Goal: Task Accomplishment & Management: Use online tool/utility

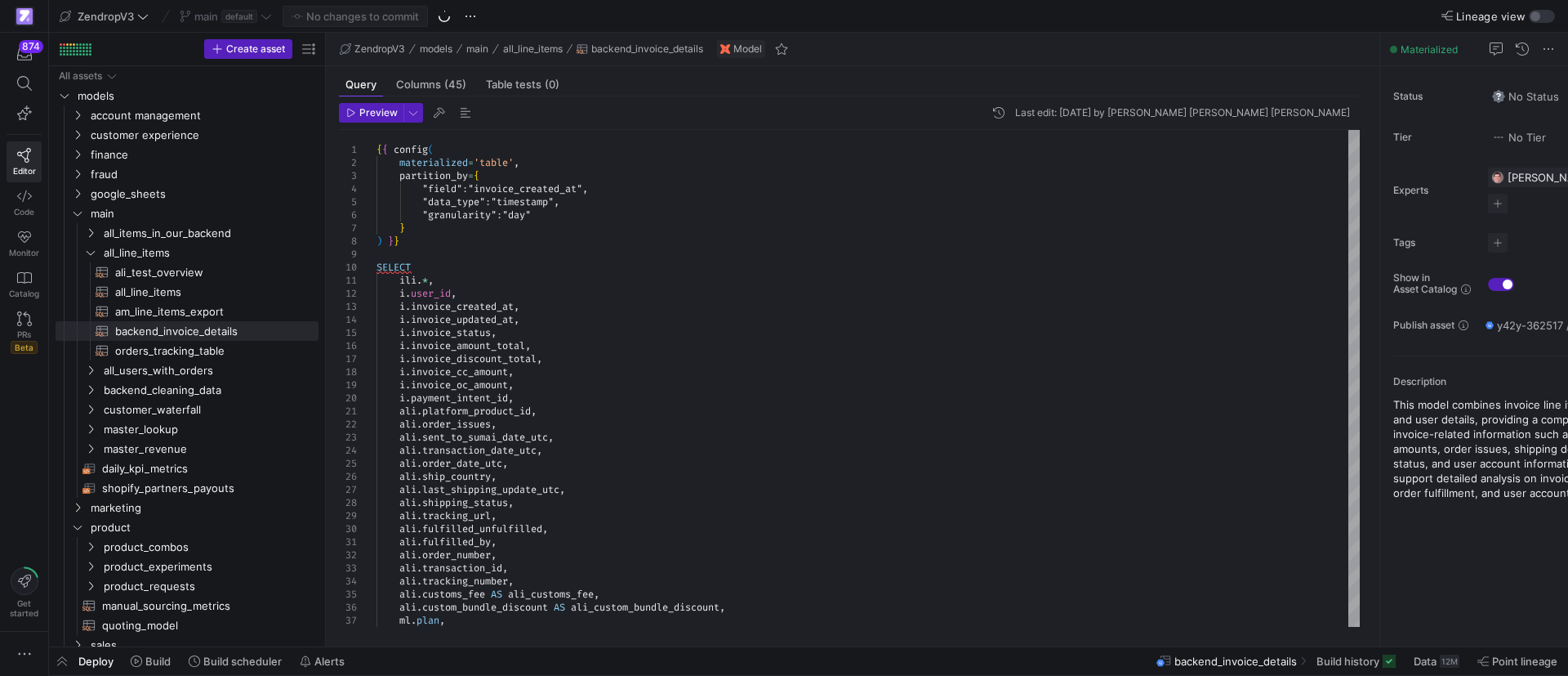
scroll to position [38, 0]
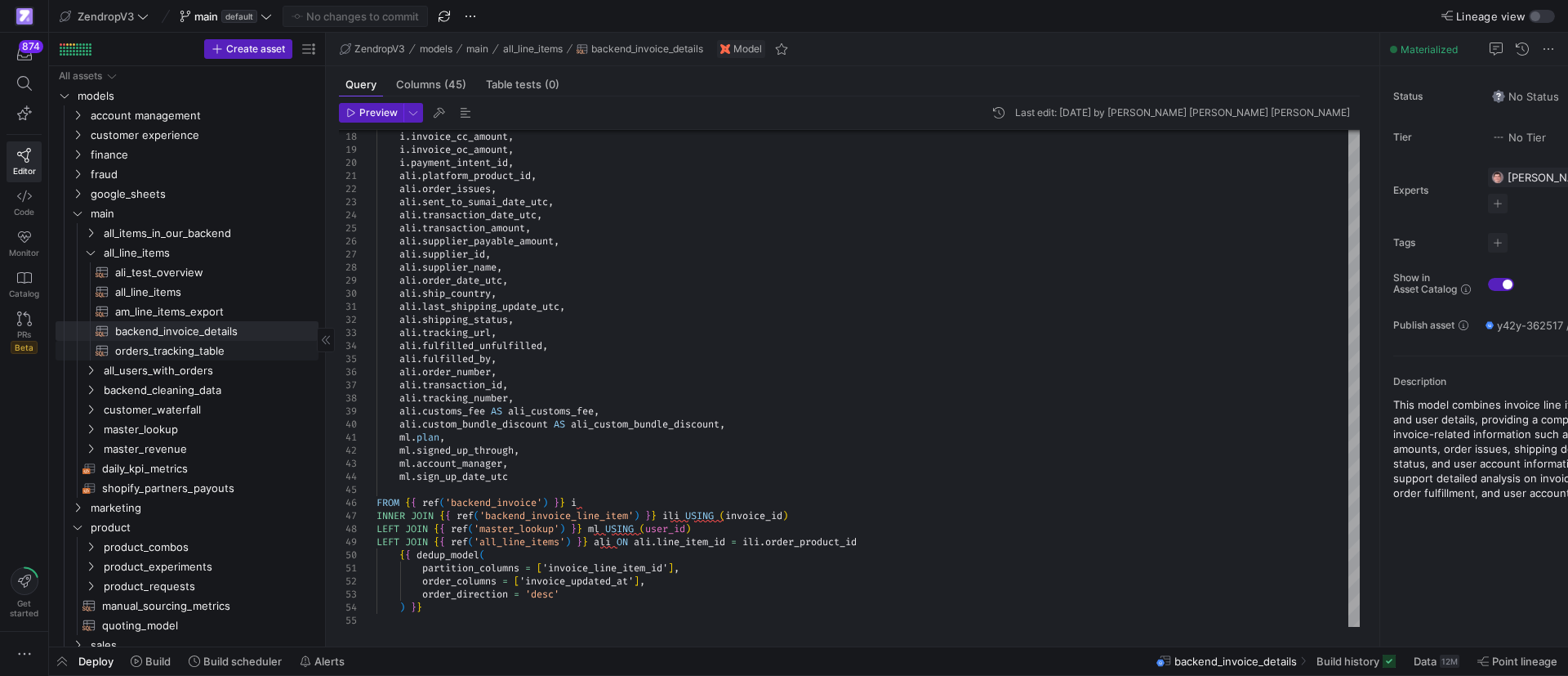
click at [159, 351] on span "orders_tracking_table​​​​​​​​​​" at bounding box center [207, 351] width 184 height 19
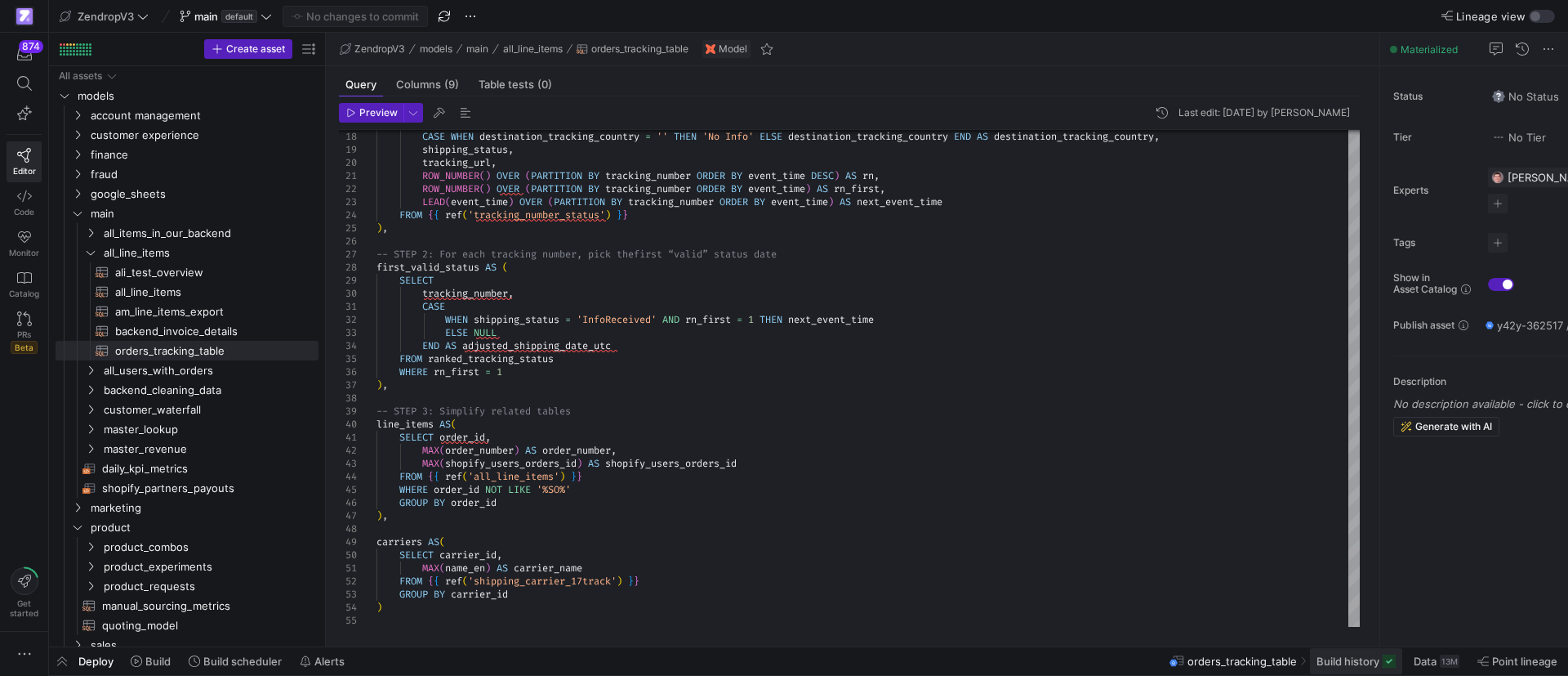
click at [1326, 661] on span "Build history" at bounding box center [1347, 661] width 63 height 13
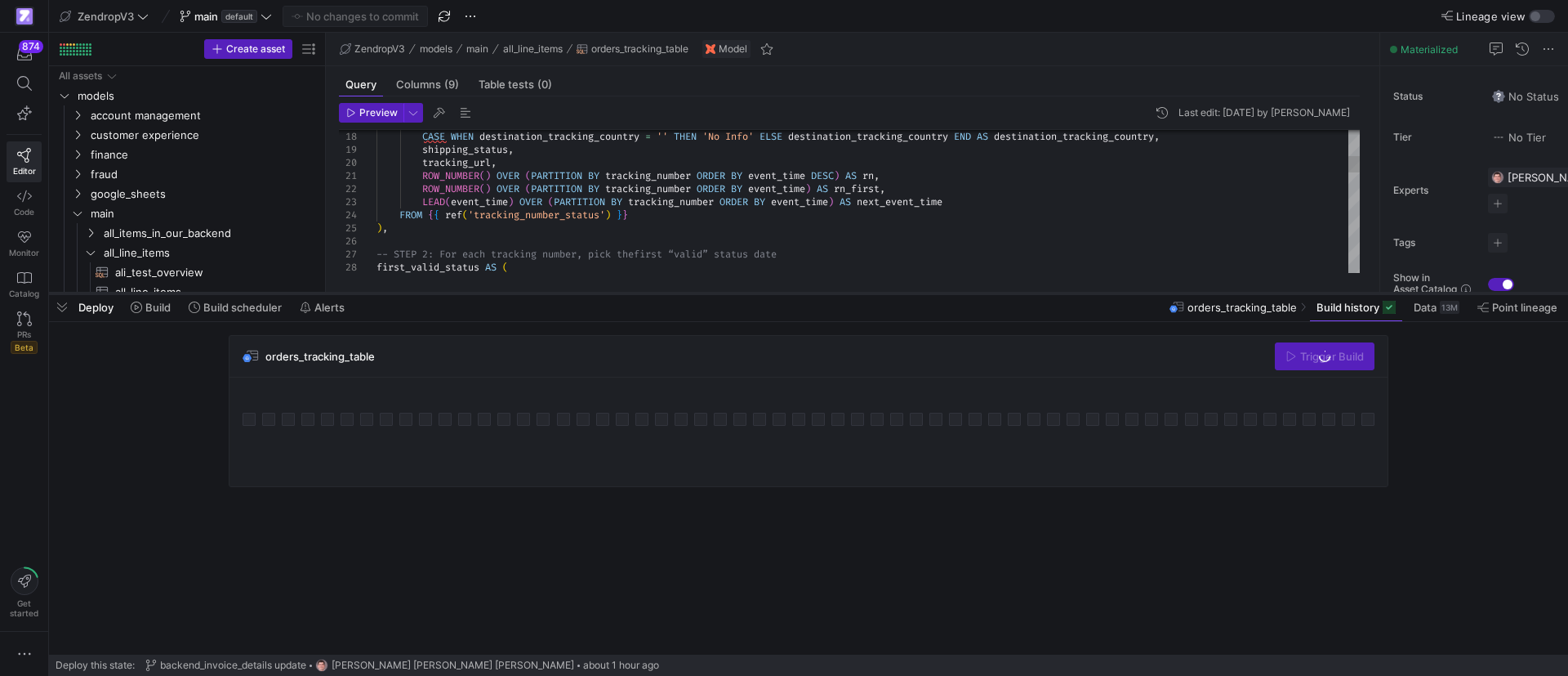
drag, startPoint x: 1087, startPoint y: 377, endPoint x: 1086, endPoint y: 292, distance: 85.0
click at [1086, 292] on div at bounding box center [807, 293] width 1518 height 7
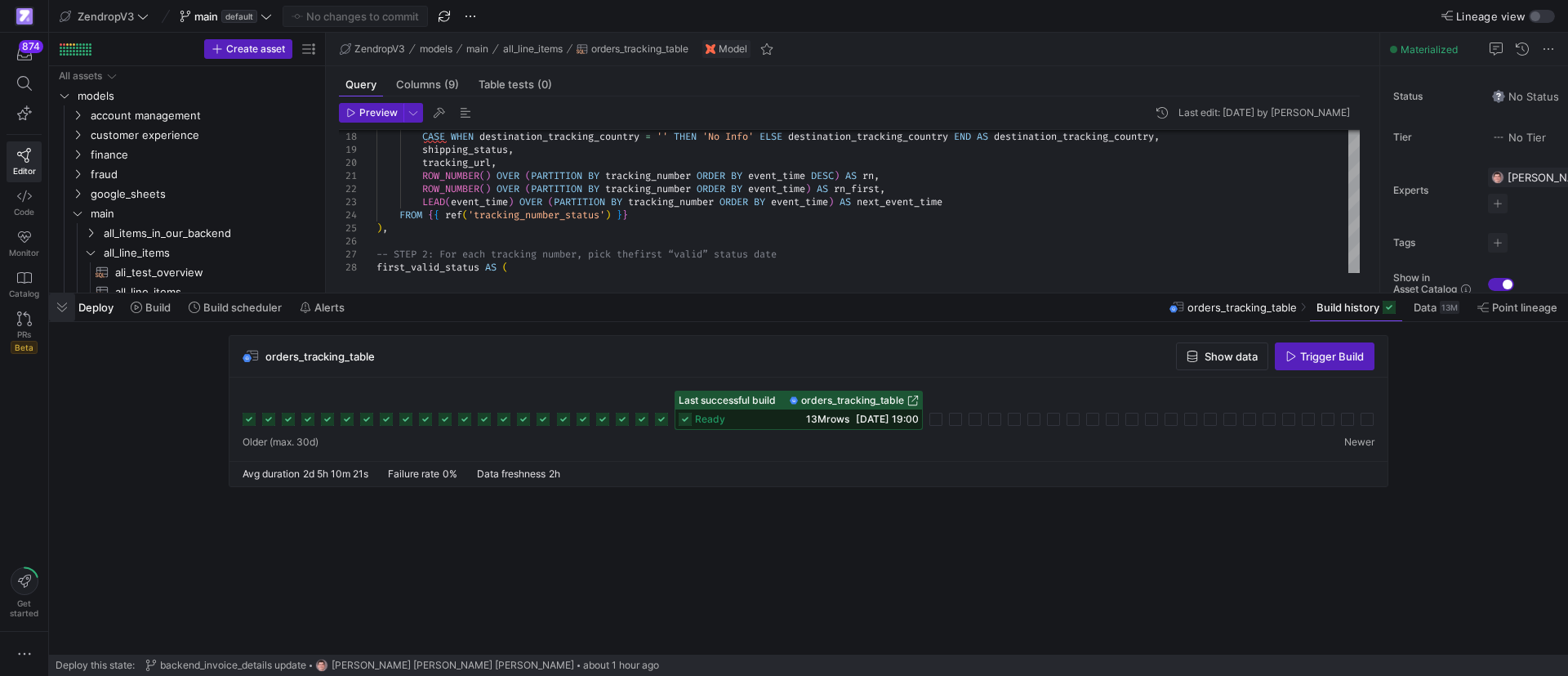
click at [72, 308] on span "button" at bounding box center [62, 308] width 26 height 28
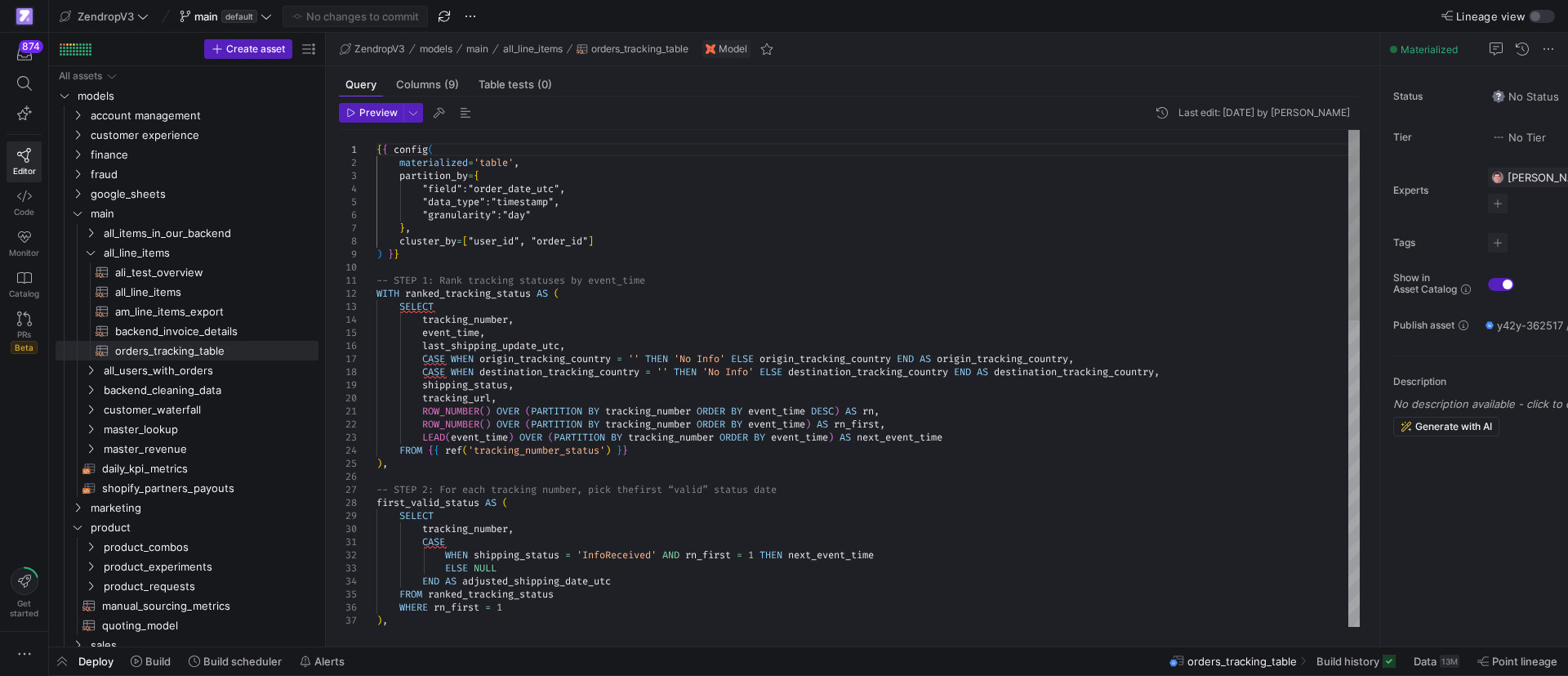
scroll to position [38, 0]
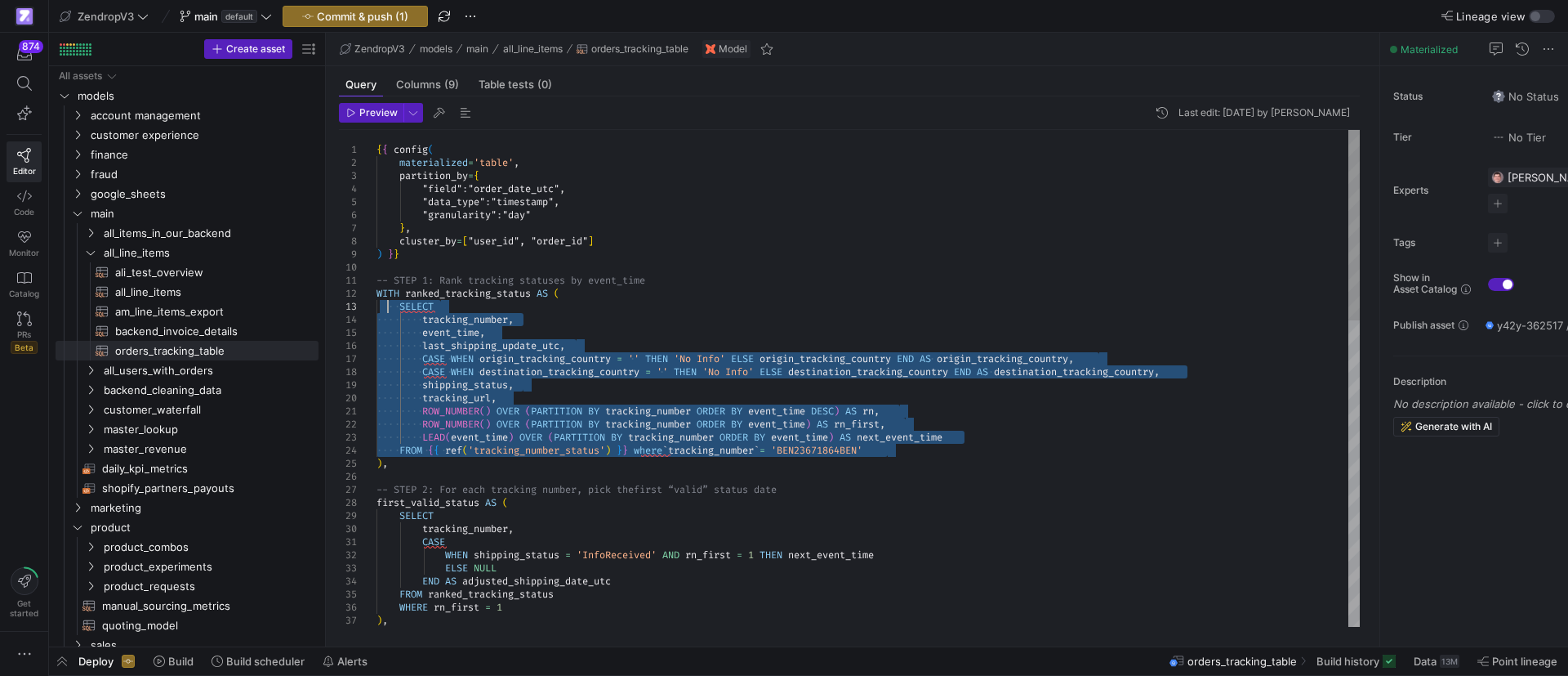
drag, startPoint x: 890, startPoint y: 446, endPoint x: 389, endPoint y: 307, distance: 519.9
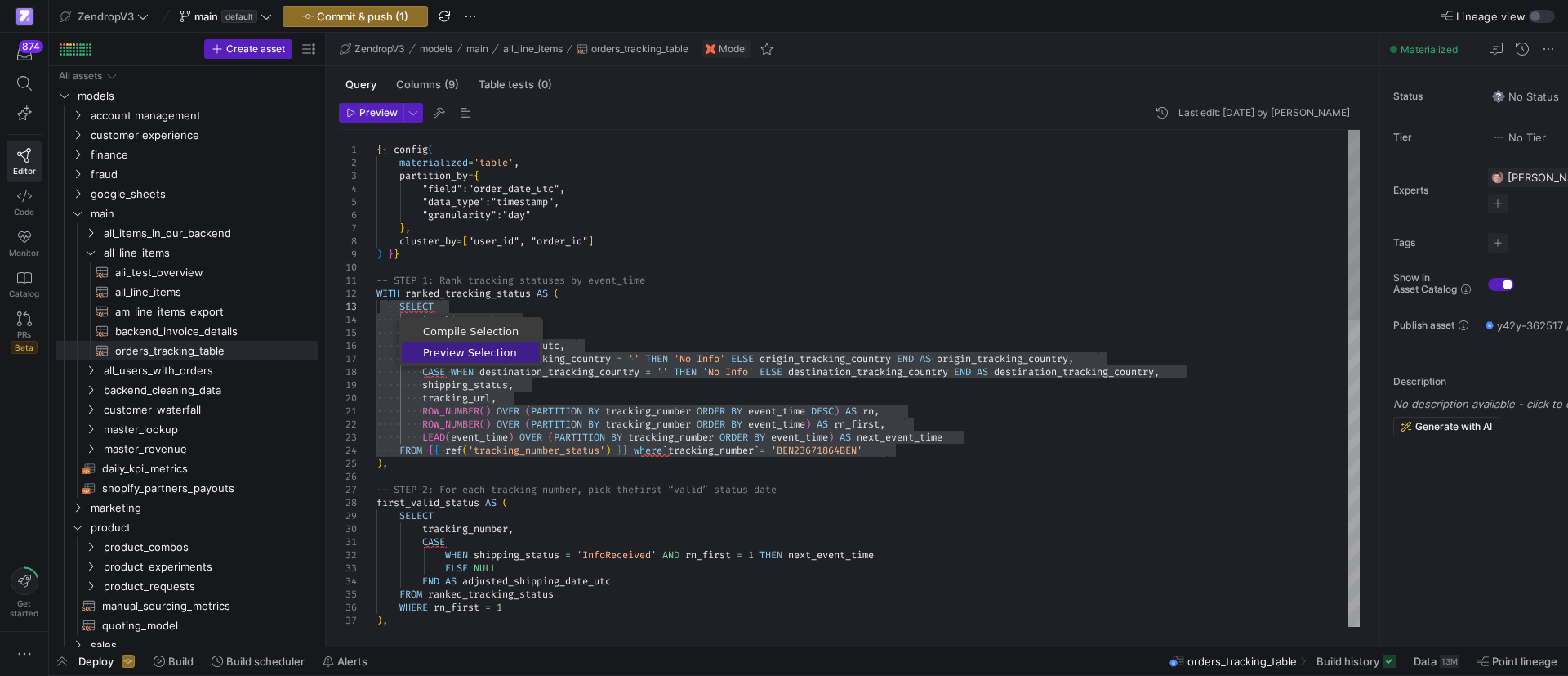
click at [459, 355] on span "Preview Selection" at bounding box center [471, 352] width 138 height 10
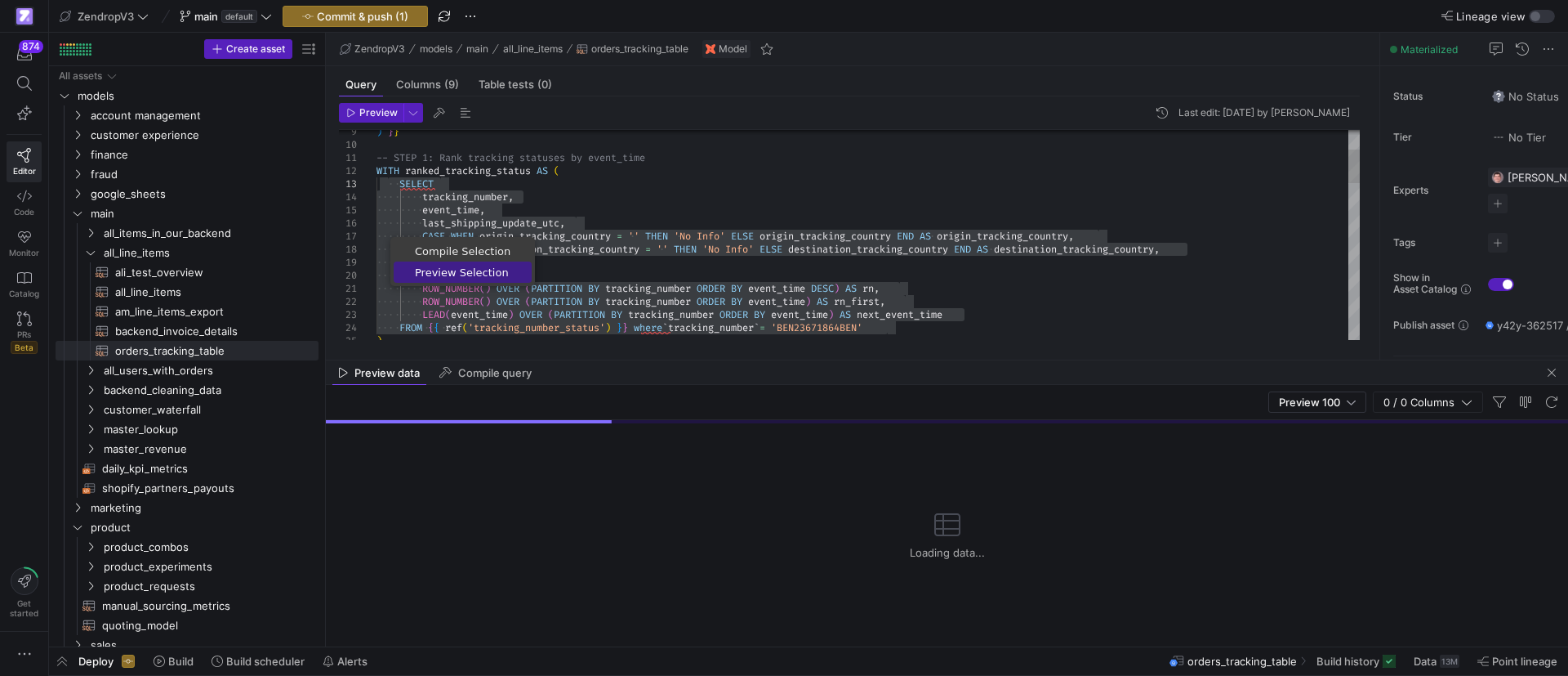
click at [449, 270] on span "Preview Selection" at bounding box center [463, 272] width 138 height 10
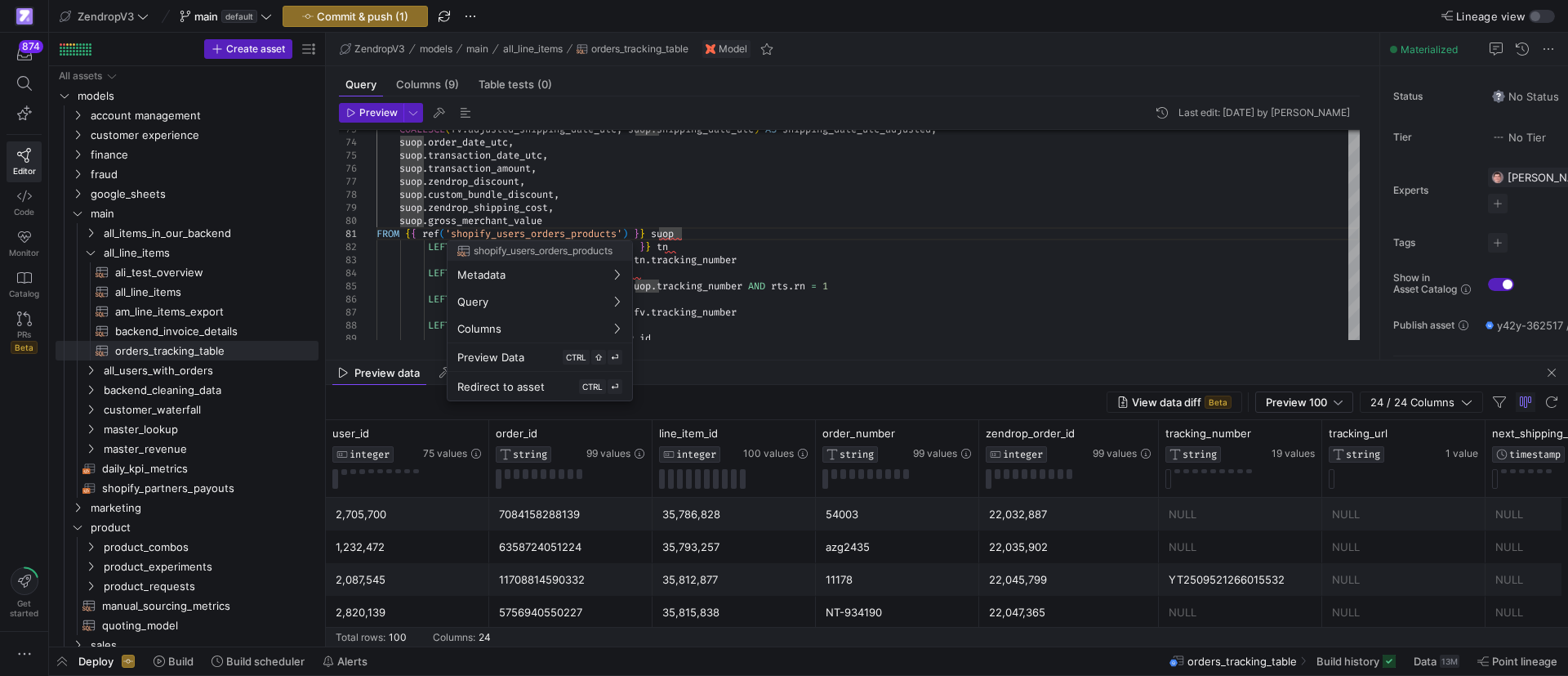
drag, startPoint x: 643, startPoint y: 220, endPoint x: 523, endPoint y: 232, distance: 120.6
click at [640, 220] on div at bounding box center [784, 338] width 1568 height 676
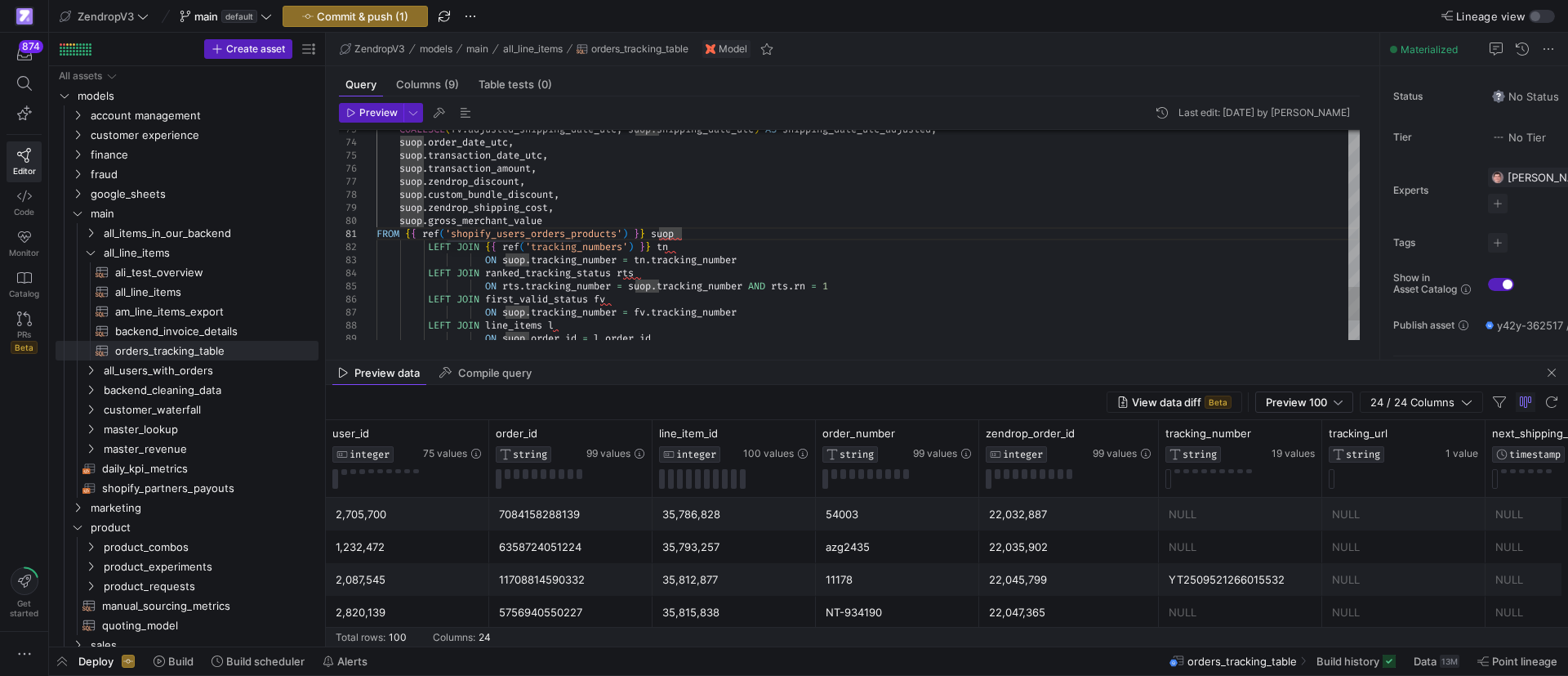
scroll to position [39, 305]
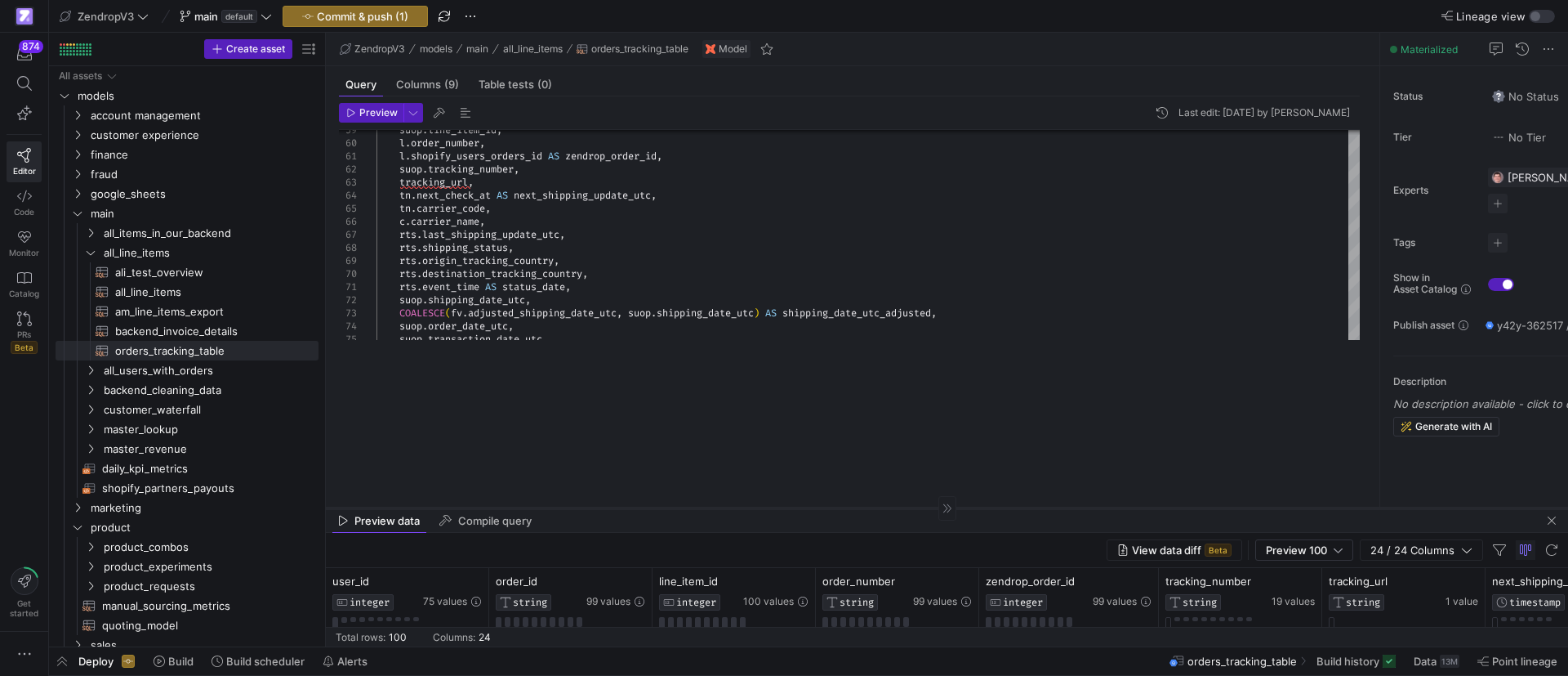
drag, startPoint x: 640, startPoint y: 359, endPoint x: 621, endPoint y: 529, distance: 171.1
click at [622, 509] on div at bounding box center [947, 508] width 1242 height 1
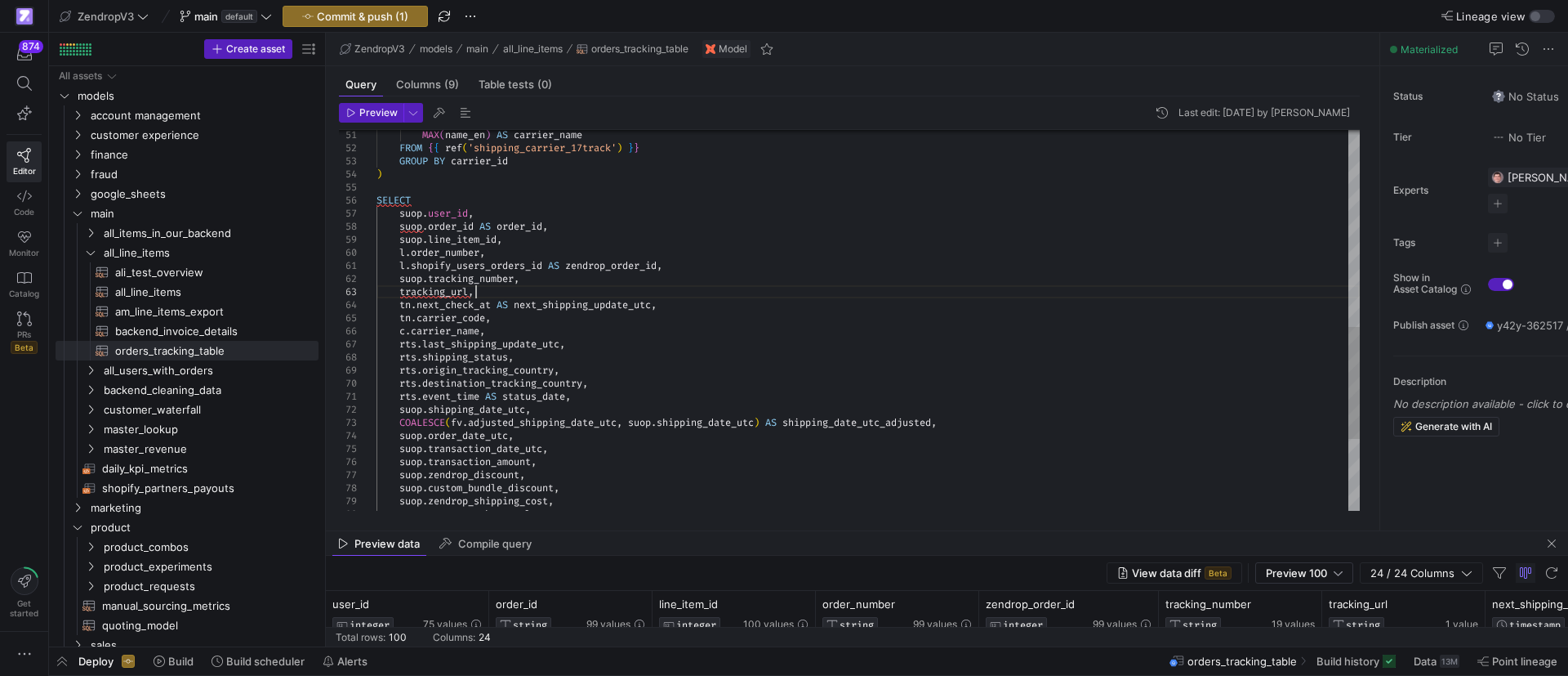
scroll to position [39, 293]
click at [487, 290] on div "rts . origin_tracking_country , rts . destination_tracking_country , tn . carri…" at bounding box center [868, 108] width 983 height 1294
click at [712, 309] on div "rts . origin_tracking_country , rts . destination_tracking_country , tn . carri…" at bounding box center [868, 108] width 983 height 1294
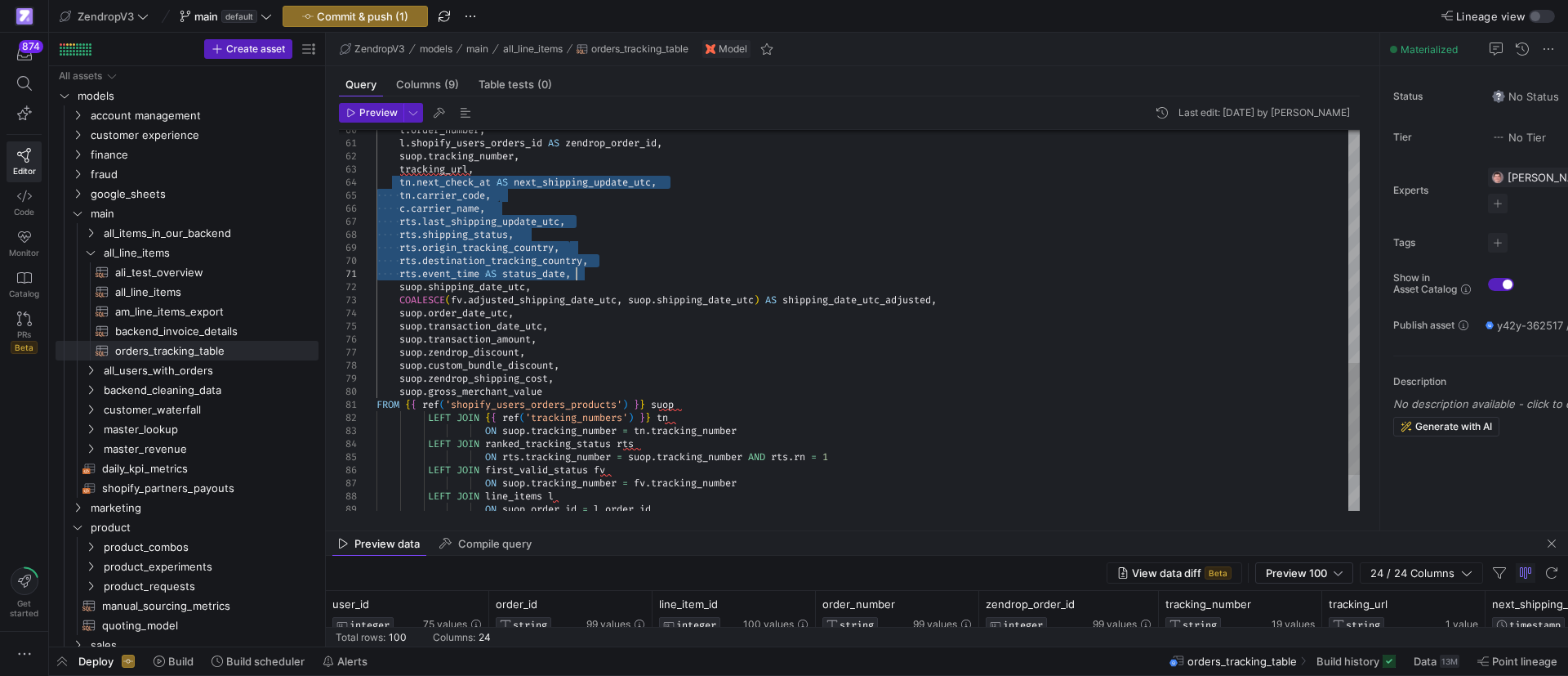
drag, startPoint x: 400, startPoint y: 180, endPoint x: 579, endPoint y: 276, distance: 203.1
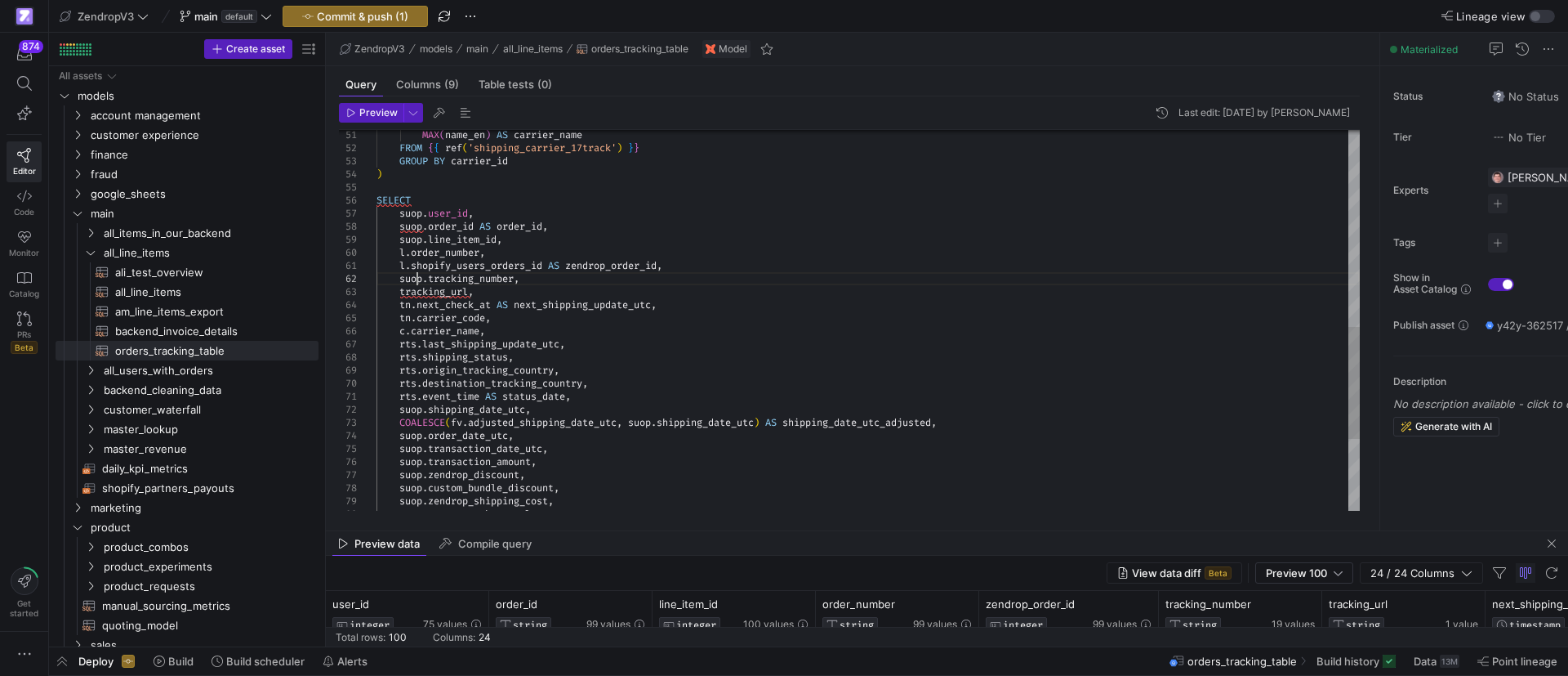
click at [416, 280] on div "rts . origin_tracking_country , rts . destination_tracking_country , rts . even…" at bounding box center [868, 108] width 983 height 1294
click at [402, 292] on div "rts . origin_tracking_country , rts . destination_tracking_country , rts . even…" at bounding box center [868, 108] width 983 height 1294
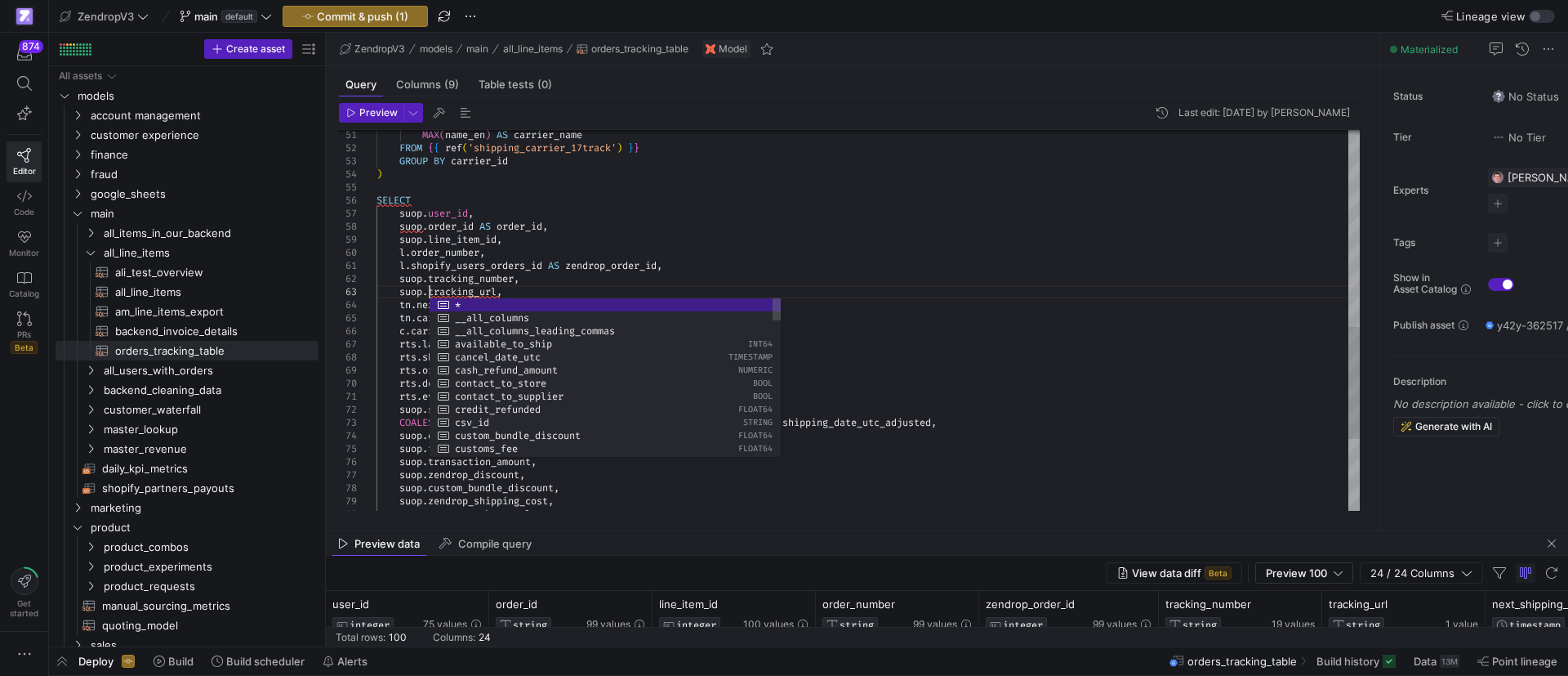
scroll to position [38, 53]
click at [573, 270] on div "rts . origin_tracking_country , rts . destination_tracking_country , rts . even…" at bounding box center [868, 108] width 983 height 1294
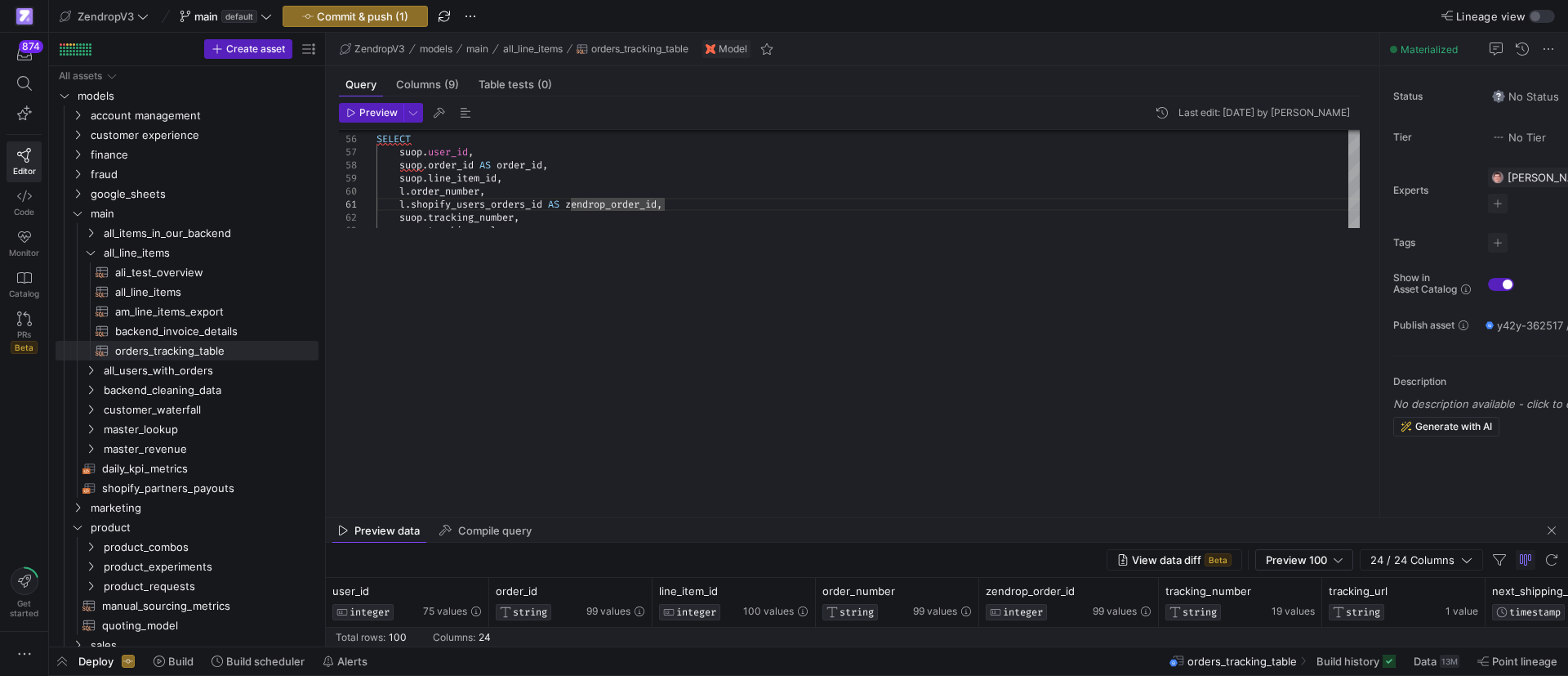
drag, startPoint x: 620, startPoint y: 530, endPoint x: 671, endPoint y: 529, distance: 51.0
click at [671, 518] on div at bounding box center [947, 517] width 1242 height 1
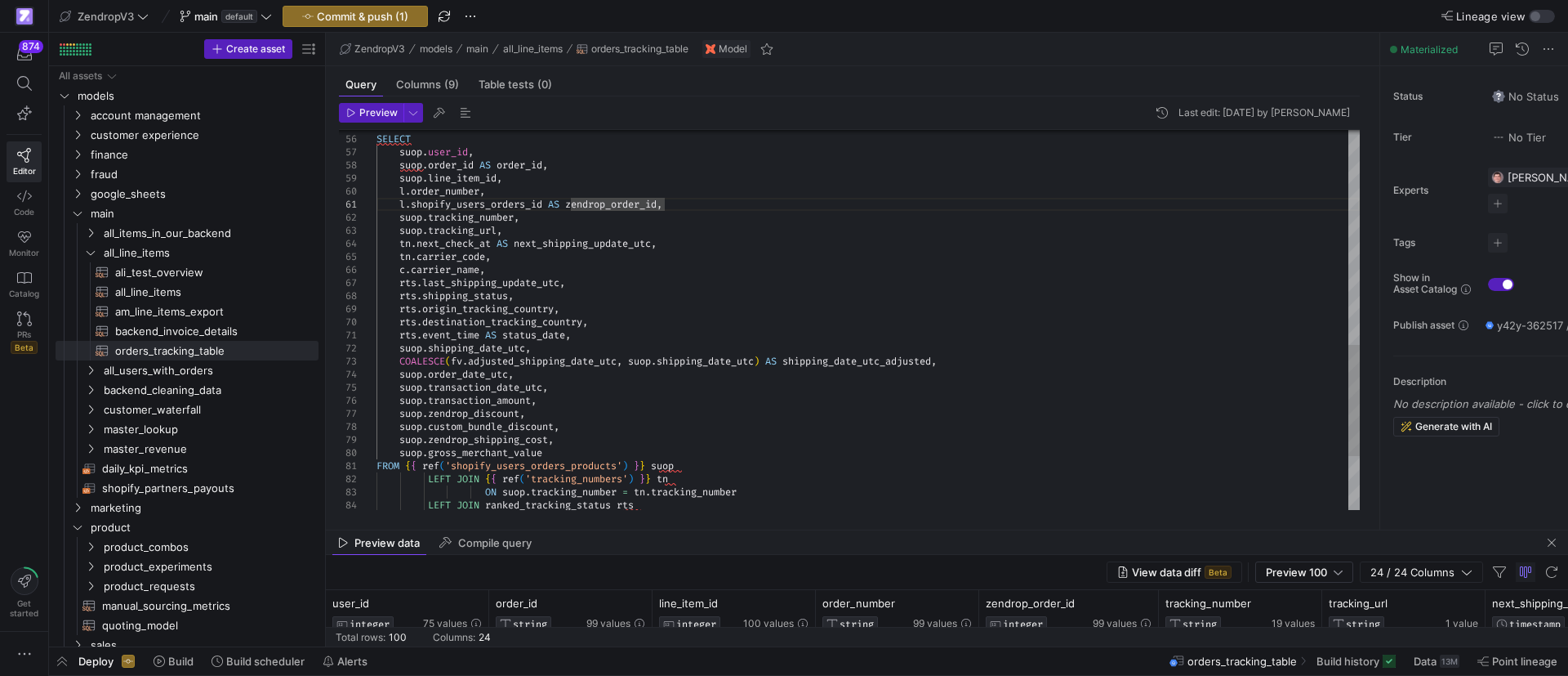
click at [667, 424] on div "l . order_number , l . shopify_users_orders_id AS zendrop_order_id , suop . tra…" at bounding box center [868, 48] width 983 height 1294
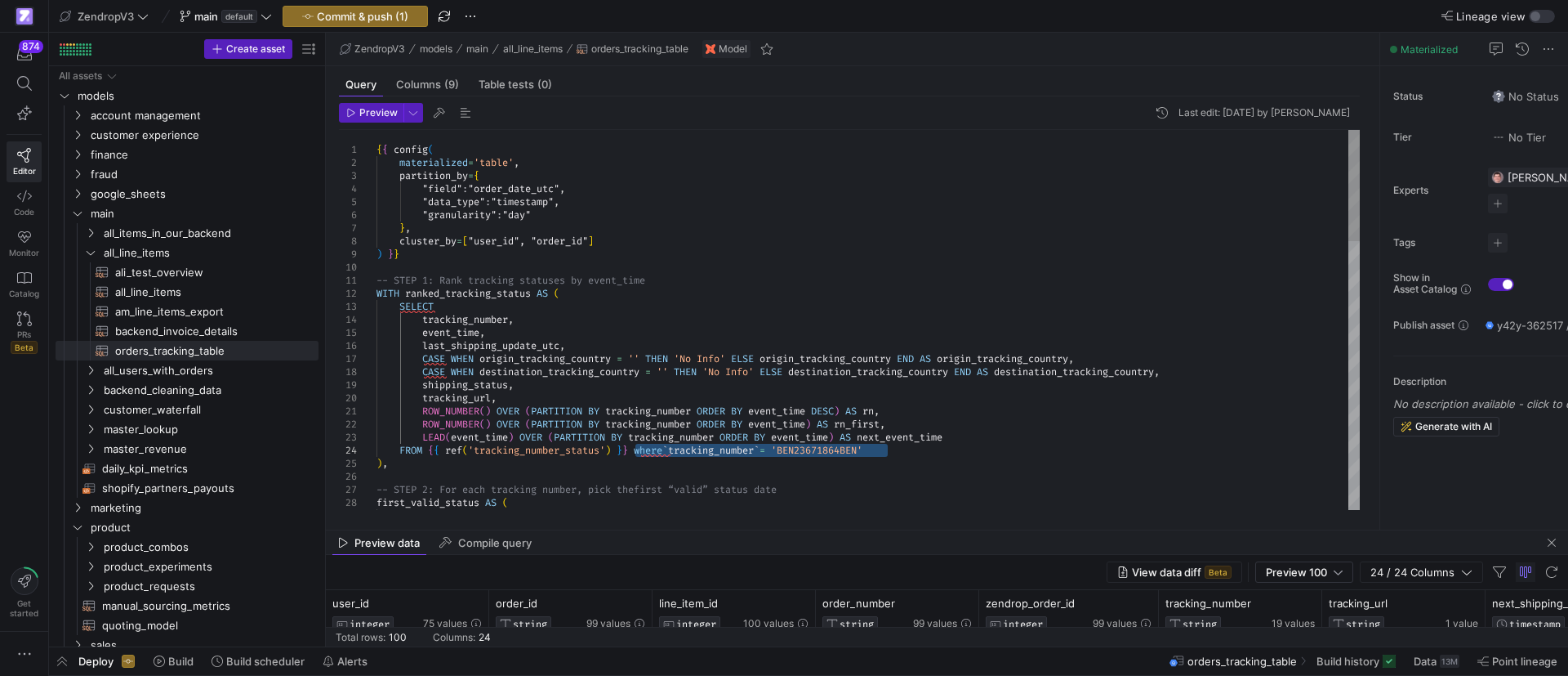
drag, startPoint x: 635, startPoint y: 450, endPoint x: 906, endPoint y: 451, distance: 271.0
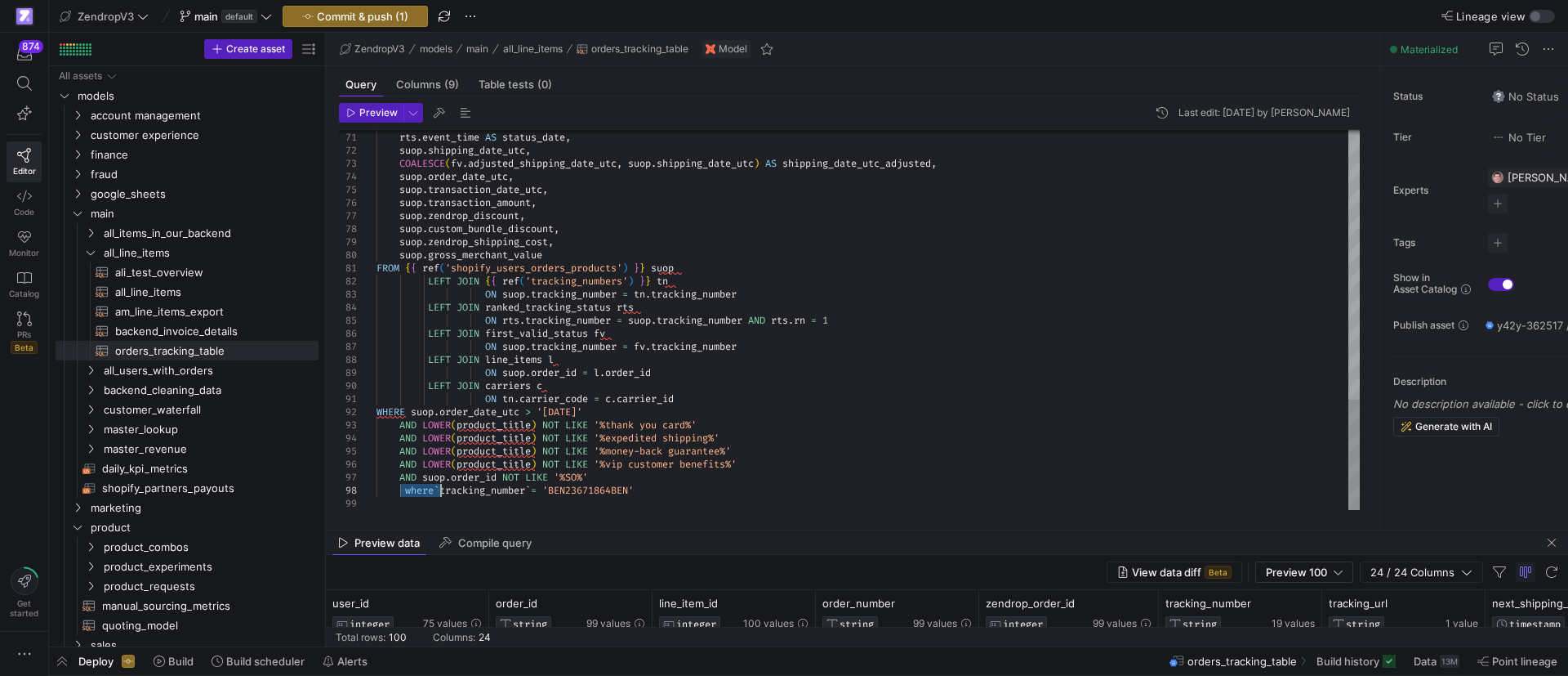
drag, startPoint x: 400, startPoint y: 488, endPoint x: 440, endPoint y: 490, distance: 40.0
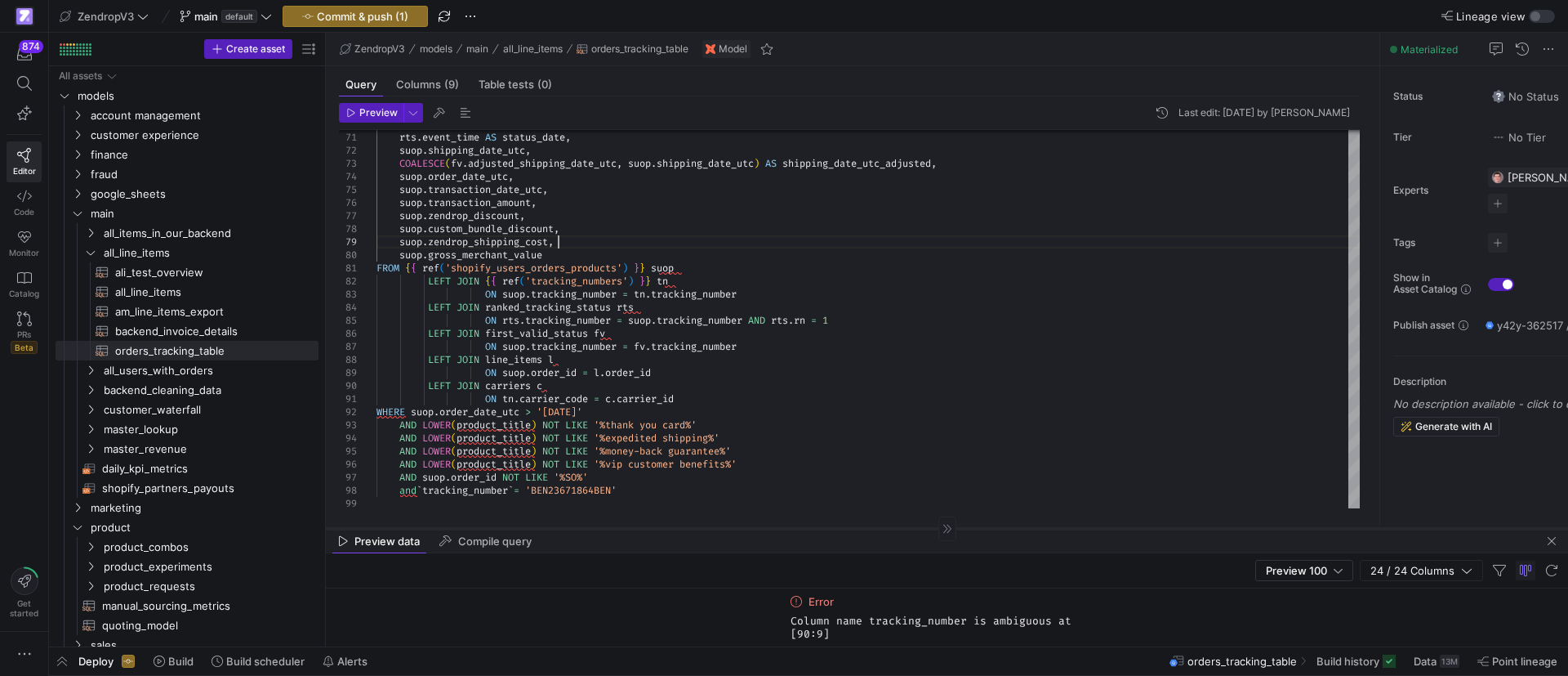
click at [763, 528] on div at bounding box center [947, 527] width 1242 height 1
drag, startPoint x: 640, startPoint y: 493, endPoint x: 424, endPoint y: 485, distance: 216.1
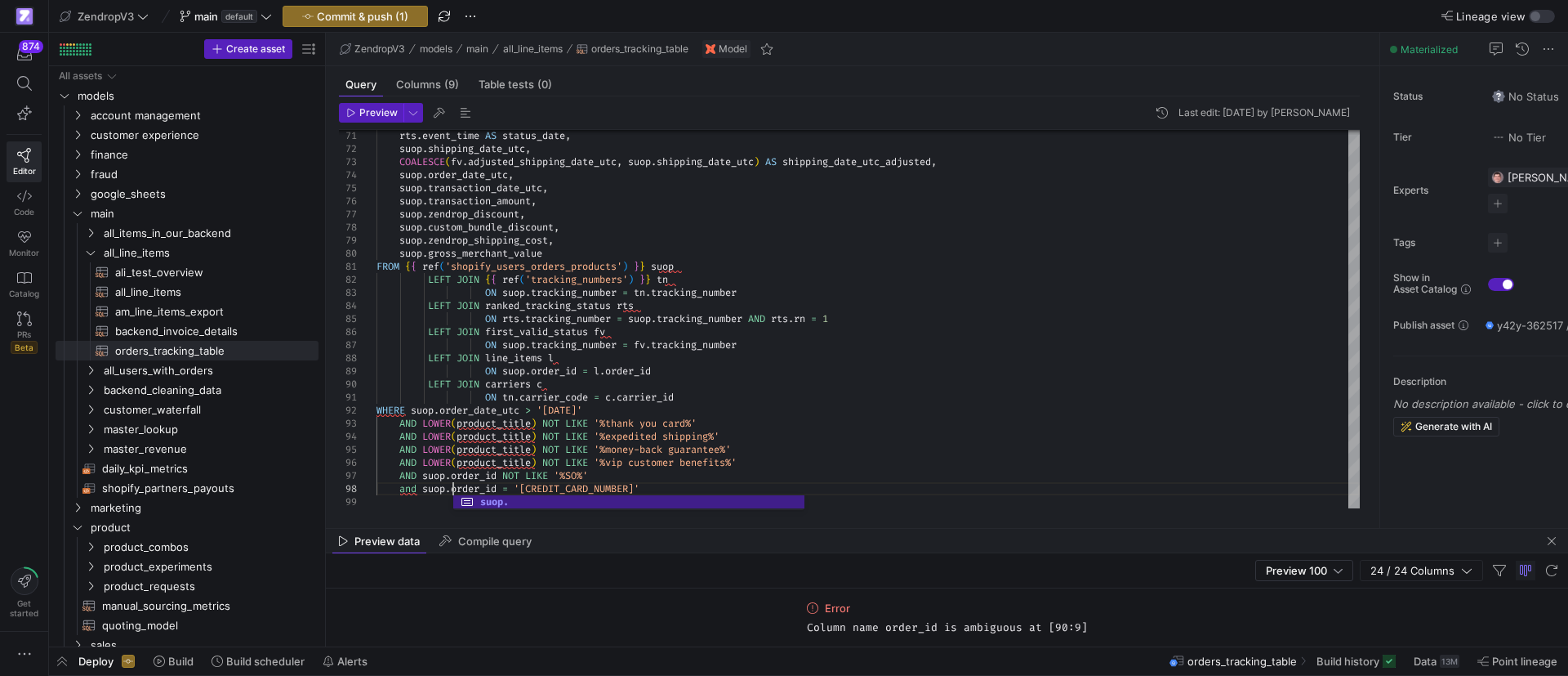
scroll to position [92, 76]
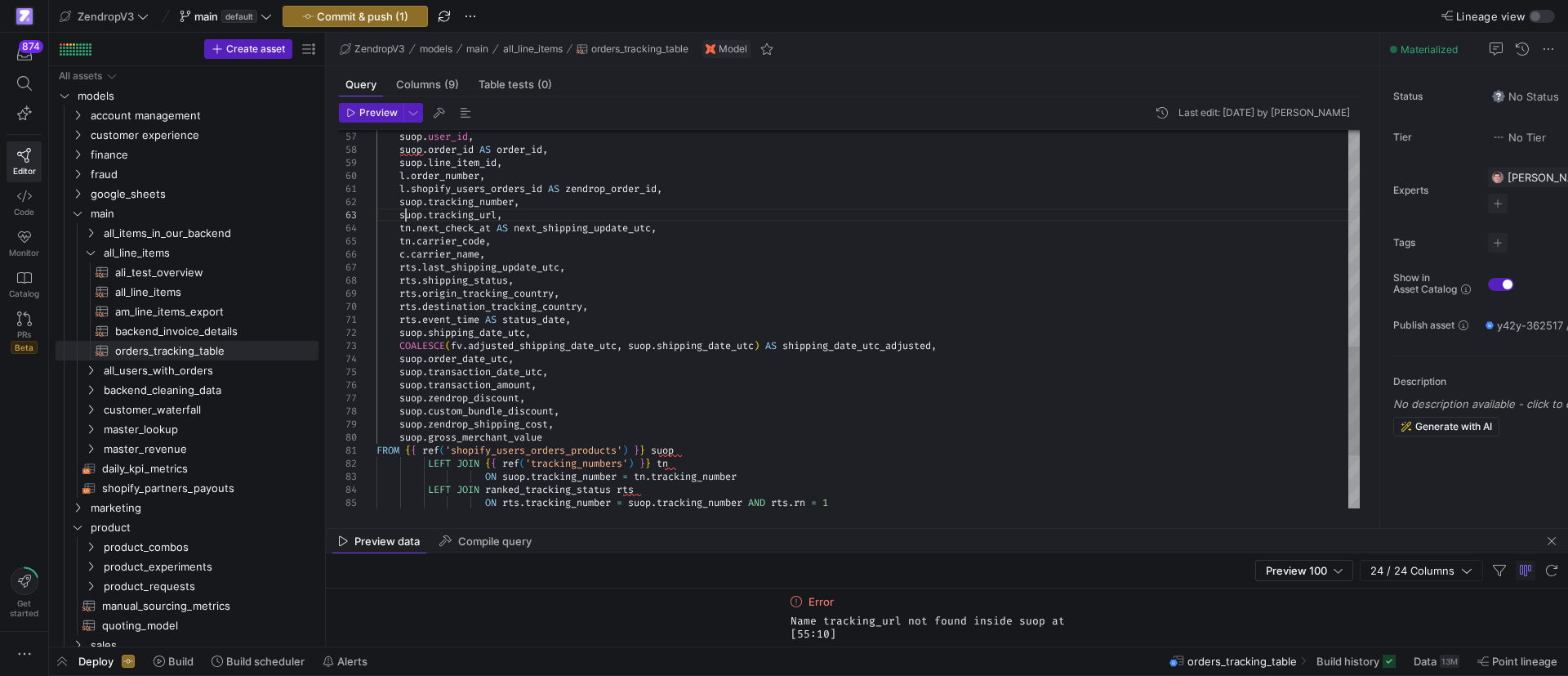
click at [405, 216] on div "rts . event_time AS status_date , suop . shipping_date_utc , COALESCE ( fv . ad…" at bounding box center [868, 38] width 983 height 1307
click at [529, 295] on div "rts . event_time AS status_date , suop . shipping_date_utc , COALESCE ( fv . ad…" at bounding box center [868, 38] width 983 height 1307
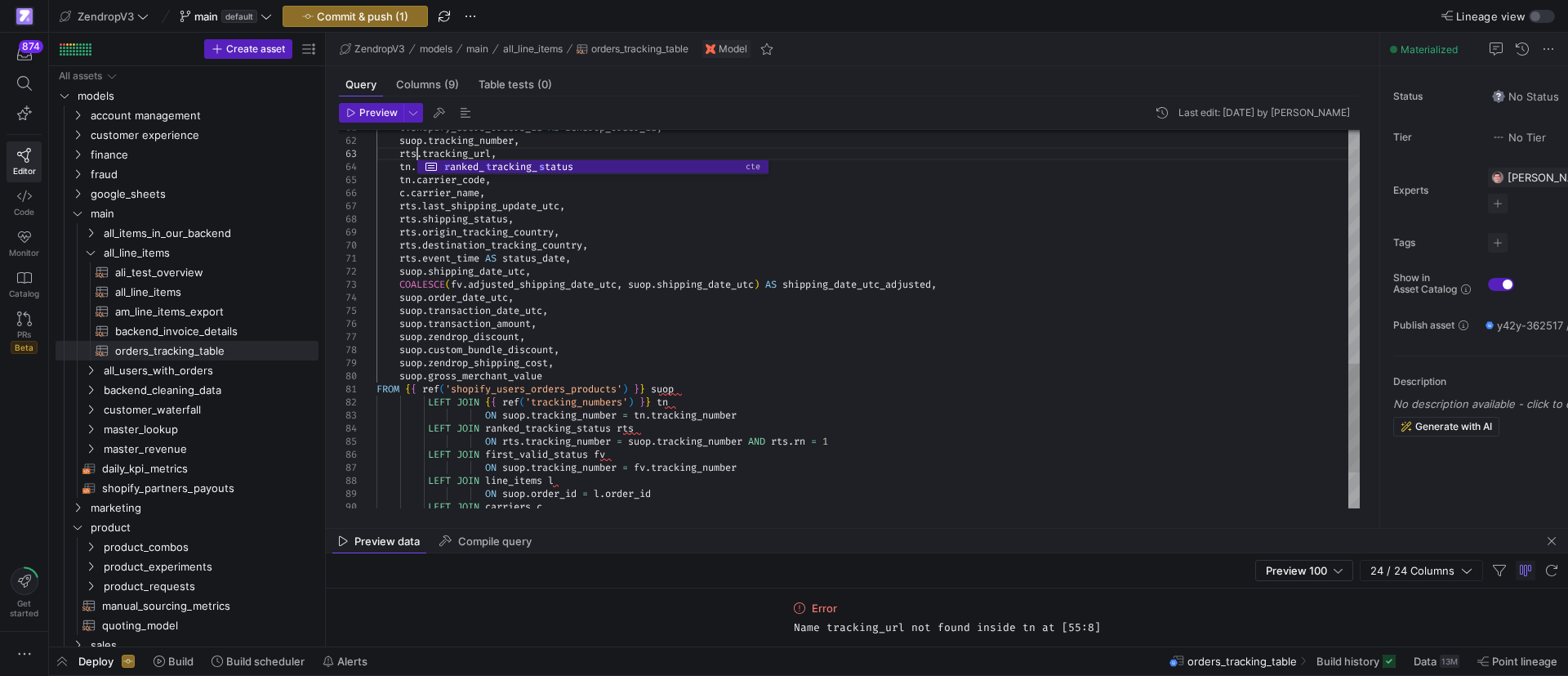
scroll to position [38, 41]
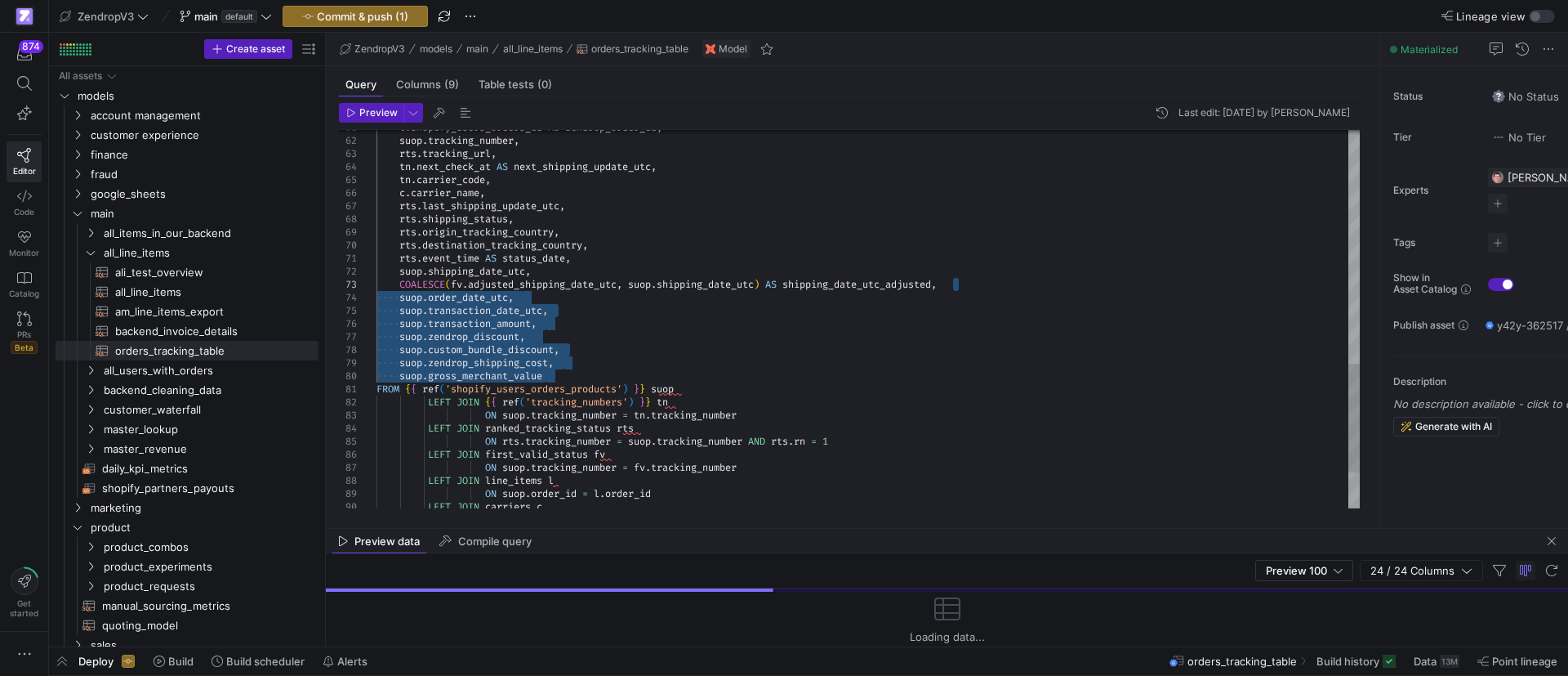
drag, startPoint x: 554, startPoint y: 375, endPoint x: 953, endPoint y: 285, distance: 409.0
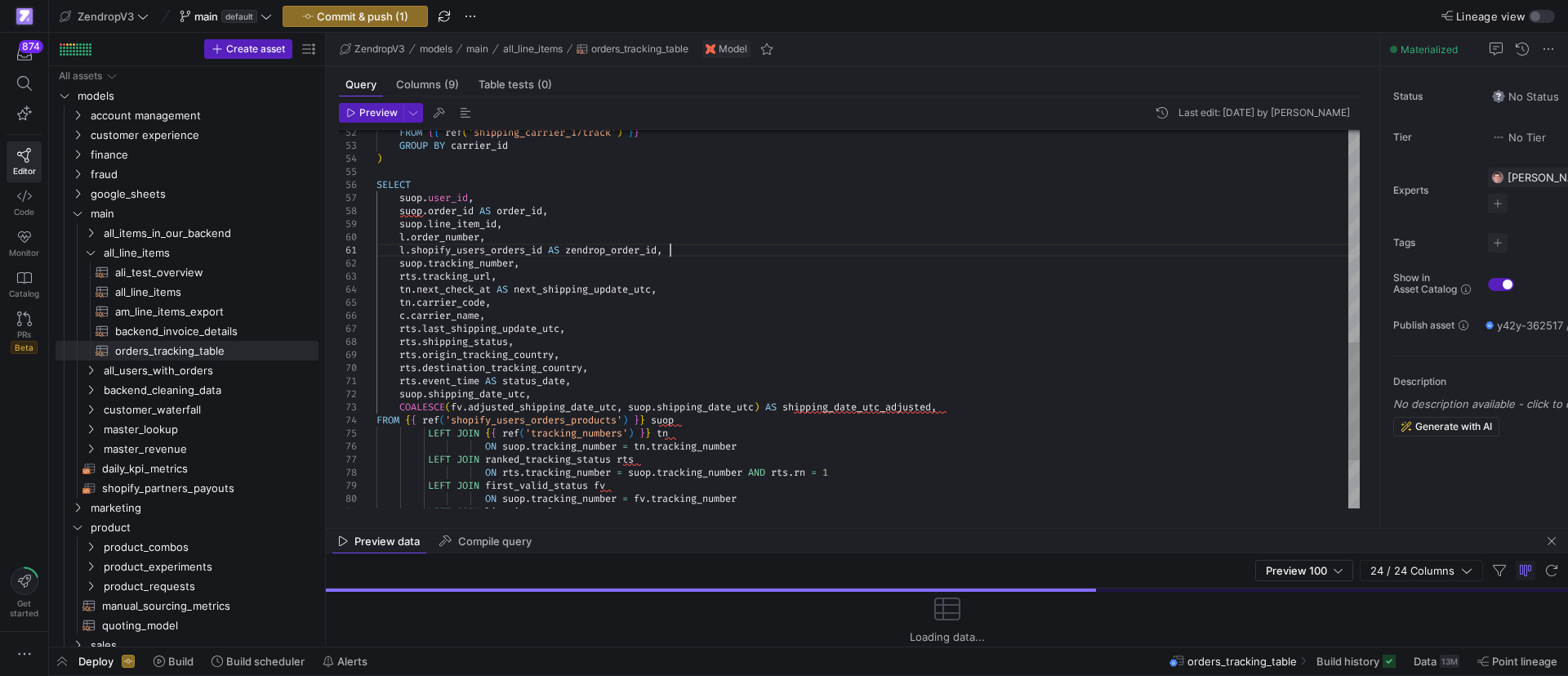
click at [695, 250] on div "l . shopify_users_orders_id AS zendrop_order_id , suop . tracking_number , rts …" at bounding box center [868, 54] width 983 height 1215
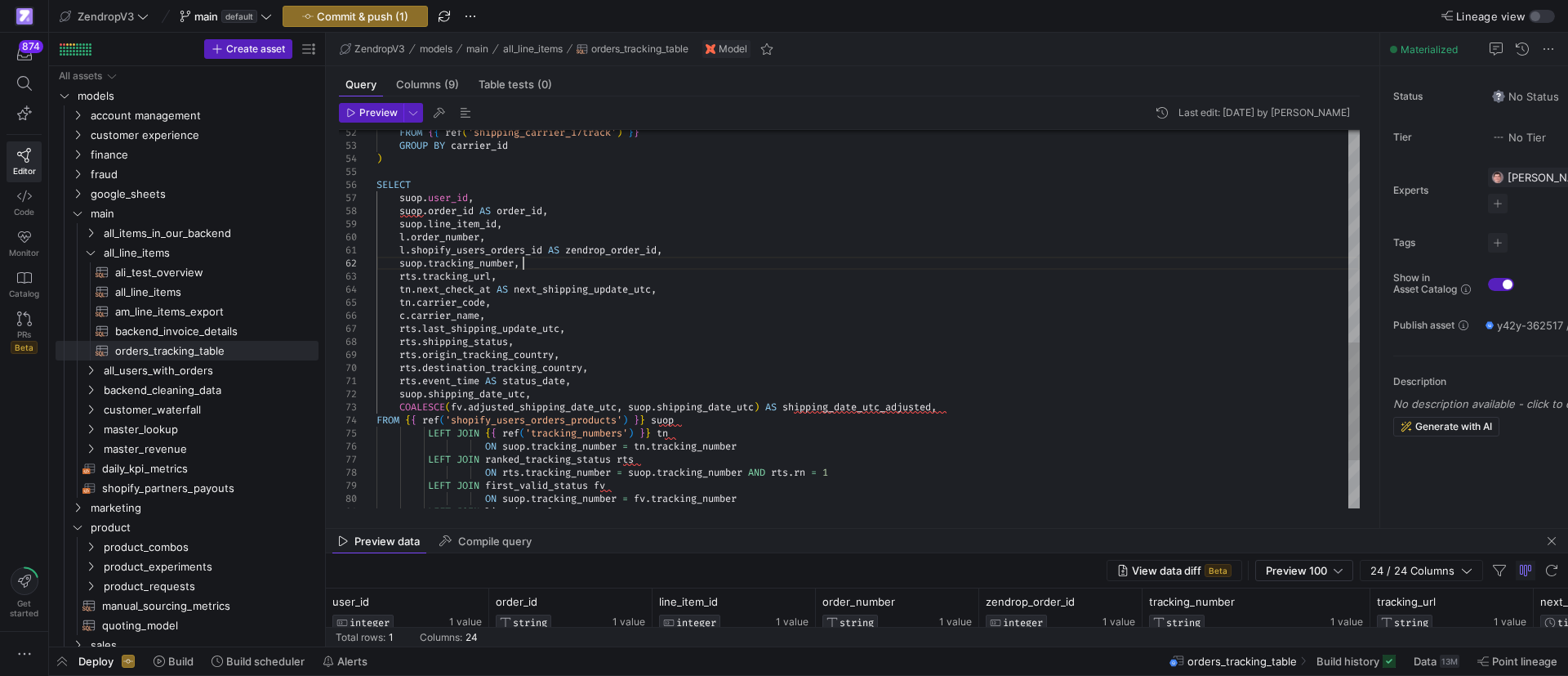
click at [554, 263] on div "l . shopify_users_orders_id AS zendrop_order_id , suop . tracking_number , rts …" at bounding box center [868, 54] width 983 height 1215
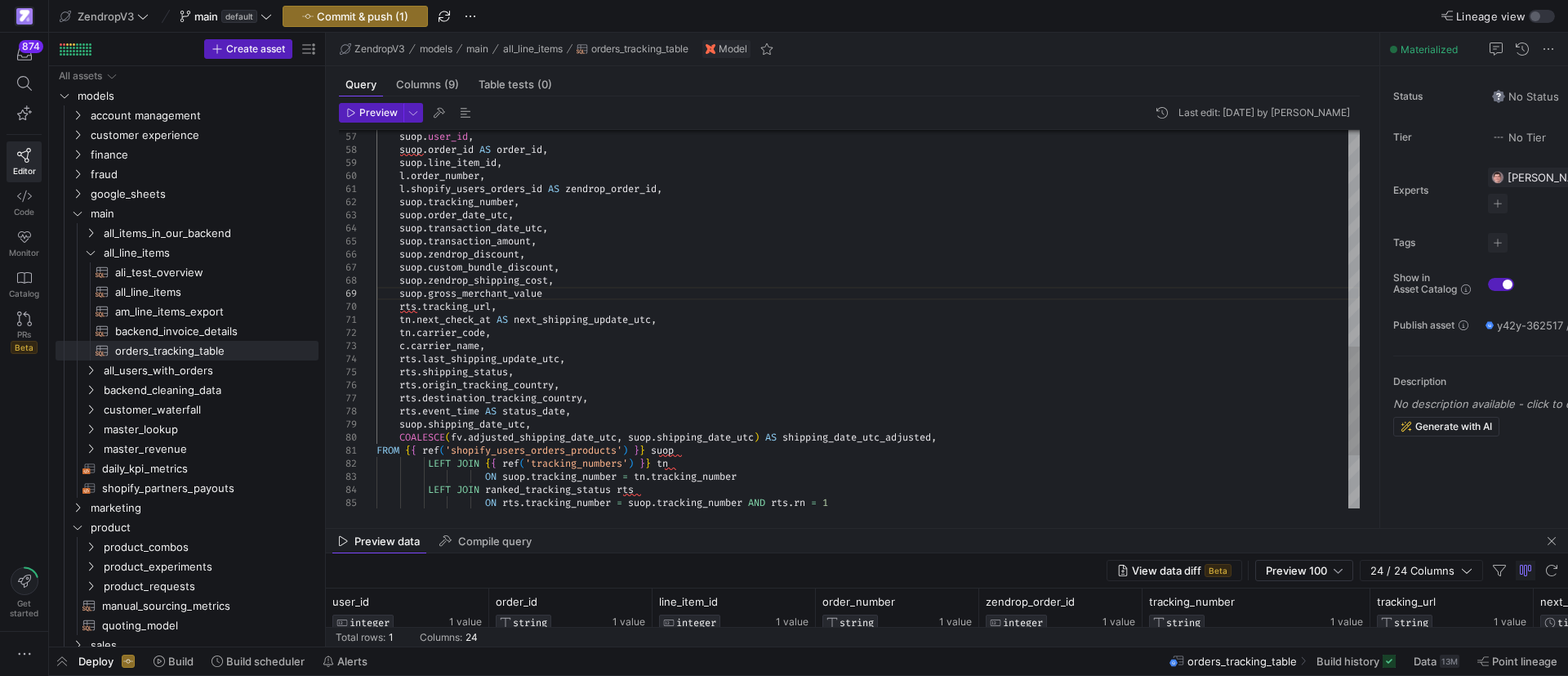
click at [571, 290] on div "l . shopify_users_orders_id AS zendrop_order_id , suop . tracking_number , rts …" at bounding box center [868, 38] width 983 height 1307
click at [960, 439] on div "l . shopify_users_orders_id AS zendrop_order_id , suop . tracking_number , rts …" at bounding box center [868, 38] width 983 height 1307
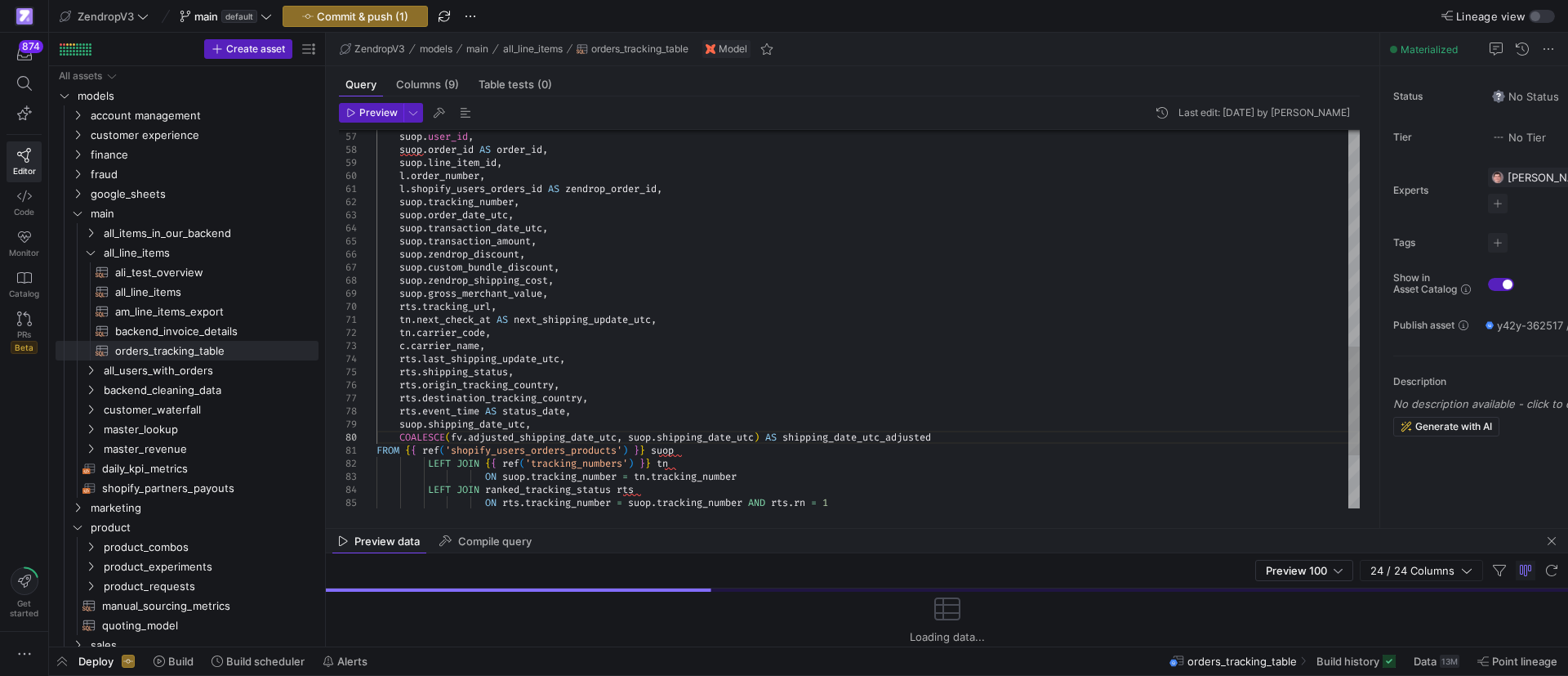
drag, startPoint x: 748, startPoint y: 453, endPoint x: 749, endPoint y: 442, distance: 11.0
click at [749, 442] on mat-tab-group "Query Columns (9) Table tests (0) Preview Last edit: Thursday 09 October 2025 b…" at bounding box center [849, 297] width 1047 height 462
type textarea "l.shopify_users_orders_id AS zendrop_order_id, suop.tracking_number, suop.order…"
click at [689, 292] on div "l . shopify_users_orders_id AS zendrop_order_id , suop . tracking_number , rts …" at bounding box center [868, 38] width 983 height 1307
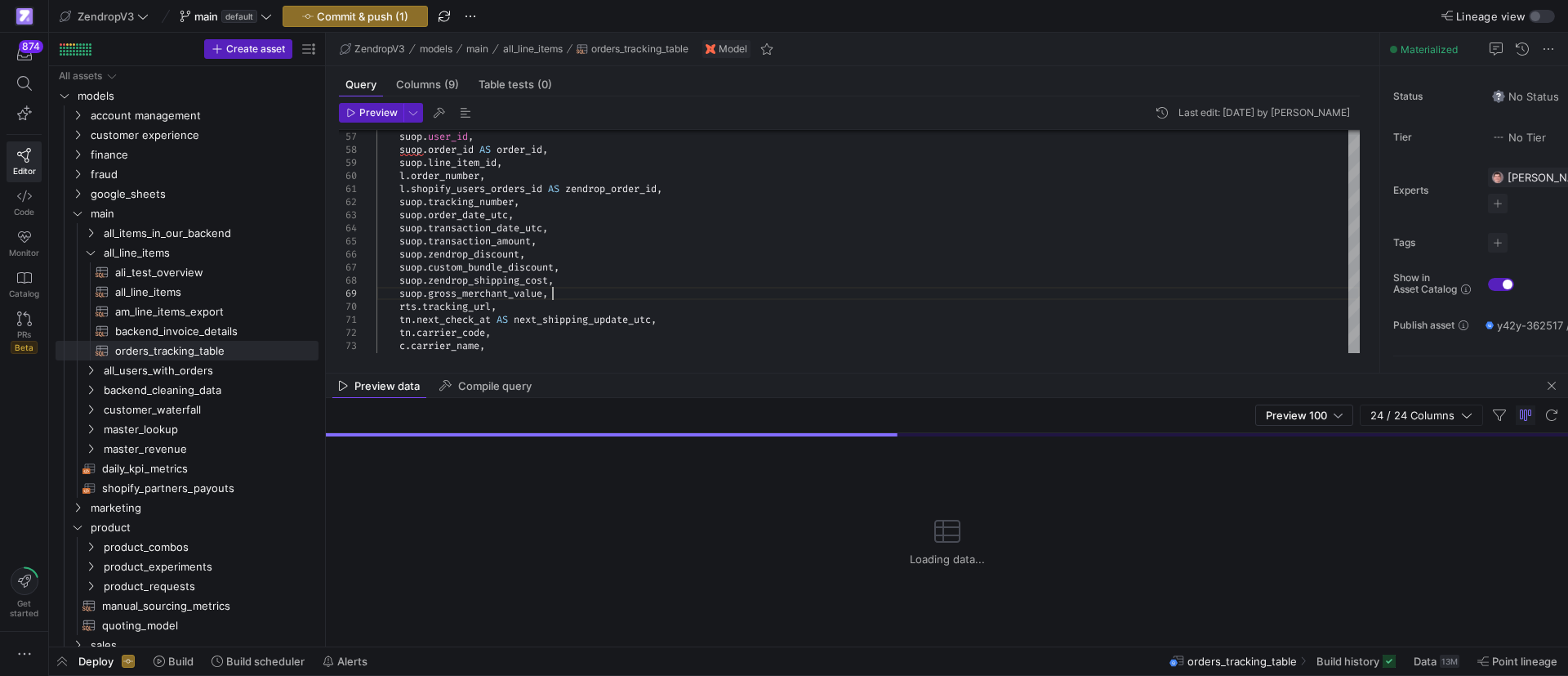
drag, startPoint x: 698, startPoint y: 527, endPoint x: 723, endPoint y: 357, distance: 171.8
click at [736, 372] on div at bounding box center [947, 372] width 1242 height 1
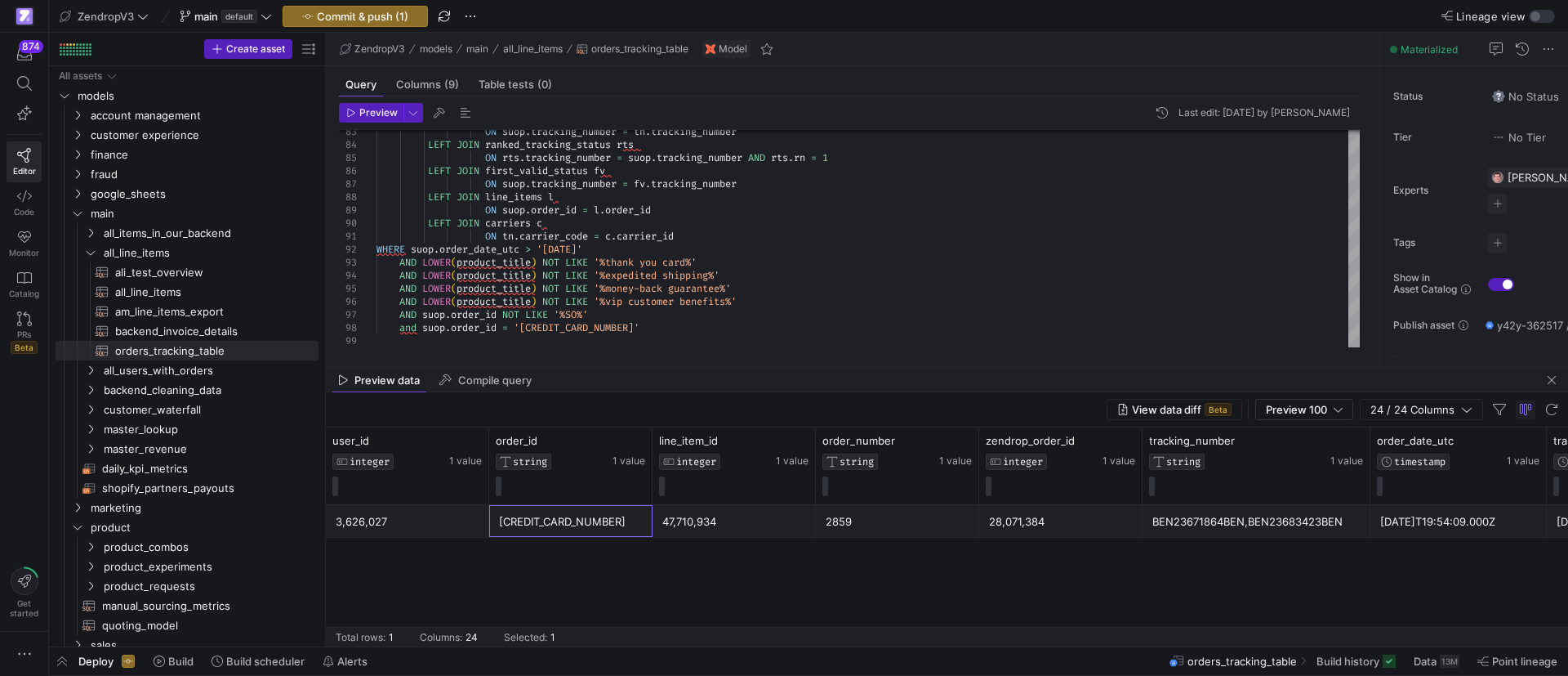
click at [563, 529] on div "6756305502446" at bounding box center [571, 522] width 144 height 32
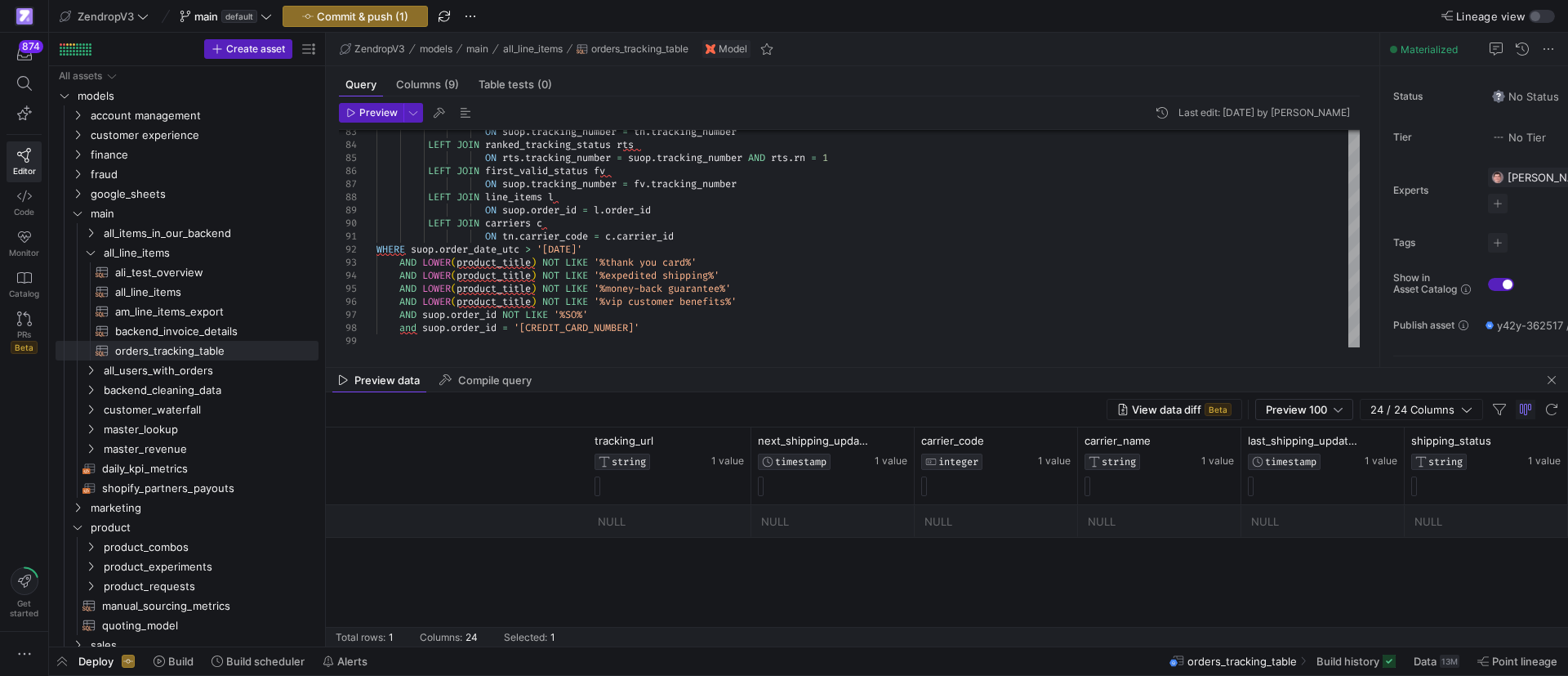
scroll to position [0, 2773]
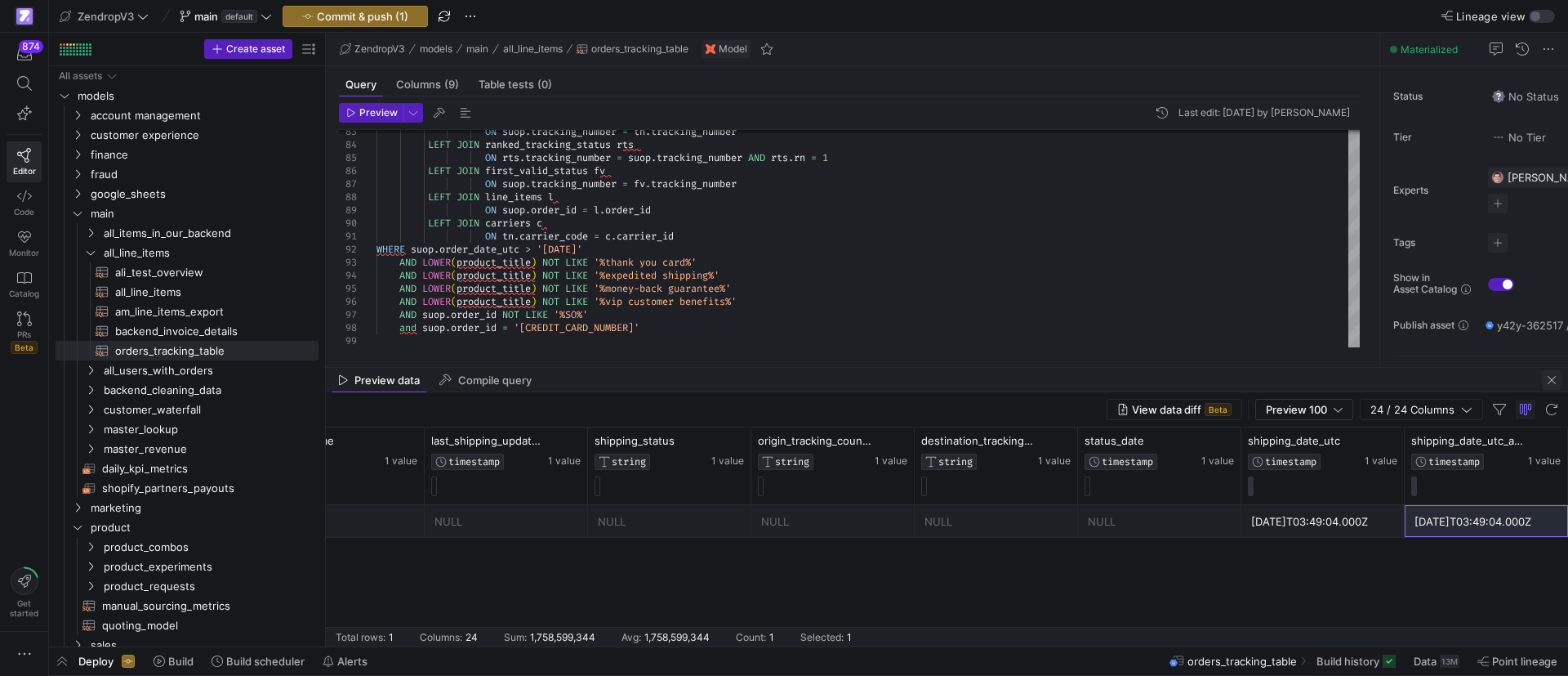
click at [1553, 376] on span "button" at bounding box center [1551, 380] width 20 height 20
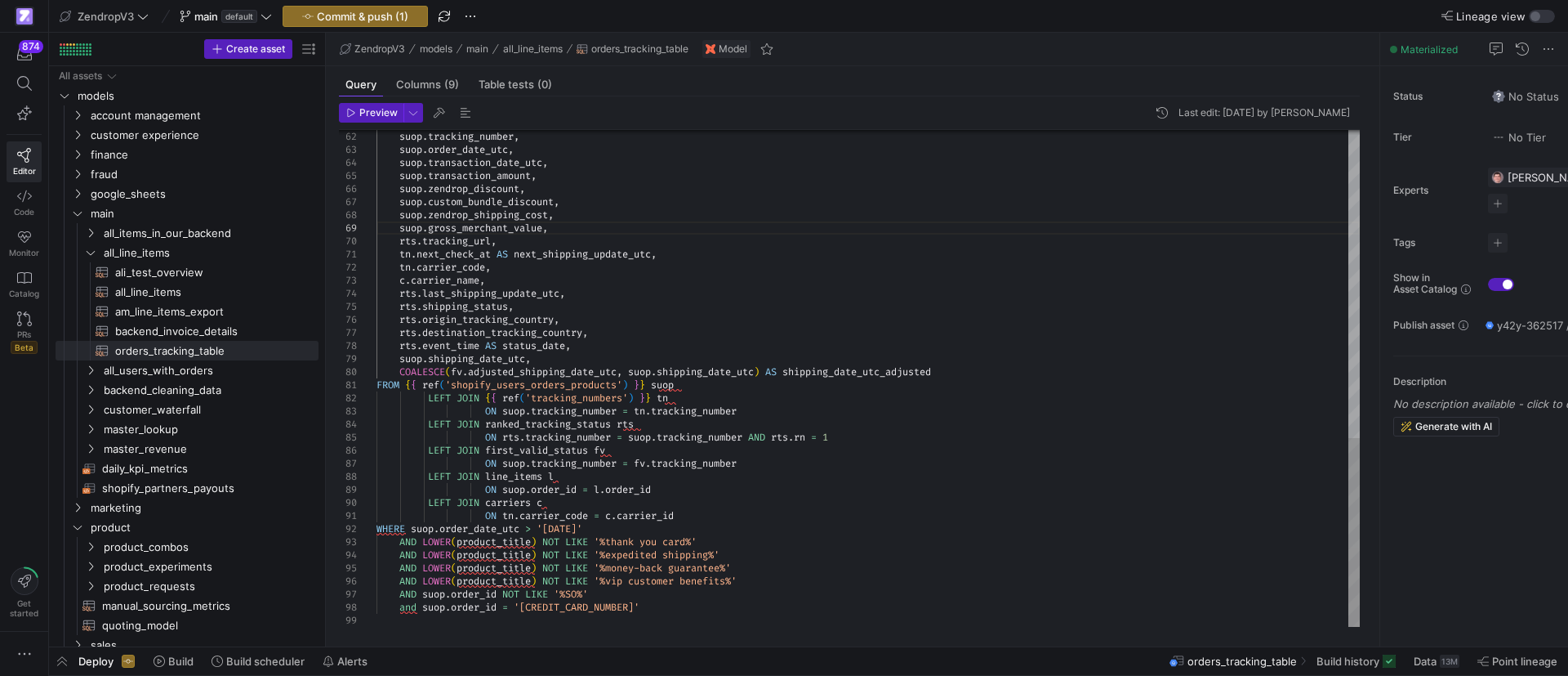
scroll to position [105, 176]
drag, startPoint x: 639, startPoint y: 413, endPoint x: 506, endPoint y: 411, distance: 133.0
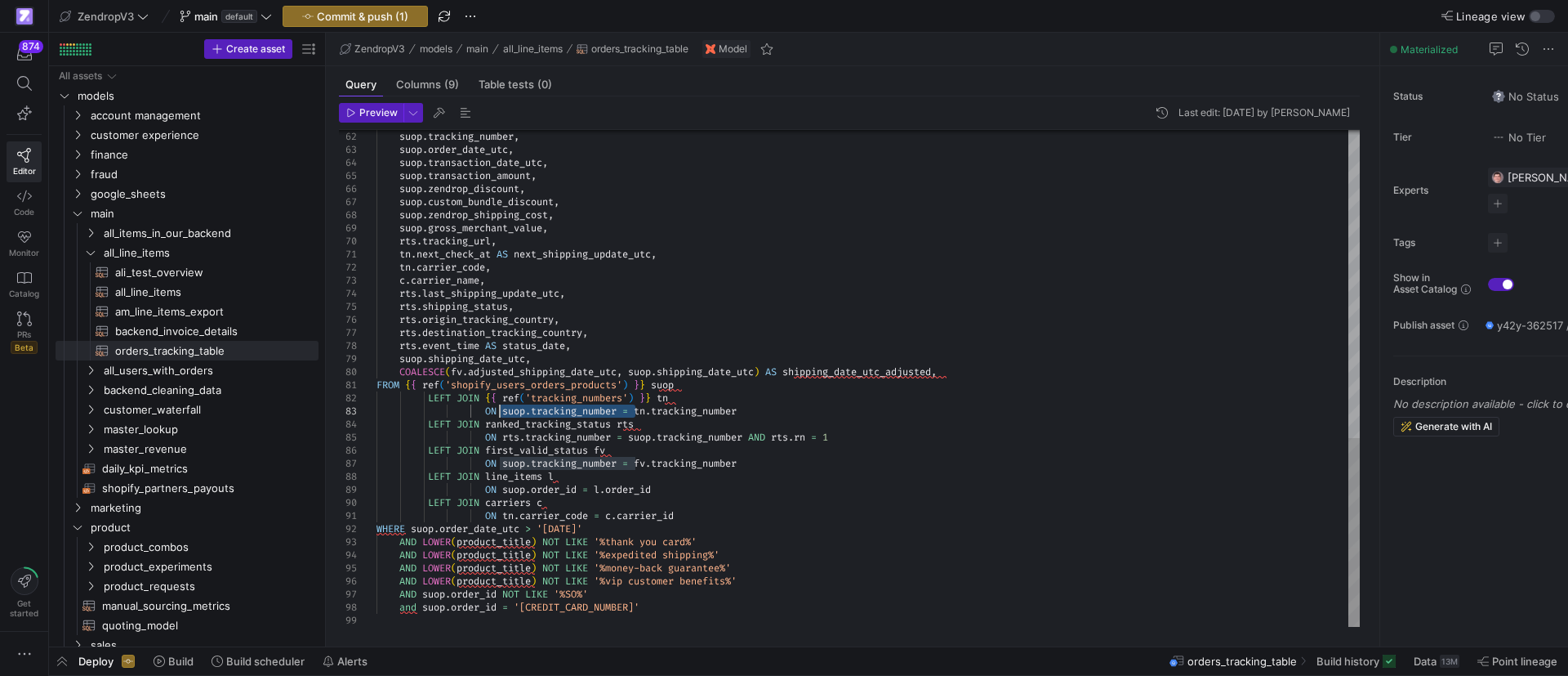
drag, startPoint x: 637, startPoint y: 410, endPoint x: 502, endPoint y: 412, distance: 135.0
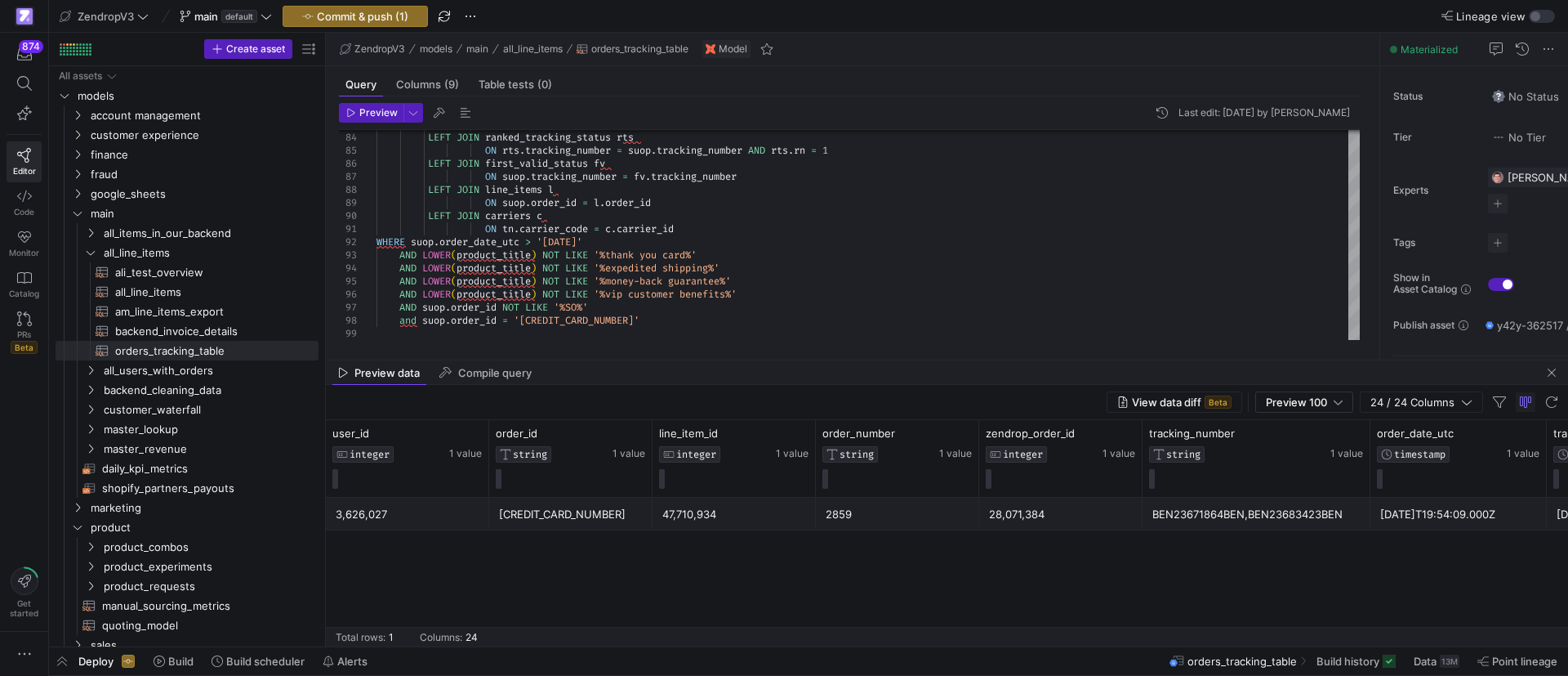
click at [835, 516] on div "2859" at bounding box center [897, 514] width 144 height 32
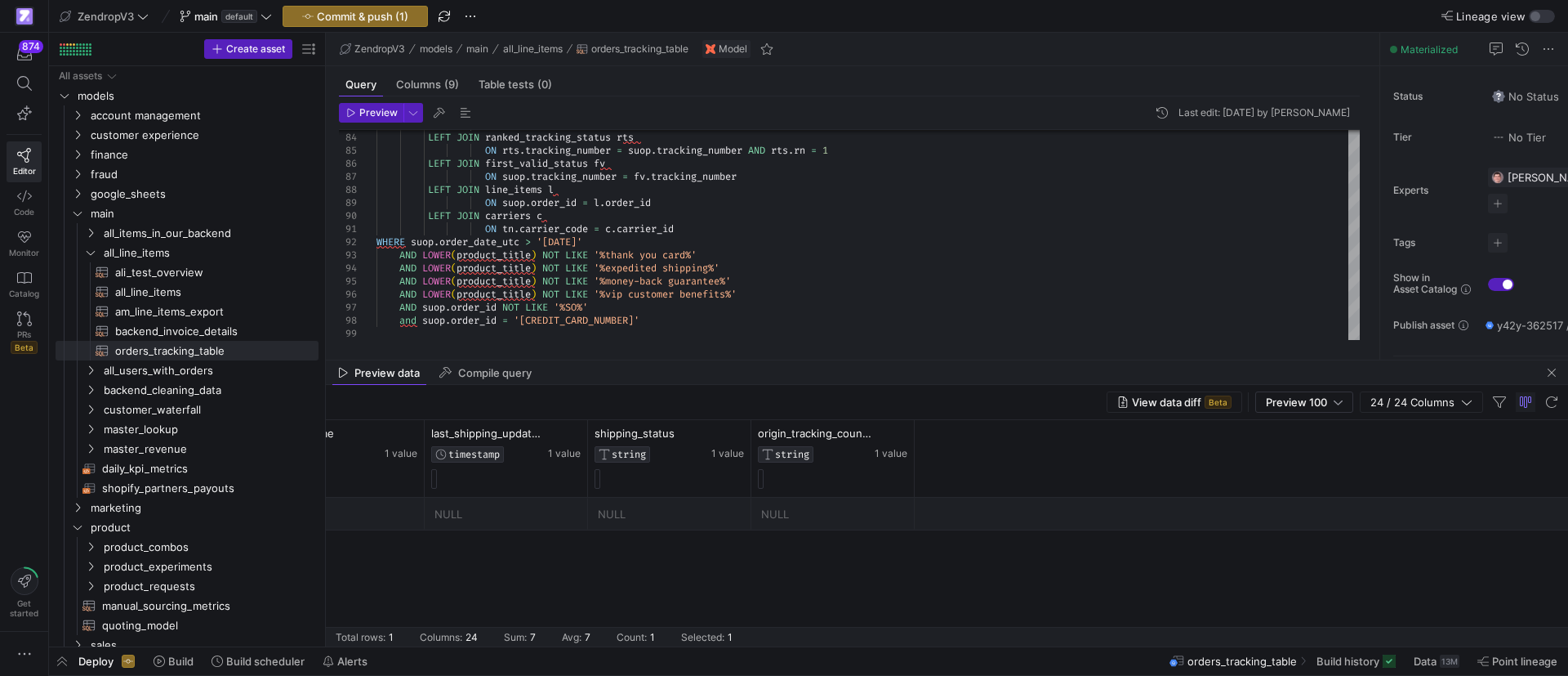
scroll to position [0, 1220]
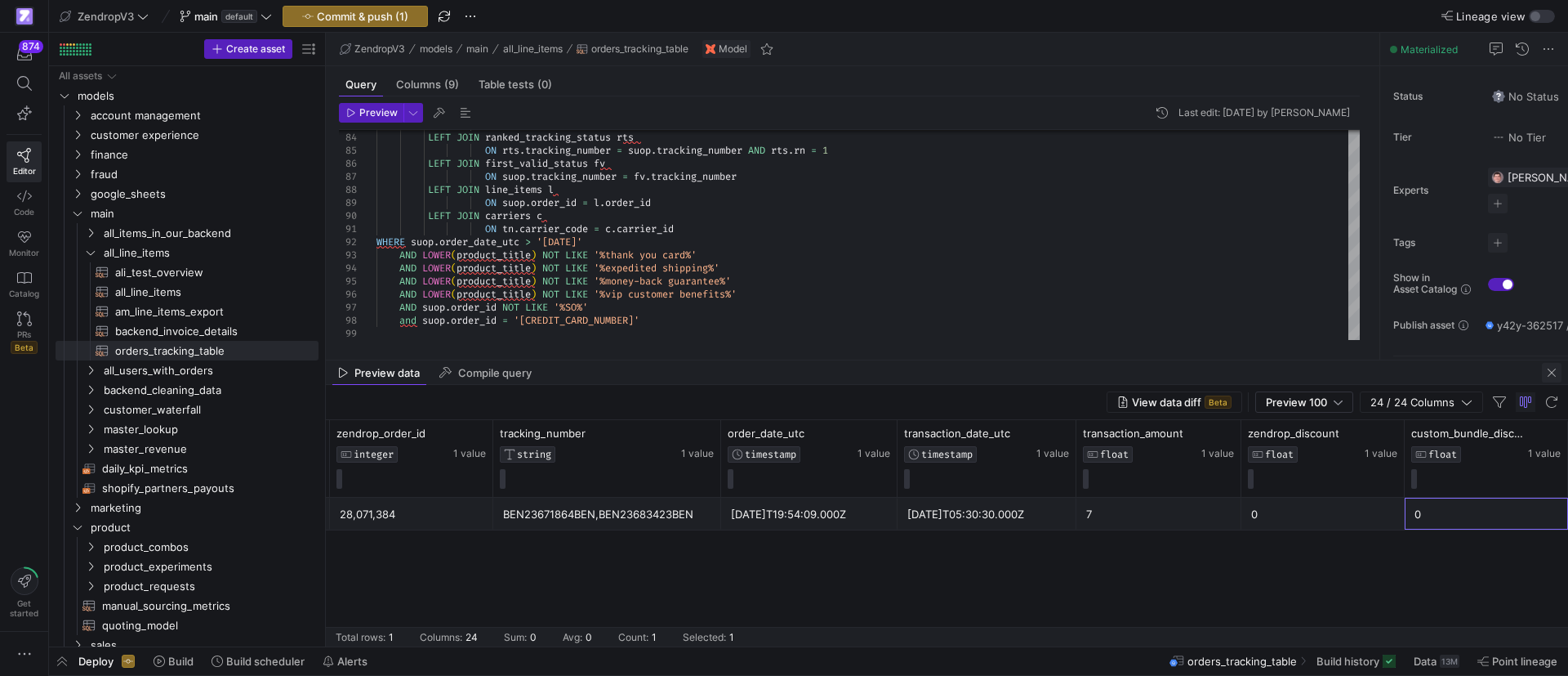
click at [1556, 368] on span "button" at bounding box center [1551, 372] width 20 height 20
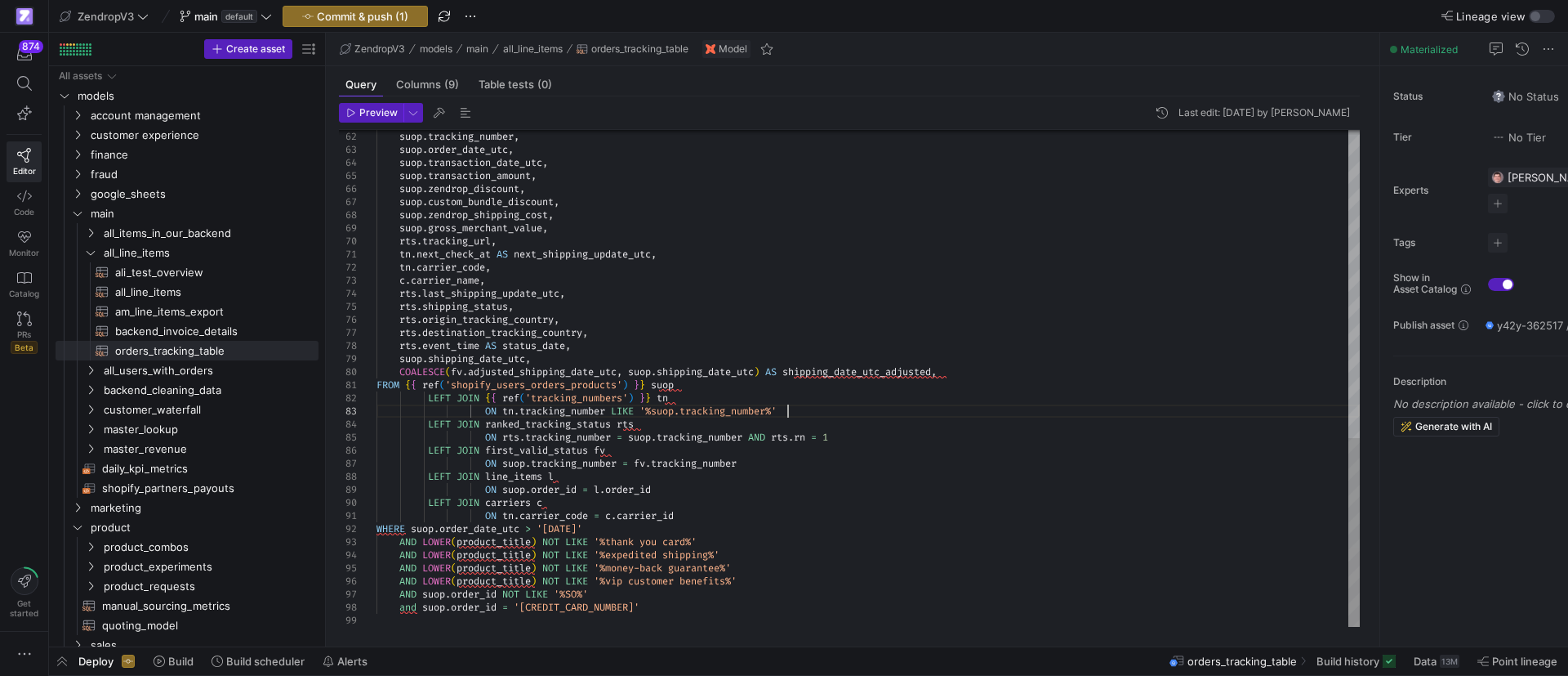
drag, startPoint x: 857, startPoint y: 411, endPoint x: 506, endPoint y: 413, distance: 351.0
drag, startPoint x: 508, startPoint y: 412, endPoint x: 804, endPoint y: 411, distance: 296.0
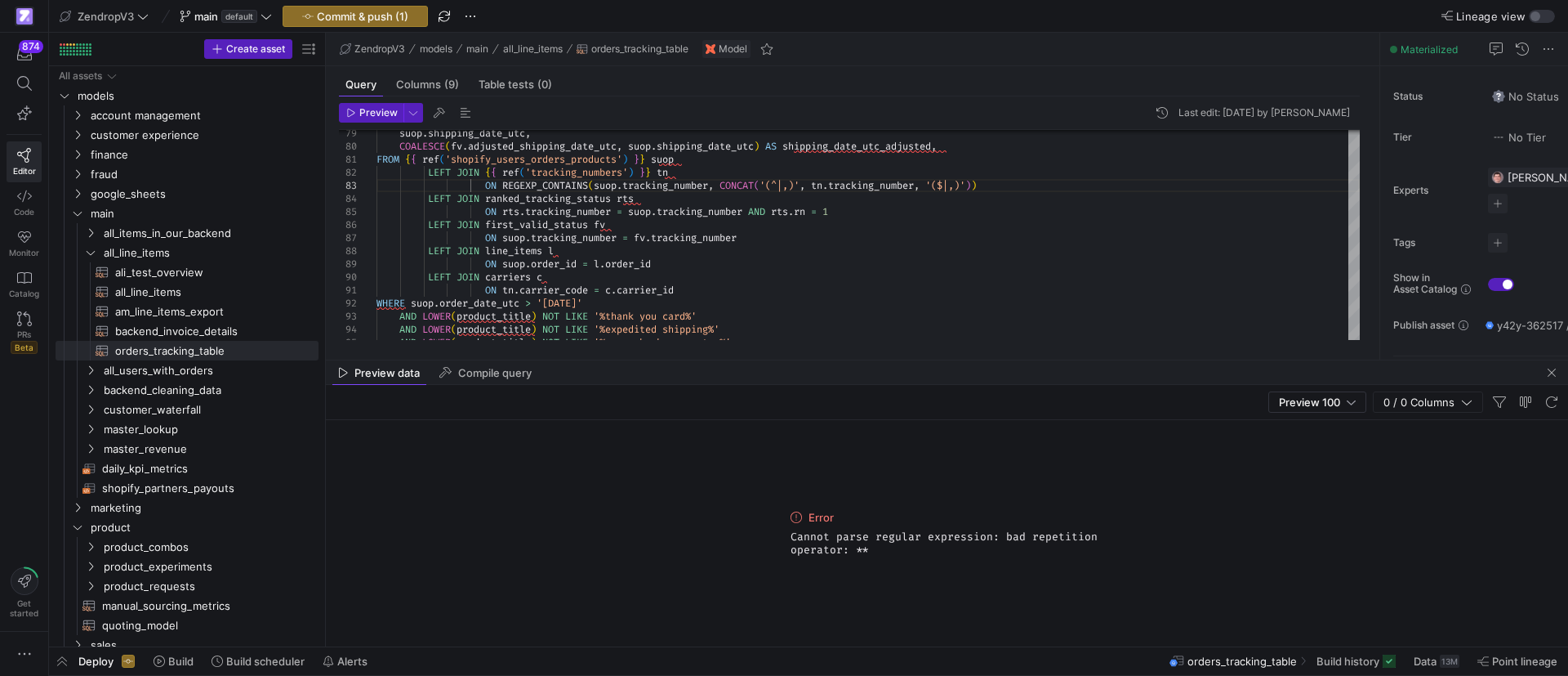
drag, startPoint x: 883, startPoint y: 556, endPoint x: 777, endPoint y: 498, distance: 120.8
click at [777, 496] on div "Error Cannot parse regular expression: bad repetition operator: **" at bounding box center [947, 533] width 1242 height 226
copy div "Error Cannot parse regular expression: bad repetition operator: **"
drag, startPoint x: 560, startPoint y: 227, endPoint x: 554, endPoint y: 217, distance: 11.7
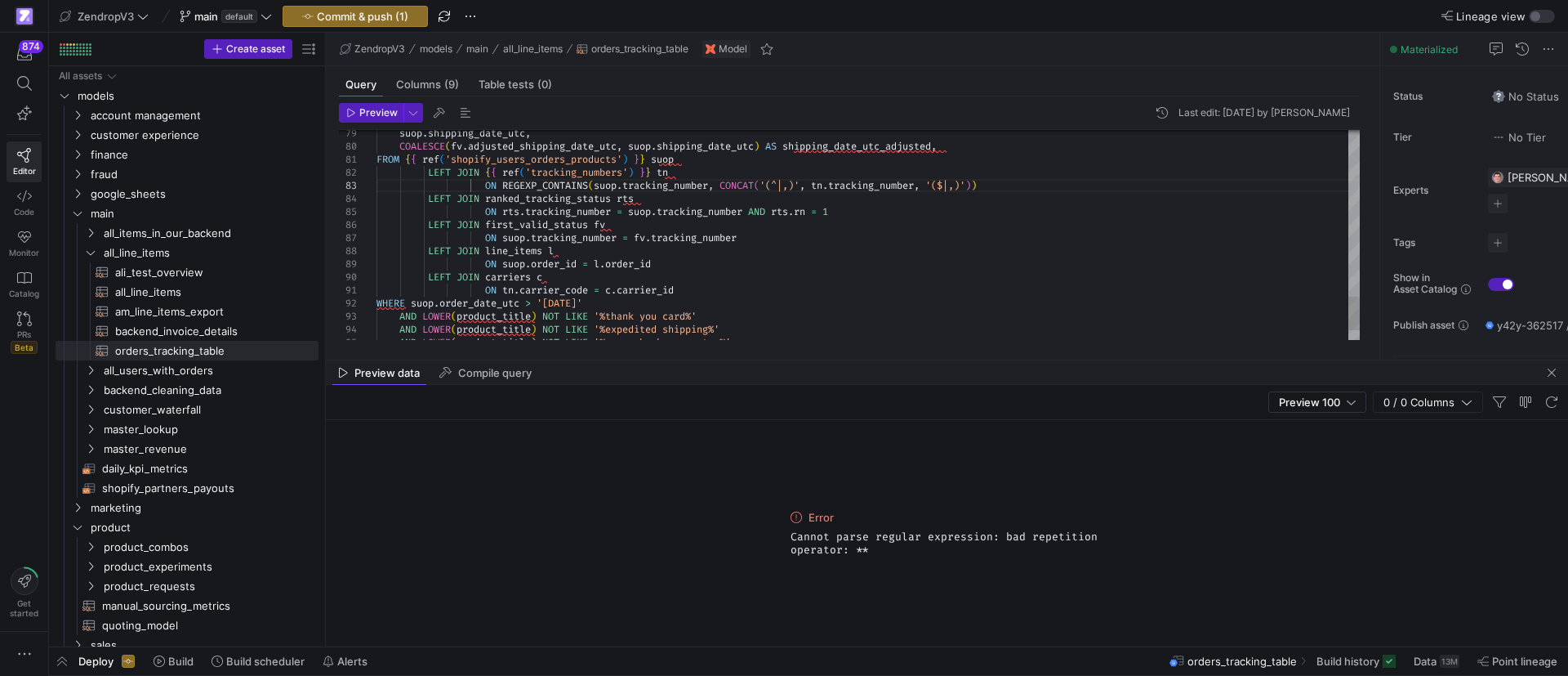
scroll to position [38, 617]
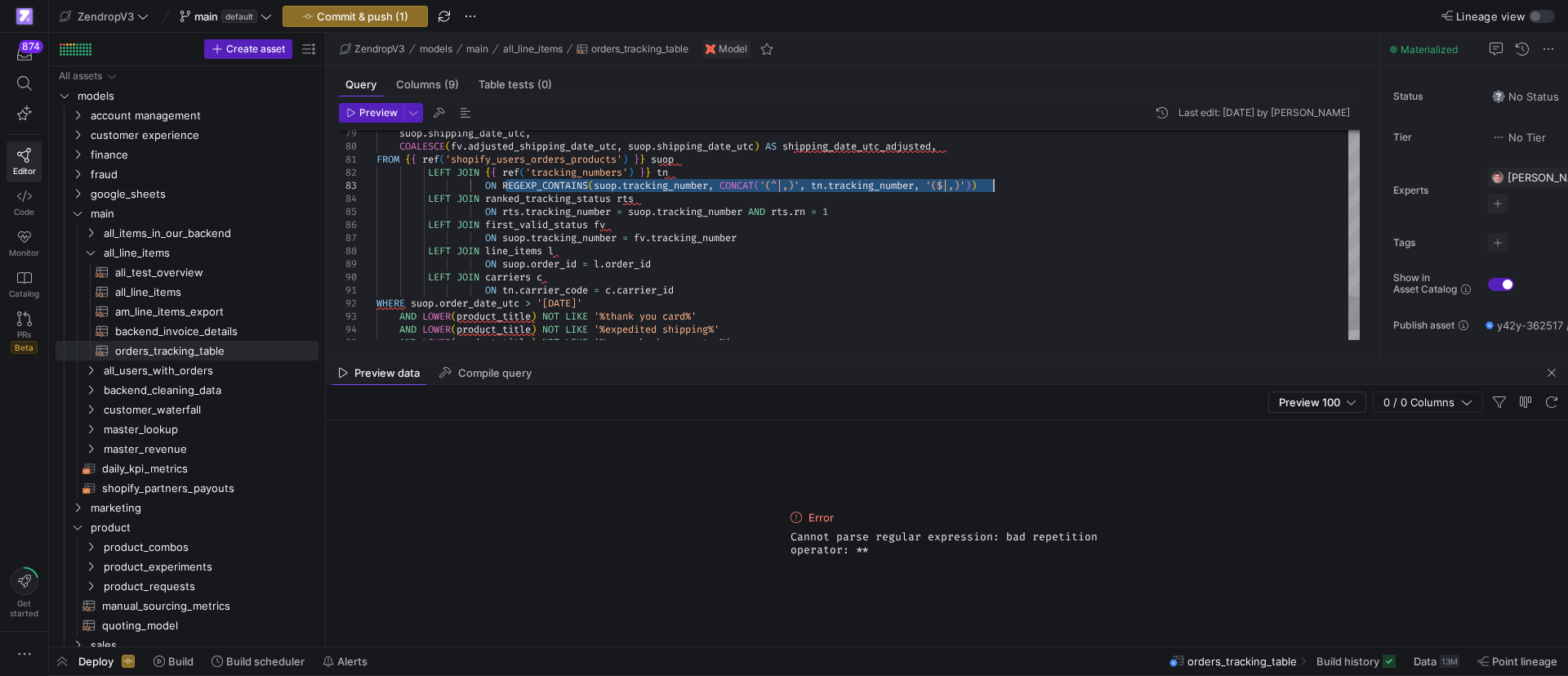
drag, startPoint x: 506, startPoint y: 186, endPoint x: 1069, endPoint y: 179, distance: 563.0
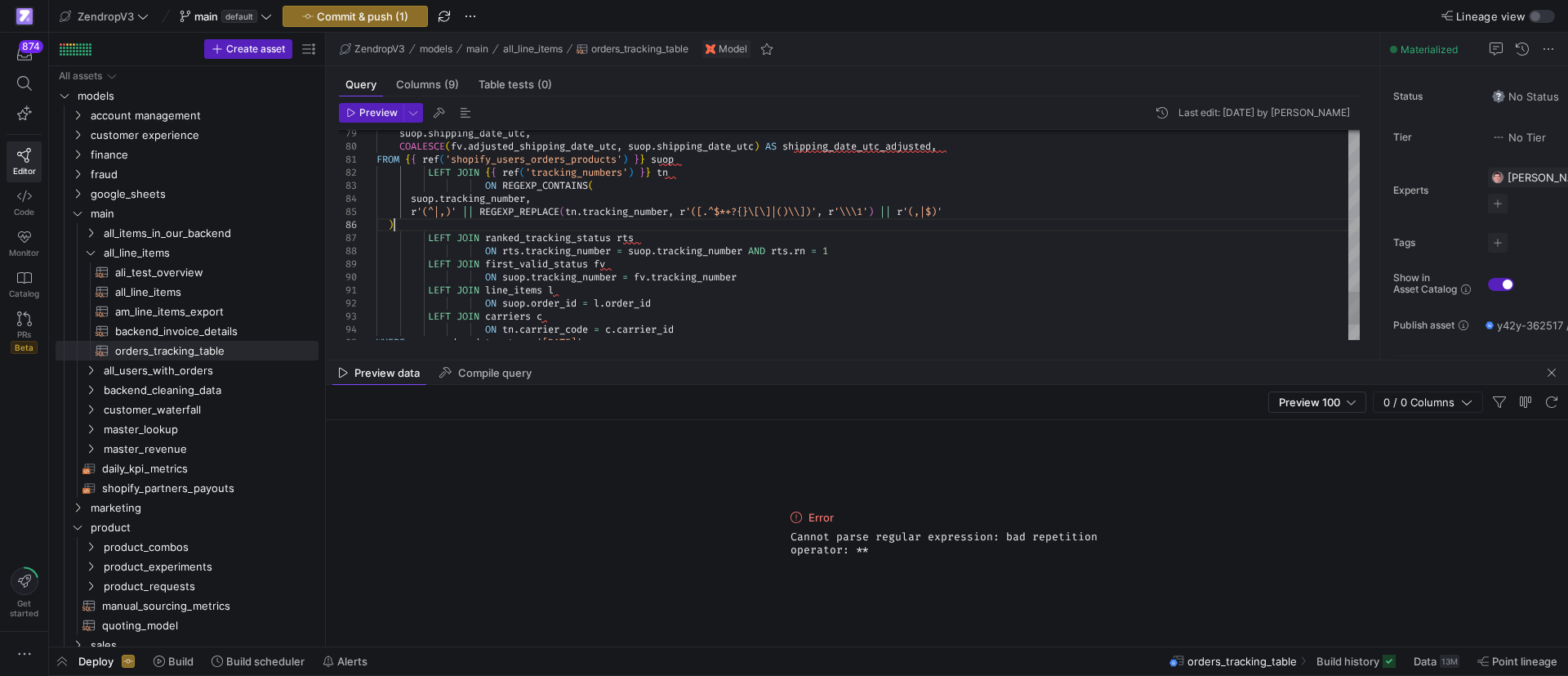
scroll to position [38, 581]
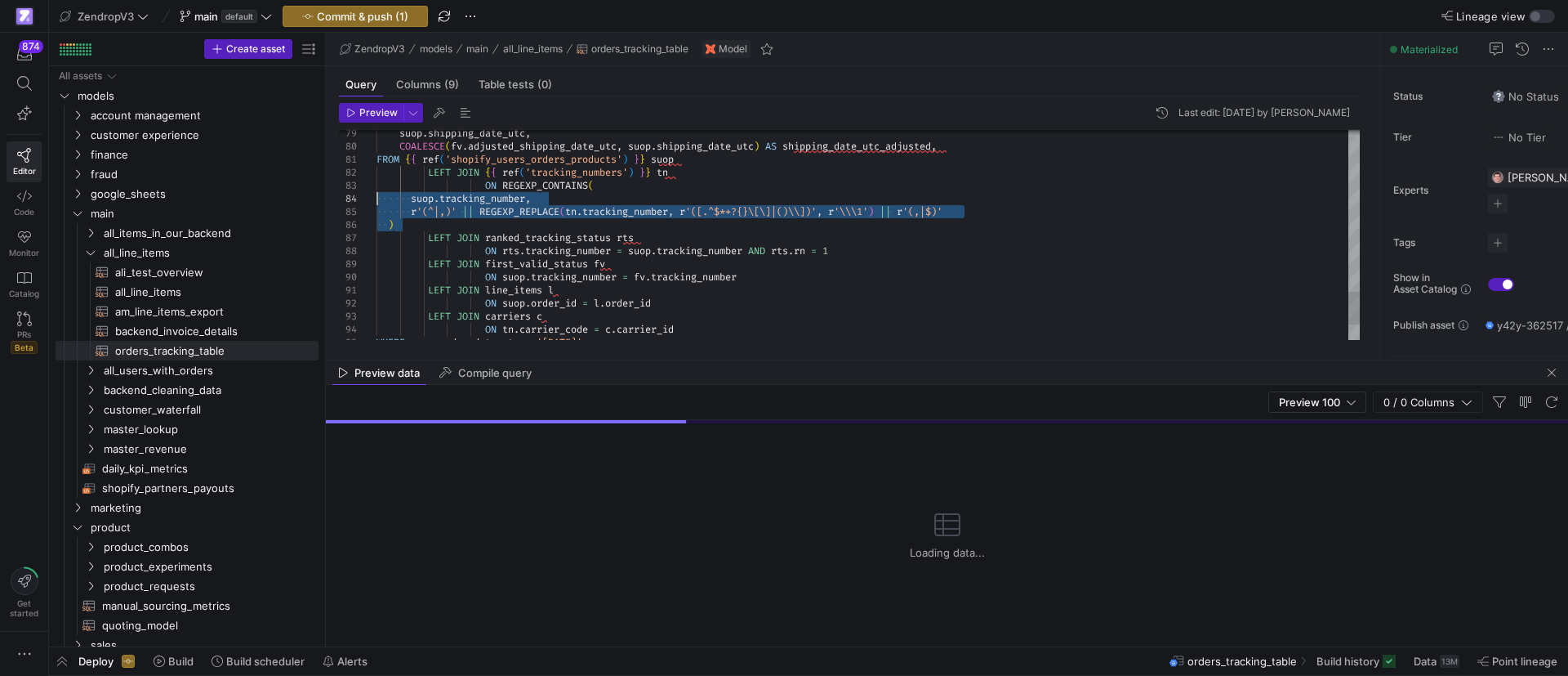
drag, startPoint x: 397, startPoint y: 223, endPoint x: 373, endPoint y: 203, distance: 31.2
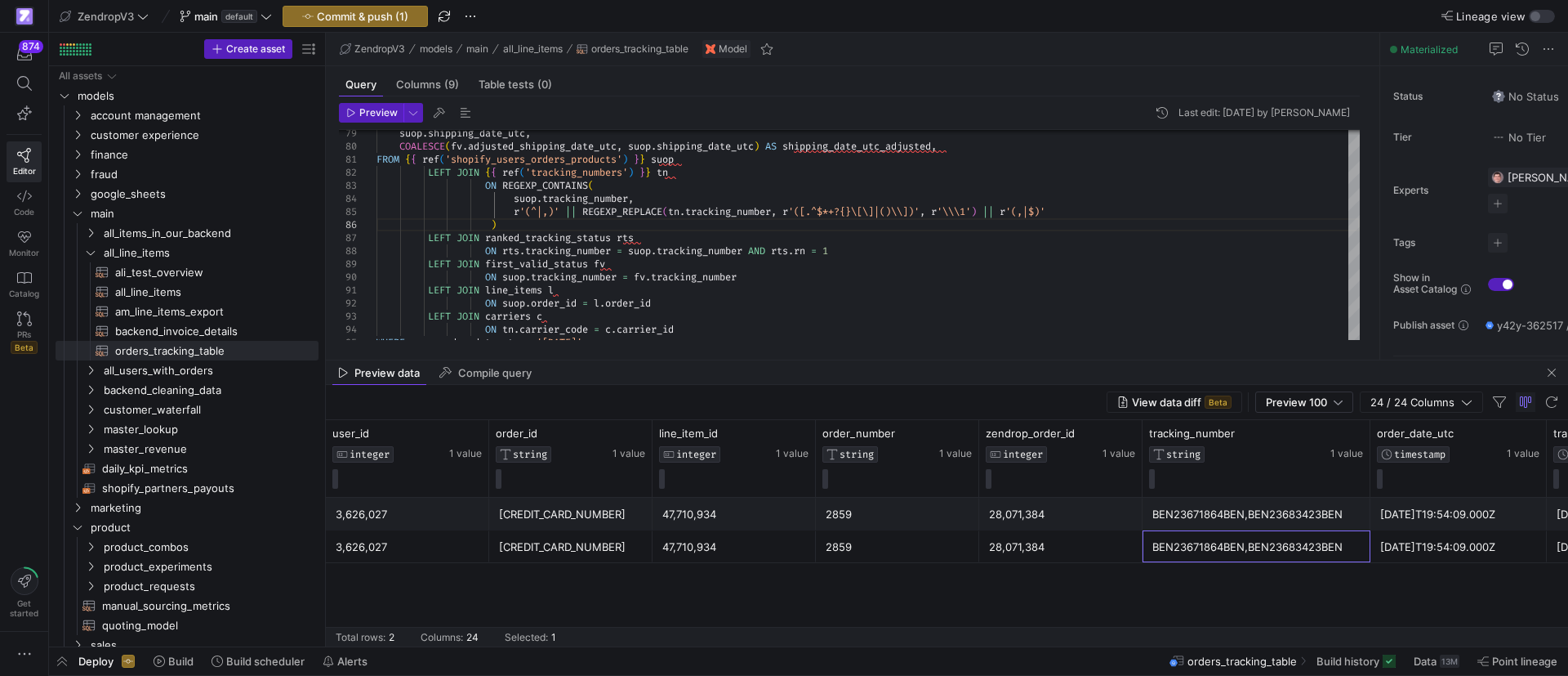
drag, startPoint x: 1189, startPoint y: 547, endPoint x: 1199, endPoint y: 543, distance: 10.8
click at [1190, 547] on div "BEN23671864BEN,BEN23683423BEN" at bounding box center [1256, 547] width 208 height 32
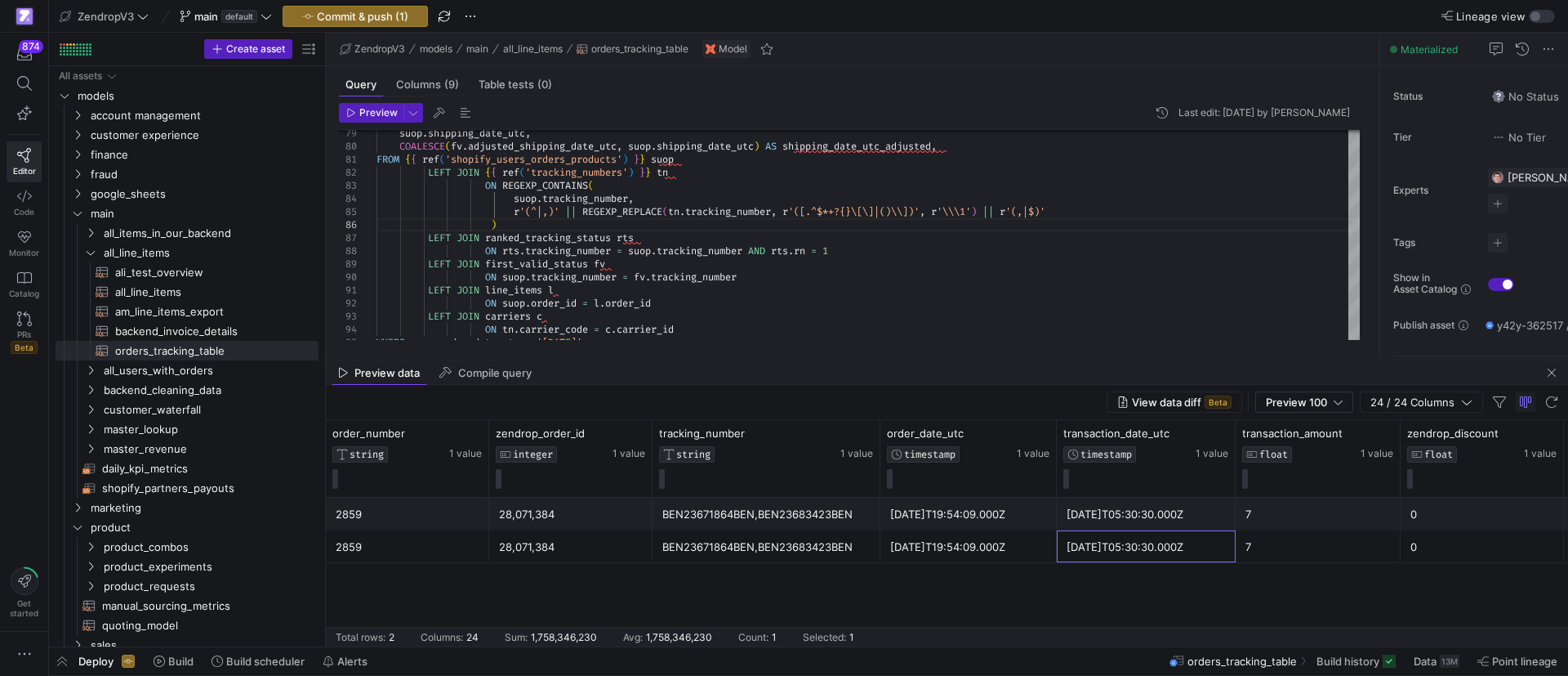
scroll to position [0, 976]
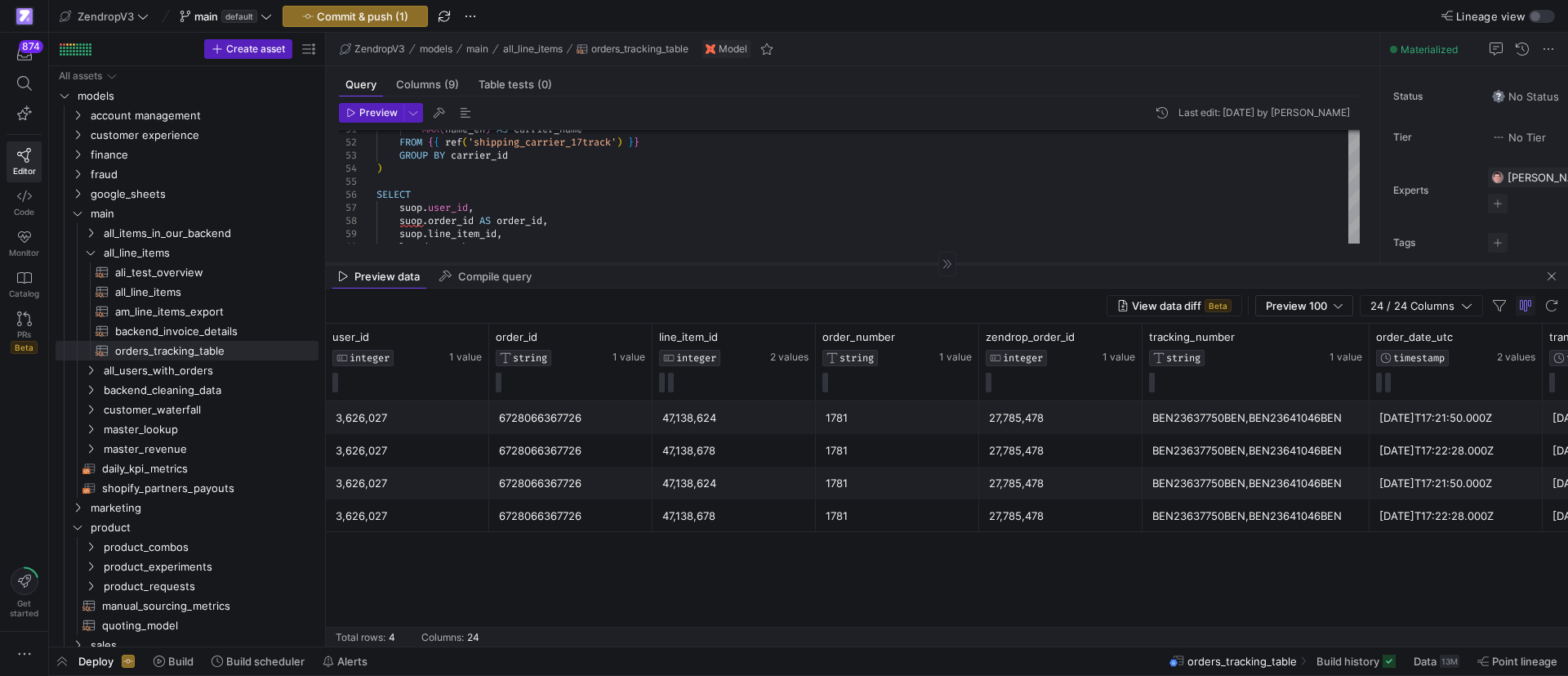
drag, startPoint x: 804, startPoint y: 360, endPoint x: 804, endPoint y: 264, distance: 96.0
click at [804, 264] on div at bounding box center [947, 263] width 1242 height 1
click at [1202, 462] on div "BEN23637750BEN,BEN23641046BEN" at bounding box center [1256, 451] width 207 height 32
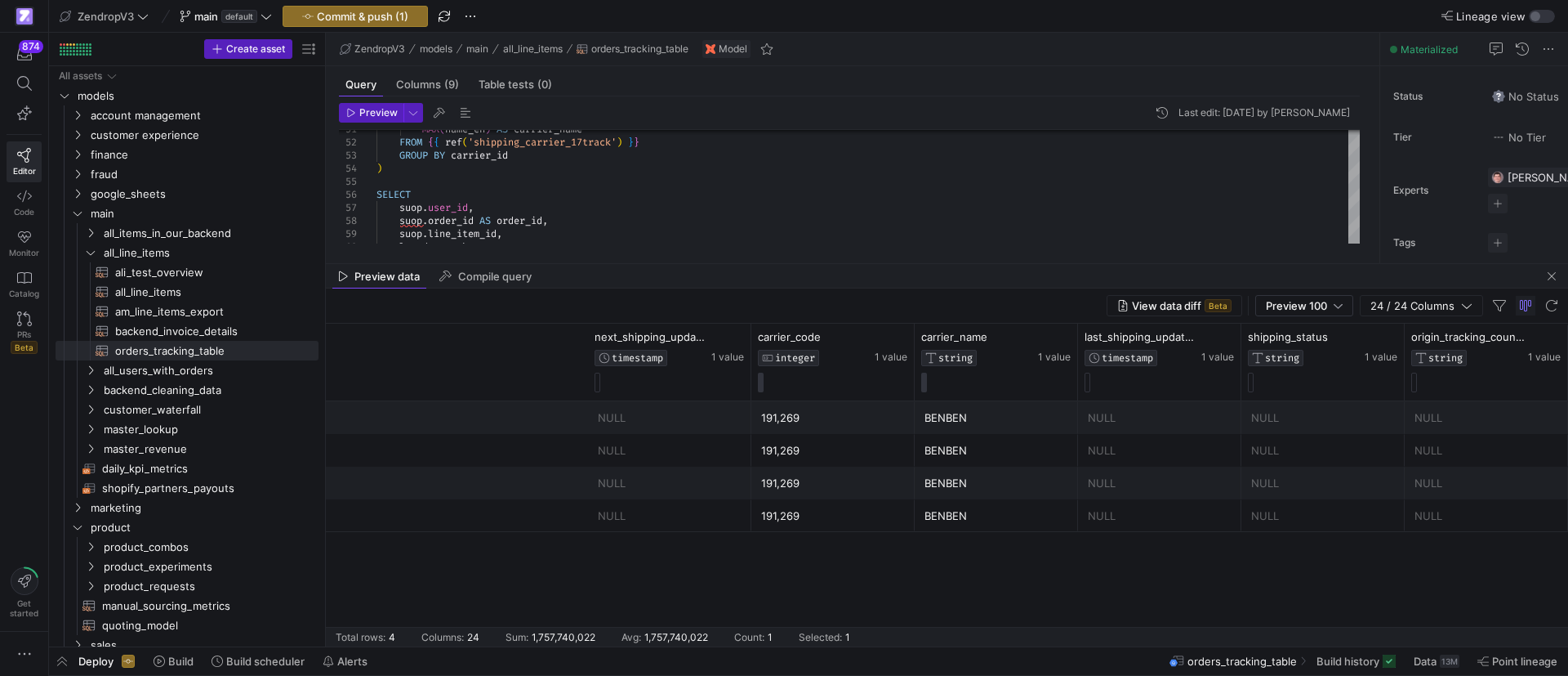
scroll to position [0, 2767]
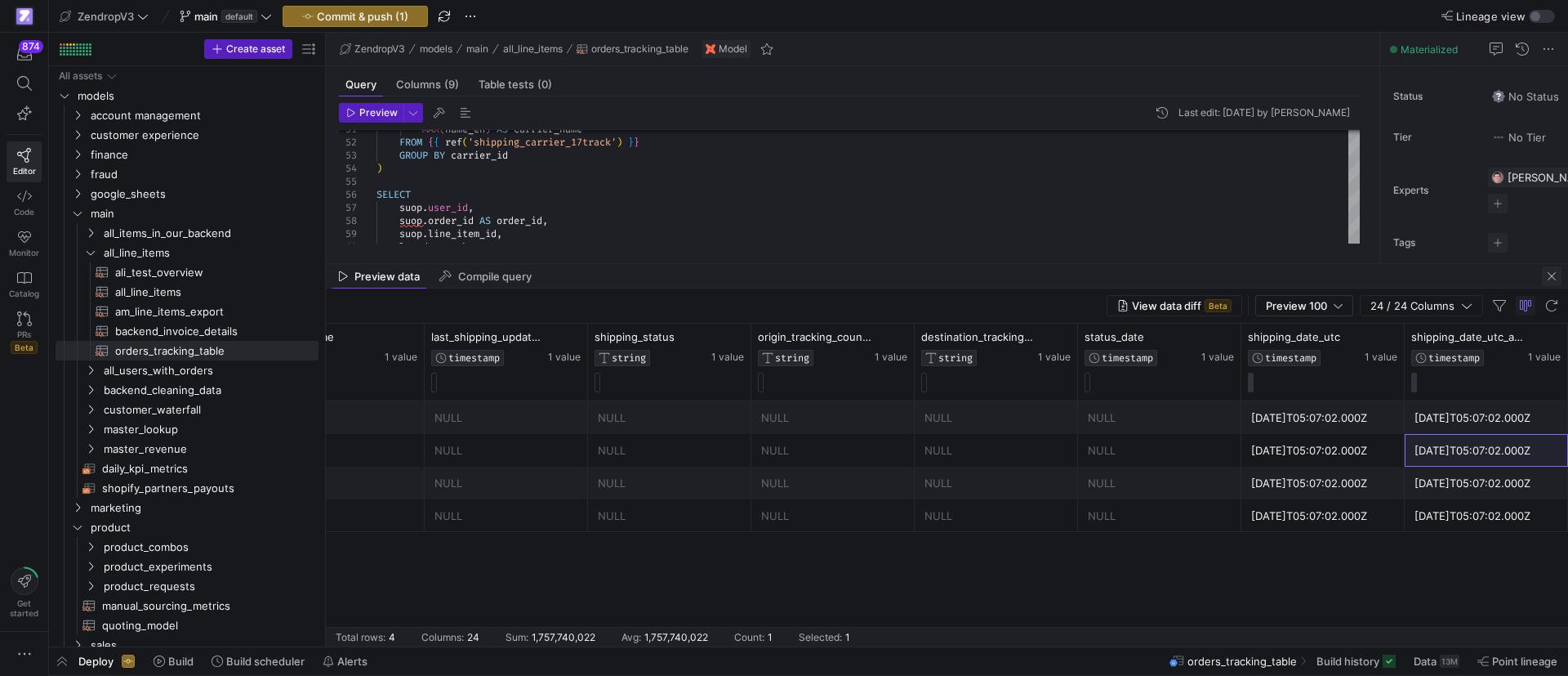
click at [1547, 280] on span "button" at bounding box center [1551, 276] width 20 height 20
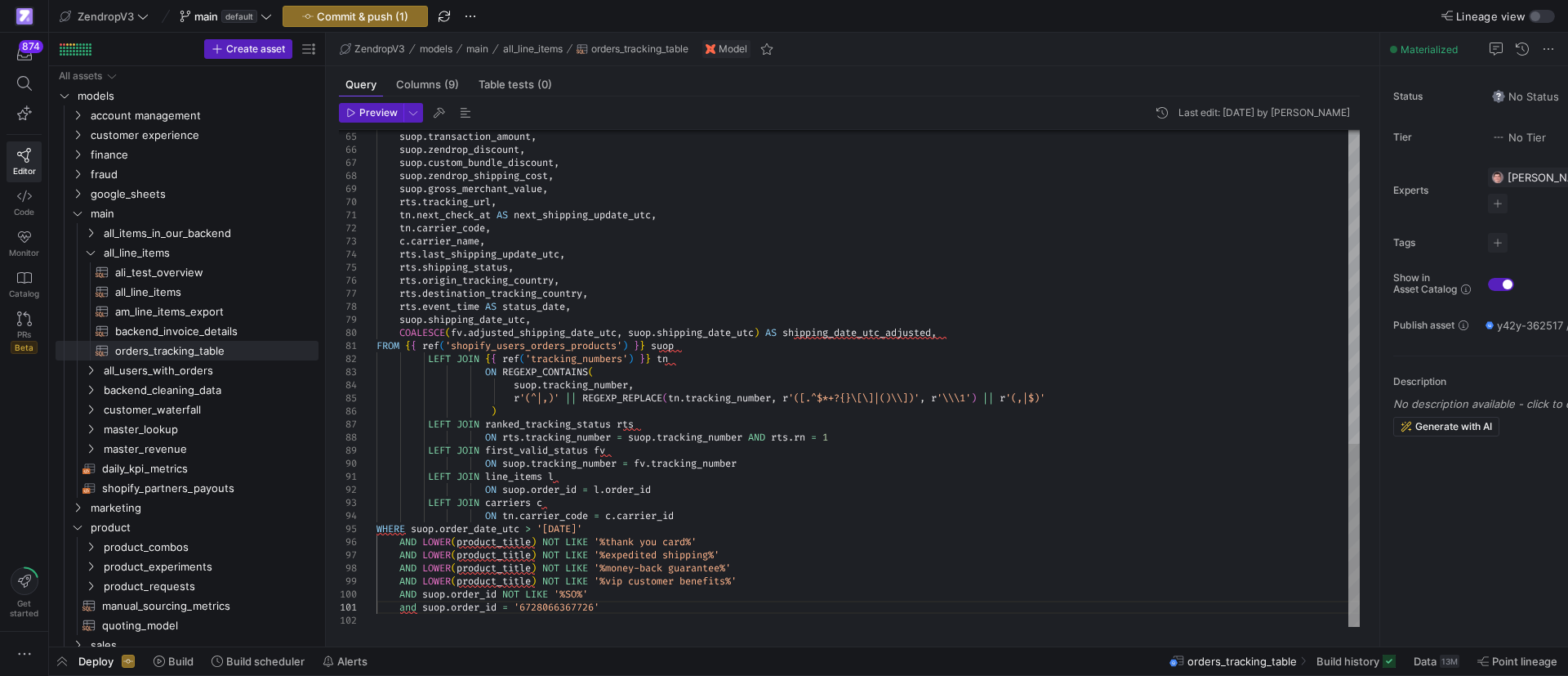
scroll to position [25, 223]
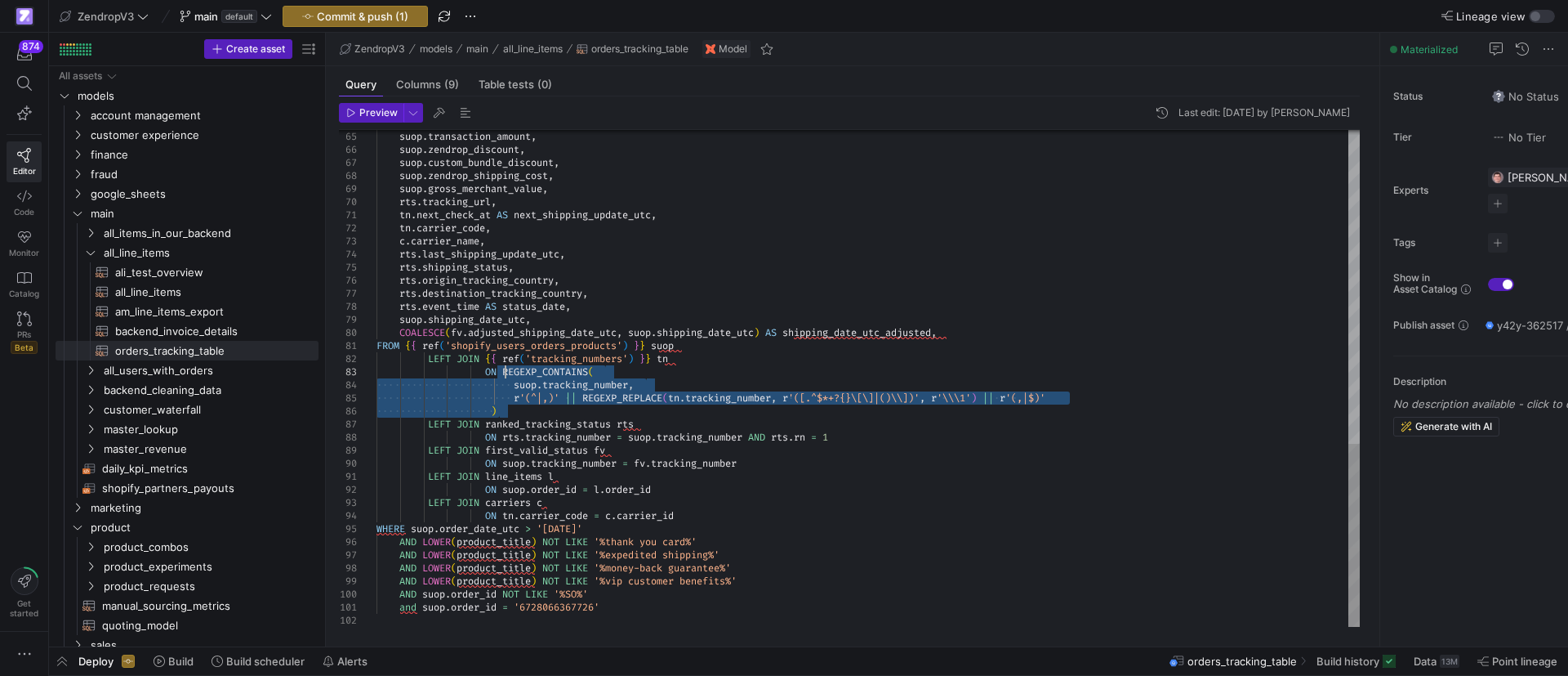
drag, startPoint x: 501, startPoint y: 410, endPoint x: 507, endPoint y: 372, distance: 38.5
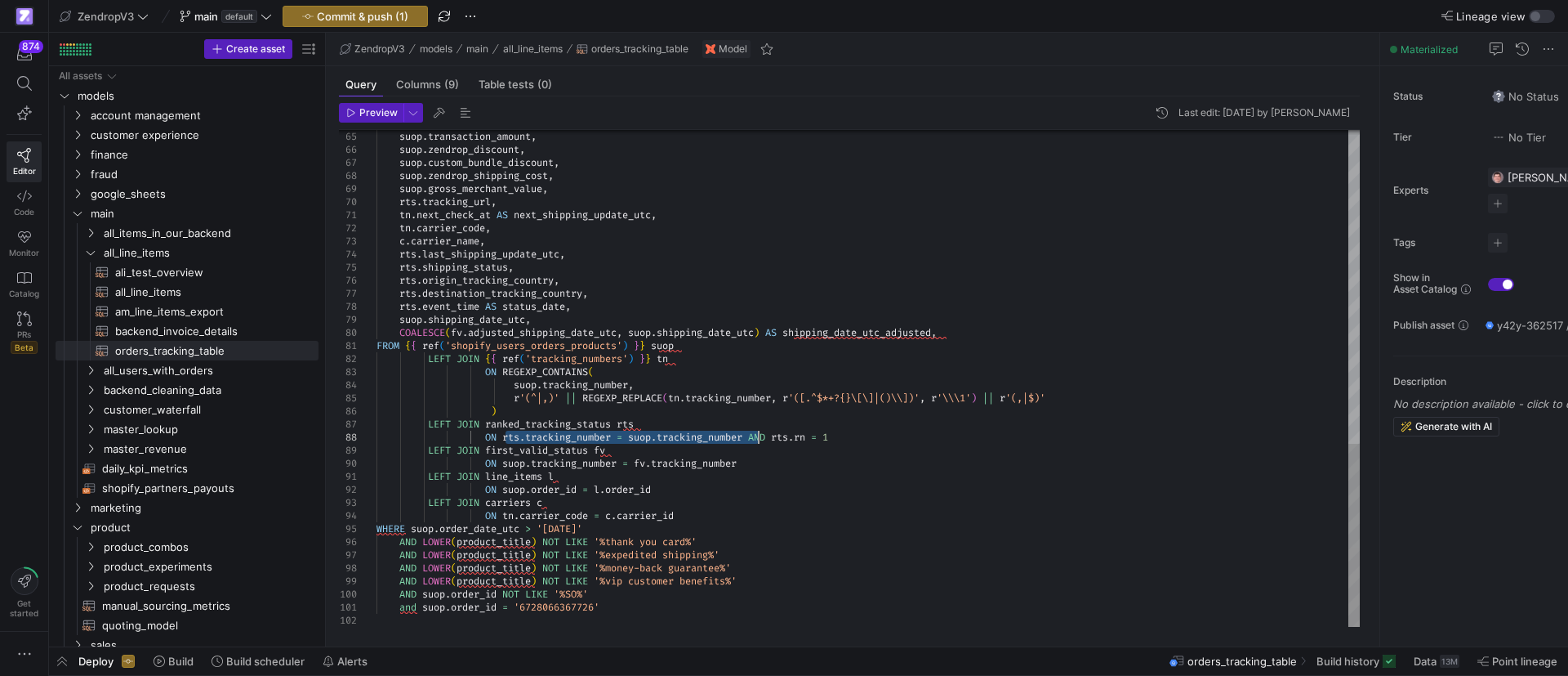
drag, startPoint x: 506, startPoint y: 436, endPoint x: 756, endPoint y: 437, distance: 250.0
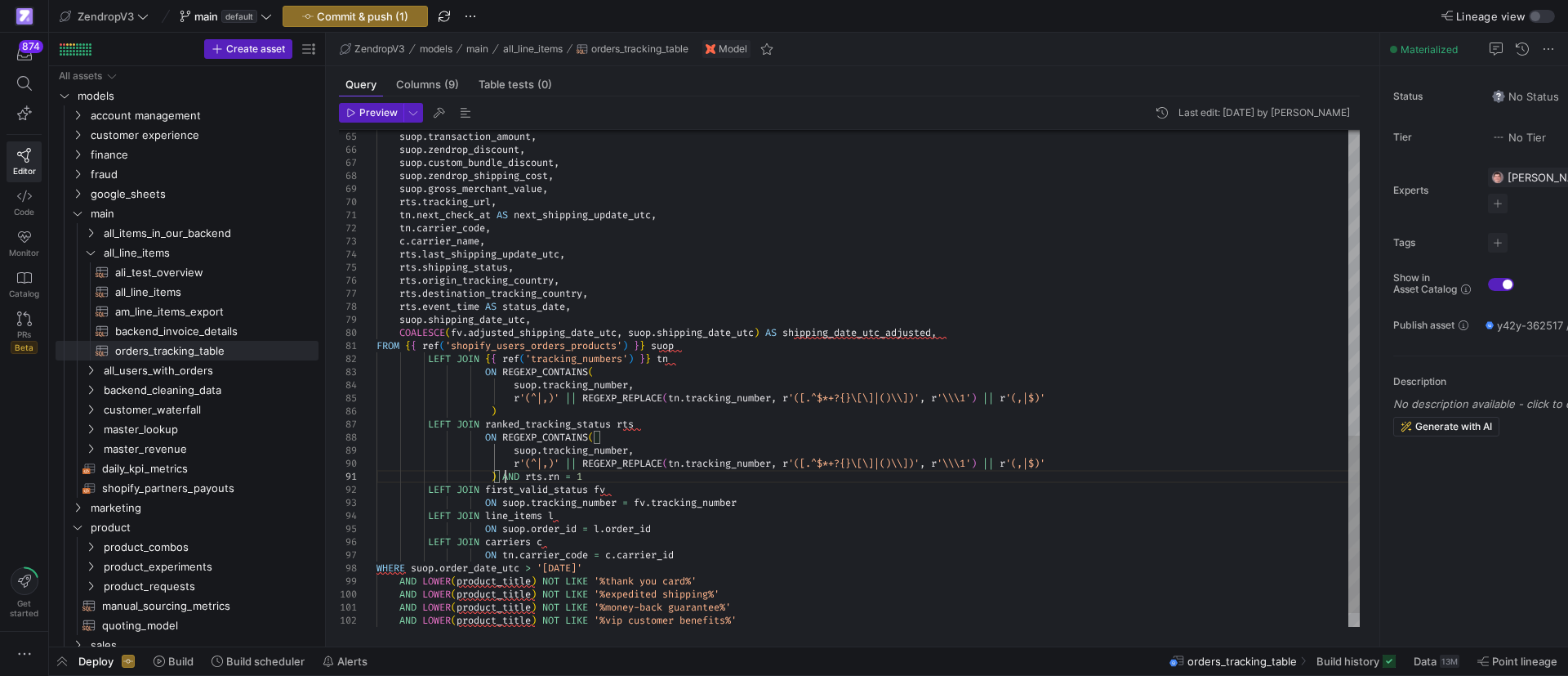
scroll to position [12, 130]
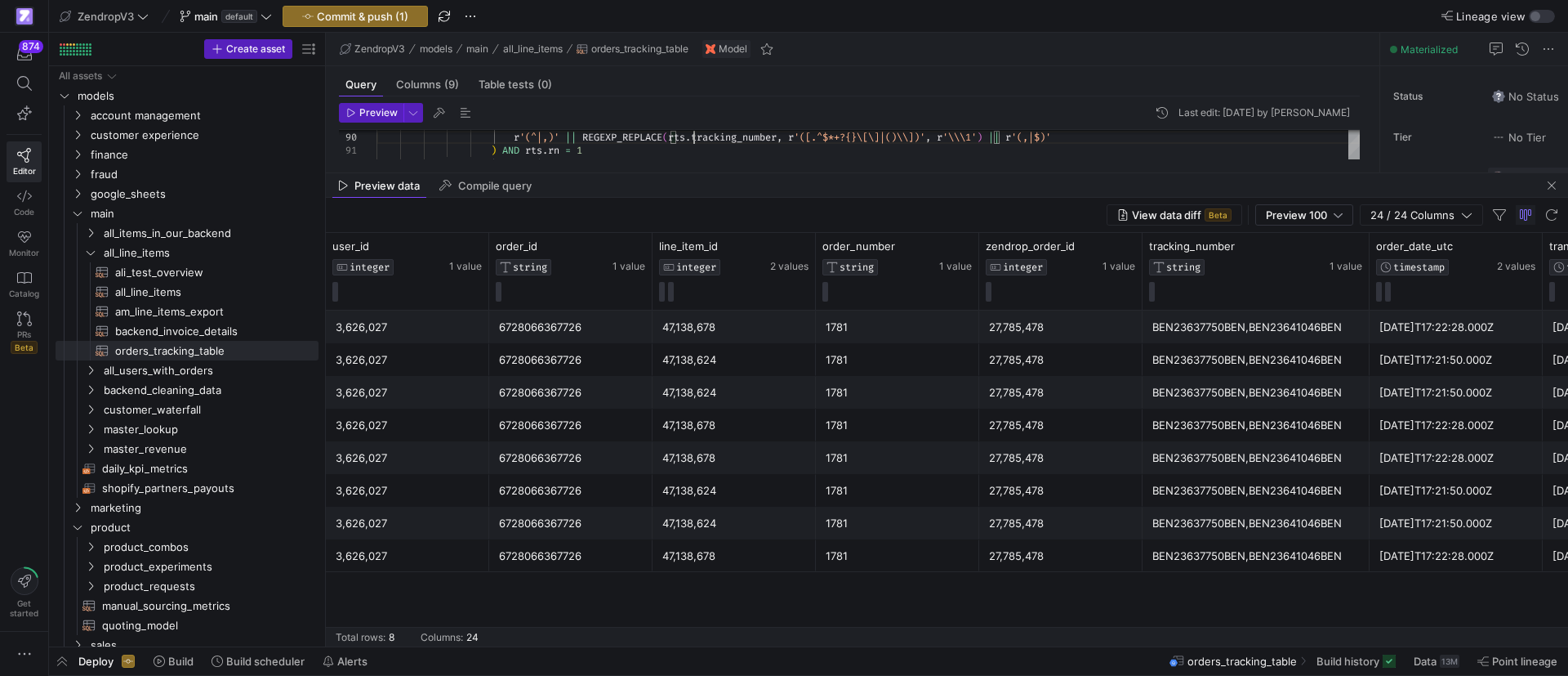
drag, startPoint x: 715, startPoint y: 359, endPoint x: 726, endPoint y: 171, distance: 188.3
click at [726, 172] on div at bounding box center [947, 172] width 1242 height 1
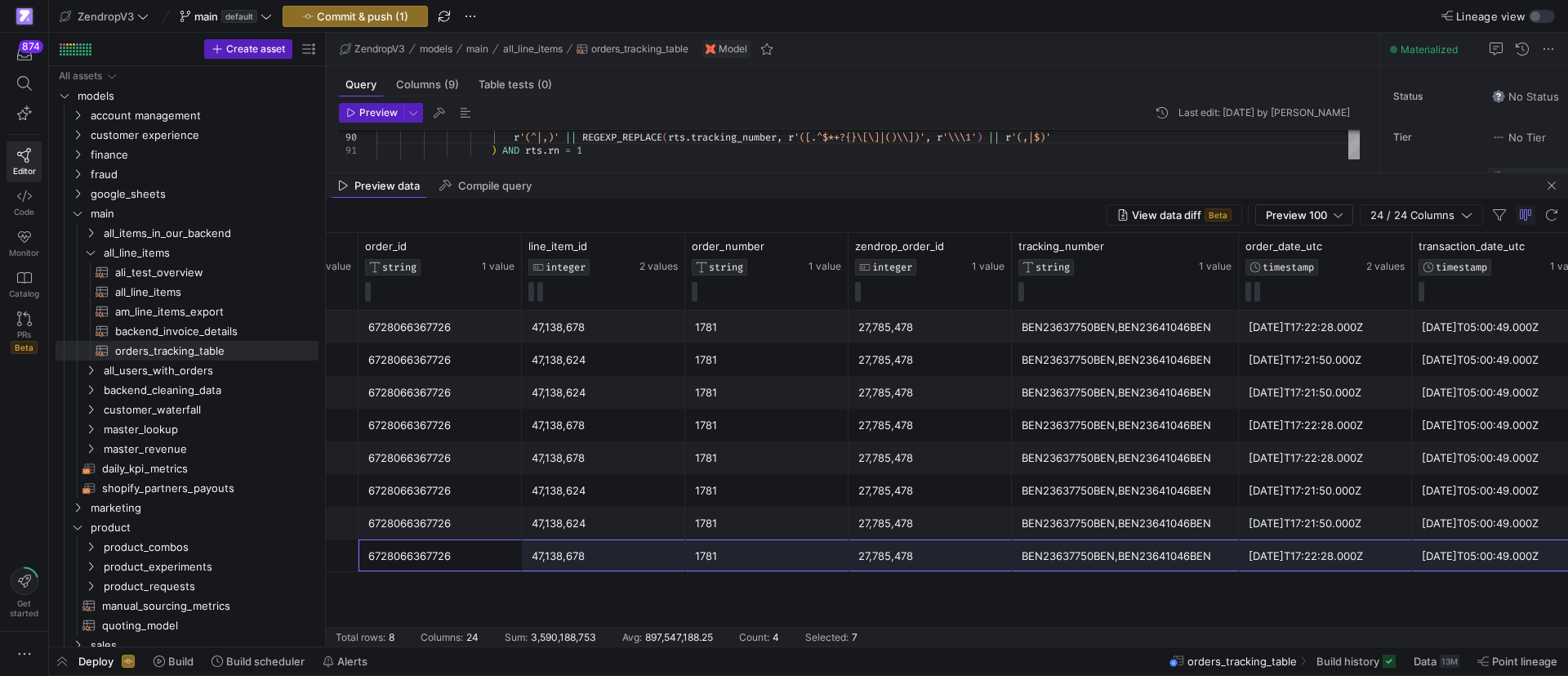
scroll to position [0, 196]
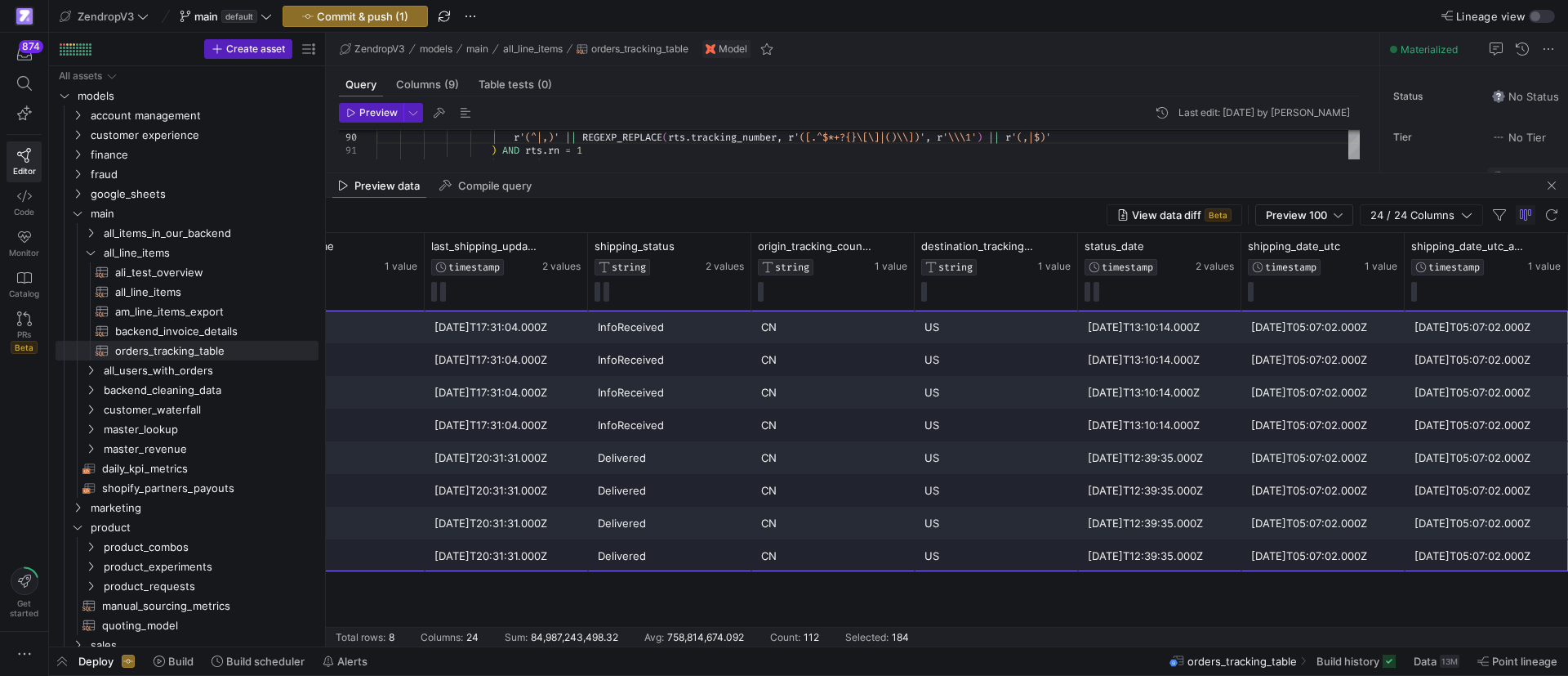
drag, startPoint x: 568, startPoint y: 561, endPoint x: 1567, endPoint y: 329, distance: 1025.6
click at [1543, 186] on span "button" at bounding box center [1551, 185] width 20 height 20
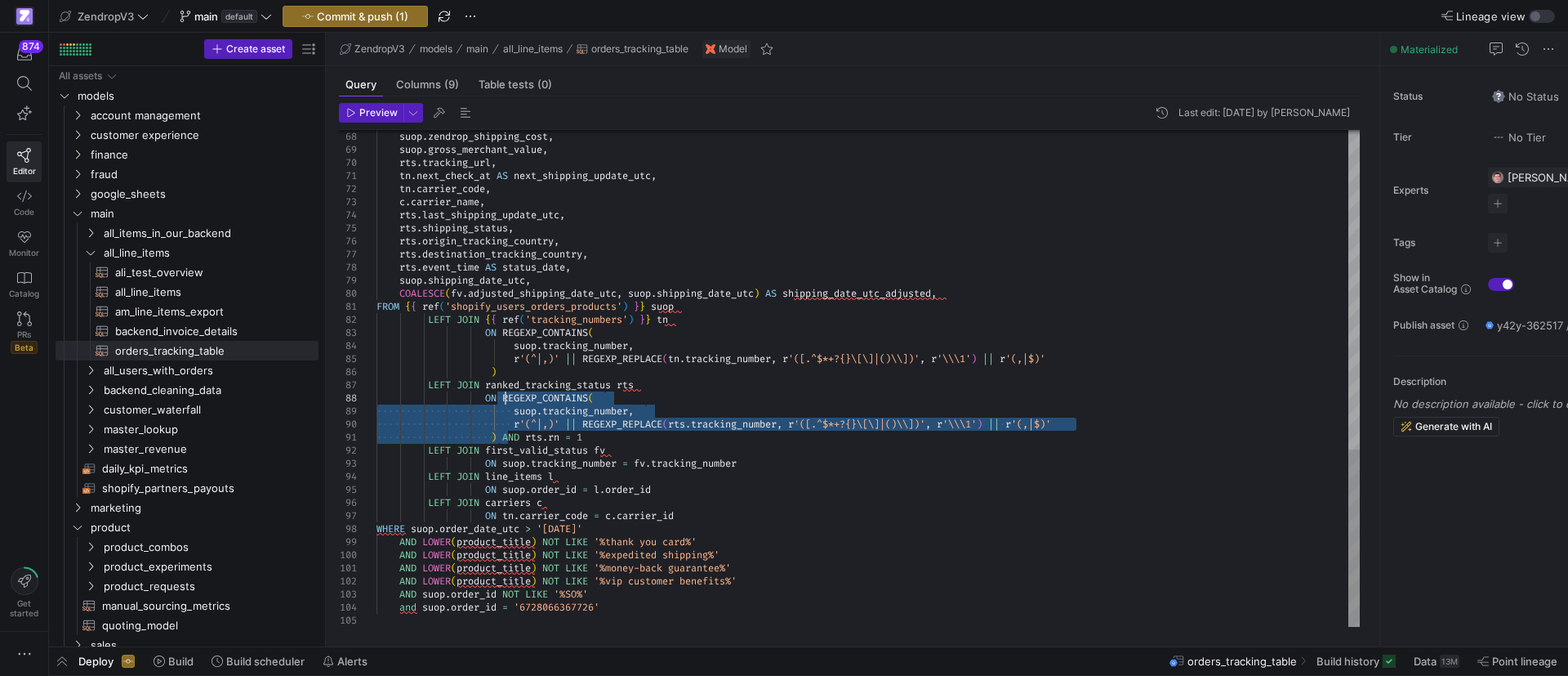
drag, startPoint x: 502, startPoint y: 435, endPoint x: 504, endPoint y: 398, distance: 37.1
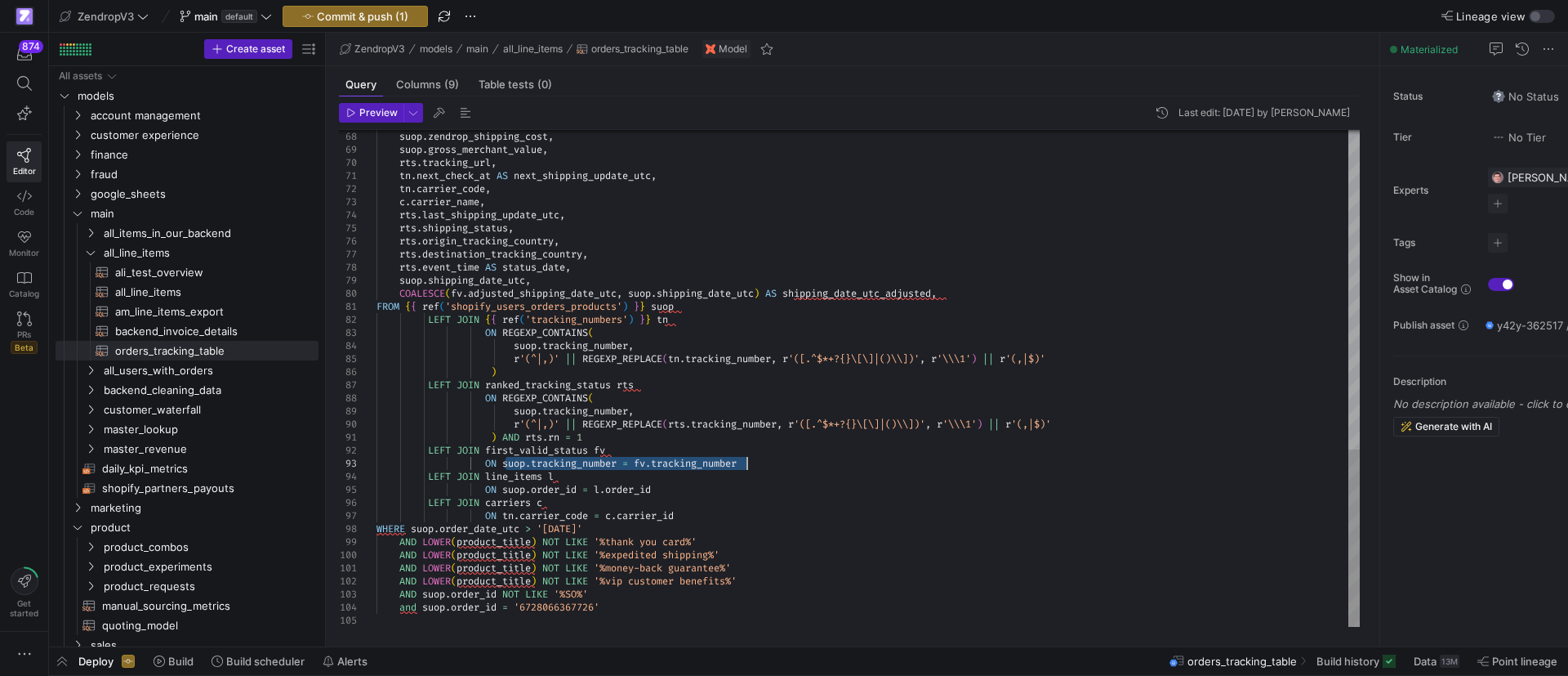
drag, startPoint x: 503, startPoint y: 465, endPoint x: 749, endPoint y: 467, distance: 246.0
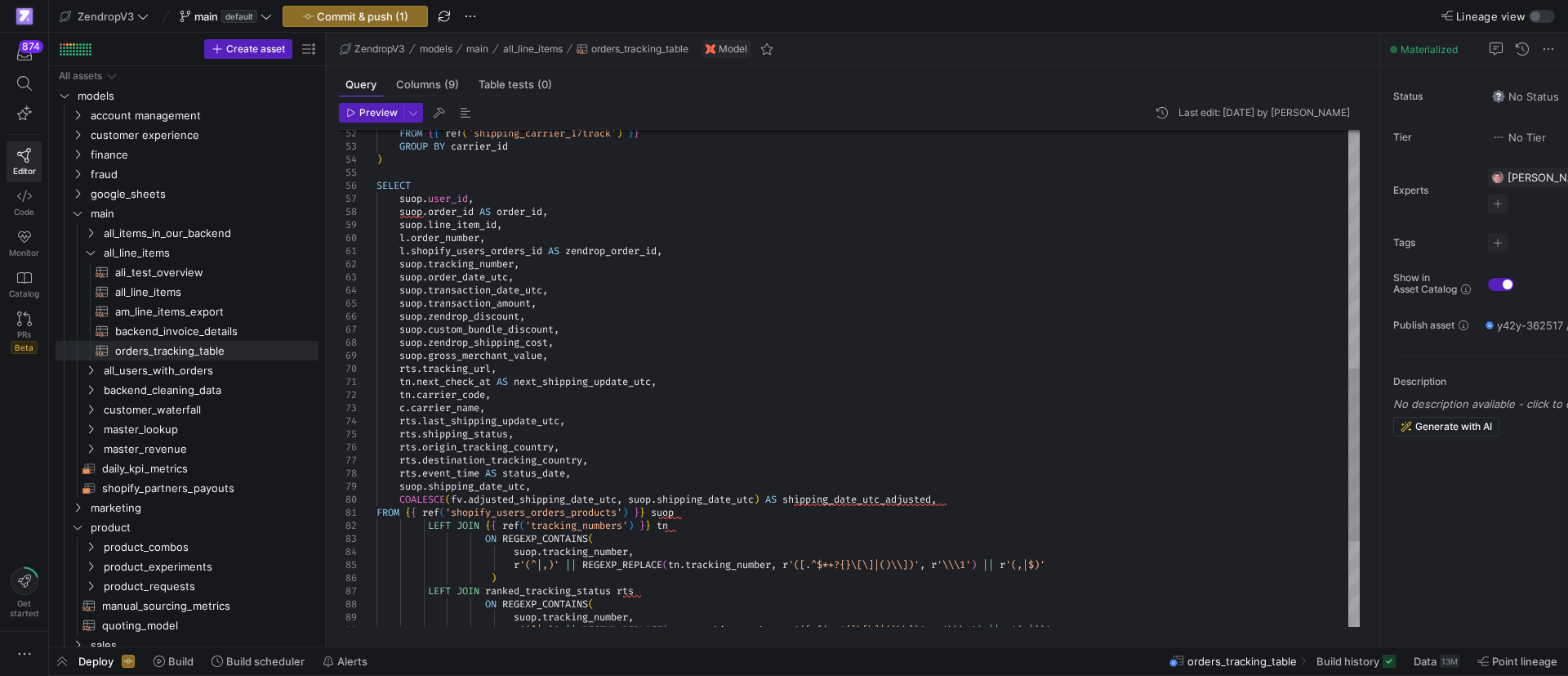
scroll to position [52, 293]
click at [399, 368] on div "tn . next_check_at AS next_shipping_update_utc , tn . carrier_code , c . carrie…" at bounding box center [868, 159] width 983 height 1425
drag, startPoint x: 398, startPoint y: 369, endPoint x: 423, endPoint y: 370, distance: 25.0
click at [423, 370] on div "tn . next_check_at AS next_shipping_update_utc , tn . carrier_code , c . carrie…" at bounding box center [868, 159] width 983 height 1425
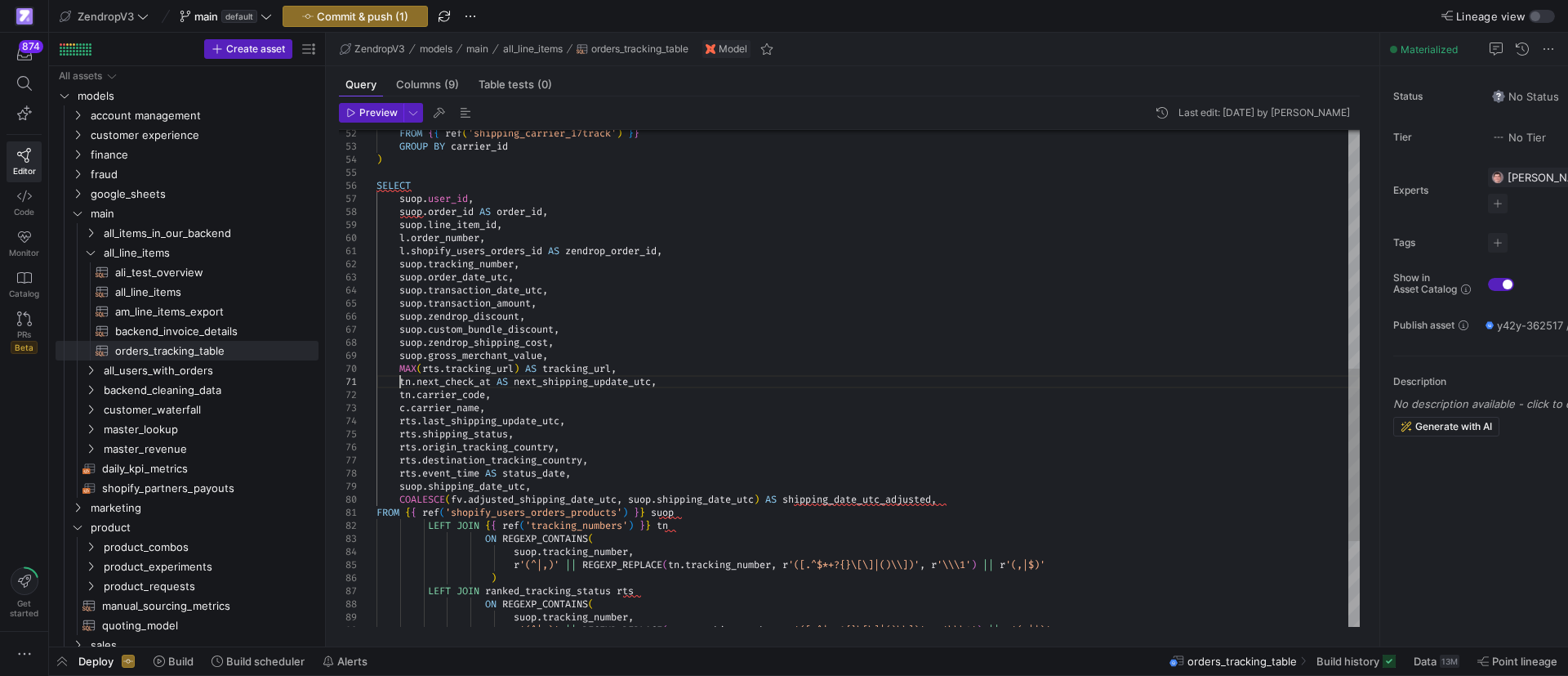
click at [402, 383] on div "tn . next_check_at AS next_shipping_update_utc , tn . carrier_code , c . carrie…" at bounding box center [868, 159] width 983 height 1425
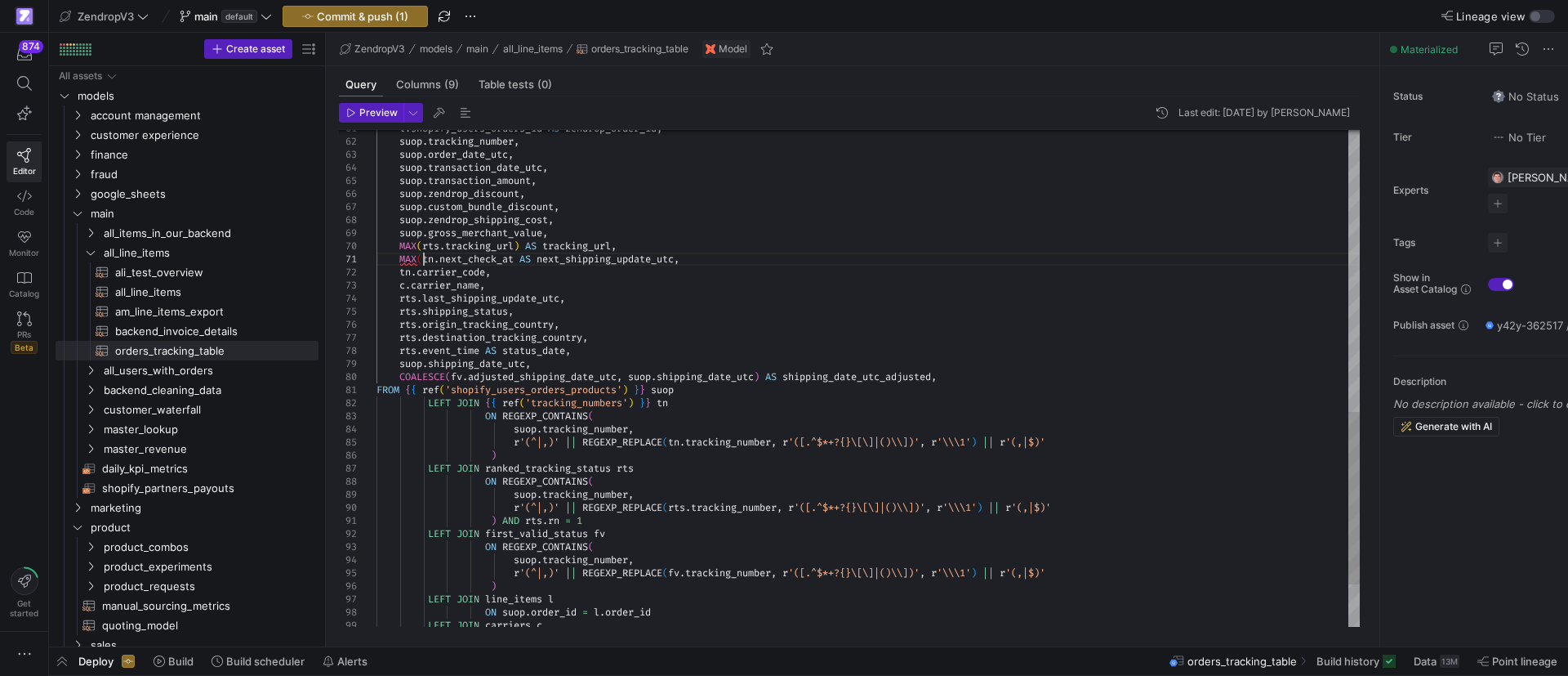
click at [400, 274] on div "MAX ( tn . next_check_at AS next_shipping_update_utc , tn . carrier_code , c . …" at bounding box center [868, 36] width 983 height 1425
click at [399, 285] on div "MAX ( tn . next_check_at AS next_shipping_update_utc , MAX ( tn . carrier_code …" at bounding box center [868, 36] width 983 height 1425
click at [401, 297] on div "MAX ( tn . next_check_at AS next_shipping_update_utc , MAX ( tn . carrier_code …" at bounding box center [868, 36] width 983 height 1425
click at [417, 256] on div "MAX ( tn . next_check_at AS next_shipping_update_utc , MAX ( tn . carrier_code …" at bounding box center [868, 36] width 983 height 1425
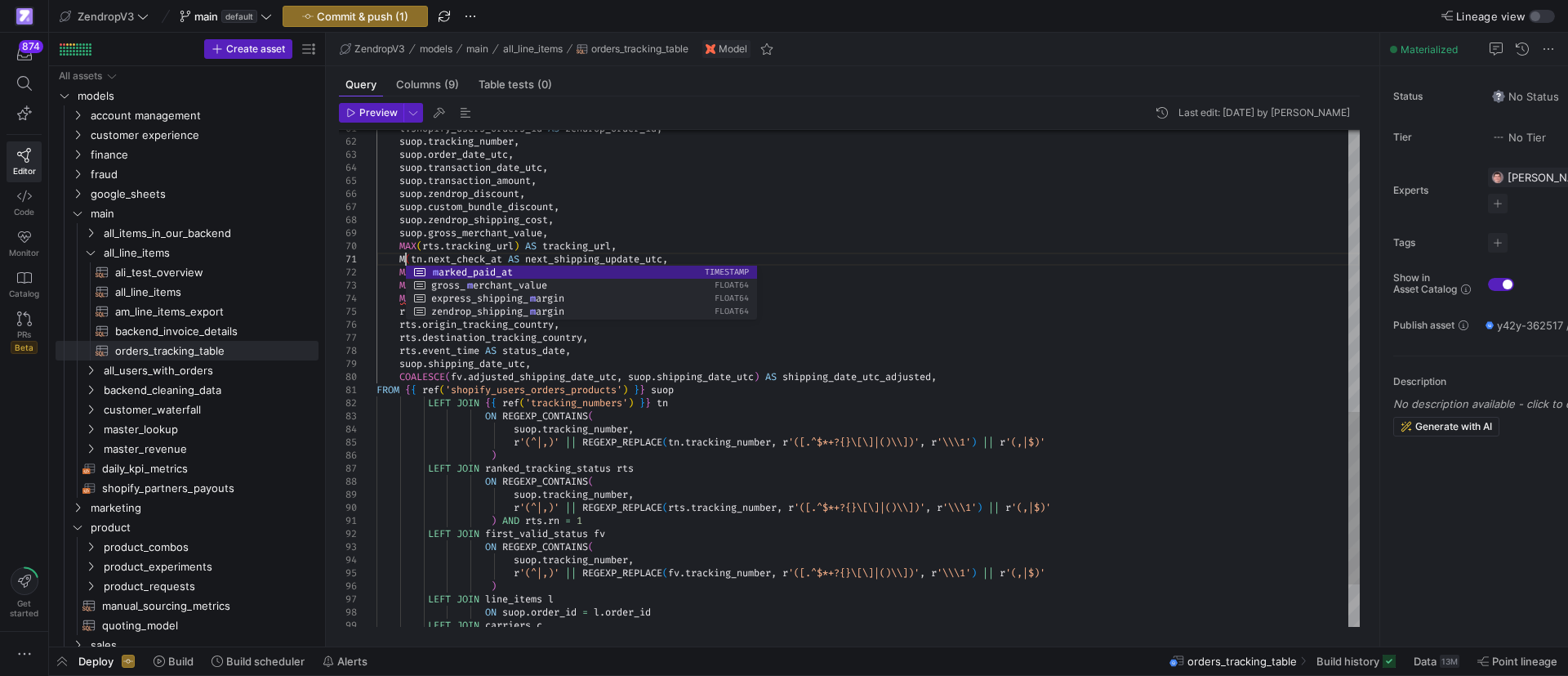
scroll to position [12, 41]
click at [479, 235] on div "MIN ( tn . next_check_at AS next_shipping_update_utc , MAX ( tn . carrier_code …" at bounding box center [868, 36] width 983 height 1425
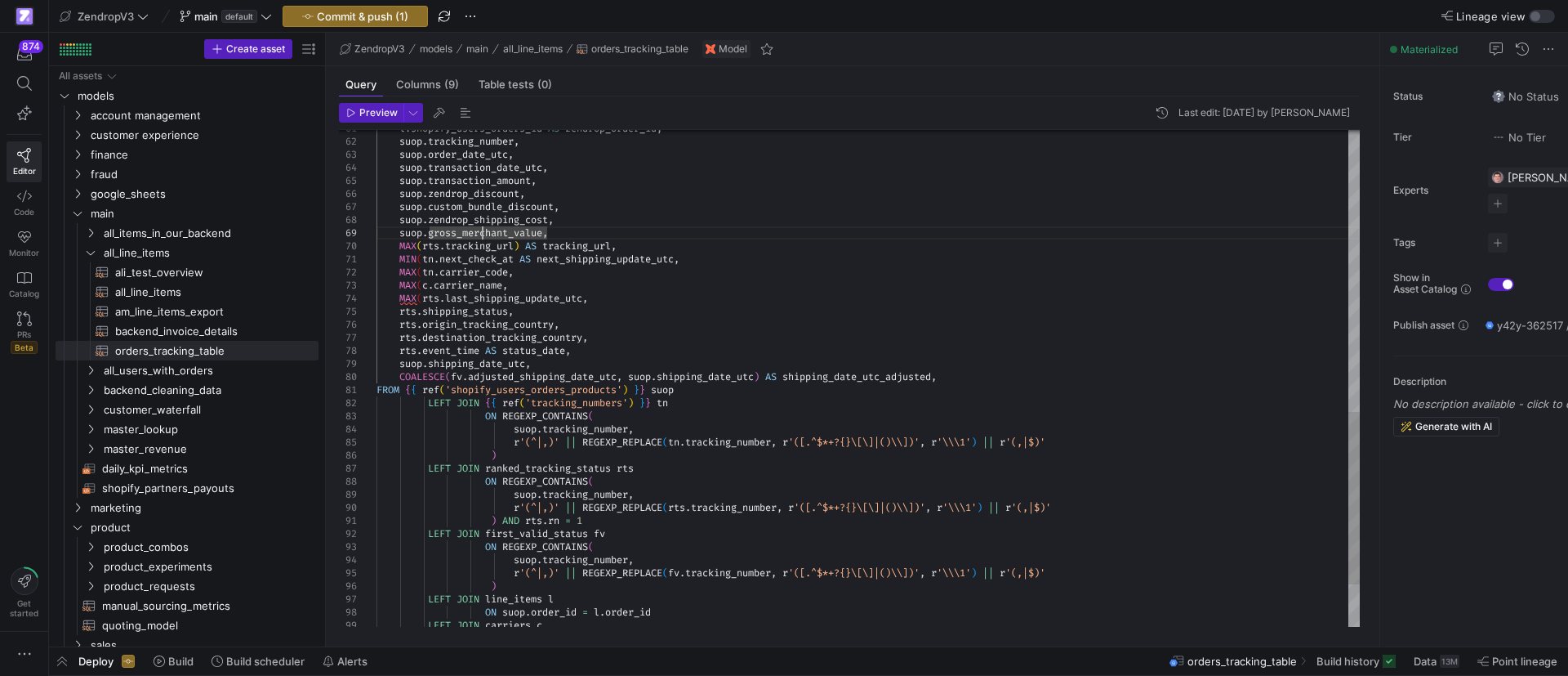
click at [403, 308] on div "MIN ( tn . next_check_at AS next_shipping_update_utc , MAX ( tn . carrier_code …" at bounding box center [868, 36] width 983 height 1425
click at [403, 320] on div "MIN ( tn . next_check_at AS next_shipping_update_utc , MAX ( tn . carrier_code …" at bounding box center [868, 36] width 983 height 1425
click at [400, 337] on div "MIN ( tn . next_check_at AS next_shipping_update_utc , MAX ( tn . carrier_code …" at bounding box center [868, 36] width 983 height 1425
click at [402, 349] on div "MIN ( tn . next_check_at AS next_shipping_update_utc , MAX ( tn . carrier_code …" at bounding box center [868, 36] width 983 height 1425
click at [398, 367] on div "MIN ( tn . next_check_at AS next_shipping_update_utc , MAX ( tn . carrier_code …" at bounding box center [868, 36] width 983 height 1425
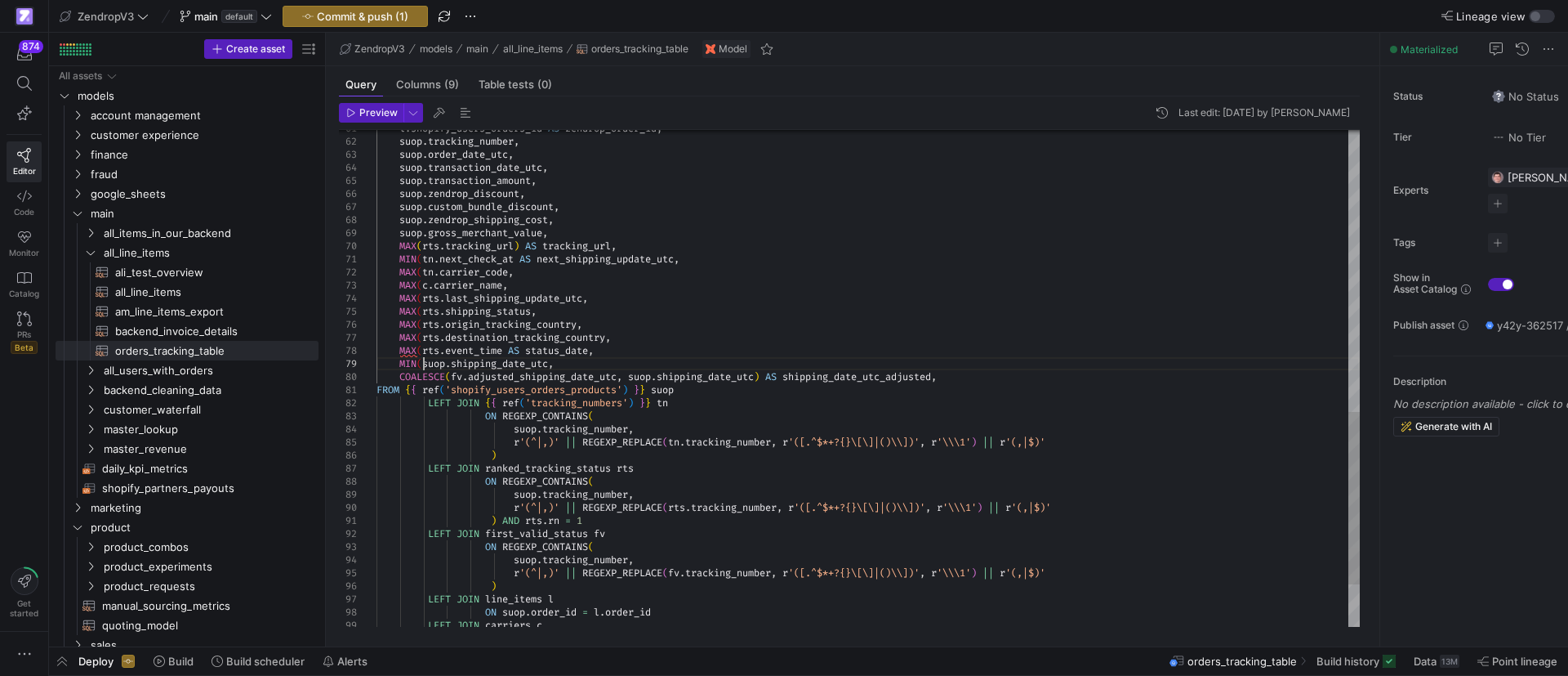
scroll to position [105, 47]
click at [402, 378] on div "MIN ( tn . next_check_at AS next_shipping_update_utc , MAX ( tn . carrier_code …" at bounding box center [868, 36] width 983 height 1425
click at [794, 379] on div "MIN ( tn . next_check_at AS next_shipping_update_utc , MAX ( tn . carrier_code …" at bounding box center [868, 36] width 983 height 1425
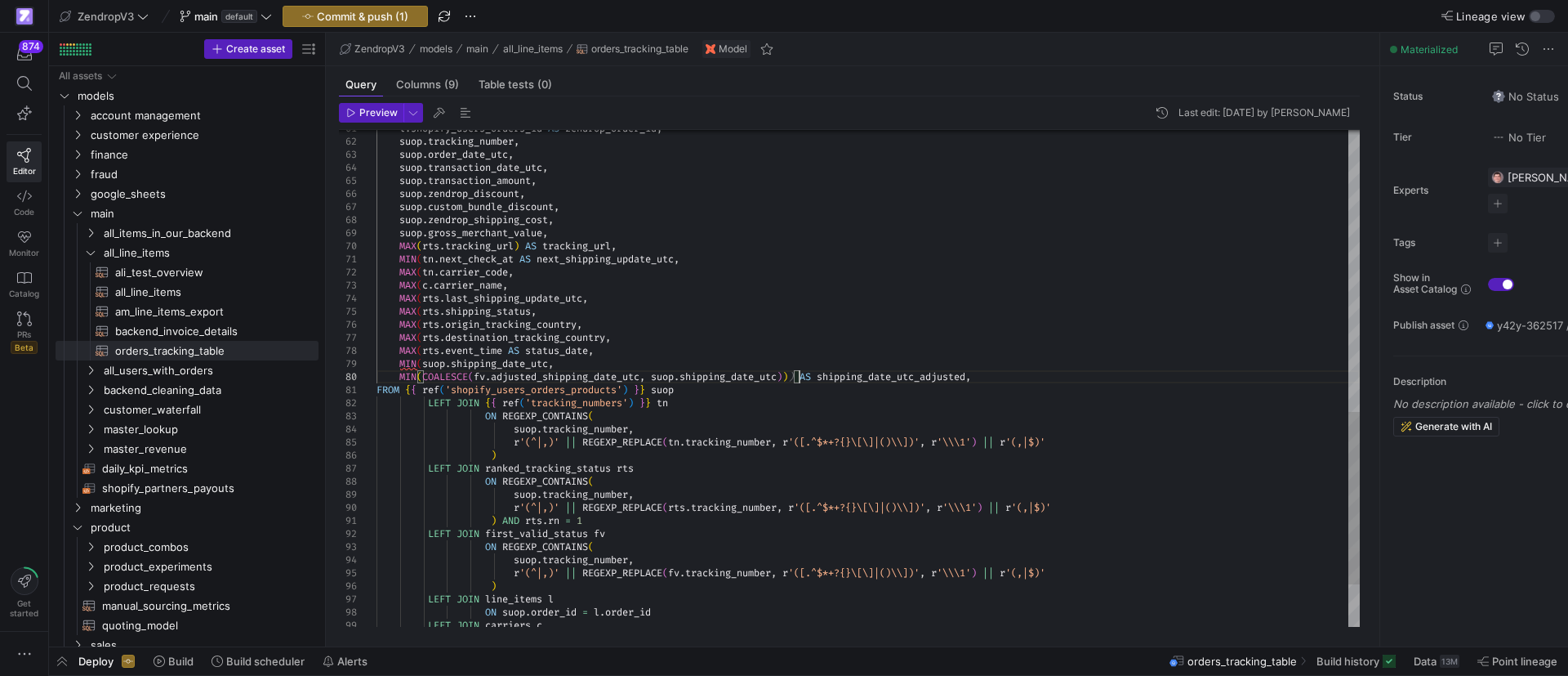
click at [552, 364] on div "MIN ( tn . next_check_at AS next_shipping_update_utc , MAX ( tn . carrier_code …" at bounding box center [868, 36] width 983 height 1425
click at [552, 360] on div "MIN ( tn . next_check_at AS next_shipping_update_utc , MAX ( tn . carrier_code …" at bounding box center [868, 36] width 983 height 1425
click at [504, 351] on div "MIN ( tn . next_check_at AS next_shipping_update_utc , MAX ( tn . carrier_code …" at bounding box center [868, 36] width 983 height 1425
click at [614, 338] on div "MIN ( tn . next_check_at AS next_shipping_update_utc , MAX ( tn . carrier_code …" at bounding box center [868, 36] width 983 height 1425
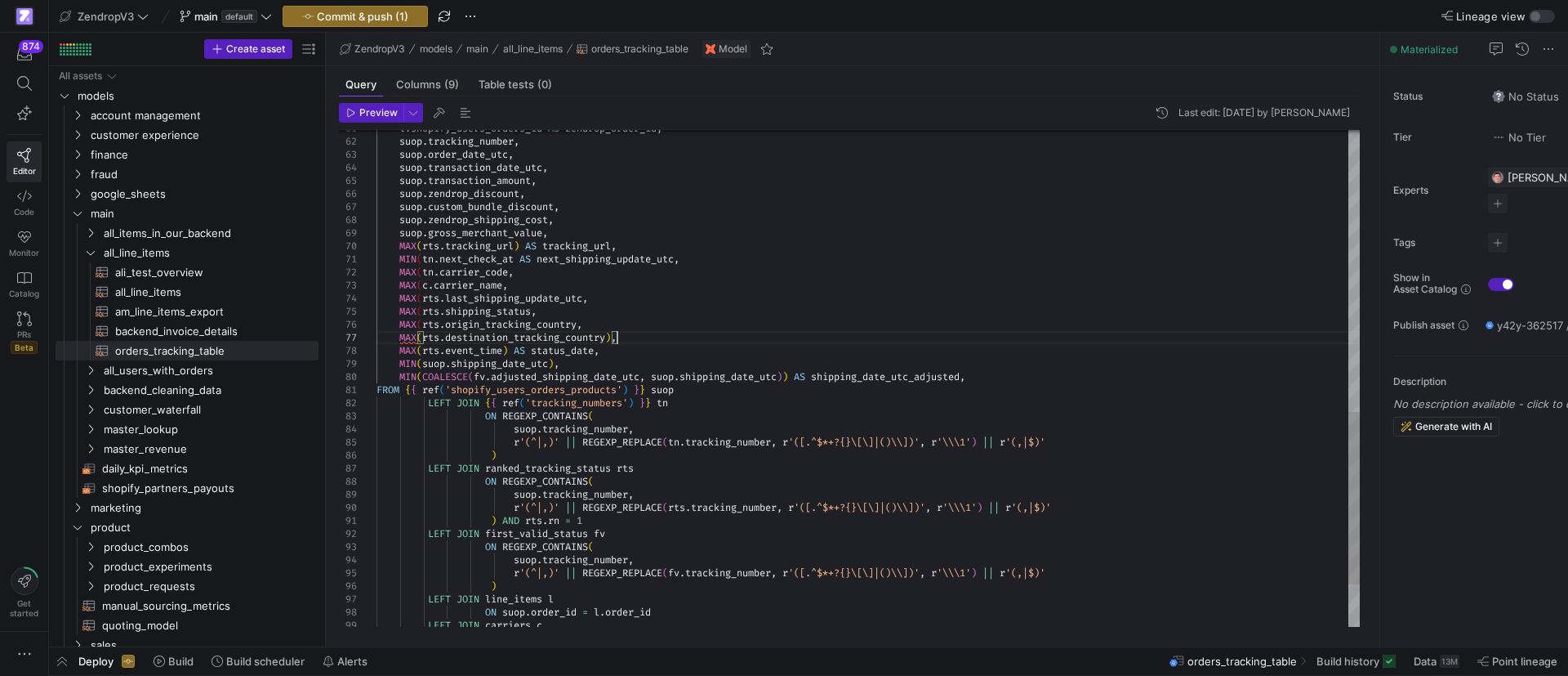
click at [582, 326] on div "MIN ( tn . next_check_at AS next_shipping_update_utc , MAX ( tn . carrier_code …" at bounding box center [868, 36] width 983 height 1425
click at [535, 313] on div "MIN ( tn . next_check_at AS next_shipping_update_utc , MAX ( tn . carrier_code …" at bounding box center [868, 36] width 983 height 1425
click at [591, 297] on div "l . shopify_users_orders_id AS zendrop_order_id , suop . tracking_number , suop…" at bounding box center [868, 36] width 983 height 1425
click at [505, 286] on div "l . shopify_users_orders_id AS zendrop_order_id , suop . tracking_number , suop…" at bounding box center [868, 36] width 983 height 1425
click at [512, 271] on div "l . shopify_users_orders_id AS zendrop_order_id , suop . tracking_number , suop…" at bounding box center [868, 36] width 983 height 1425
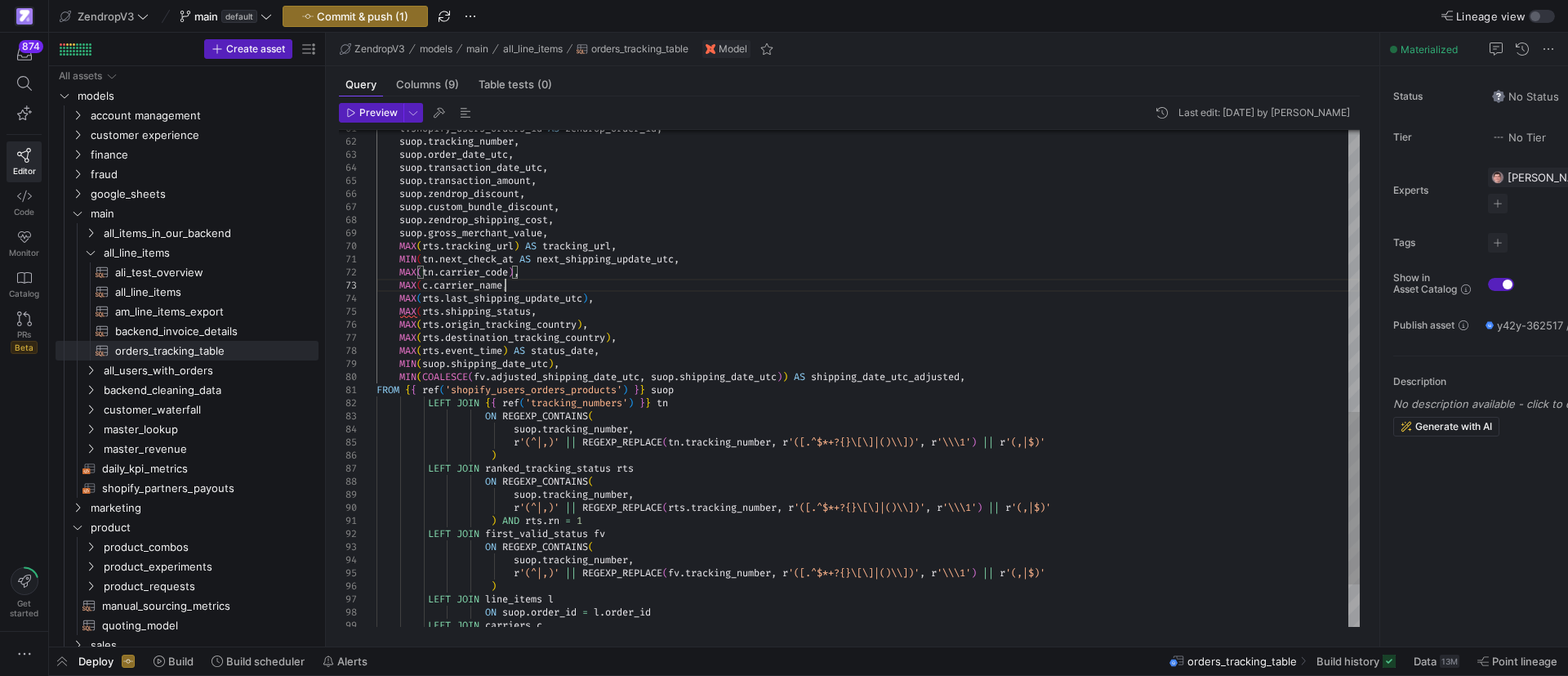
click at [506, 285] on div "l . shopify_users_orders_id AS zendrop_order_id , suop . tracking_number , suop…" at bounding box center [868, 36] width 983 height 1425
click at [517, 262] on div "l . shopify_users_orders_id AS zendrop_order_id , suop . tracking_number , suop…" at bounding box center [868, 36] width 983 height 1425
click at [520, 273] on div "l . shopify_users_orders_id AS zendrop_order_id , suop . tracking_number , suop…" at bounding box center [868, 36] width 983 height 1425
click at [511, 282] on div "l . shopify_users_orders_id AS zendrop_order_id , suop . tracking_number , suop…" at bounding box center [868, 36] width 983 height 1425
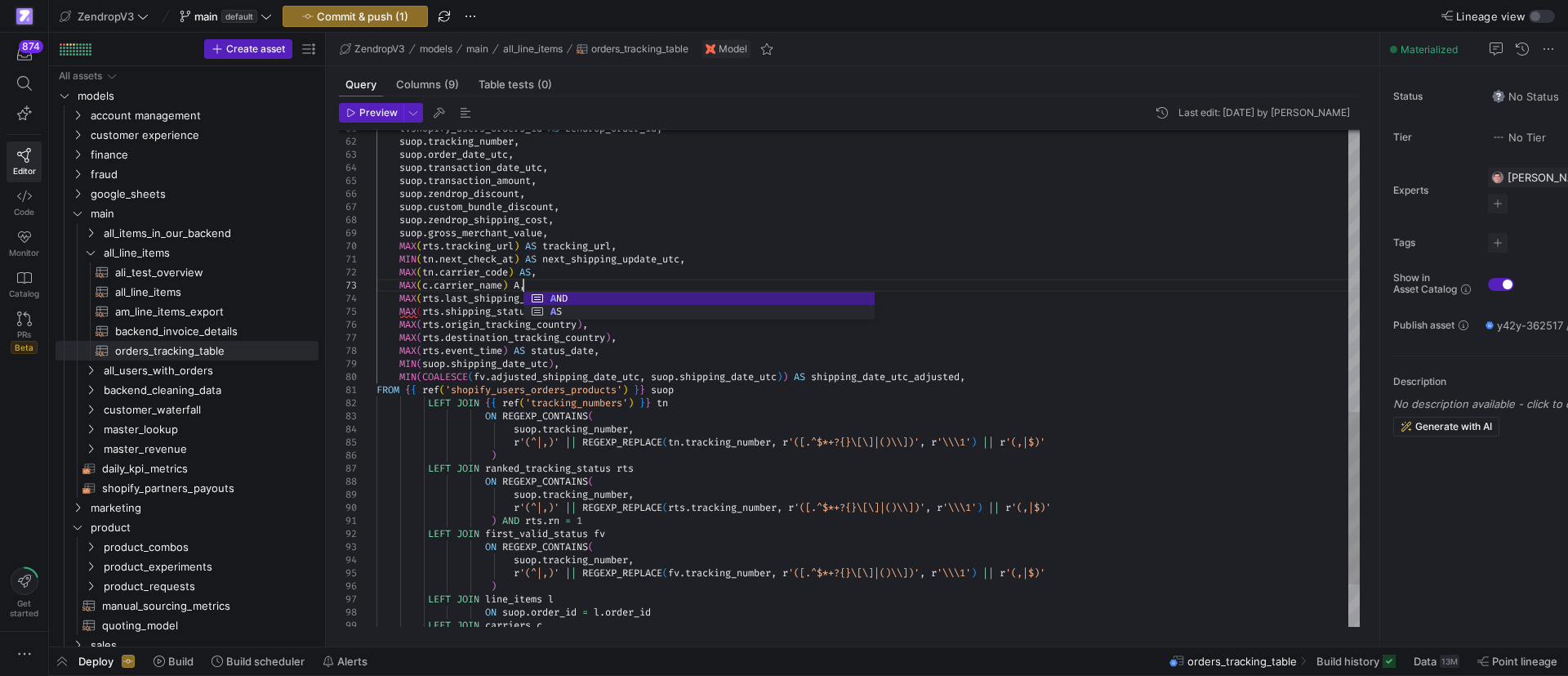
scroll to position [26, 152]
click at [496, 294] on div "l . shopify_users_orders_id AS zendrop_order_id , suop . tracking_number , suop…" at bounding box center [868, 36] width 983 height 1425
click at [597, 296] on div "l . shopify_users_orders_id AS zendrop_order_id , suop . tracking_number , suop…" at bounding box center [868, 36] width 983 height 1425
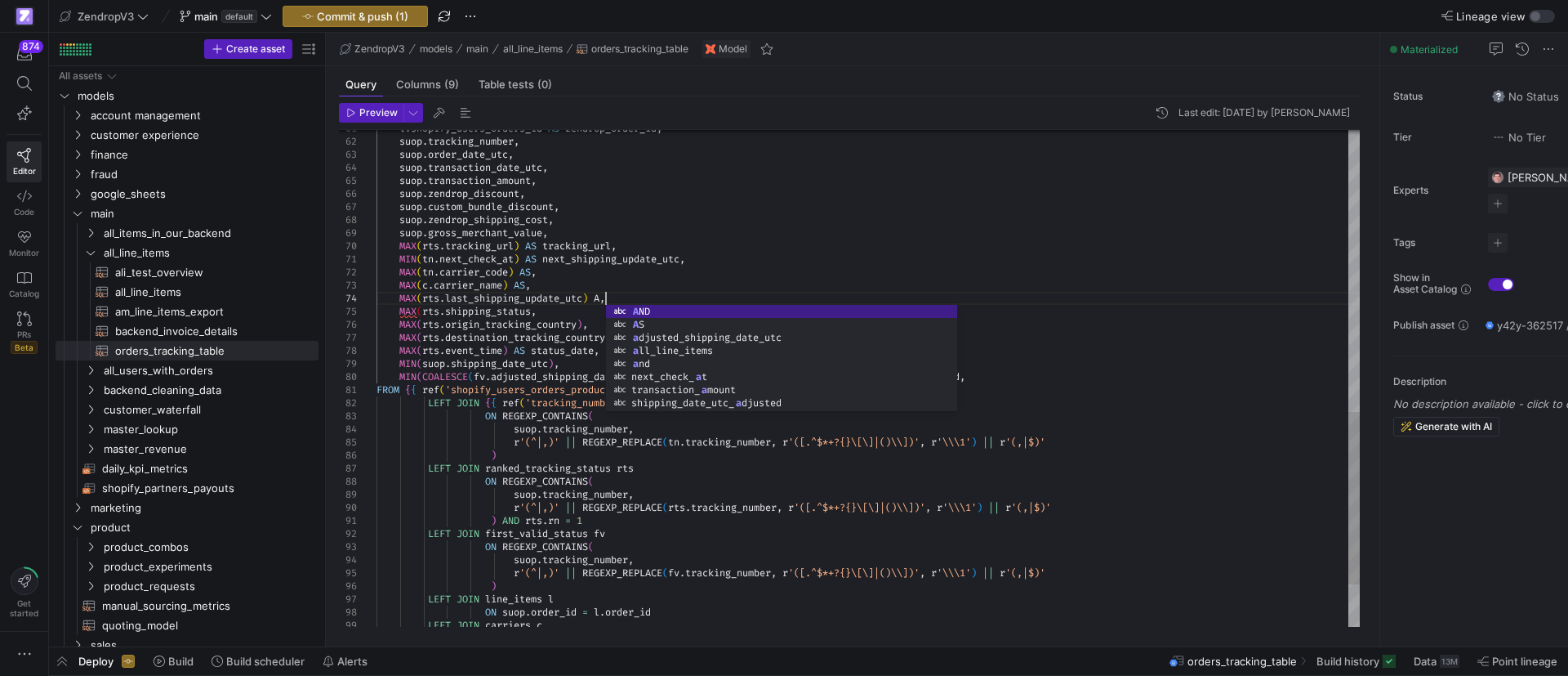
scroll to position [39, 235]
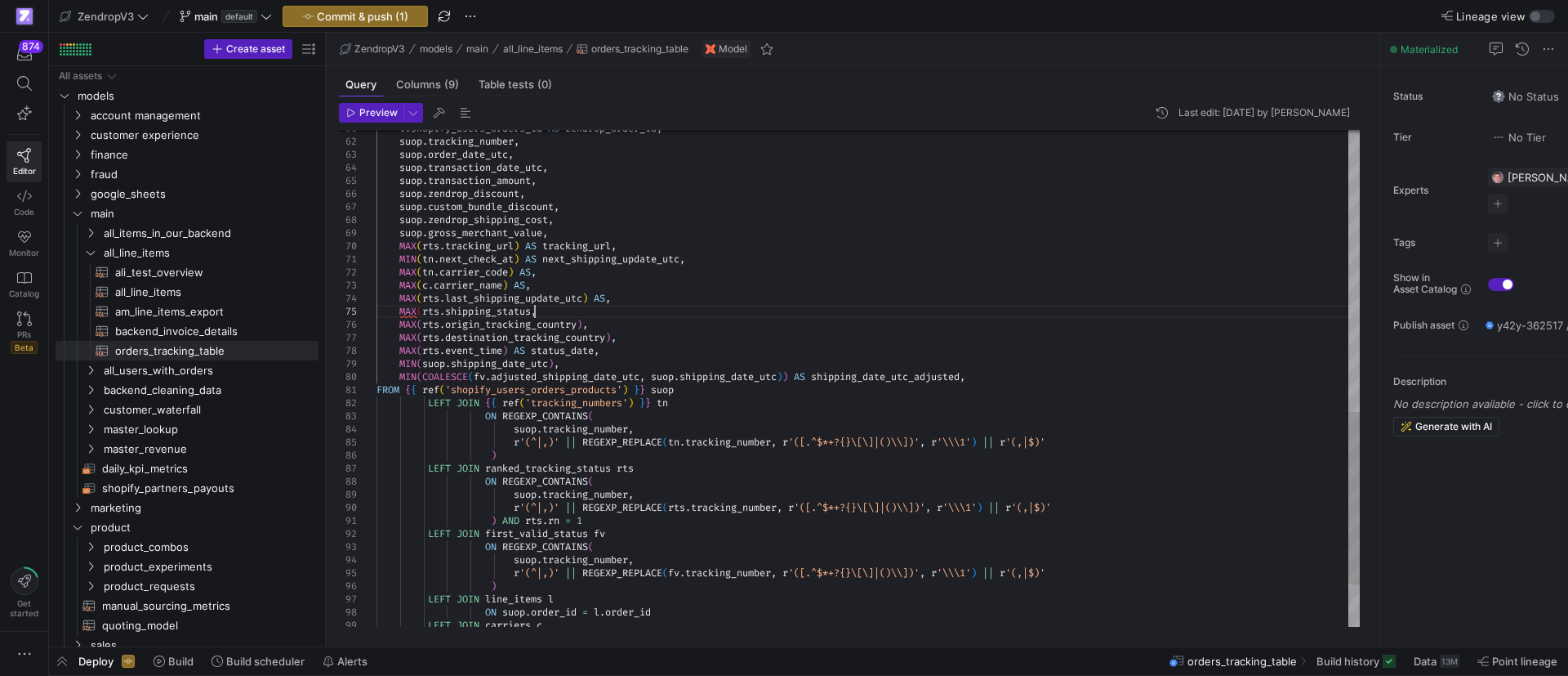
click at [537, 309] on div "l . shopify_users_orders_id AS zendrop_order_id , suop . tracking_number , suop…" at bounding box center [868, 36] width 983 height 1425
click at [548, 293] on div "l . shopify_users_orders_id AS zendrop_order_id , suop . tracking_number , suop…" at bounding box center [868, 36] width 983 height 1425
click at [590, 321] on div "l . shopify_users_orders_id AS zendrop_order_id , suop . tracking_number , suop…" at bounding box center [868, 36] width 983 height 1425
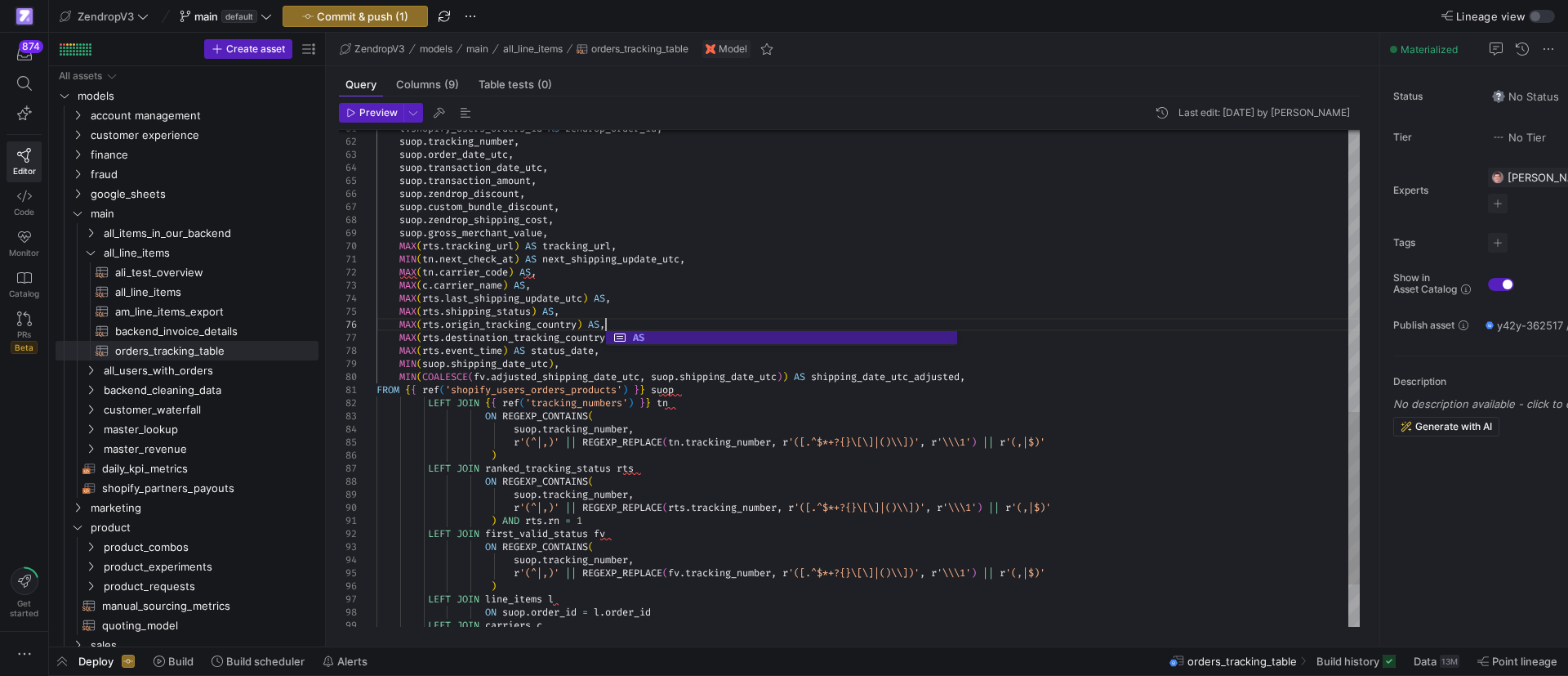
click at [669, 320] on div "l . shopify_users_orders_id AS zendrop_order_id , suop . tracking_number , suop…" at bounding box center [868, 36] width 983 height 1425
click at [618, 338] on div "l . shopify_users_orders_id AS zendrop_order_id , suop . tracking_number , suop…" at bounding box center [868, 36] width 983 height 1425
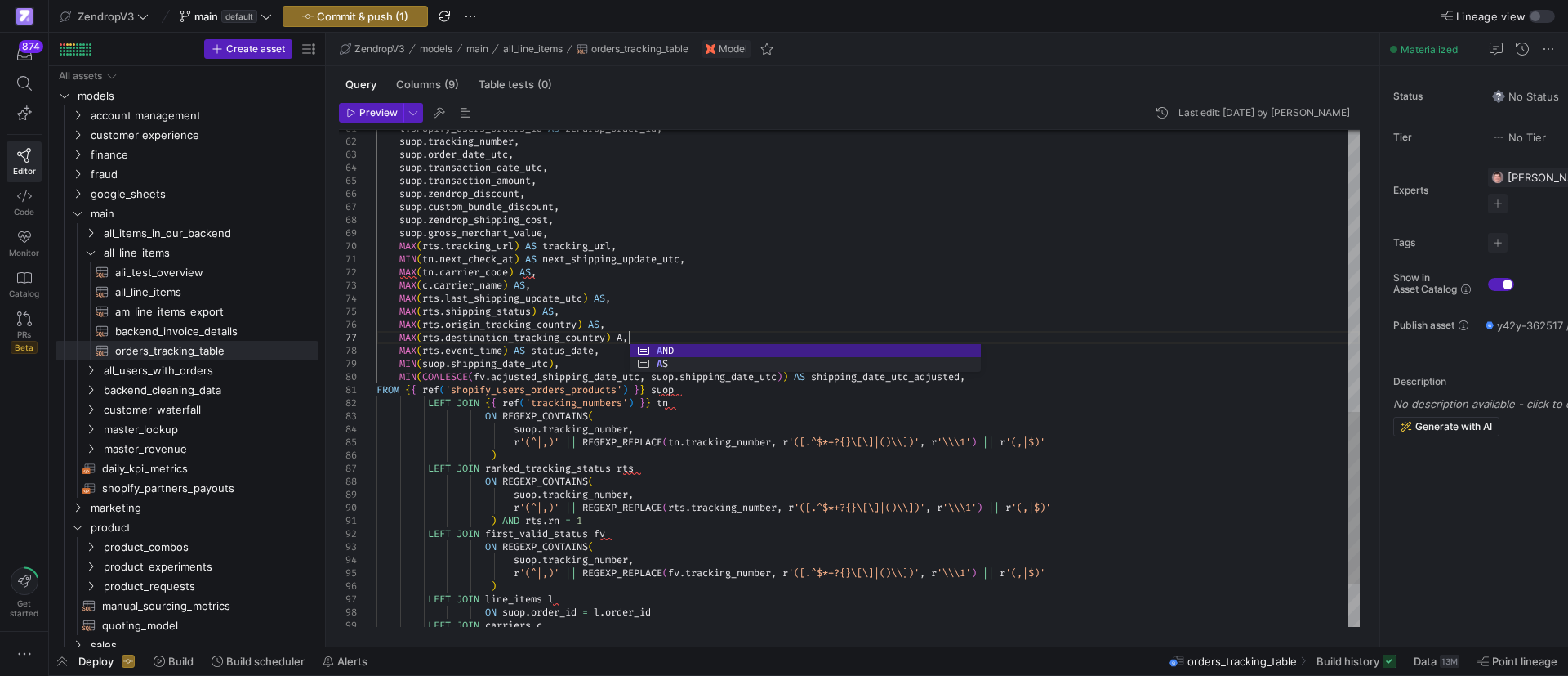
scroll to position [79, 258]
click at [660, 336] on div "l . shopify_users_orders_id AS zendrop_order_id , suop . tracking_number , suop…" at bounding box center [868, 36] width 983 height 1425
click at [558, 363] on div "l . shopify_users_orders_id AS zendrop_order_id , suop . tracking_number , suop…" at bounding box center [868, 36] width 983 height 1425
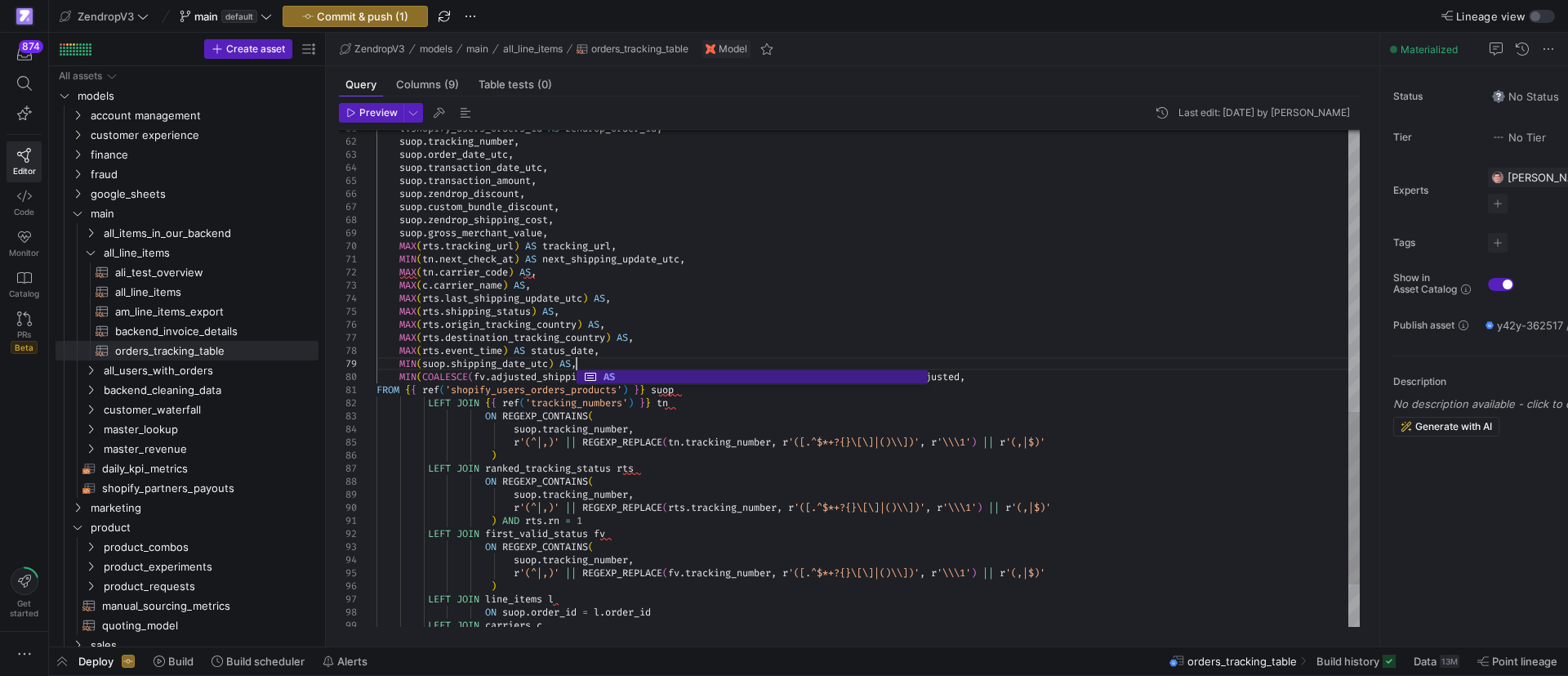
scroll to position [105, 199]
click at [625, 359] on div "l . shopify_users_orders_id AS zendrop_order_id , suop . tracking_number , suop…" at bounding box center [868, 36] width 983 height 1425
click at [482, 275] on div "l . shopify_users_orders_id AS zendrop_order_id , suop . tracking_number , suop…" at bounding box center [868, 36] width 983 height 1425
click at [482, 274] on div "l . shopify_users_orders_id AS zendrop_order_id , suop . tracking_number , suop…" at bounding box center [868, 36] width 983 height 1425
click at [482, 270] on div "l . shopify_users_orders_id AS zendrop_order_id , suop . tracking_number , suop…" at bounding box center [868, 36] width 983 height 1425
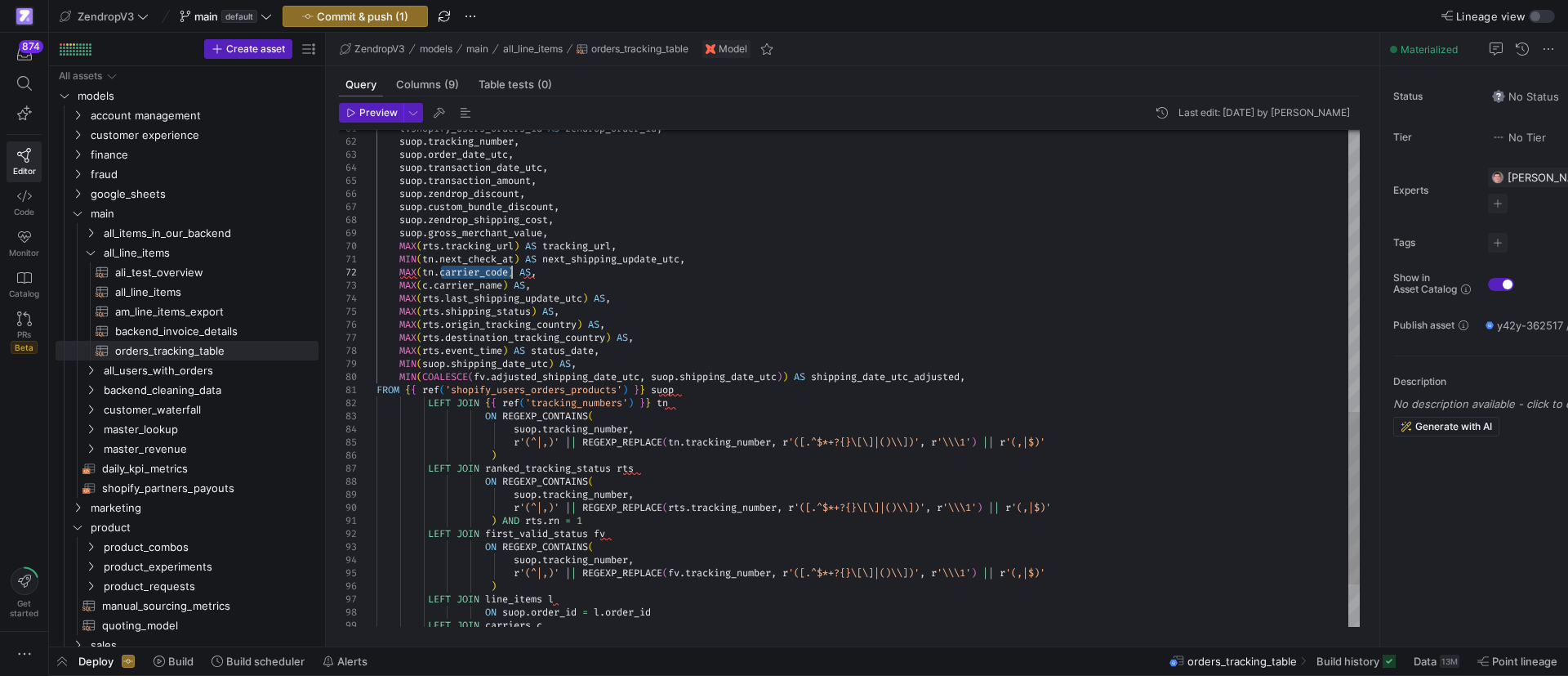
click at [482, 270] on div "l . shopify_users_orders_id AS zendrop_order_id , suop . tracking_number , suop…" at bounding box center [868, 36] width 983 height 1425
click at [538, 275] on div "l . shopify_users_orders_id AS zendrop_order_id , suop . tracking_number , suop…" at bounding box center [868, 36] width 983 height 1425
click at [491, 283] on div "l . shopify_users_orders_id AS zendrop_order_id , suop . tracking_number , suop…" at bounding box center [868, 36] width 983 height 1425
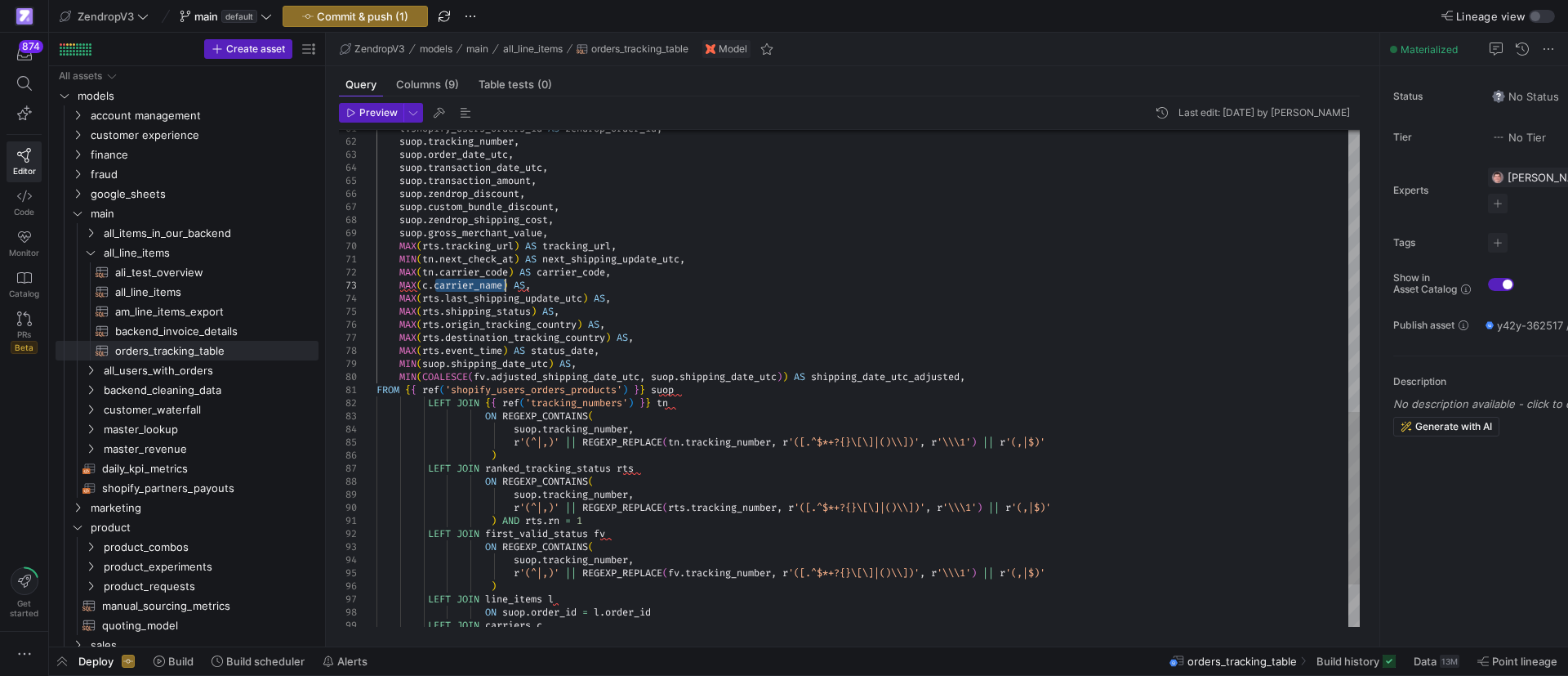
click at [532, 281] on div "l . shopify_users_orders_id AS zendrop_order_id , suop . tracking_number , suop…" at bounding box center [868, 36] width 983 height 1425
click at [535, 285] on div "l . shopify_users_orders_id AS zendrop_order_id , suop . tracking_number , suop…" at bounding box center [868, 36] width 983 height 1425
click at [494, 299] on div "l . shopify_users_orders_id AS zendrop_order_id , suop . tracking_number , suop…" at bounding box center [868, 36] width 983 height 1425
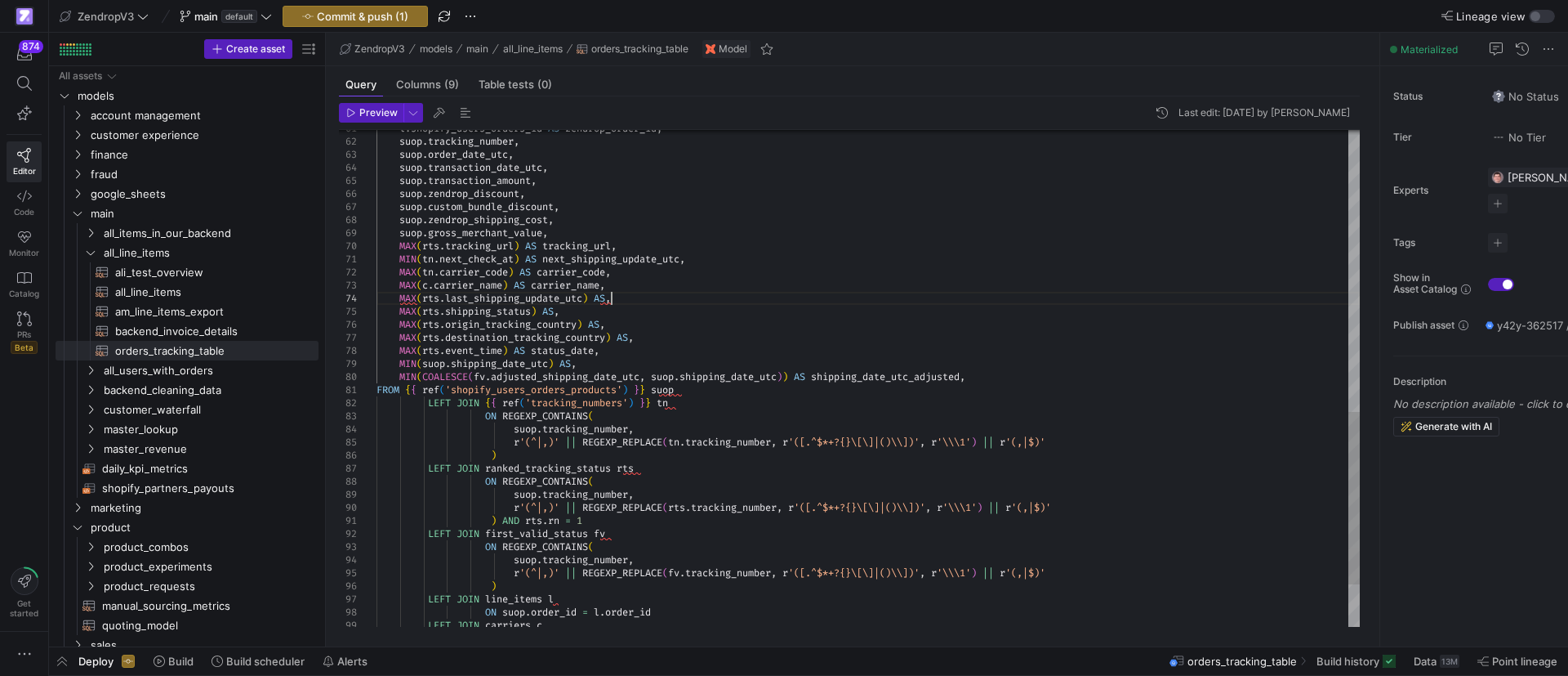
click at [614, 302] on div "l . shopify_users_orders_id AS zendrop_order_id , suop . tracking_number , suop…" at bounding box center [868, 36] width 983 height 1425
click at [485, 318] on div "l . shopify_users_orders_id AS zendrop_order_id , suop . tracking_number , suop…" at bounding box center [868, 36] width 983 height 1425
click at [483, 316] on div "l . shopify_users_orders_id AS zendrop_order_id , suop . tracking_number , suop…" at bounding box center [868, 36] width 983 height 1425
click at [482, 315] on div "l . shopify_users_orders_id AS zendrop_order_id , suop . tracking_number , suop…" at bounding box center [868, 36] width 983 height 1425
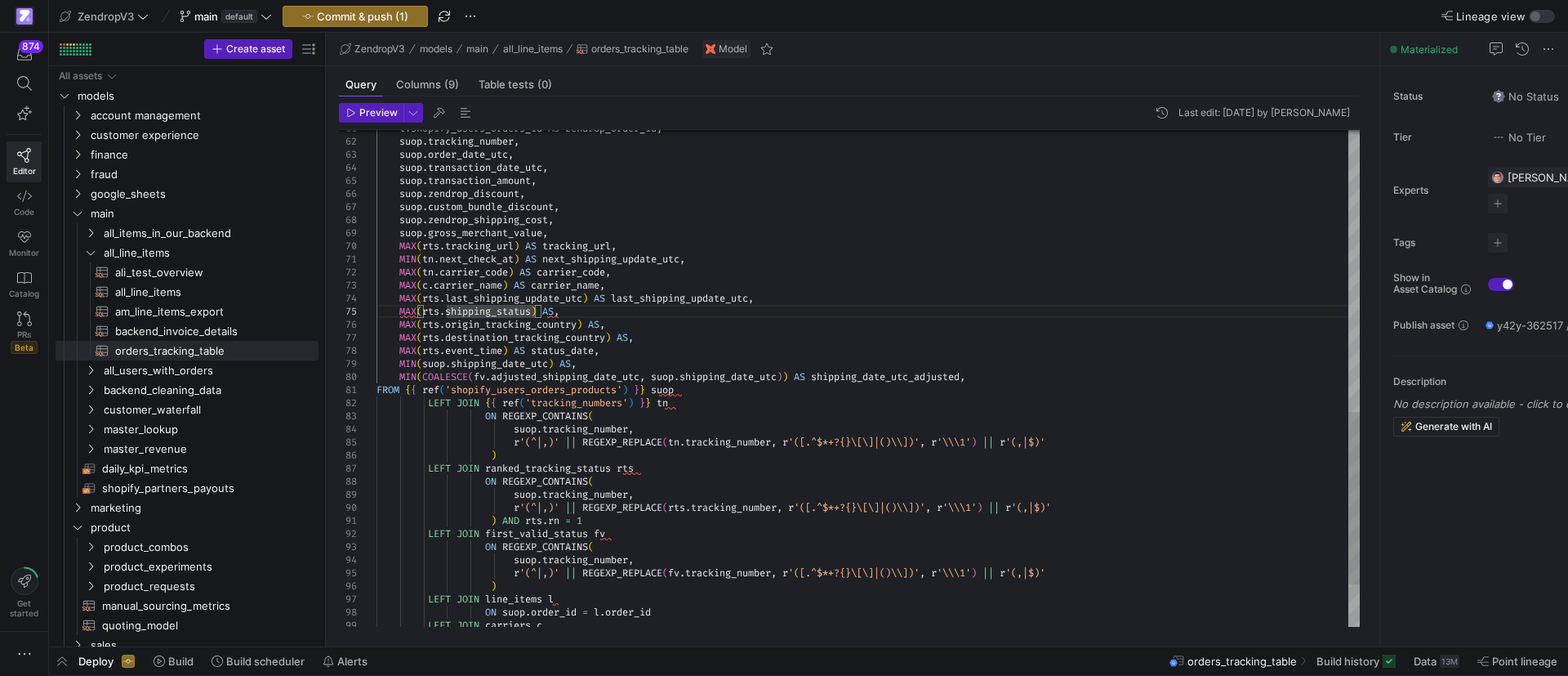
click at [481, 315] on div "l . shopify_users_orders_id AS zendrop_order_id , suop . tracking_number , suop…" at bounding box center [868, 36] width 983 height 1425
click at [560, 315] on div "l . shopify_users_orders_id AS zendrop_order_id , suop . tracking_number , suop…" at bounding box center [868, 36] width 983 height 1425
click at [538, 324] on div "l . shopify_users_orders_id AS zendrop_order_id , suop . tracking_number , suop…" at bounding box center [868, 36] width 983 height 1425
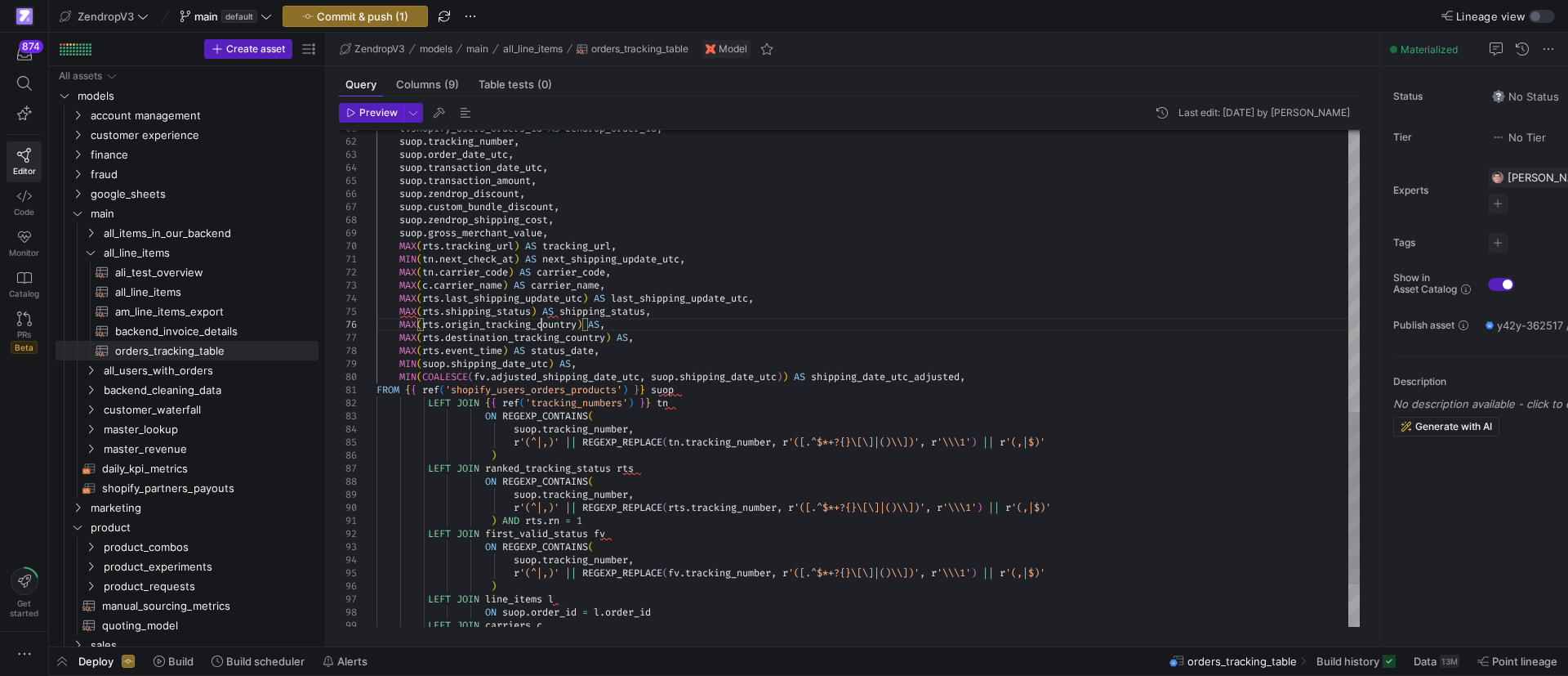
click at [538, 324] on div "l . shopify_users_orders_id AS zendrop_order_id , suop . tracking_number , suop…" at bounding box center [868, 36] width 983 height 1425
click at [607, 322] on div "l . shopify_users_orders_id AS zendrop_order_id , suop . tracking_number , suop…" at bounding box center [868, 36] width 983 height 1425
click at [608, 327] on div "l . shopify_users_orders_id AS zendrop_order_id , suop . tracking_number , suop…" at bounding box center [868, 36] width 983 height 1425
click at [553, 340] on div "l . shopify_users_orders_id AS zendrop_order_id , suop . tracking_number , suop…" at bounding box center [868, 36] width 983 height 1425
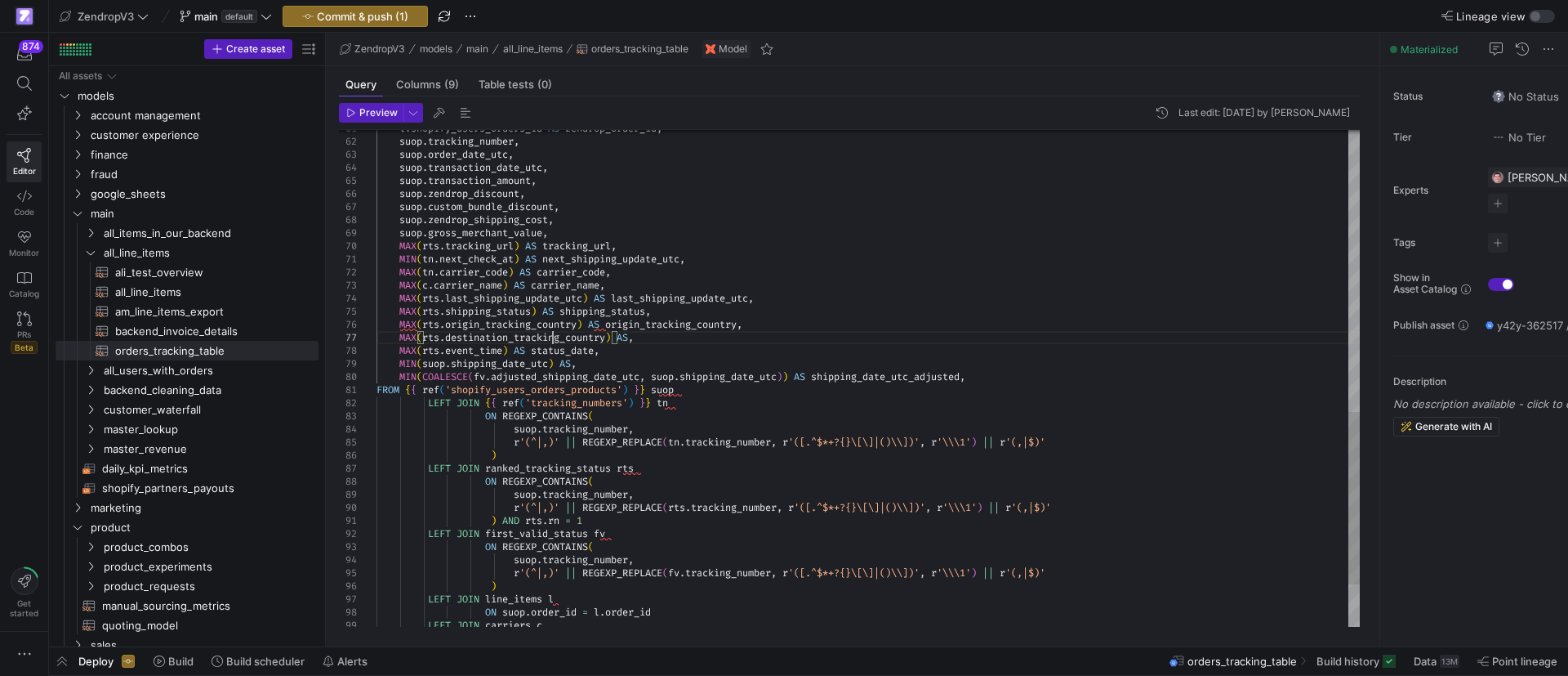
click at [553, 340] on div "l . shopify_users_orders_id AS zendrop_order_id , suop . tracking_number , suop…" at bounding box center [868, 36] width 983 height 1425
click at [633, 339] on div "l . shopify_users_orders_id AS zendrop_order_id , suop . tracking_number , suop…" at bounding box center [868, 36] width 983 height 1425
click at [509, 360] on div "l . shopify_users_orders_id AS zendrop_order_id , suop . tracking_number , suop…" at bounding box center [868, 36] width 983 height 1425
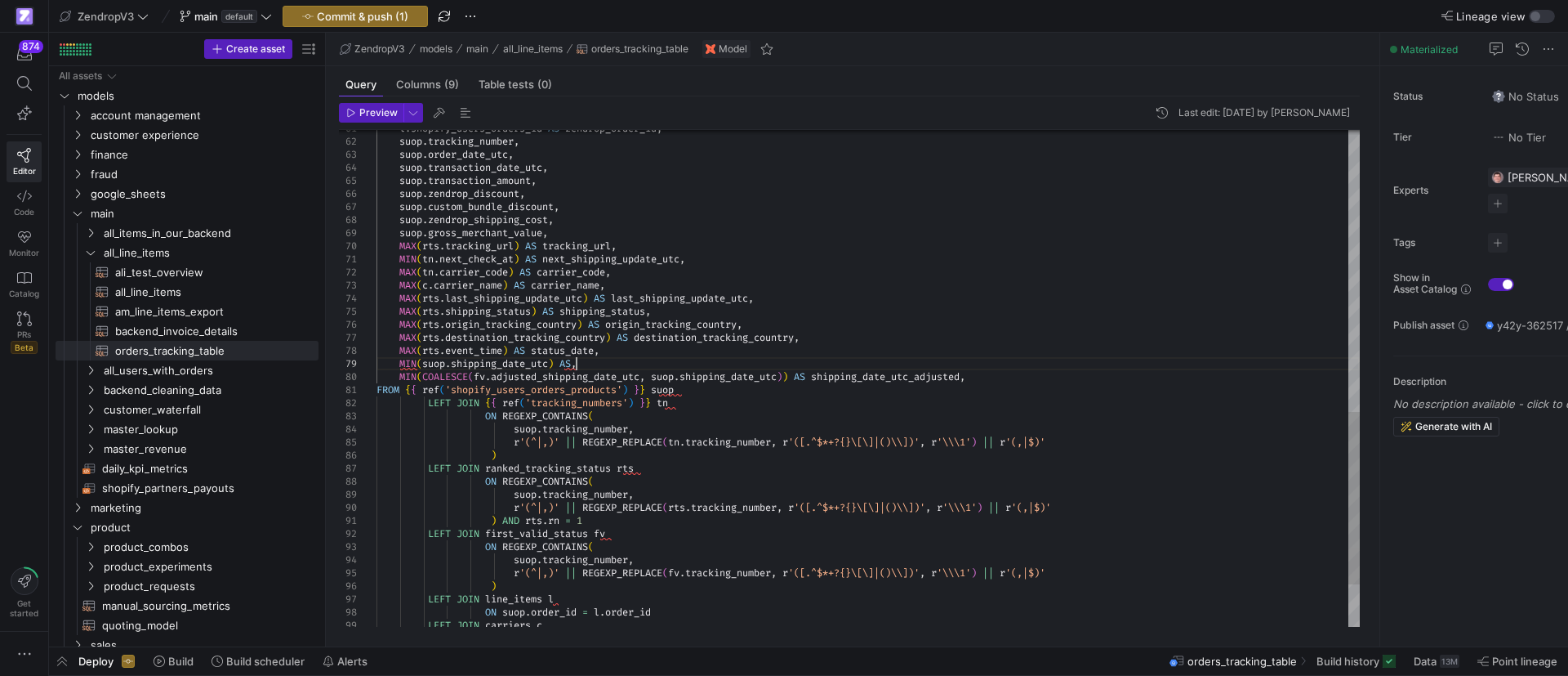
click at [577, 359] on div "l . shopify_users_orders_id AS zendrop_order_id , suop . tracking_number , suop…" at bounding box center [868, 36] width 983 height 1425
type textarea "MIN(tn.next_check_at) AS next_shipping_update_utc, MAX(tn.carrier_code) AS carr…"
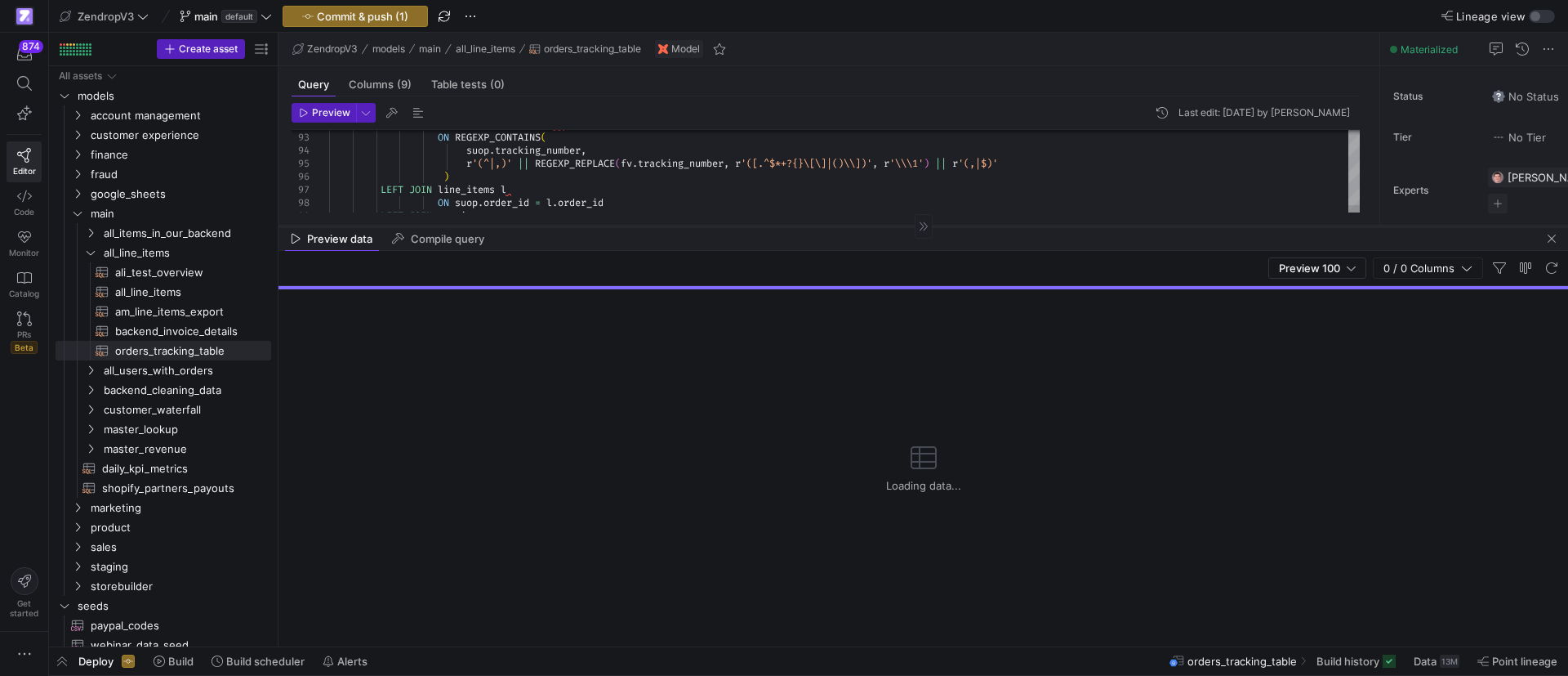
drag, startPoint x: 805, startPoint y: 359, endPoint x: 824, endPoint y: 225, distance: 135.3
click at [824, 225] on div at bounding box center [923, 225] width 1290 height 1
click at [670, 398] on div "Loading data..." at bounding box center [923, 467] width 1290 height 357
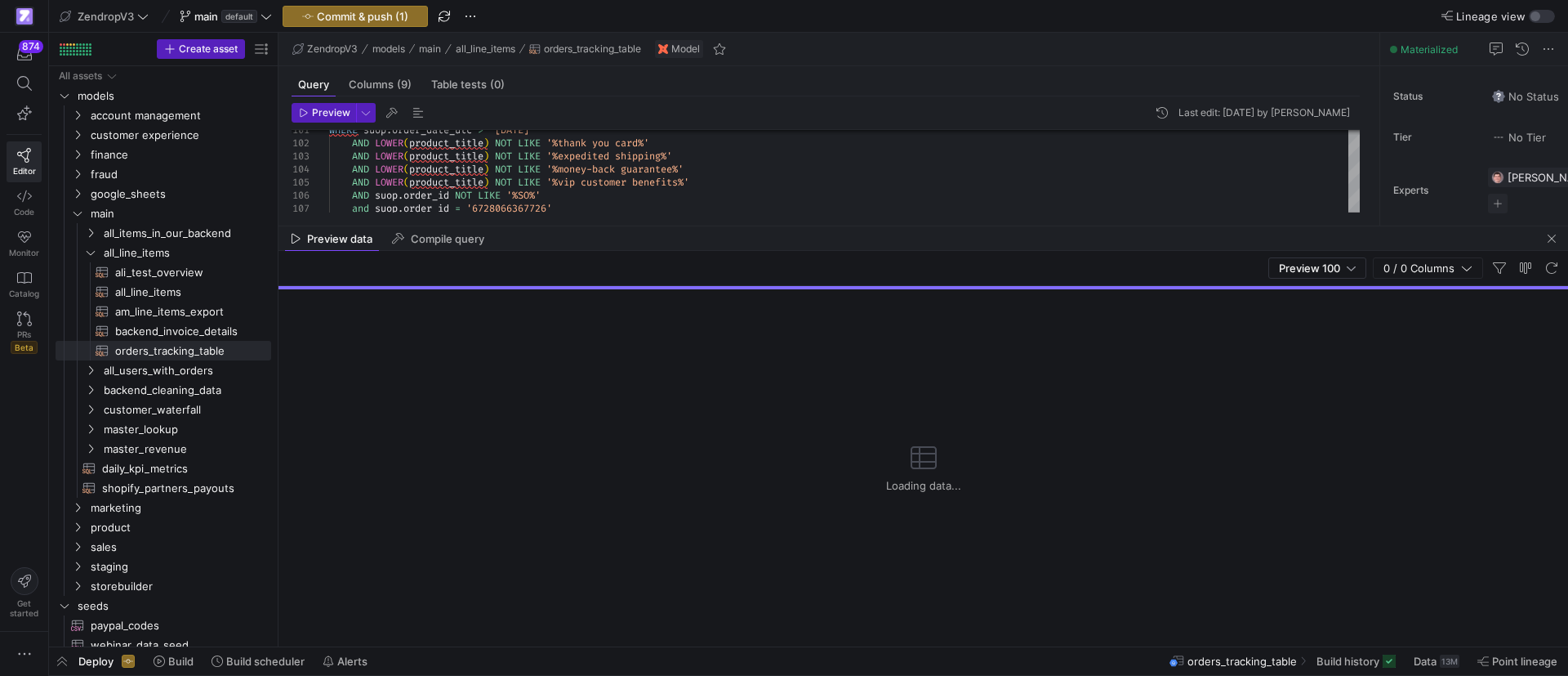
scroll to position [16, 0]
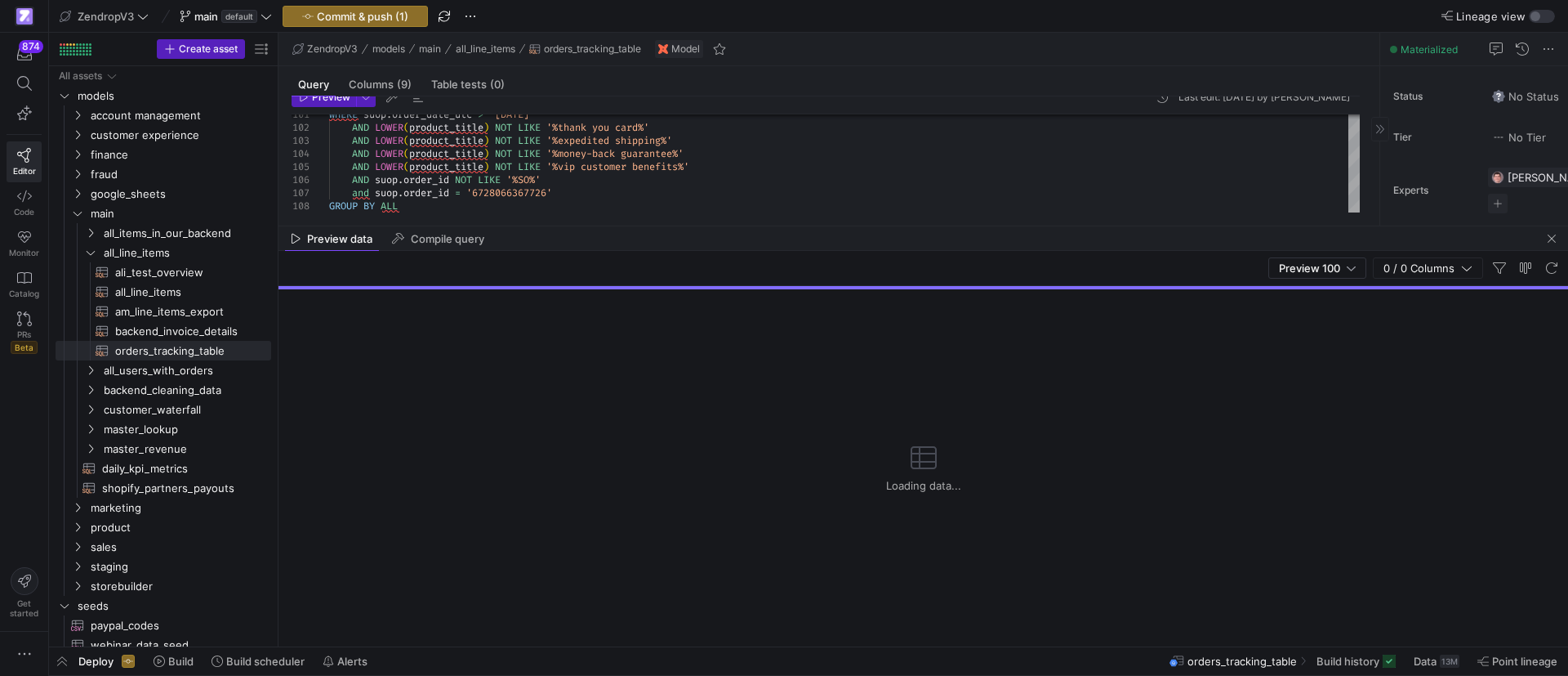
drag, startPoint x: 1557, startPoint y: 238, endPoint x: 1538, endPoint y: 243, distance: 19.6
click at [1553, 239] on span "button" at bounding box center [1551, 238] width 20 height 20
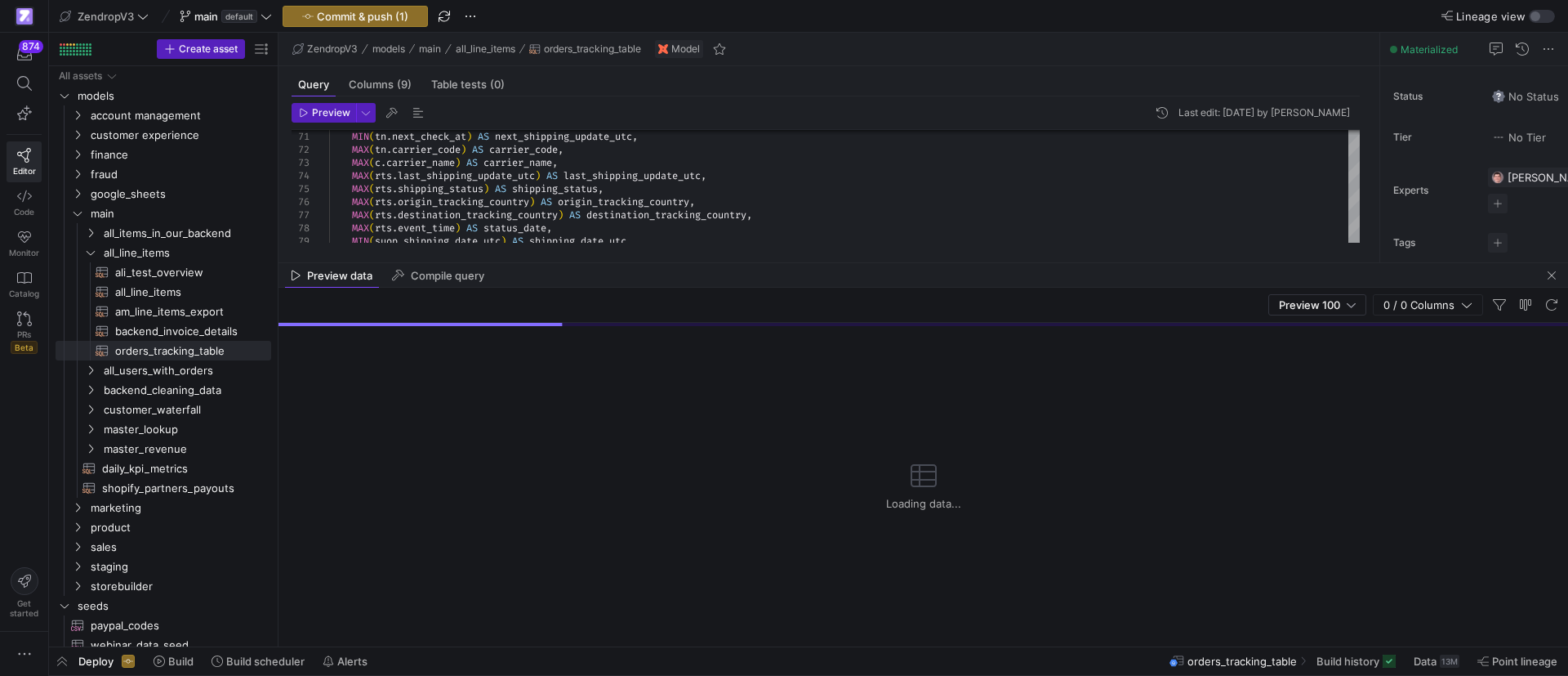
drag, startPoint x: 527, startPoint y: 359, endPoint x: 551, endPoint y: 272, distance: 90.2
click at [546, 262] on div at bounding box center [923, 262] width 1290 height 1
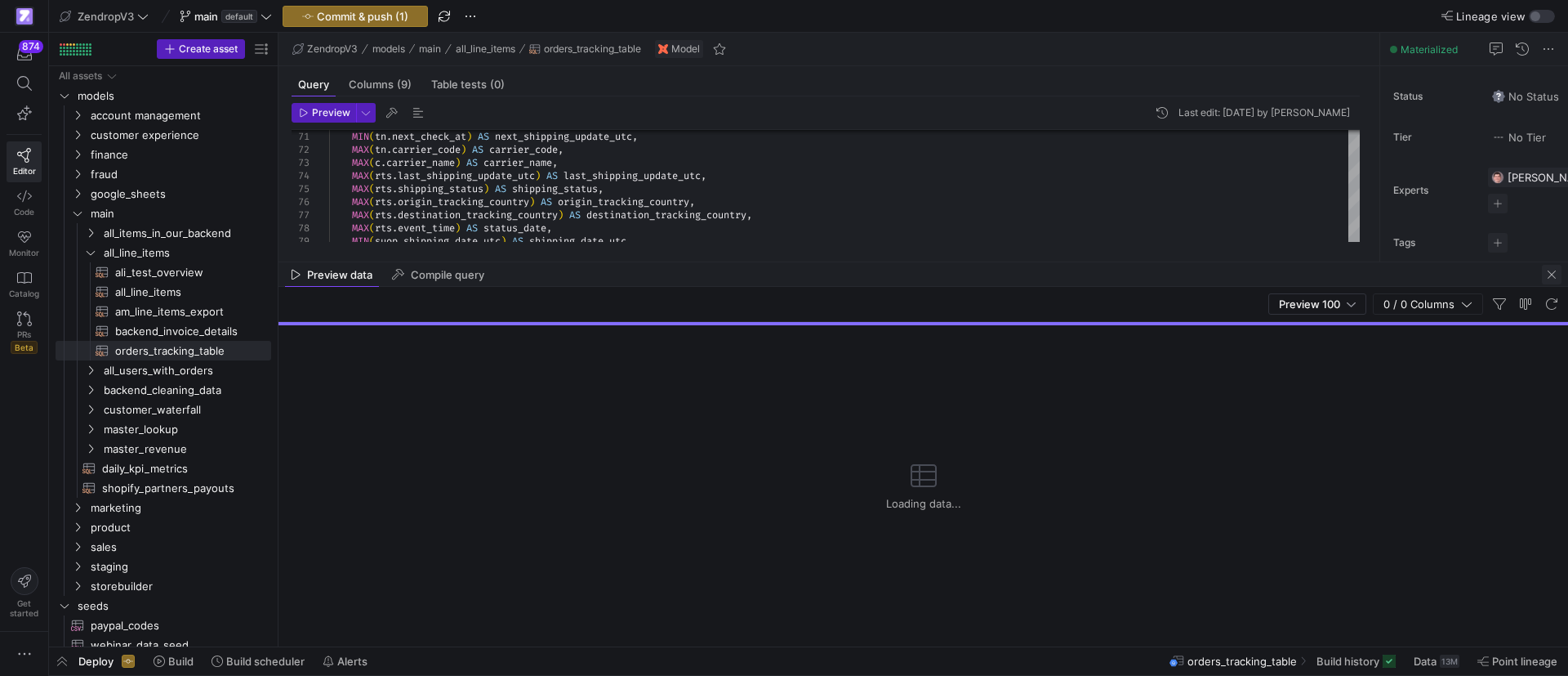
click at [1550, 277] on span "button" at bounding box center [1551, 274] width 20 height 20
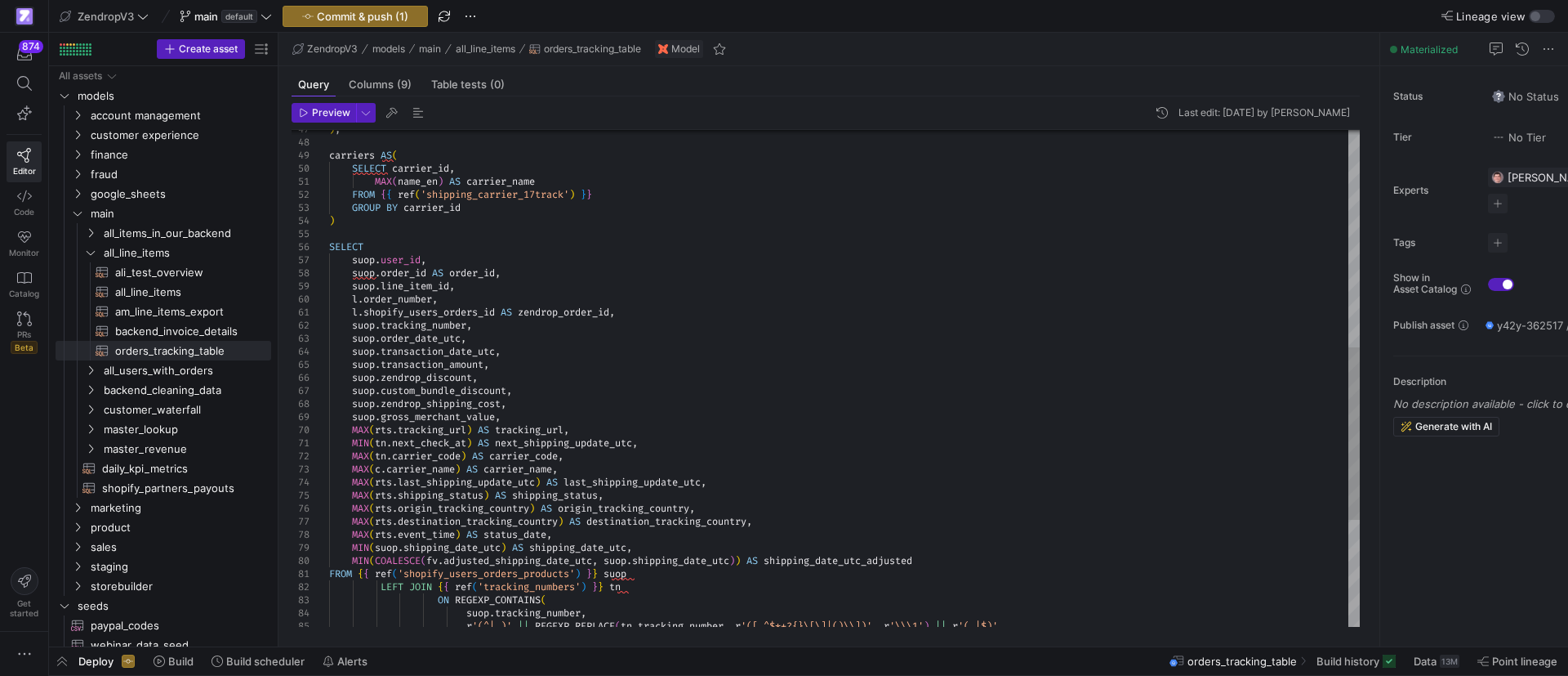
click at [773, 451] on div "MIN ( tn . next_check_at ) AS next_shipping_update_utc , MAX ( tn . carrier_cod…" at bounding box center [844, 221] width 1031 height 1425
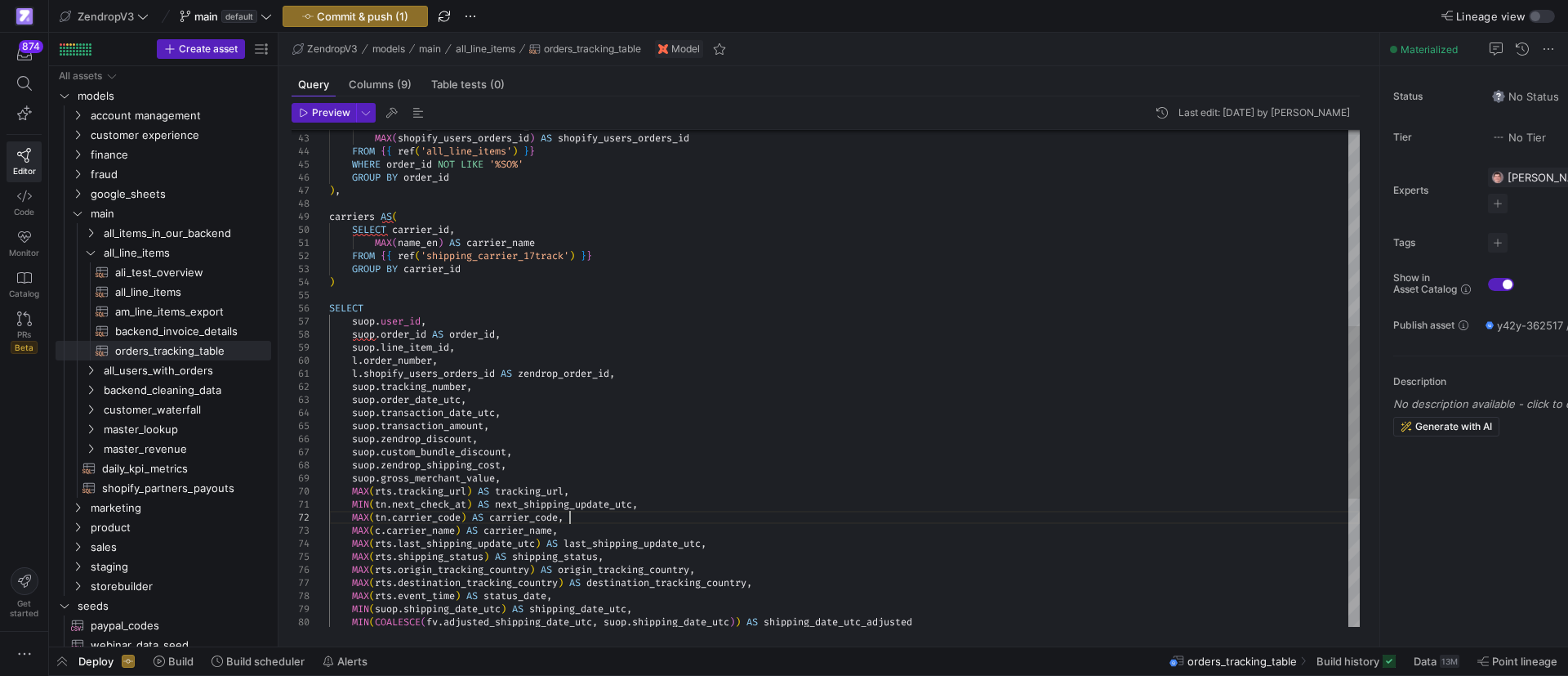
drag, startPoint x: 349, startPoint y: 283, endPoint x: 21, endPoint y: 285, distance: 328.0
click at [347, 283] on div "MIN ( tn . next_check_at ) AS next_shipping_update_utc , MAX ( tn . carrier_cod…" at bounding box center [844, 282] width 1031 height 1425
click at [357, 282] on div "MIN ( tn . next_check_at ) AS next_shipping_update_utc , MAX ( tn . carrier_cod…" at bounding box center [844, 282] width 1031 height 1425
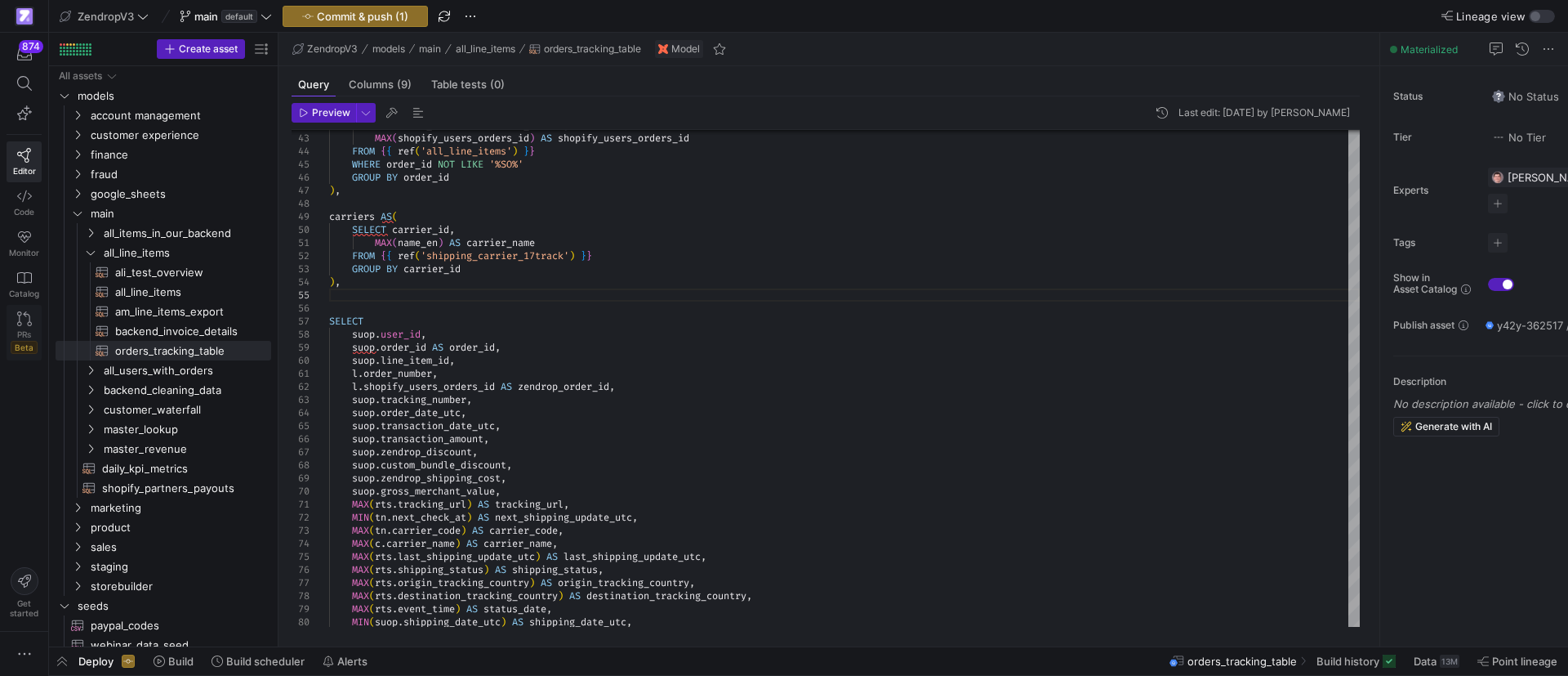
scroll to position [65, 0]
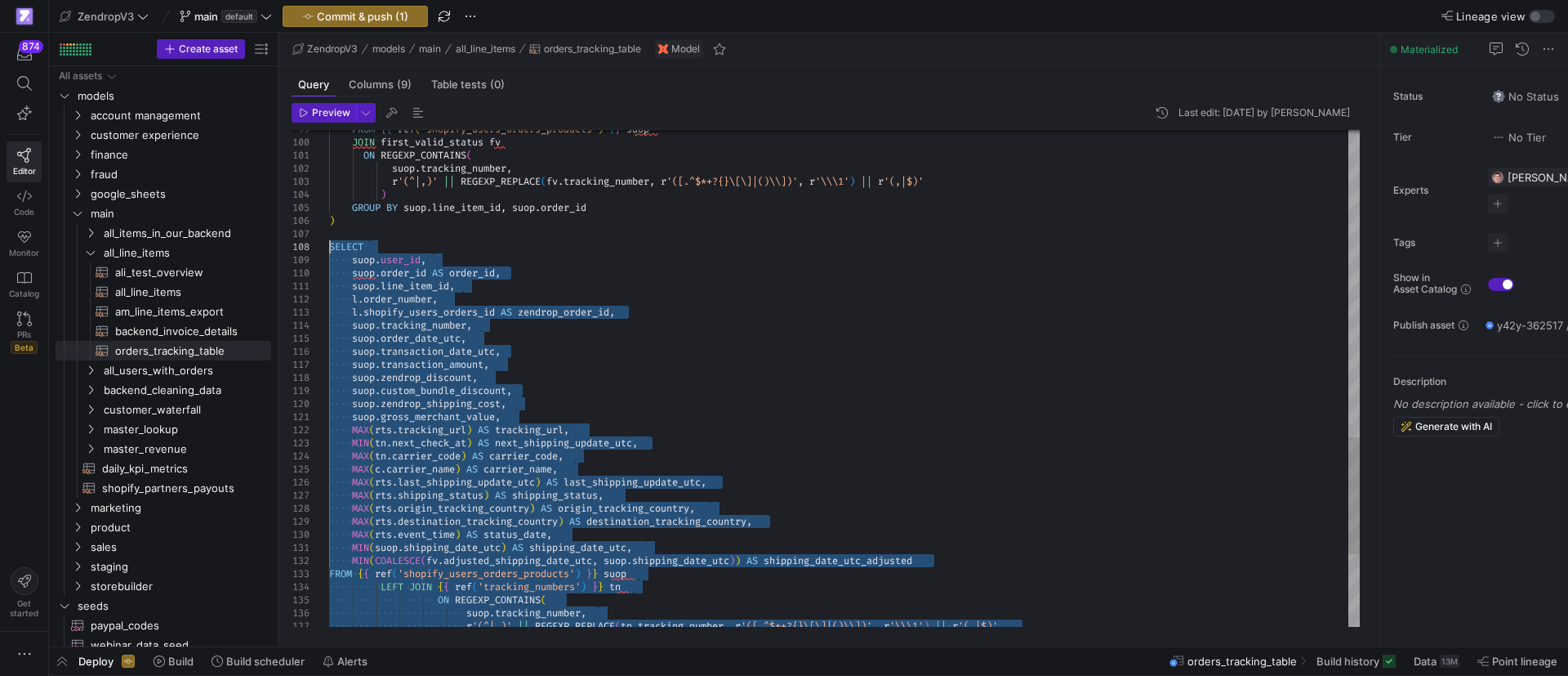
drag, startPoint x: 417, startPoint y: 625, endPoint x: 310, endPoint y: 243, distance: 396.7
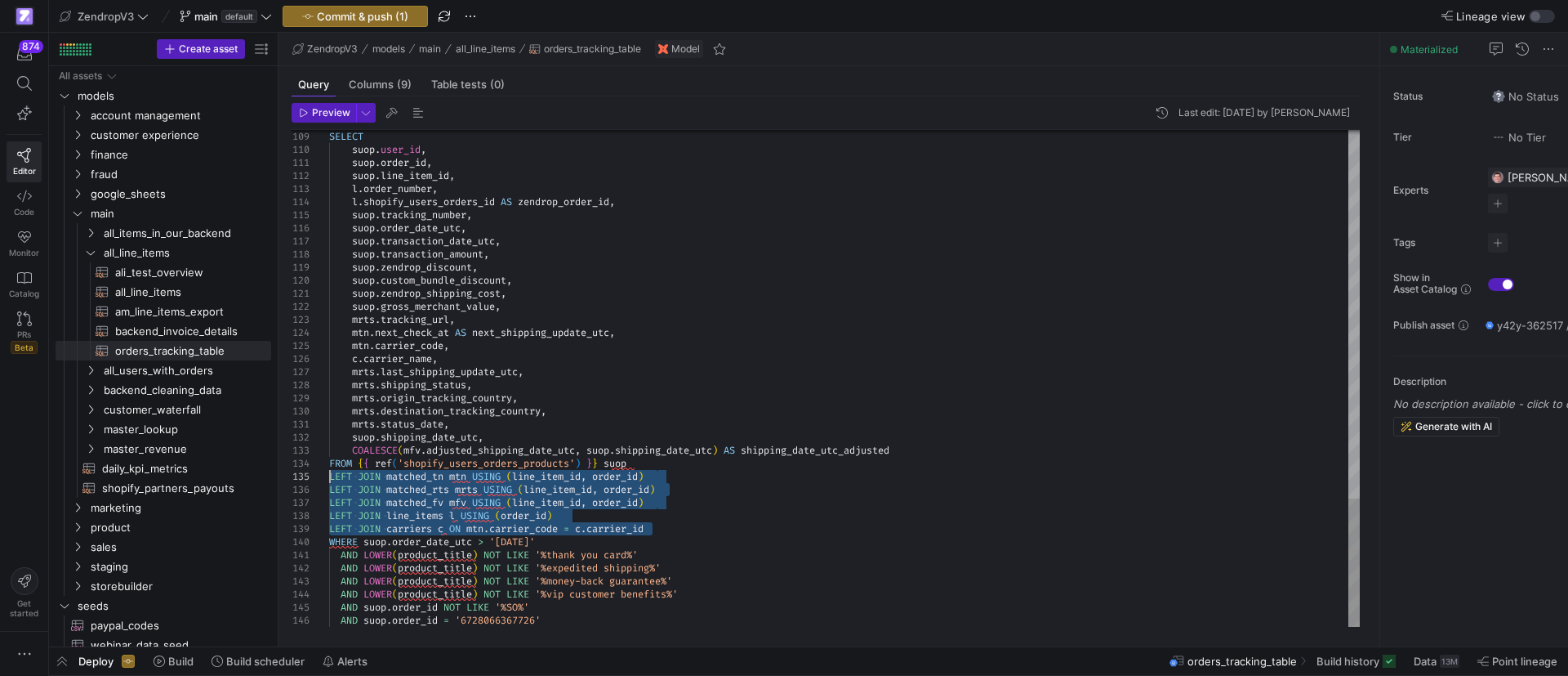
drag, startPoint x: 667, startPoint y: 532, endPoint x: 321, endPoint y: 477, distance: 350.3
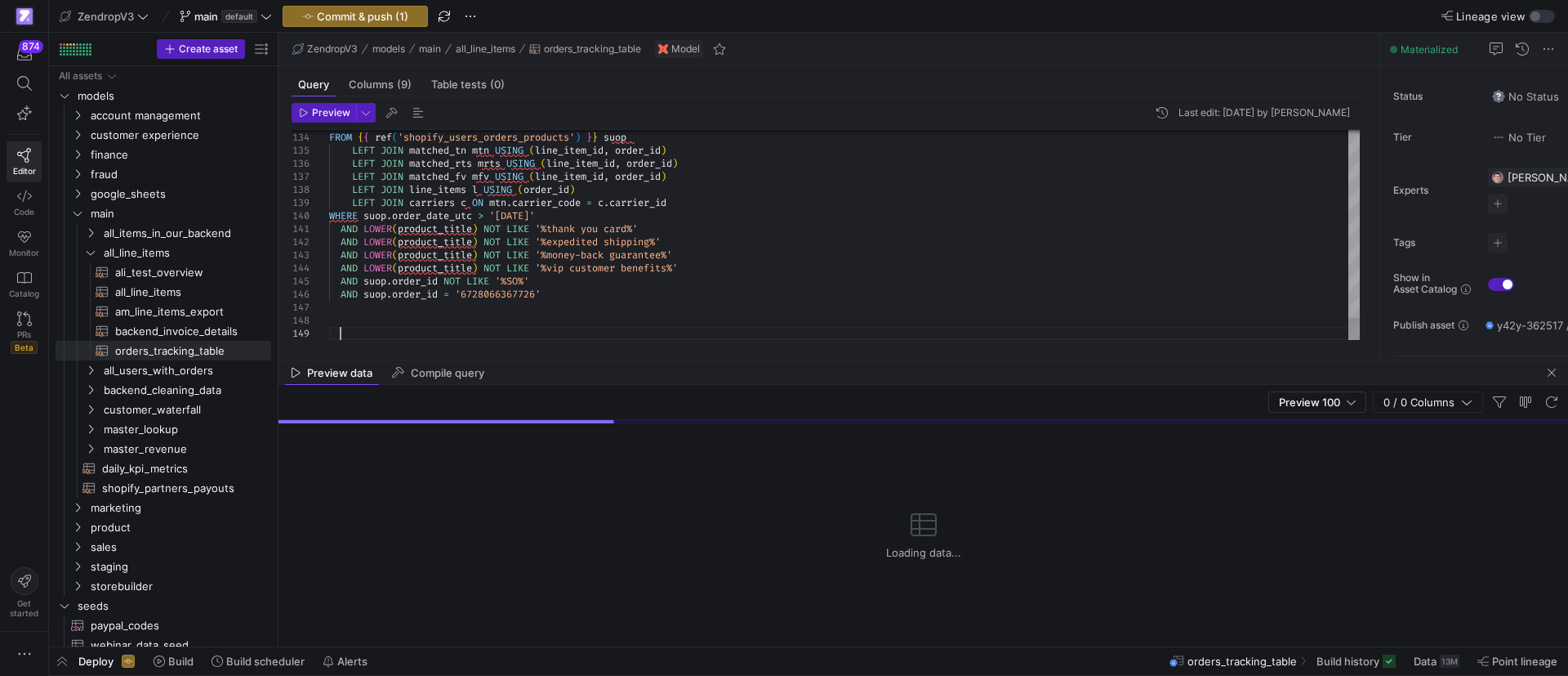
type textarea "AND LOWER(product_title) NOT LIKE '%thank you card%' AND LOWER(product_title) N…"
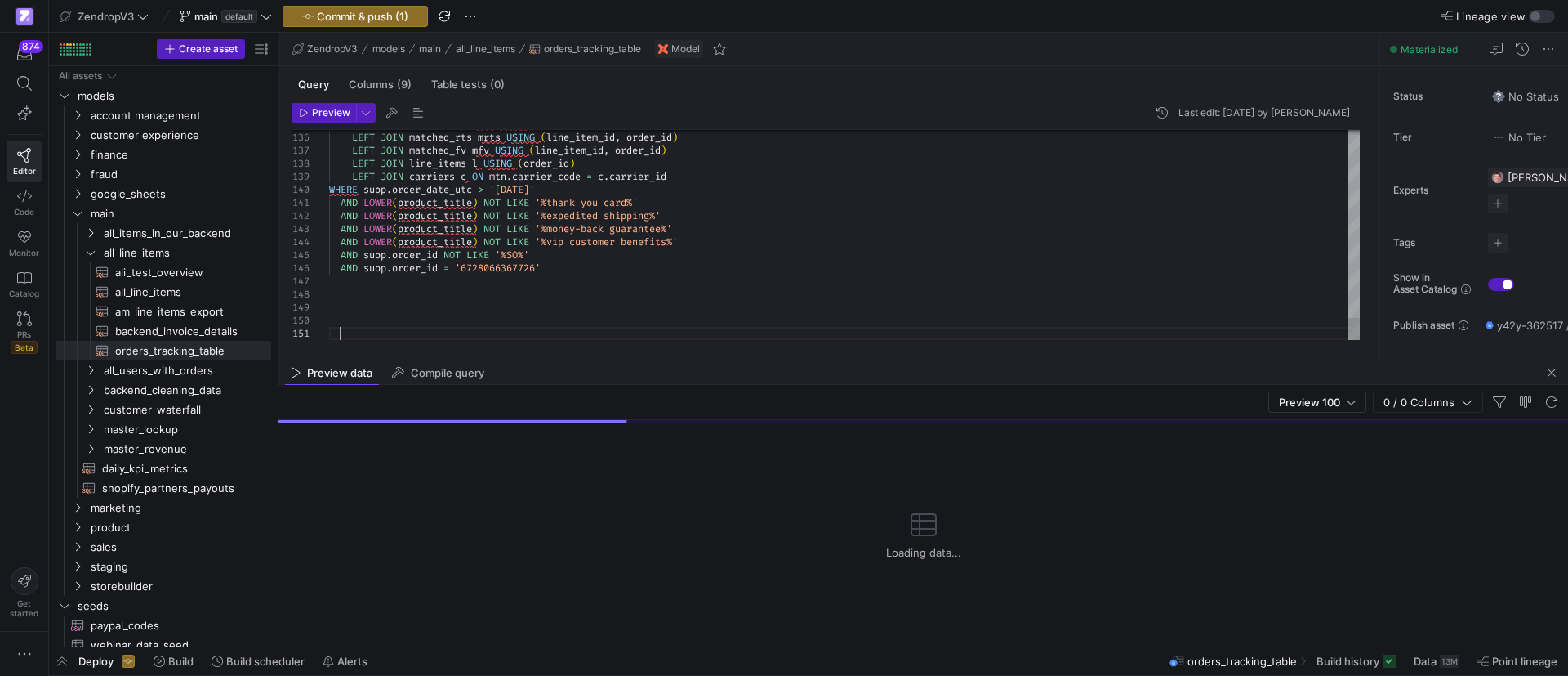
scroll to position [13, 9]
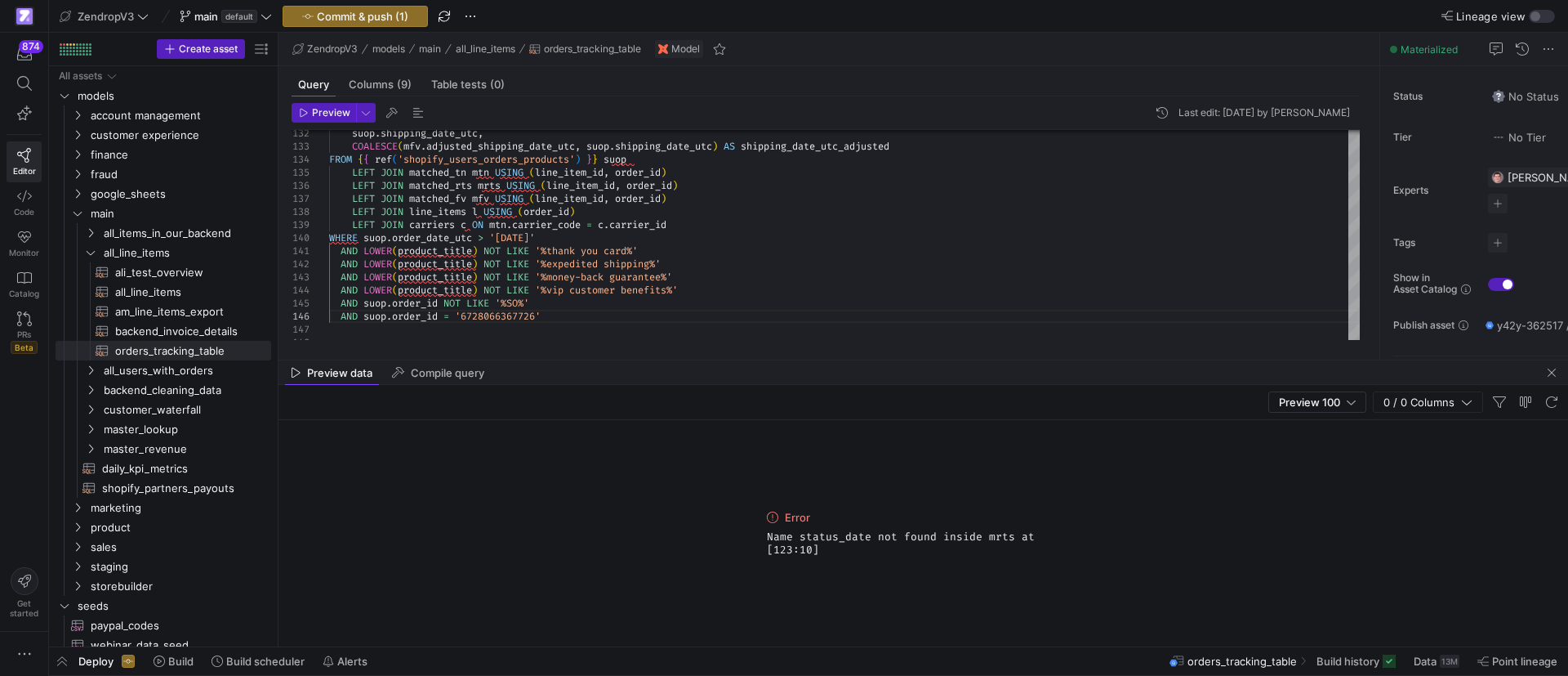
drag, startPoint x: 820, startPoint y: 565, endPoint x: 757, endPoint y: 511, distance: 83.0
click at [757, 511] on div "Error Name status_date not found inside mrts at [123:10]" at bounding box center [923, 533] width 1290 height 226
copy div "Error Name status_date not found inside mrts at [123:10]"
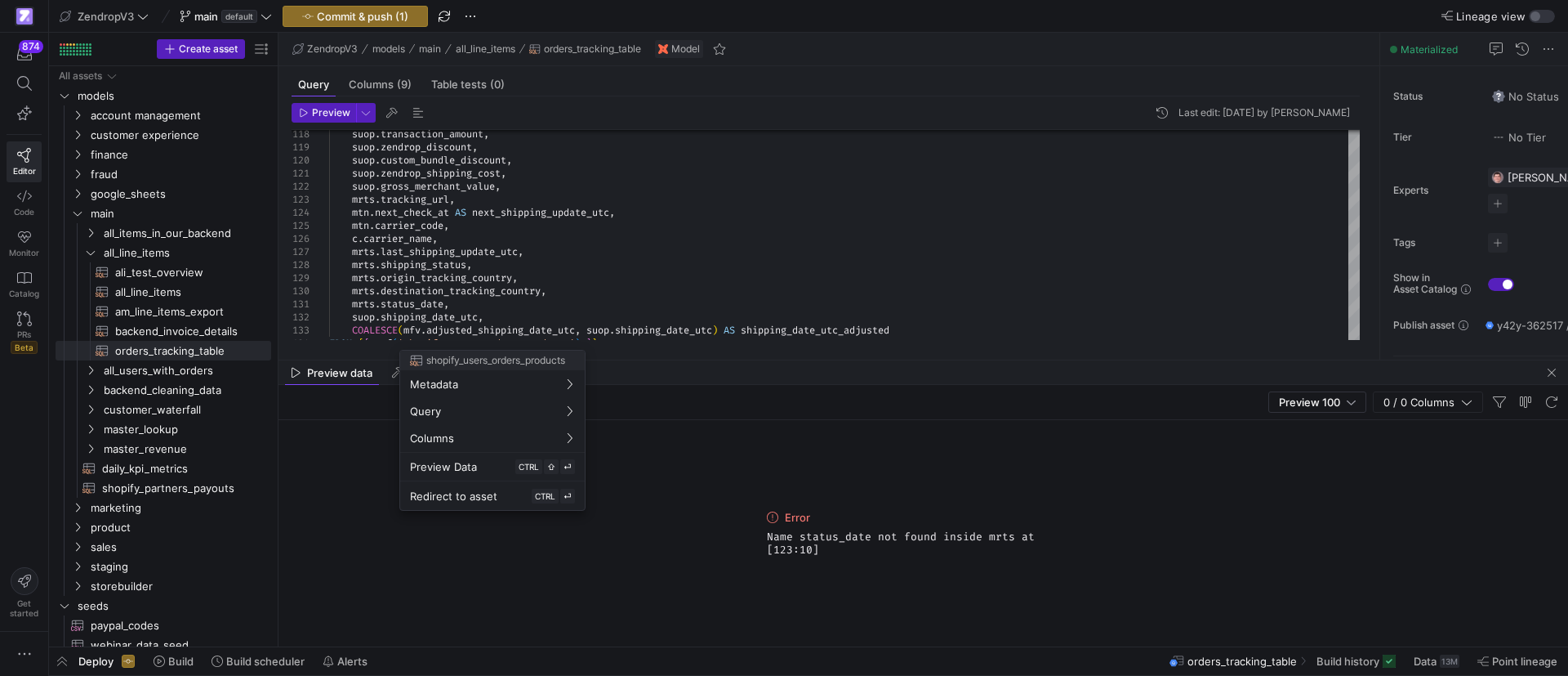
click at [1549, 376] on div at bounding box center [784, 338] width 1568 height 676
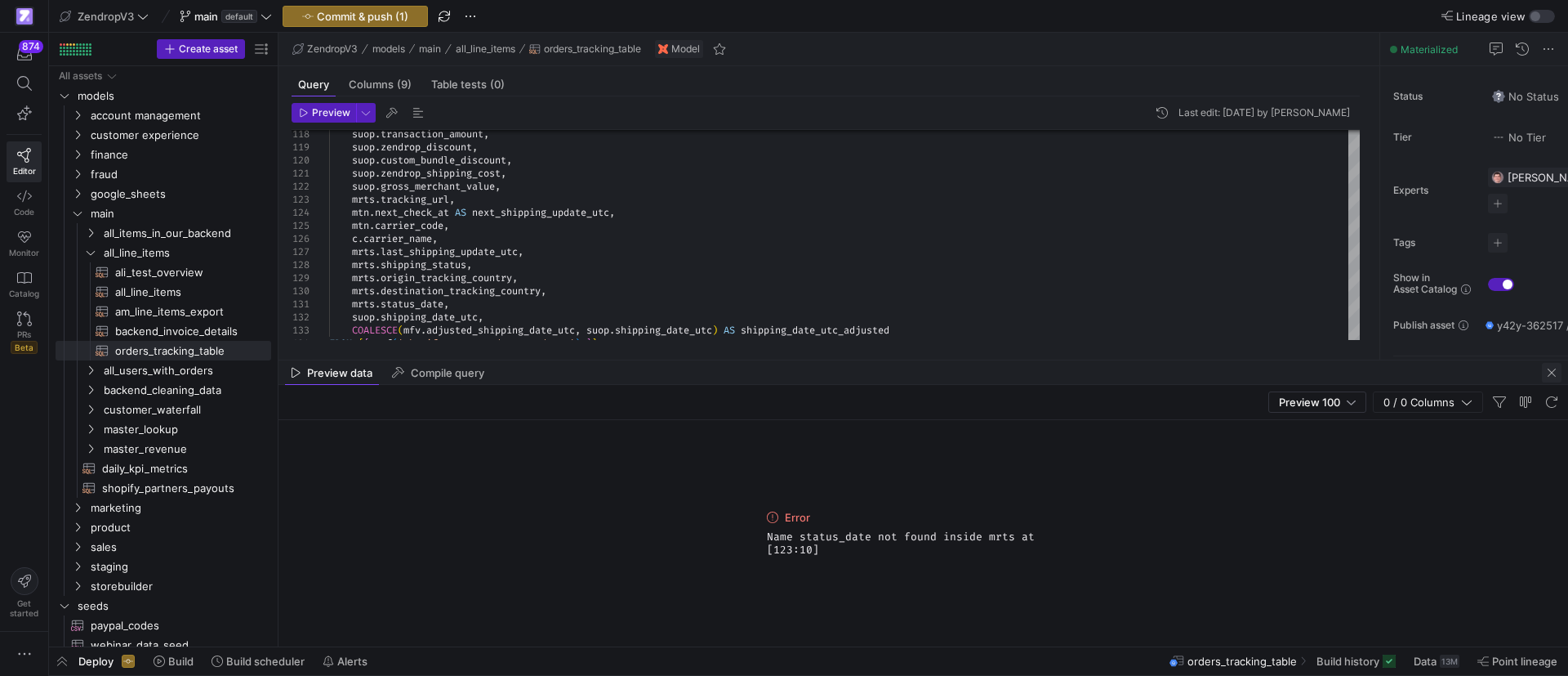
click at [1551, 372] on span "button" at bounding box center [1551, 372] width 20 height 20
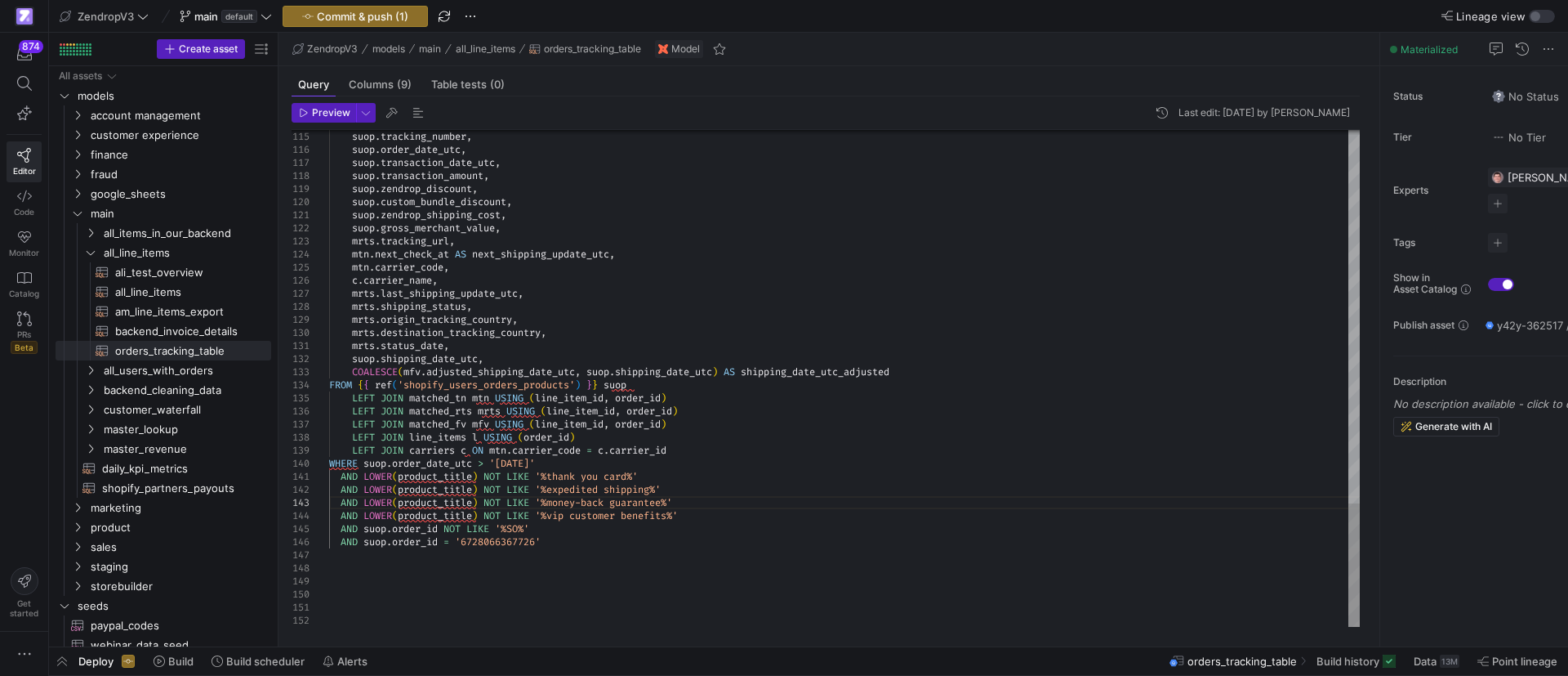
type textarea "mrts.status_date, suop.shipping_date_utc, COALESCE(mfv.adjusted_shipping_date_u…"
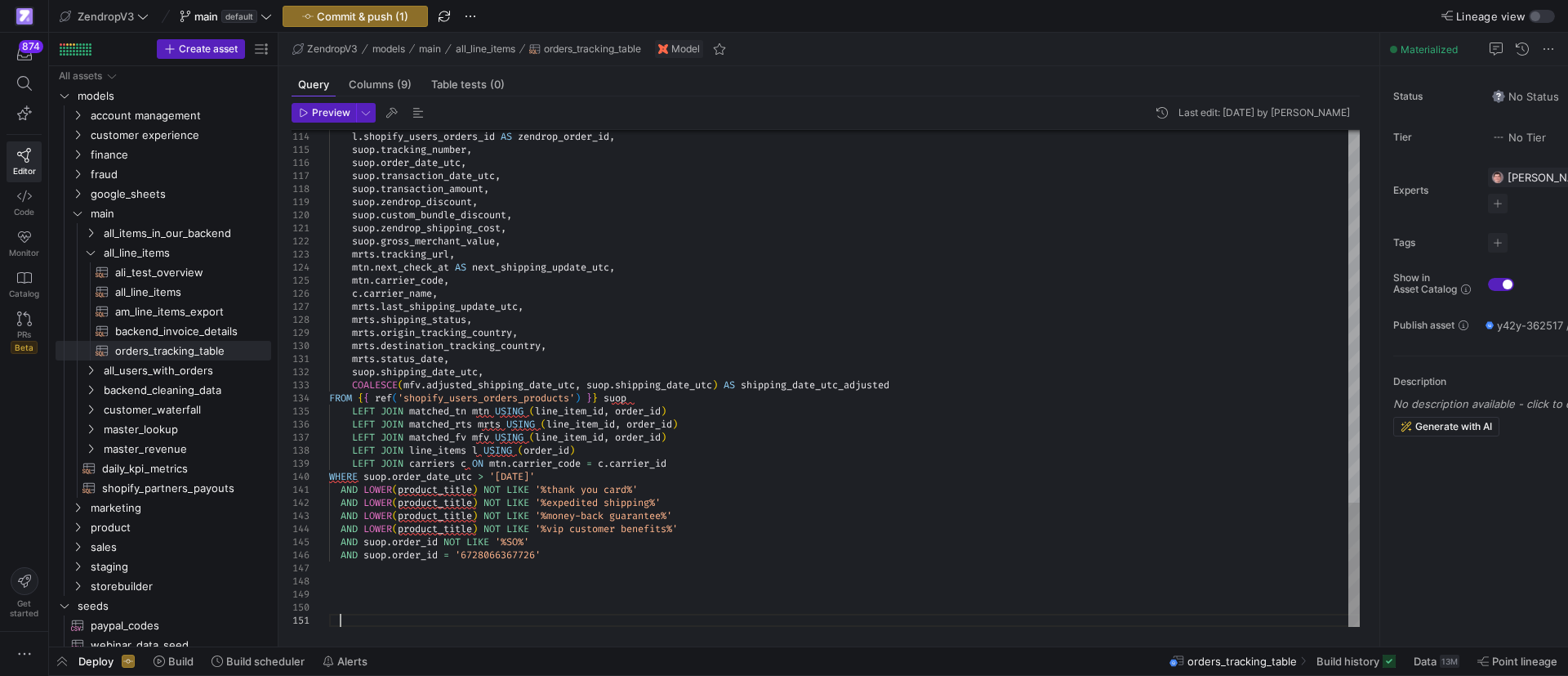
scroll to position [12, 10]
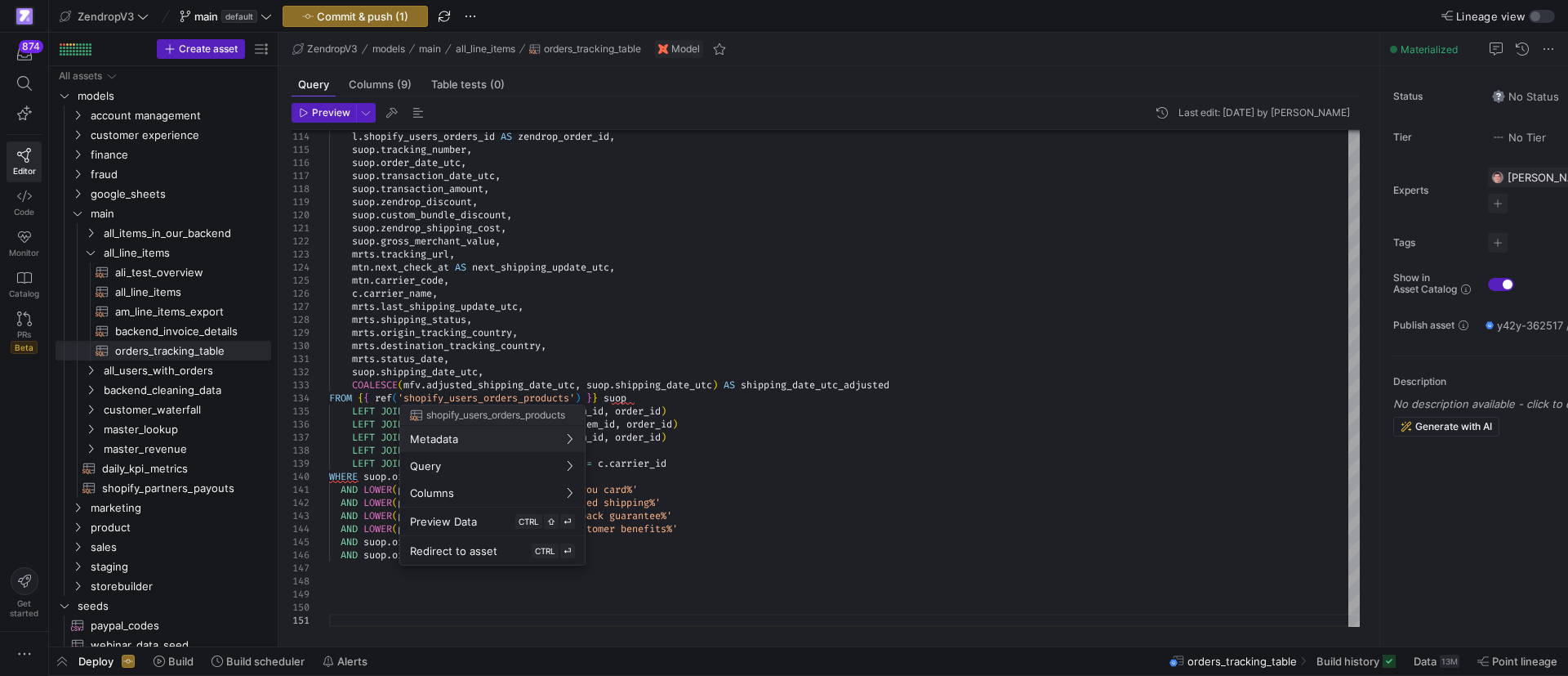
click at [691, 383] on div at bounding box center [784, 338] width 1568 height 676
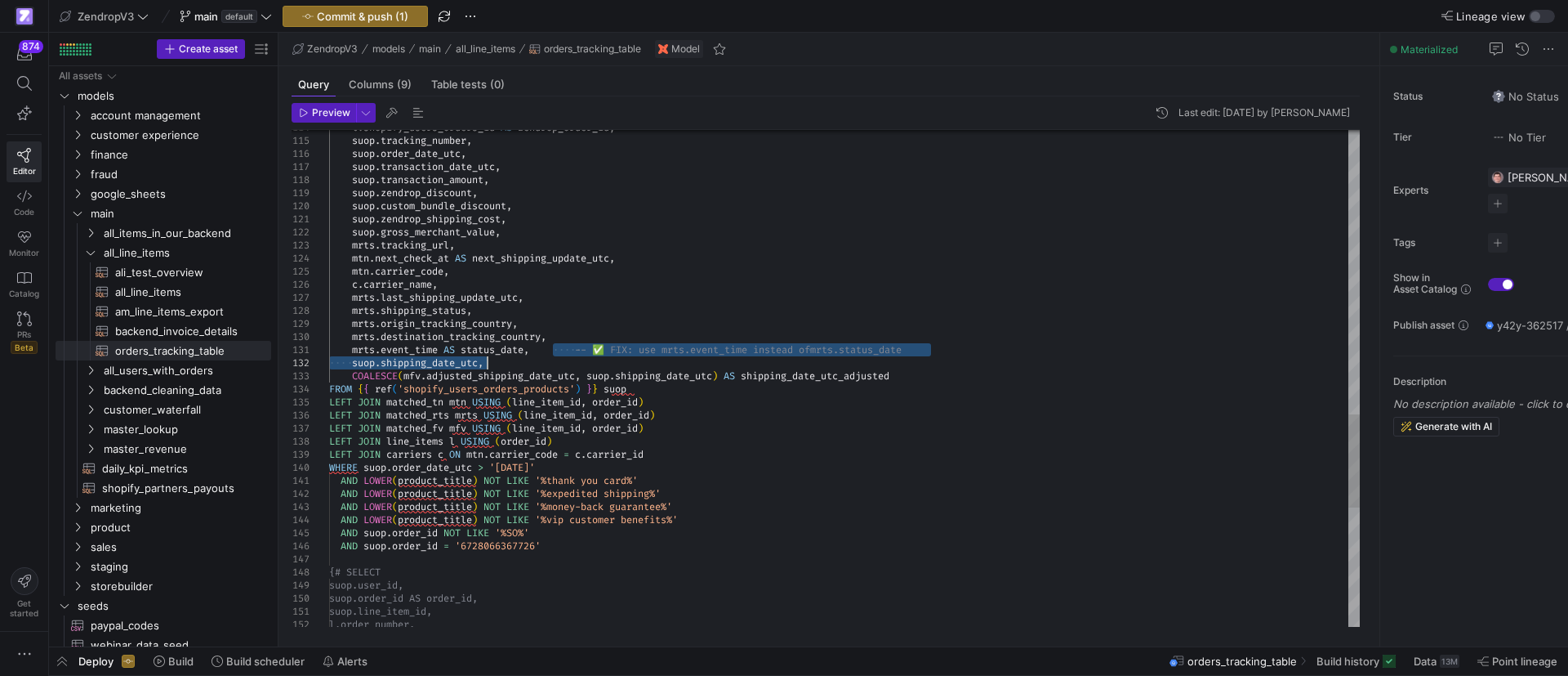
drag, startPoint x: 550, startPoint y: 351, endPoint x: 951, endPoint y: 364, distance: 401.2
drag, startPoint x: 545, startPoint y: 354, endPoint x: 971, endPoint y: 350, distance: 426.0
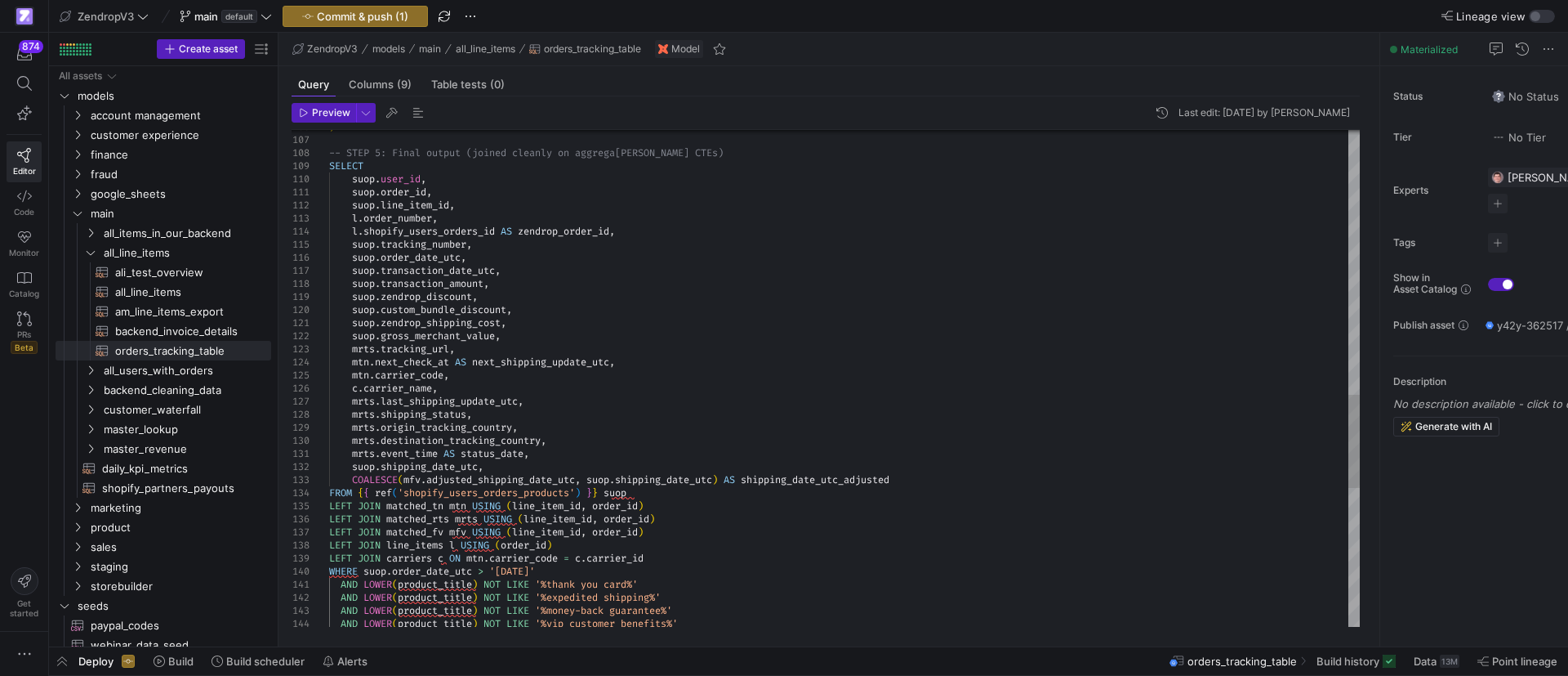
click at [583, 295] on div "AND LOWER ( product_title ) NOT LIKE '%vip customer benefits%' LEFT JOIN carrie…" at bounding box center [844, 48] width 1031 height 2627
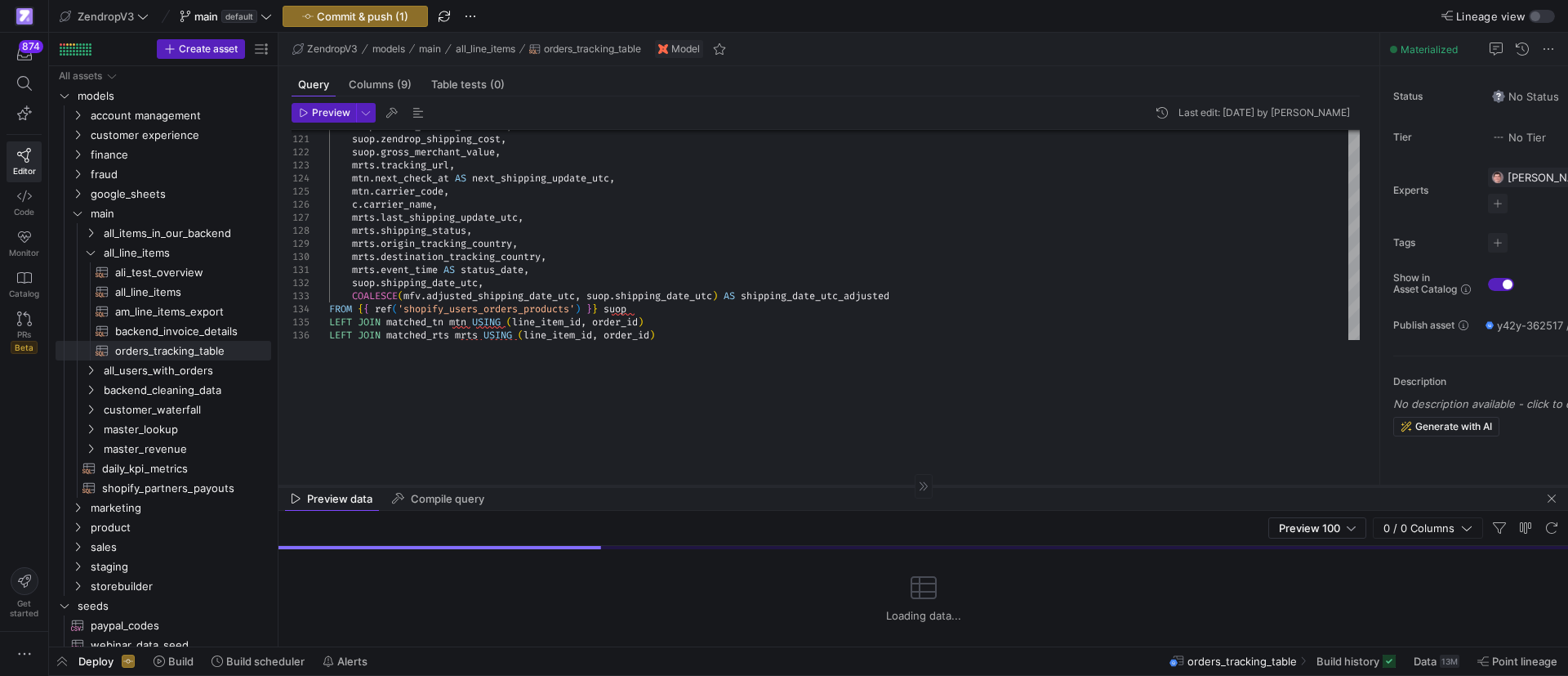
drag, startPoint x: 637, startPoint y: 359, endPoint x: 635, endPoint y: 484, distance: 125.0
click at [635, 485] on div at bounding box center [923, 485] width 1290 height 1
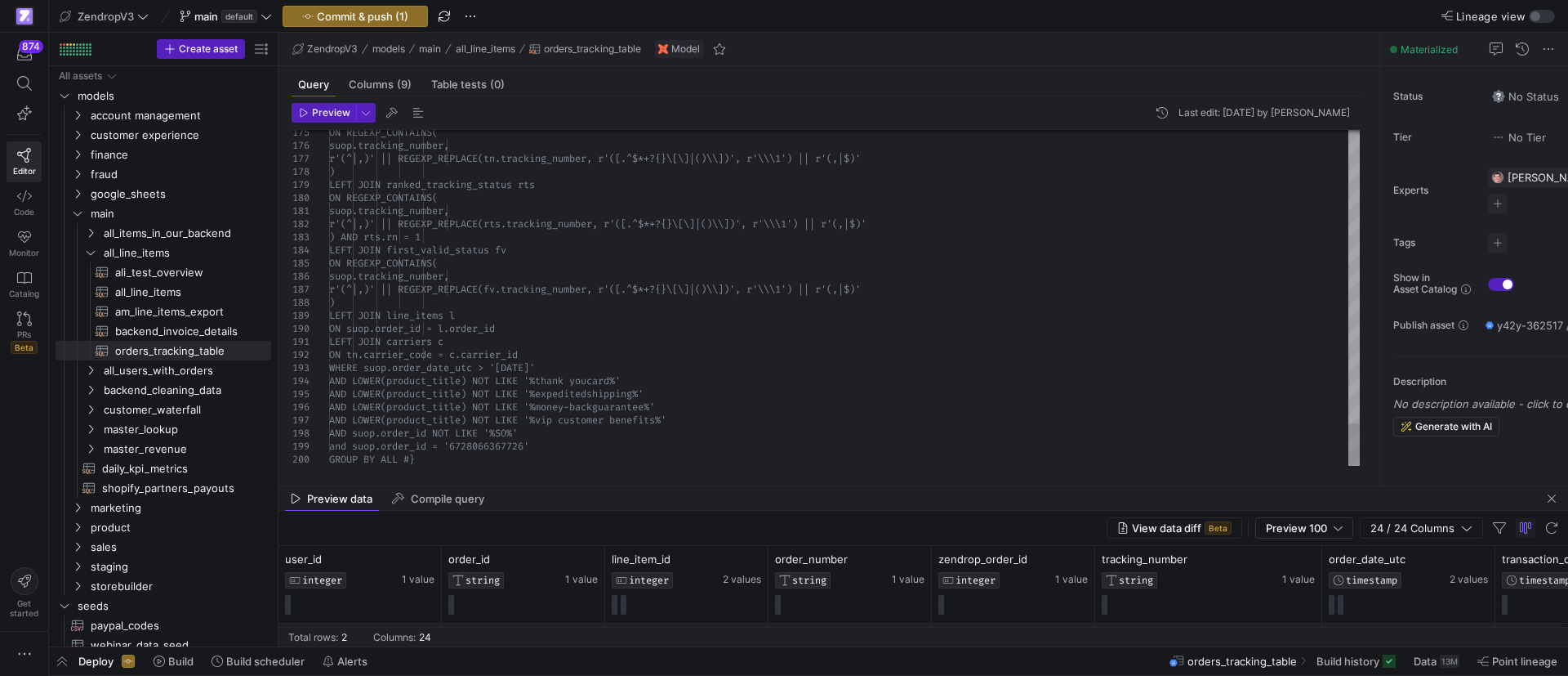
drag, startPoint x: 546, startPoint y: 455, endPoint x: 551, endPoint y: 227, distance: 228.1
click at [551, 227] on as-split "ZendropV3 models main all_line_items orders_tracking_table Model Query Columns …" at bounding box center [923, 339] width 1290 height 613
click at [569, 486] on div "Preview data Compile query" at bounding box center [923, 498] width 1290 height 24
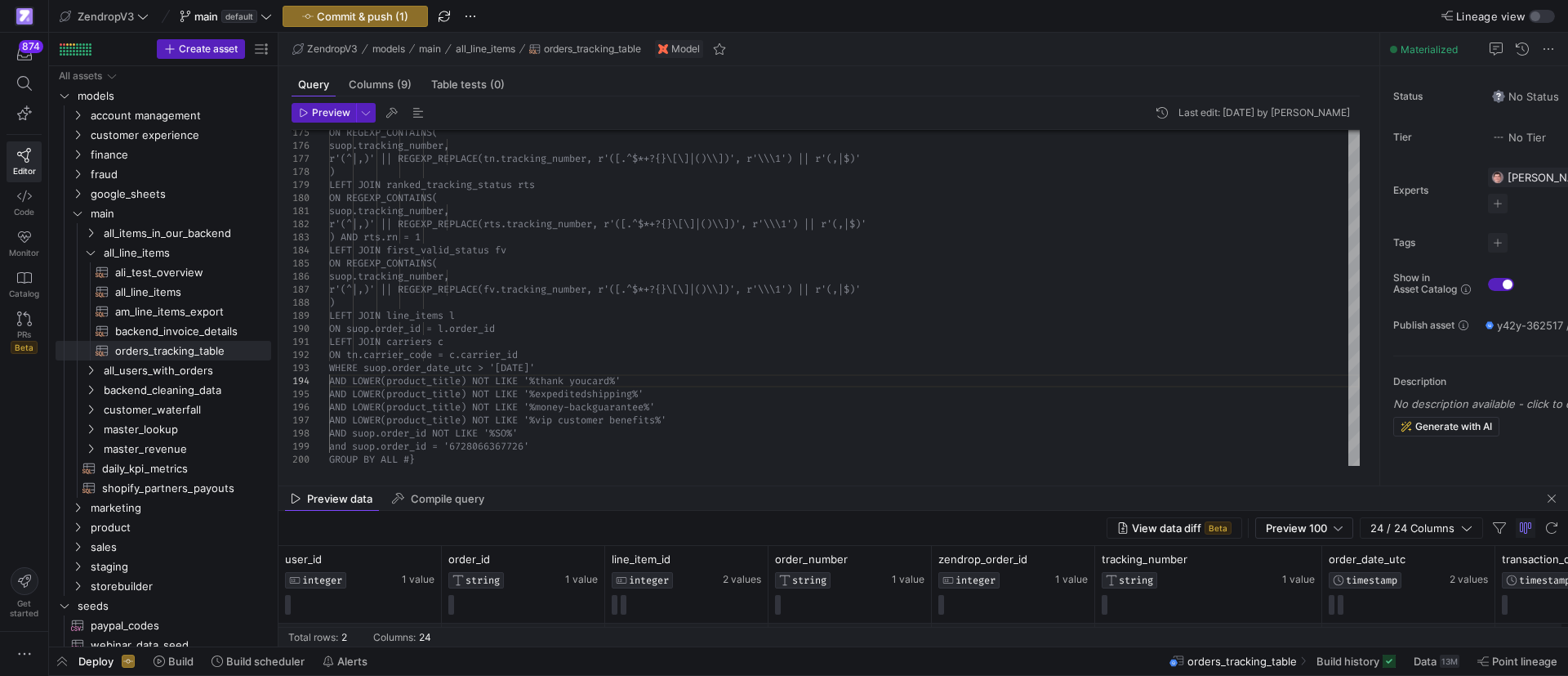
click at [565, 482] on mat-tab-group "Query Columns (9) Table tests (0) Preview Last edit: Thursday 09 October 2025 b…" at bounding box center [825, 276] width 1094 height 419
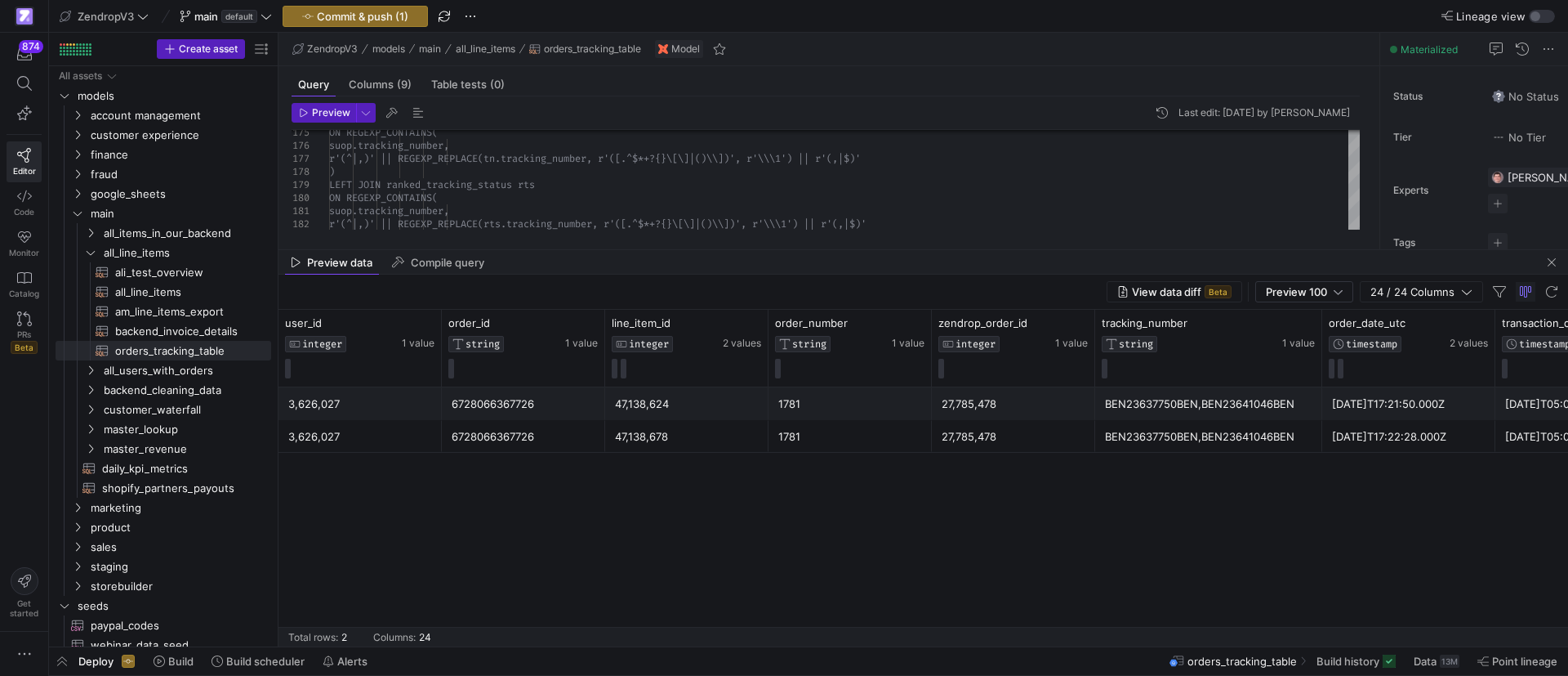
drag, startPoint x: 554, startPoint y: 483, endPoint x: 563, endPoint y: 226, distance: 257.2
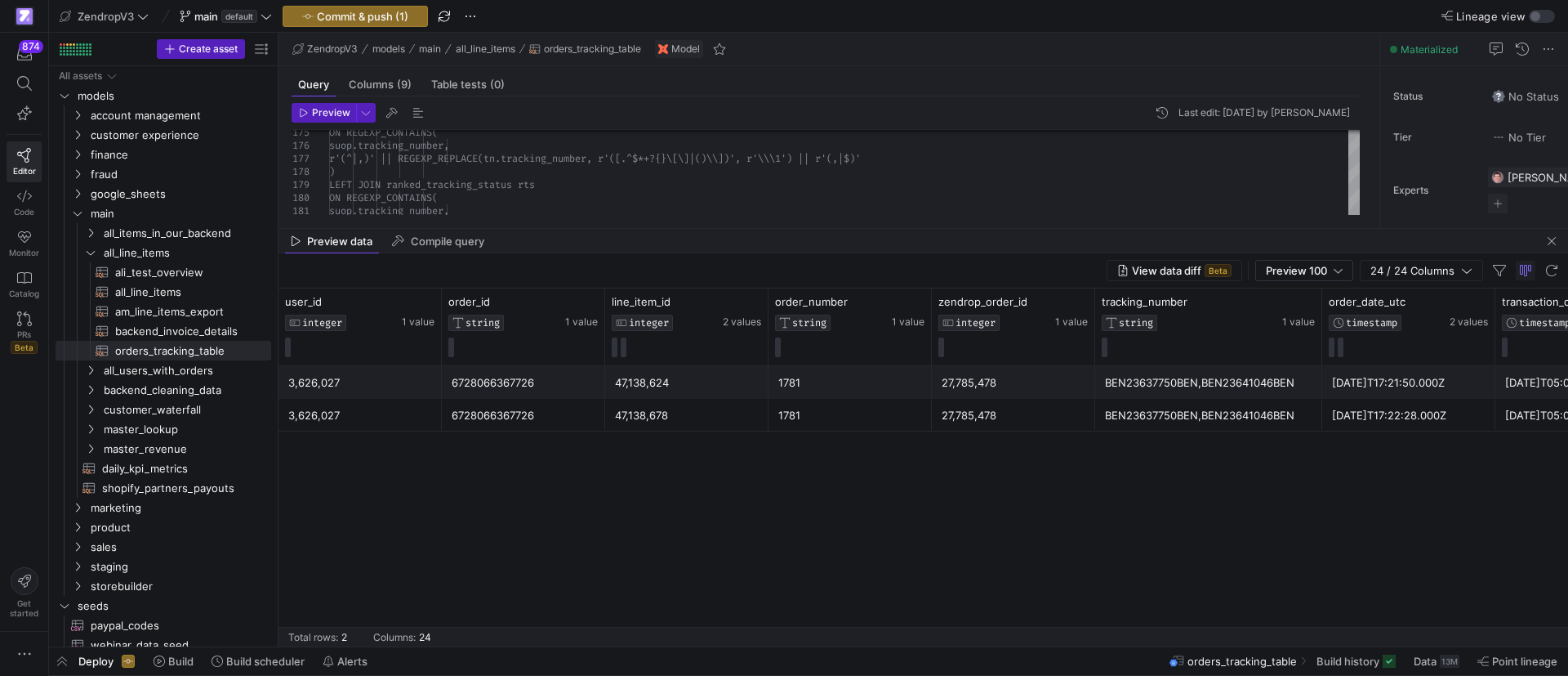
click at [492, 529] on div "3,626,027 6728066367726 47,138,624 1781 27,785,478 BEN23637750BEN,BEN23641046BE…" at bounding box center [923, 506] width 1290 height 280
click at [506, 418] on div "6728066367726" at bounding box center [523, 415] width 144 height 32
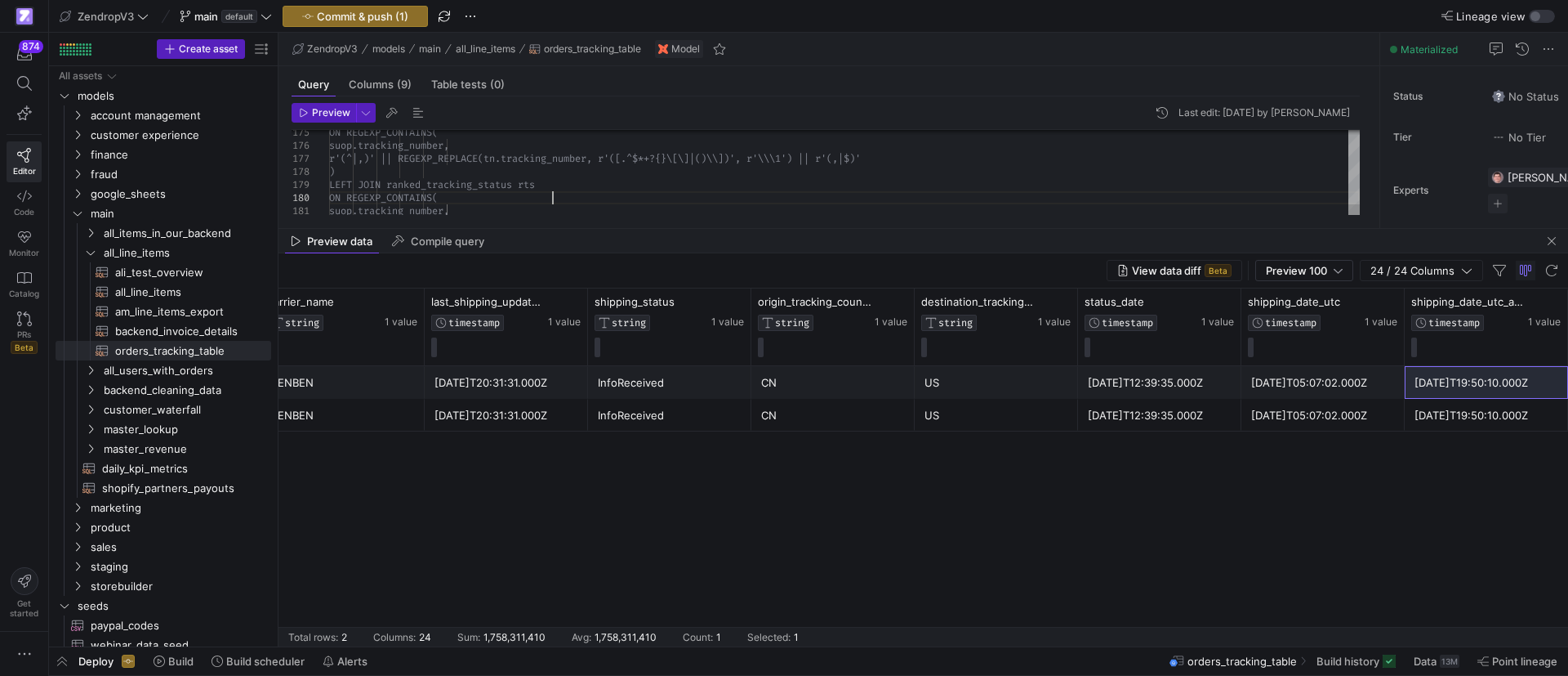
scroll to position [92, 328]
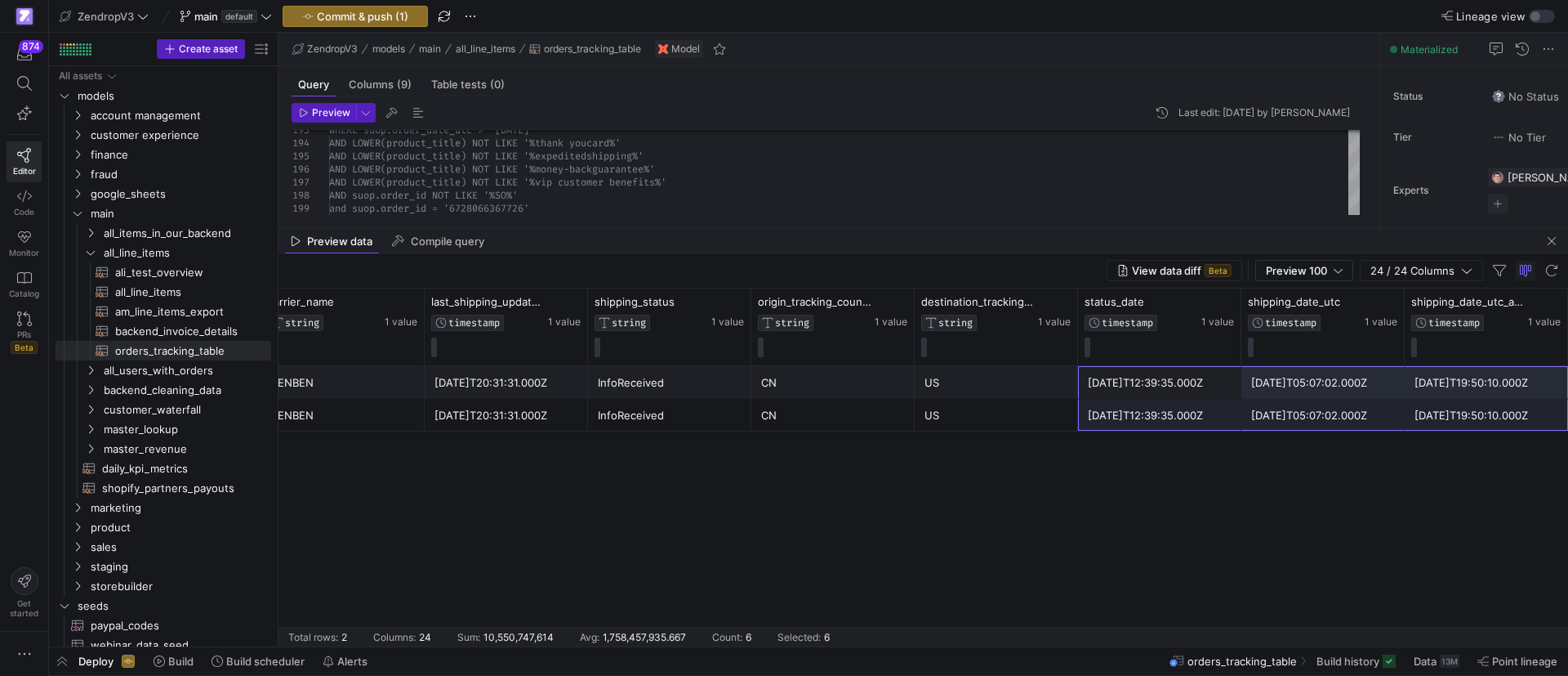
drag, startPoint x: 1162, startPoint y: 385, endPoint x: 1518, endPoint y: 425, distance: 358.2
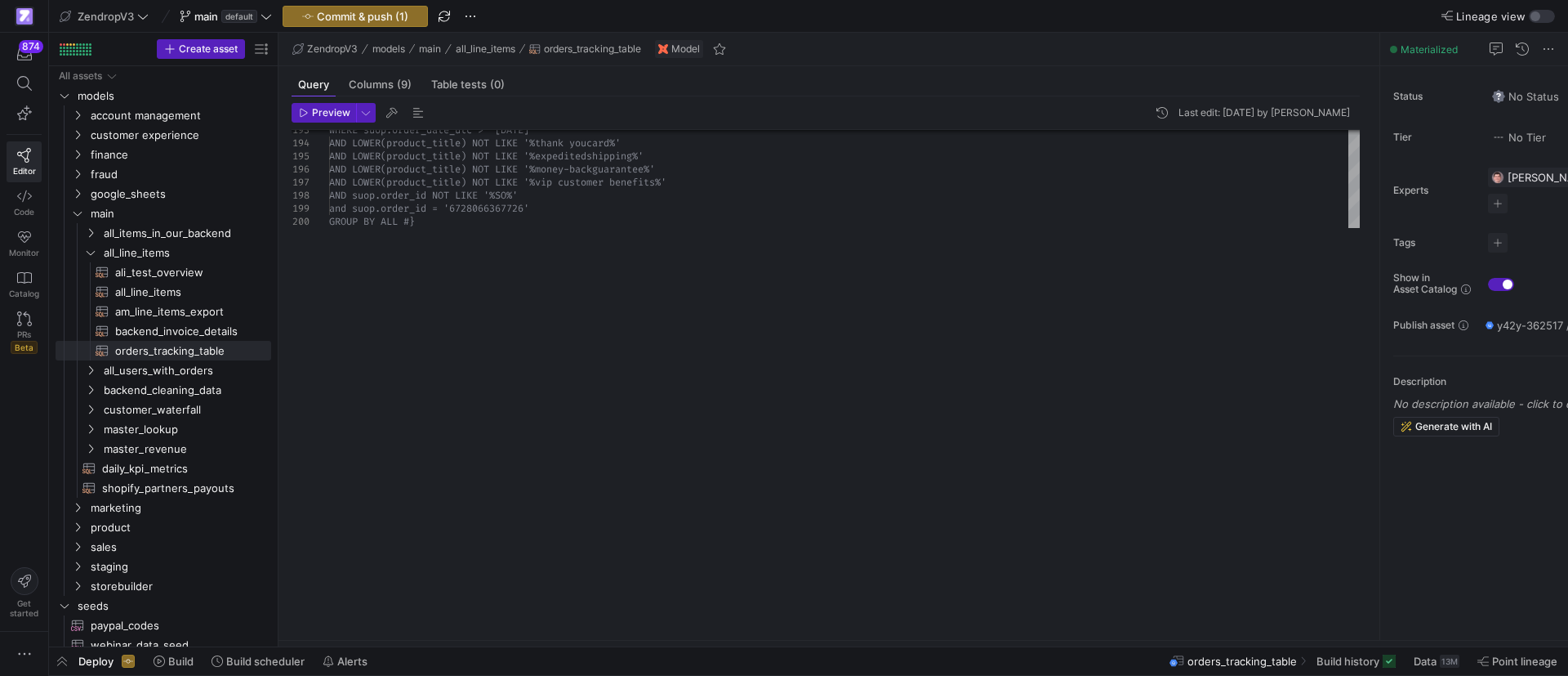
drag, startPoint x: 506, startPoint y: 228, endPoint x: 520, endPoint y: 640, distance: 412.2
click at [520, 640] on div at bounding box center [923, 640] width 1290 height 1
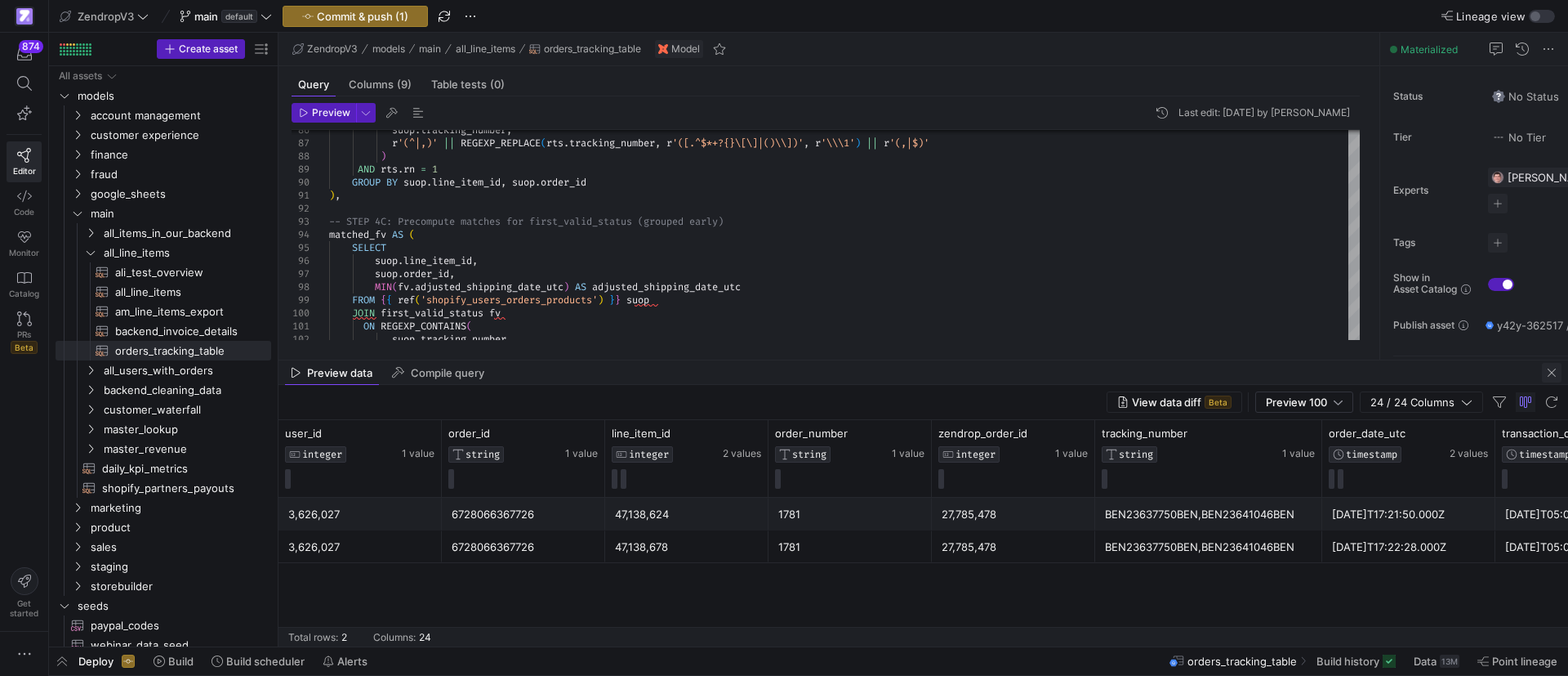
click at [1546, 371] on span "button" at bounding box center [1551, 372] width 20 height 20
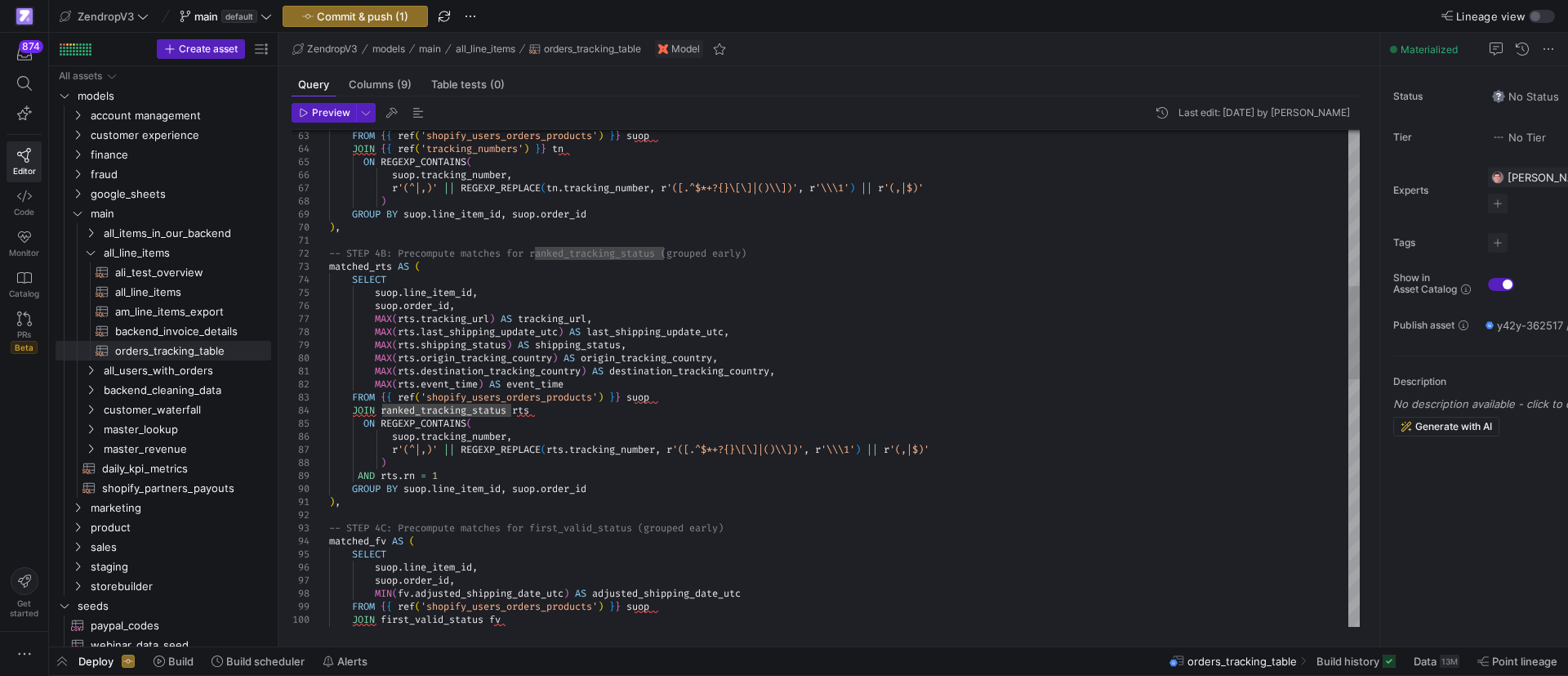
scroll to position [92, 182]
click at [455, 475] on div "JOIN first_valid_status fv ON REGEXP_CONTAINS ( SELECT suop . line_item_id , su…" at bounding box center [844, 619] width 1031 height 2627
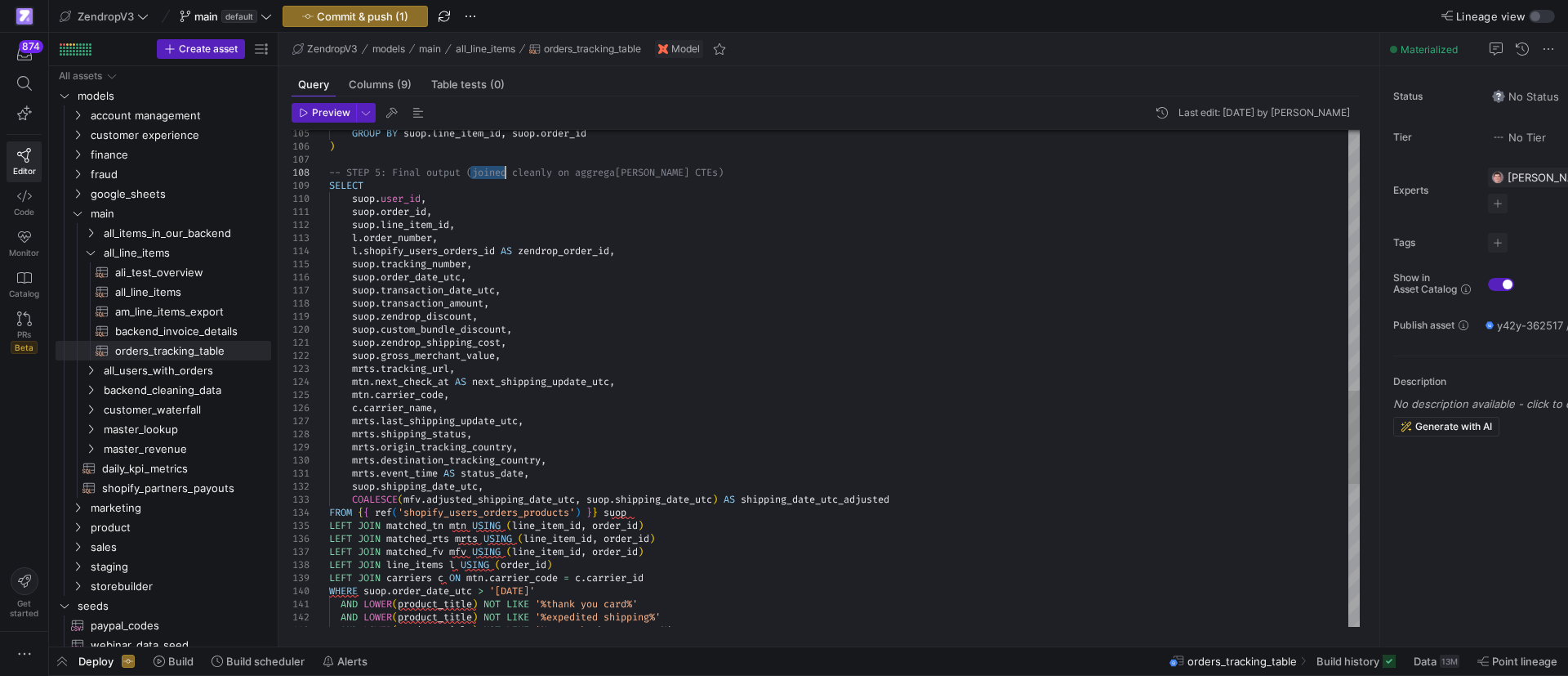
drag, startPoint x: 469, startPoint y: 171, endPoint x: 711, endPoint y: 162, distance: 242.2
click at [706, 161] on div "GROUP BY suop . line_item_id , suop . order_id ) -- STEP 5: Final output (joine…" at bounding box center [844, 67] width 1031 height 2627
drag, startPoint x: 707, startPoint y: 168, endPoint x: 472, endPoint y: 174, distance: 235.1
click at [472, 174] on div "GROUP BY suop . line_item_id , suop . order_id ) -- STEP 5: Final output (joine…" at bounding box center [844, 67] width 1031 height 2627
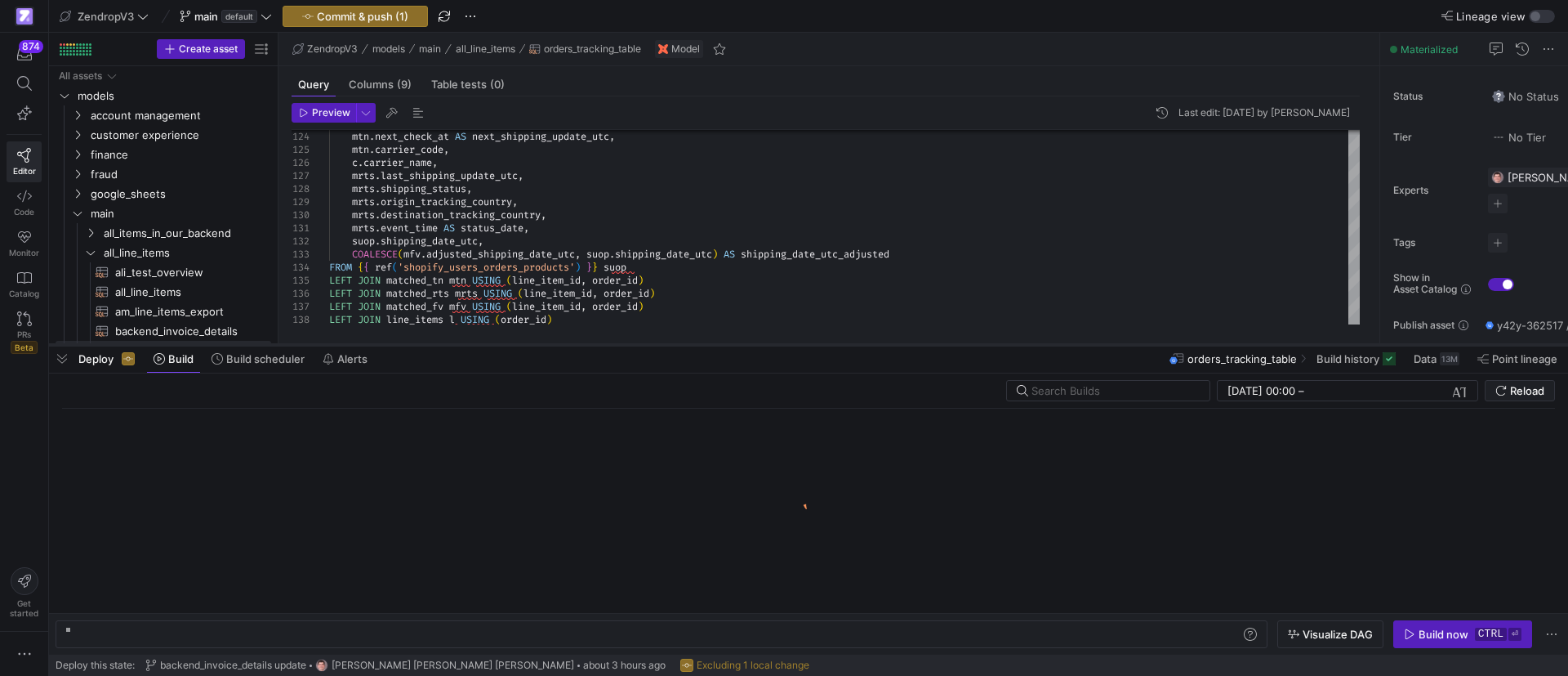
drag, startPoint x: 1104, startPoint y: 645, endPoint x: 1070, endPoint y: 343, distance: 303.9
click at [1070, 343] on div at bounding box center [807, 344] width 1518 height 7
click at [56, 359] on span "button" at bounding box center [62, 359] width 26 height 28
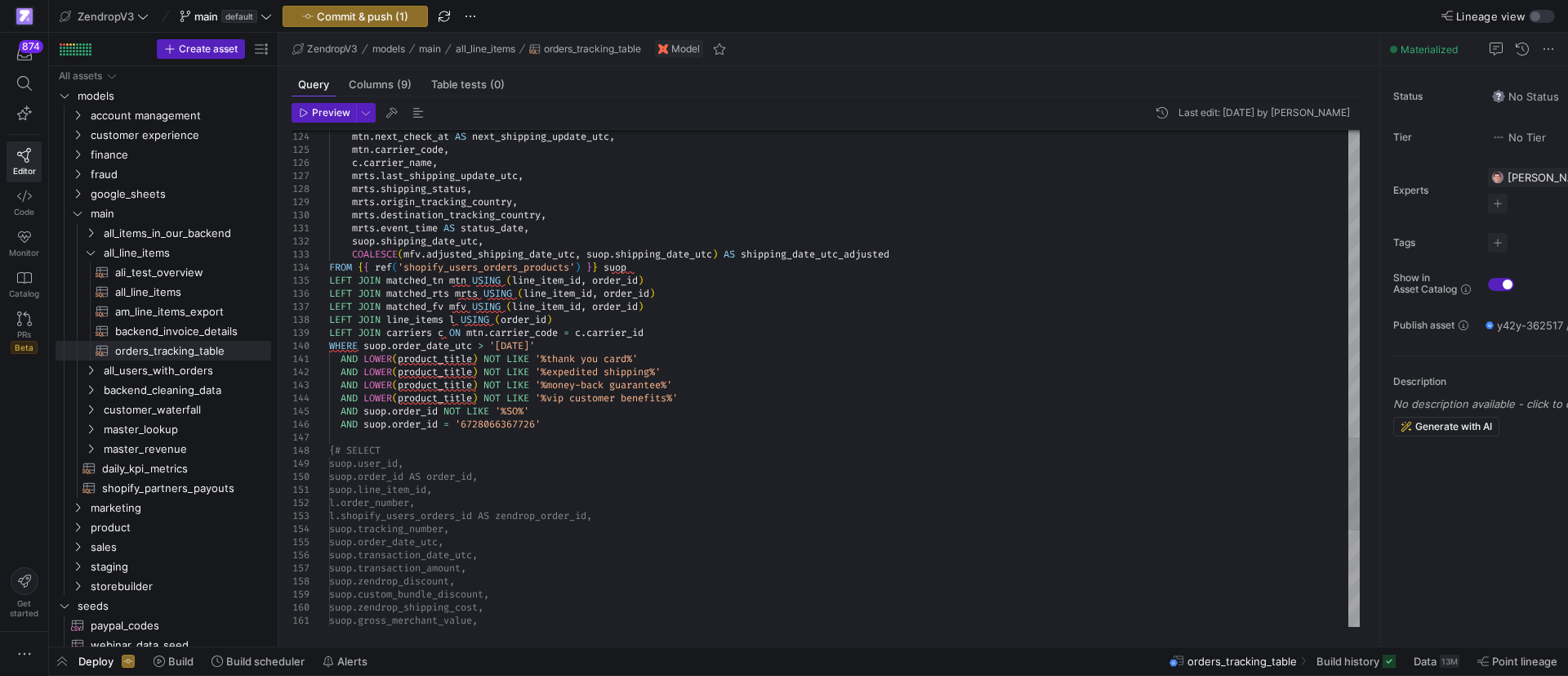
scroll to position [92, 140]
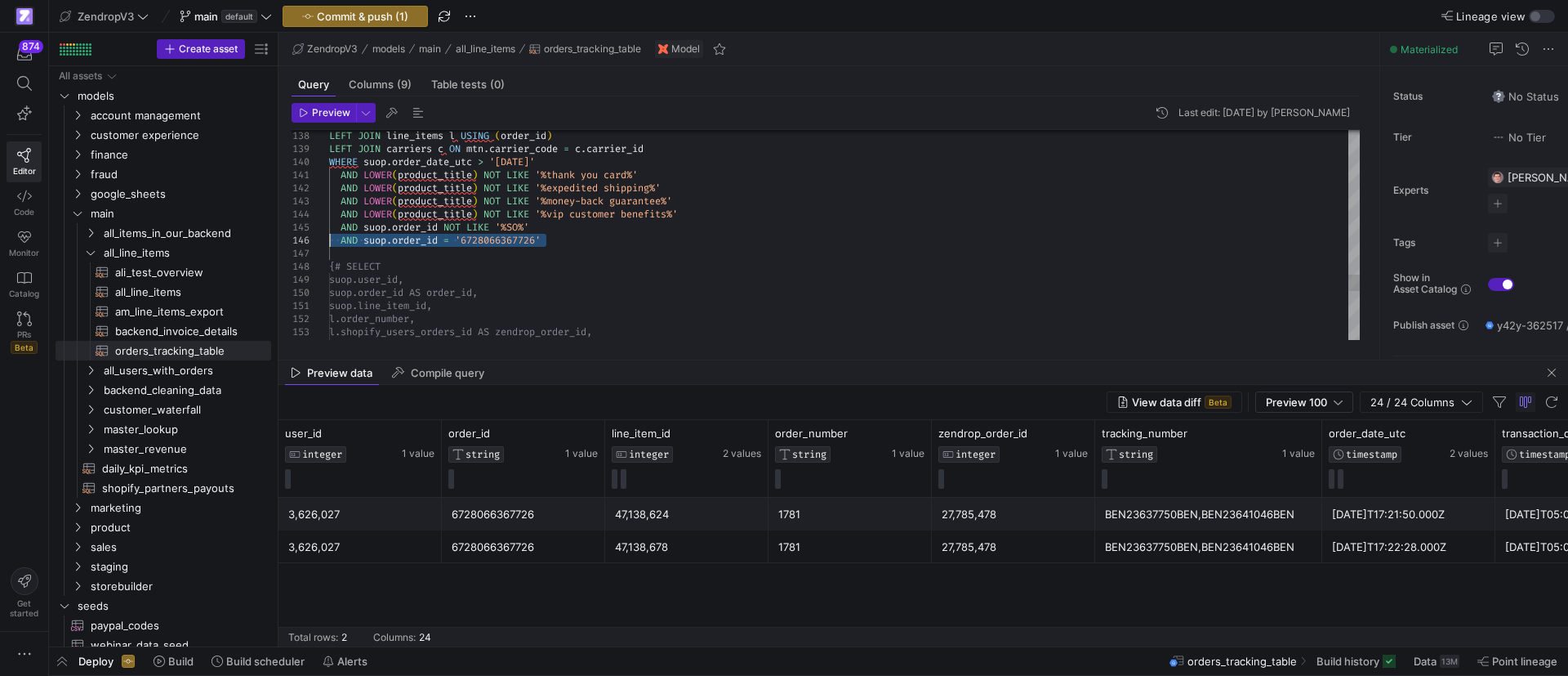
drag, startPoint x: 560, startPoint y: 238, endPoint x: 327, endPoint y: 237, distance: 233.0
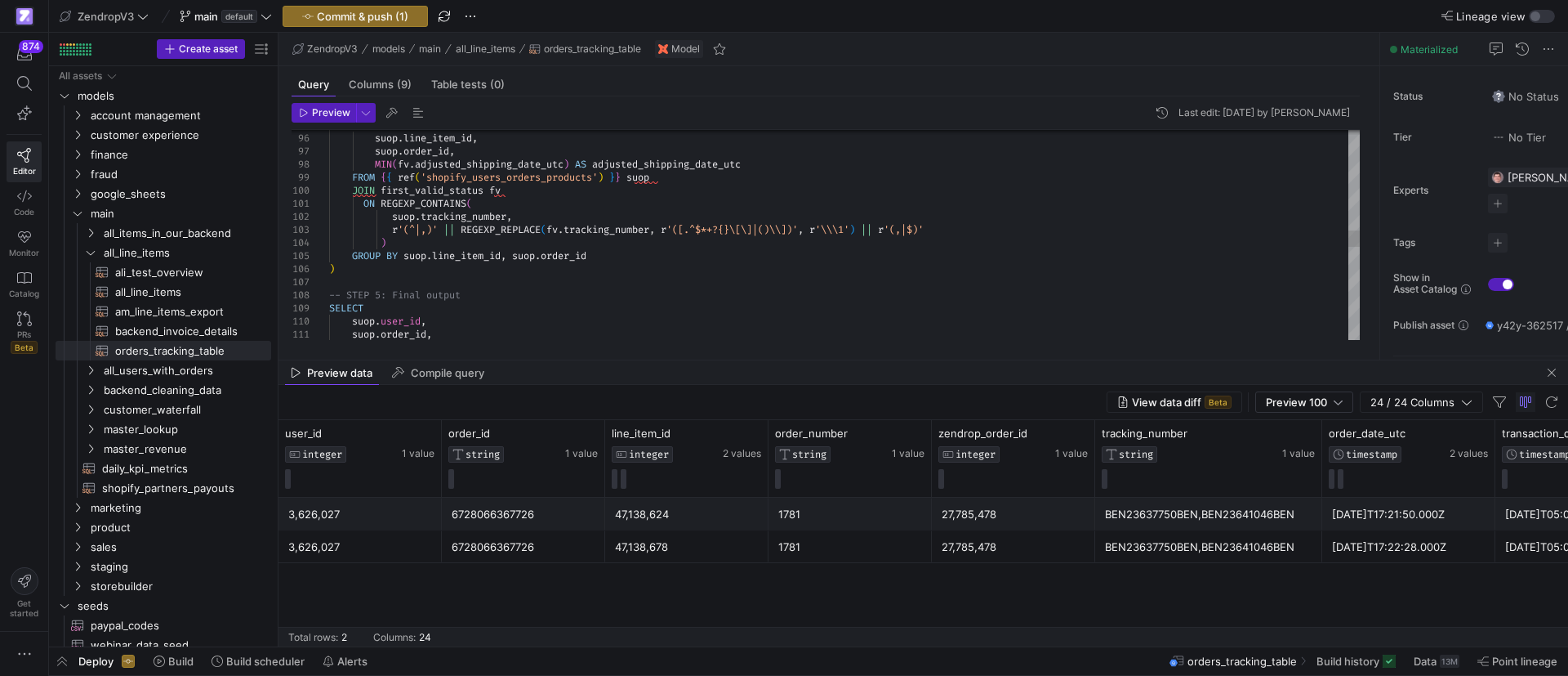
click at [359, 287] on div "SELECT suop . user_id , suop . order_id , GROUP BY suop . line_item_id , suop .…" at bounding box center [844, 191] width 1031 height 2627
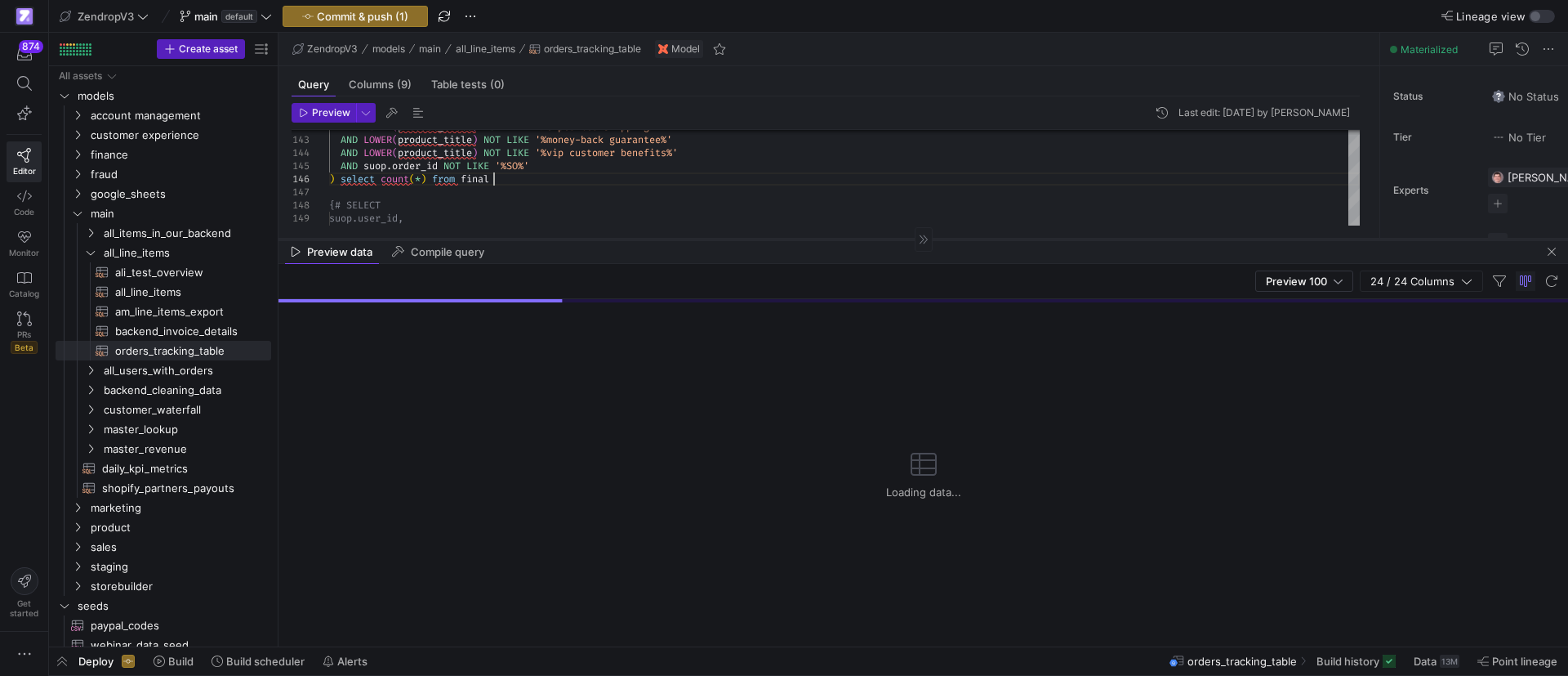
drag, startPoint x: 545, startPoint y: 359, endPoint x: 563, endPoint y: 238, distance: 122.3
click at [563, 238] on div at bounding box center [923, 238] width 1290 height 1
click at [1353, 668] on span at bounding box center [1356, 661] width 93 height 26
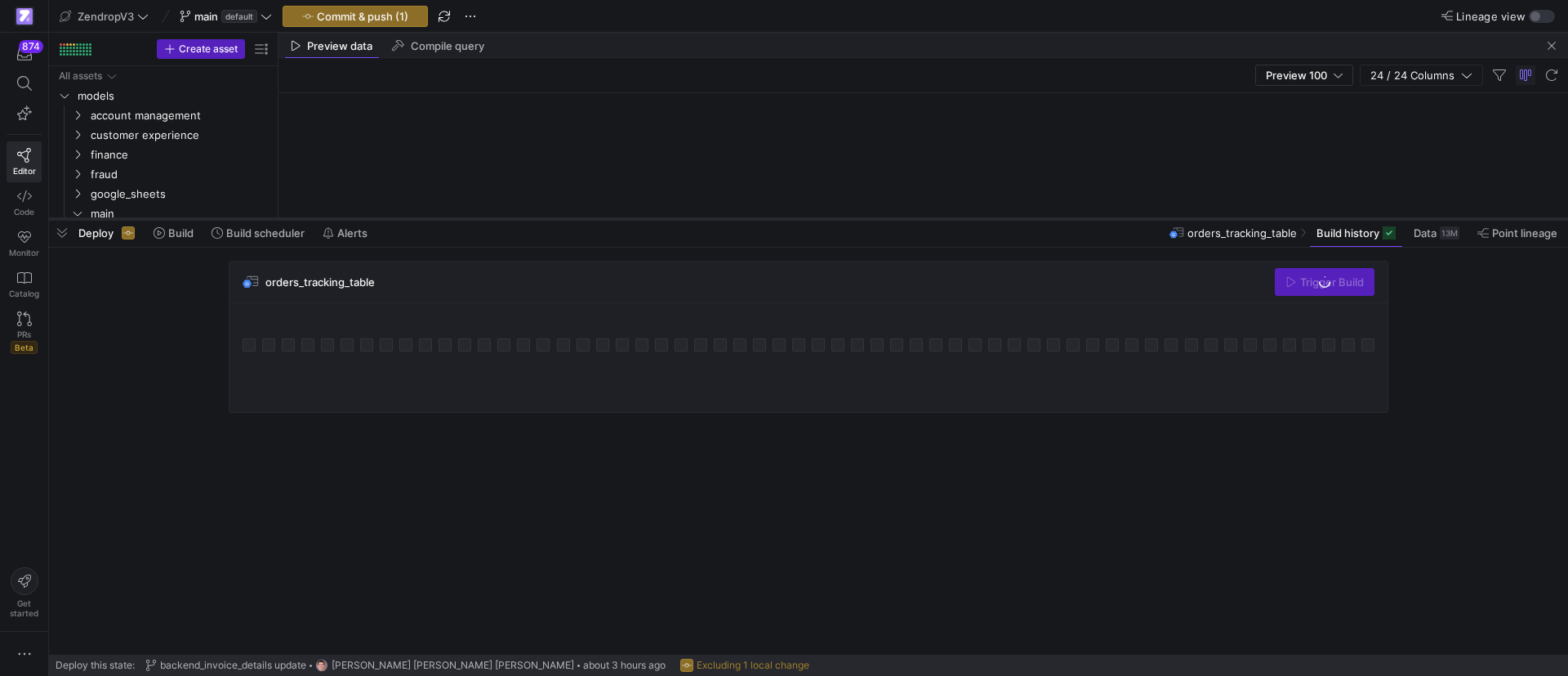
drag, startPoint x: 1049, startPoint y: 379, endPoint x: 1024, endPoint y: 416, distance: 44.7
click at [1024, 223] on div at bounding box center [807, 219] width 1518 height 7
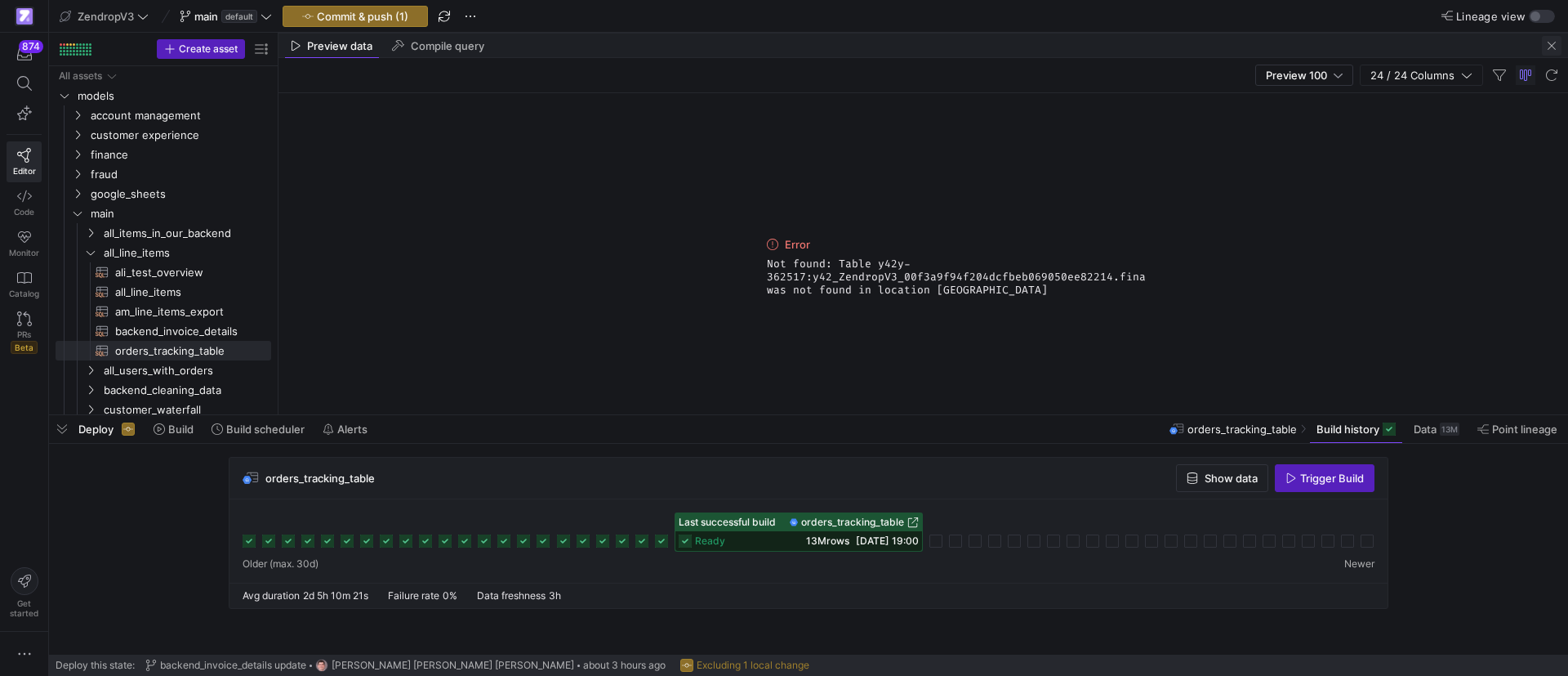
click at [1548, 49] on span "button" at bounding box center [1551, 45] width 20 height 20
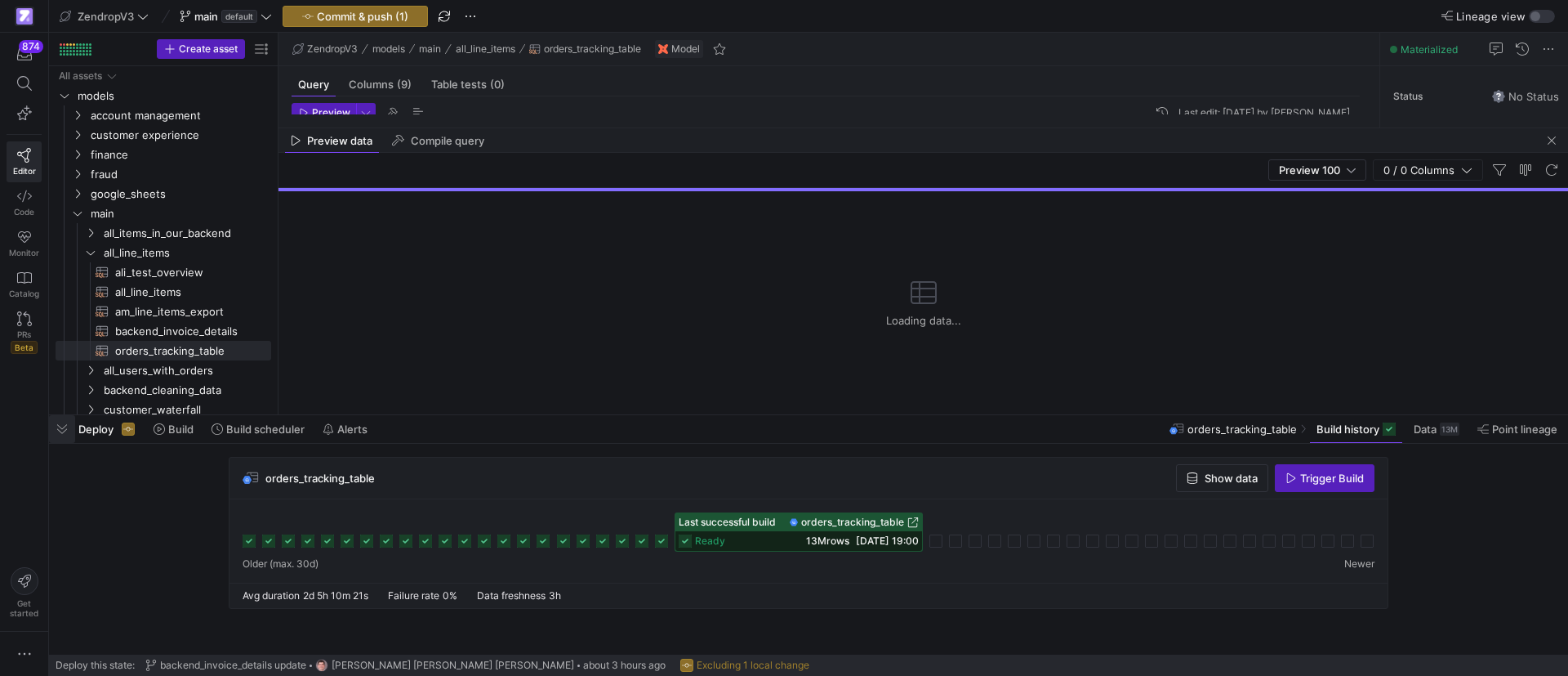
click at [64, 429] on span "button" at bounding box center [62, 429] width 26 height 28
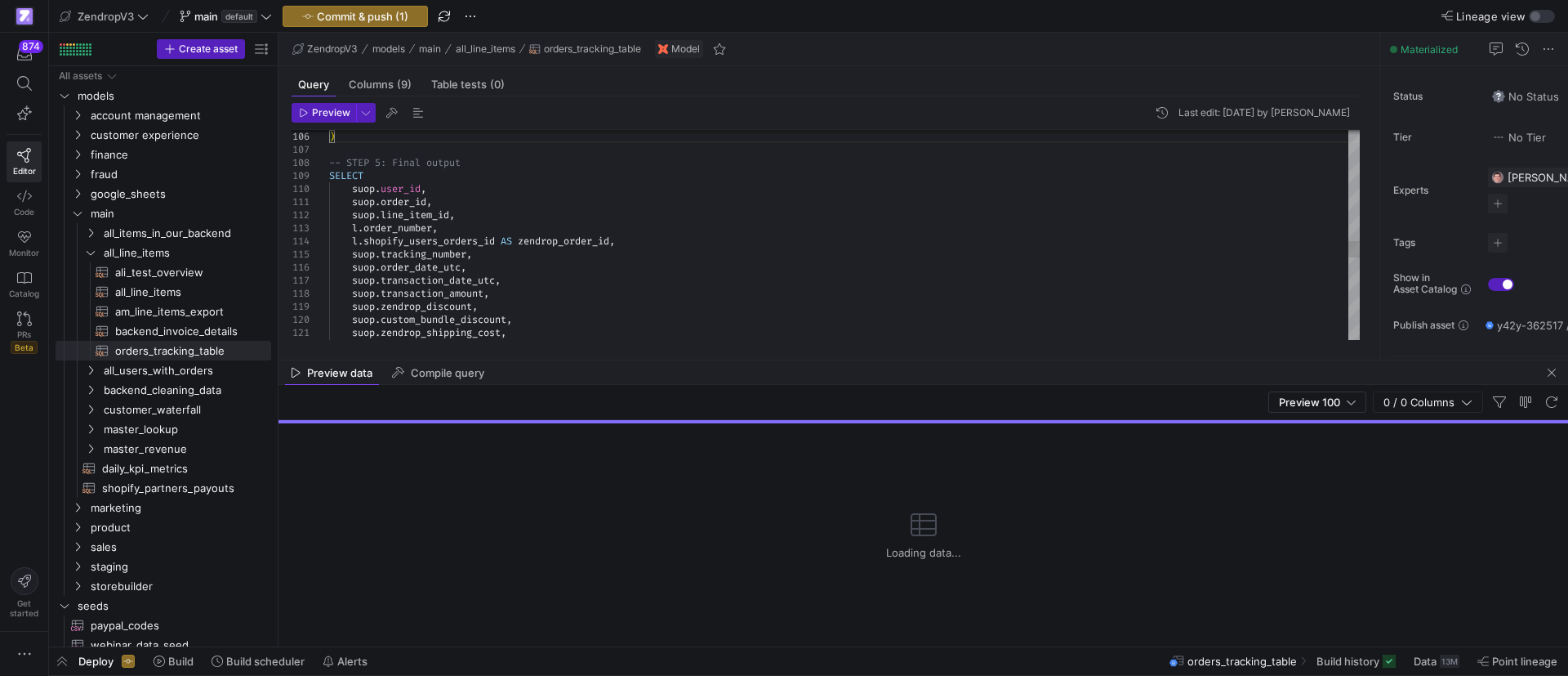
click at [575, 308] on div ") -- STEP 5: Final output SELECT suop . user_id , suop . order_id , suop . line…" at bounding box center [844, 58] width 1031 height 2627
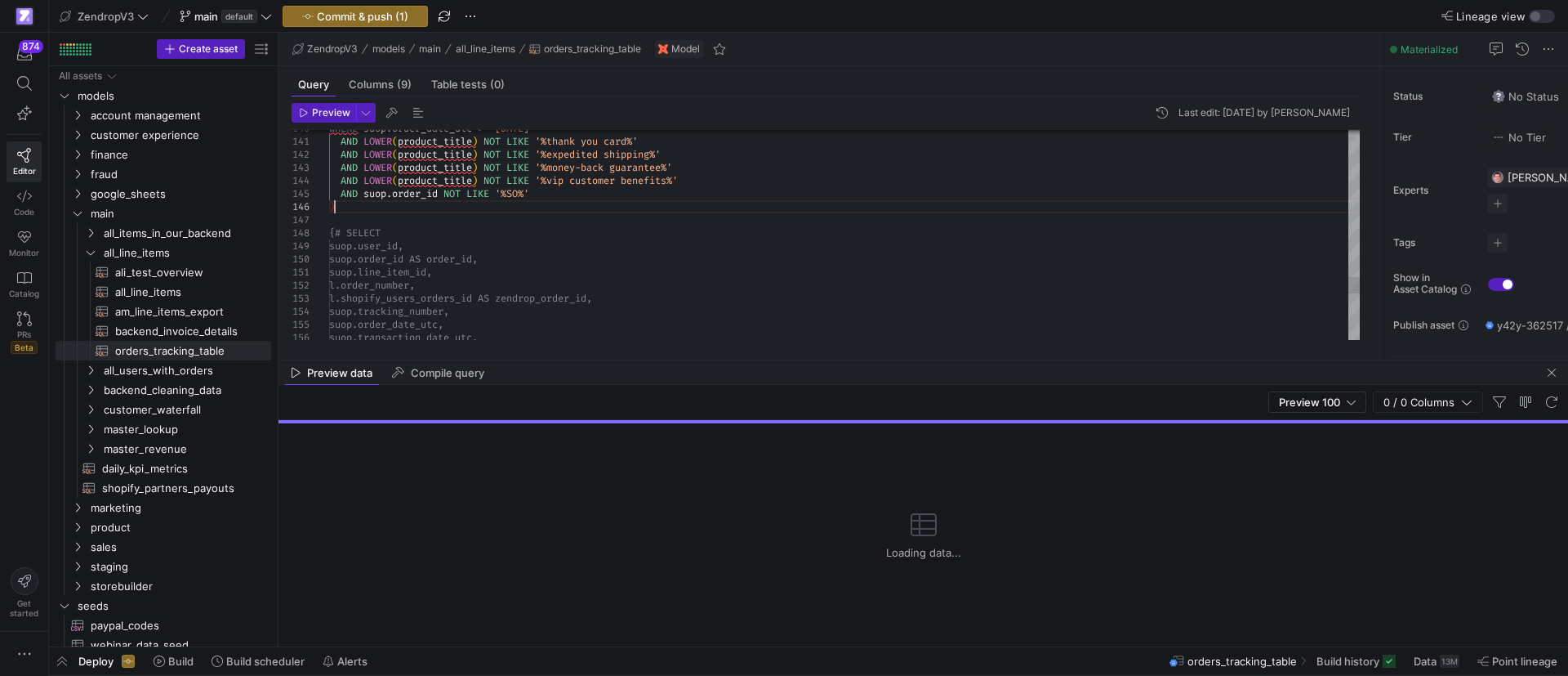
type textarea "AND LOWER(product_title) NOT LIKE '%thank you card%' AND LOWER(product_title) N…"
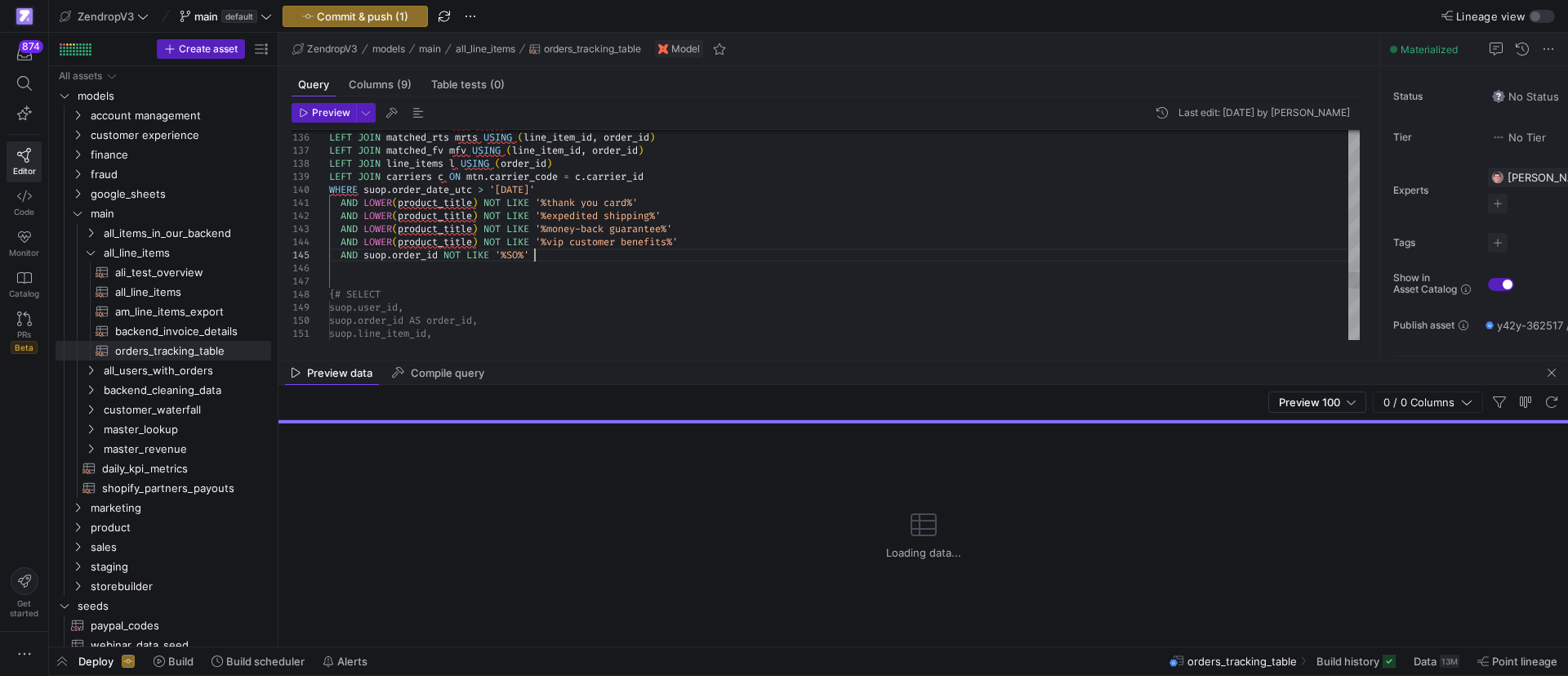
click at [359, 19] on span "Commit & push (1)" at bounding box center [363, 16] width 92 height 13
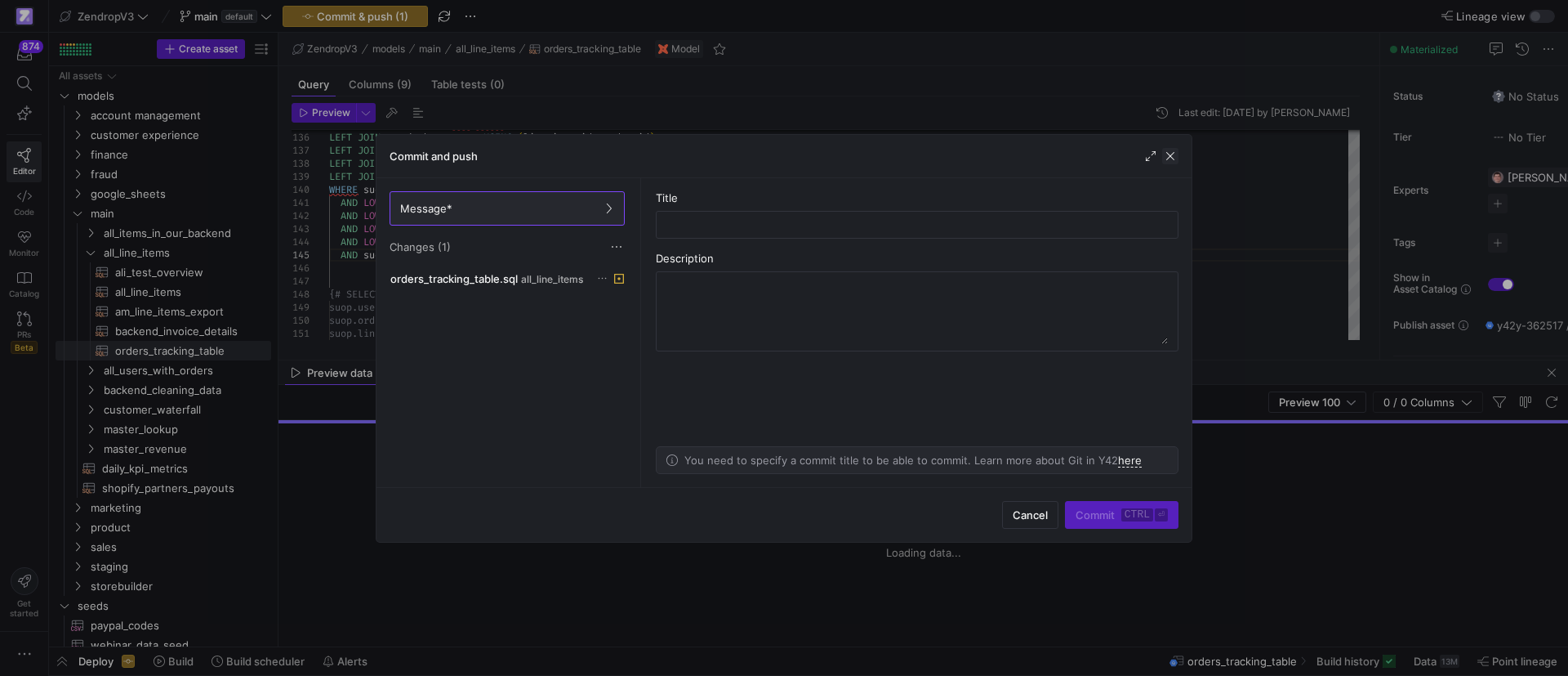
click at [1165, 154] on span "button" at bounding box center [1169, 155] width 16 height 16
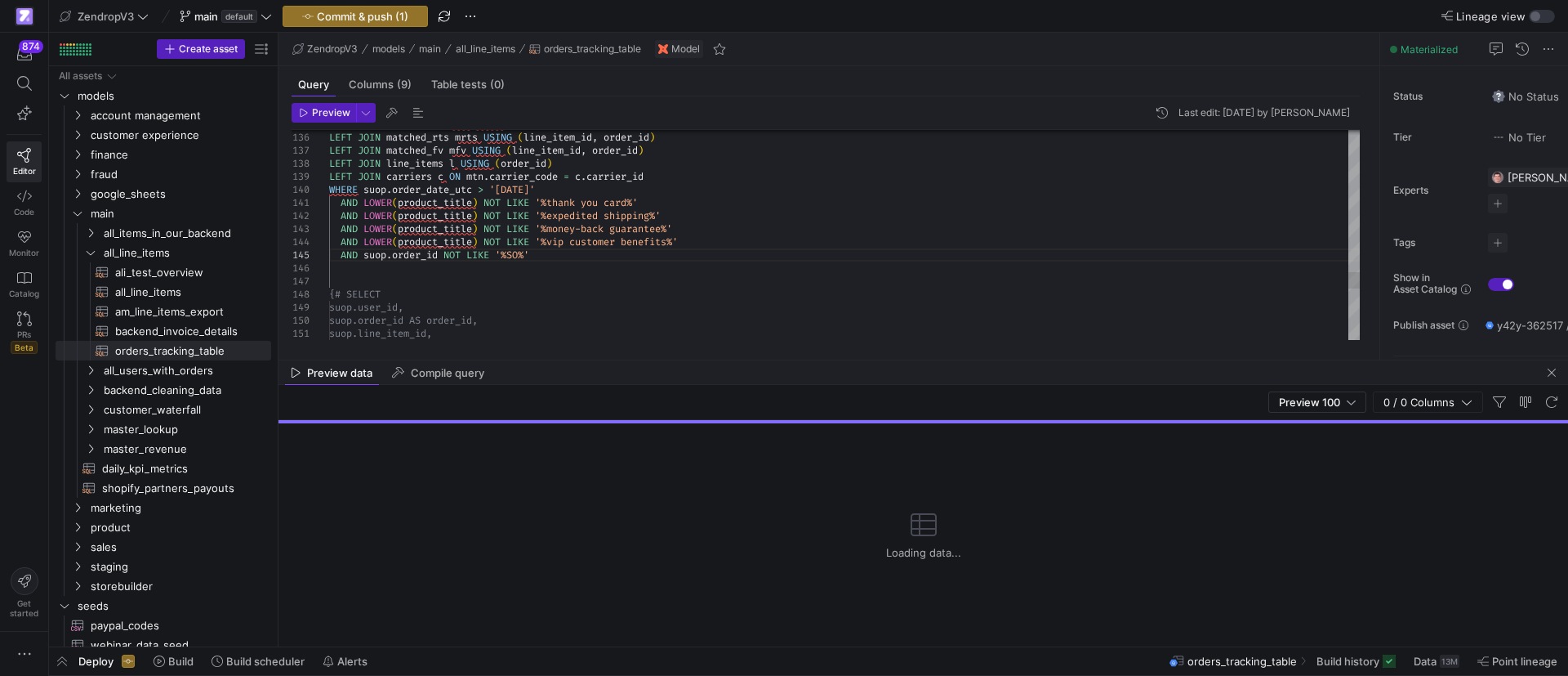
drag, startPoint x: 1095, startPoint y: 598, endPoint x: 747, endPoint y: 475, distance: 369.1
click at [748, 496] on div "Loading data..." at bounding box center [923, 535] width 1290 height 223
click at [745, 453] on div "Loading data..." at bounding box center [923, 535] width 1290 height 223
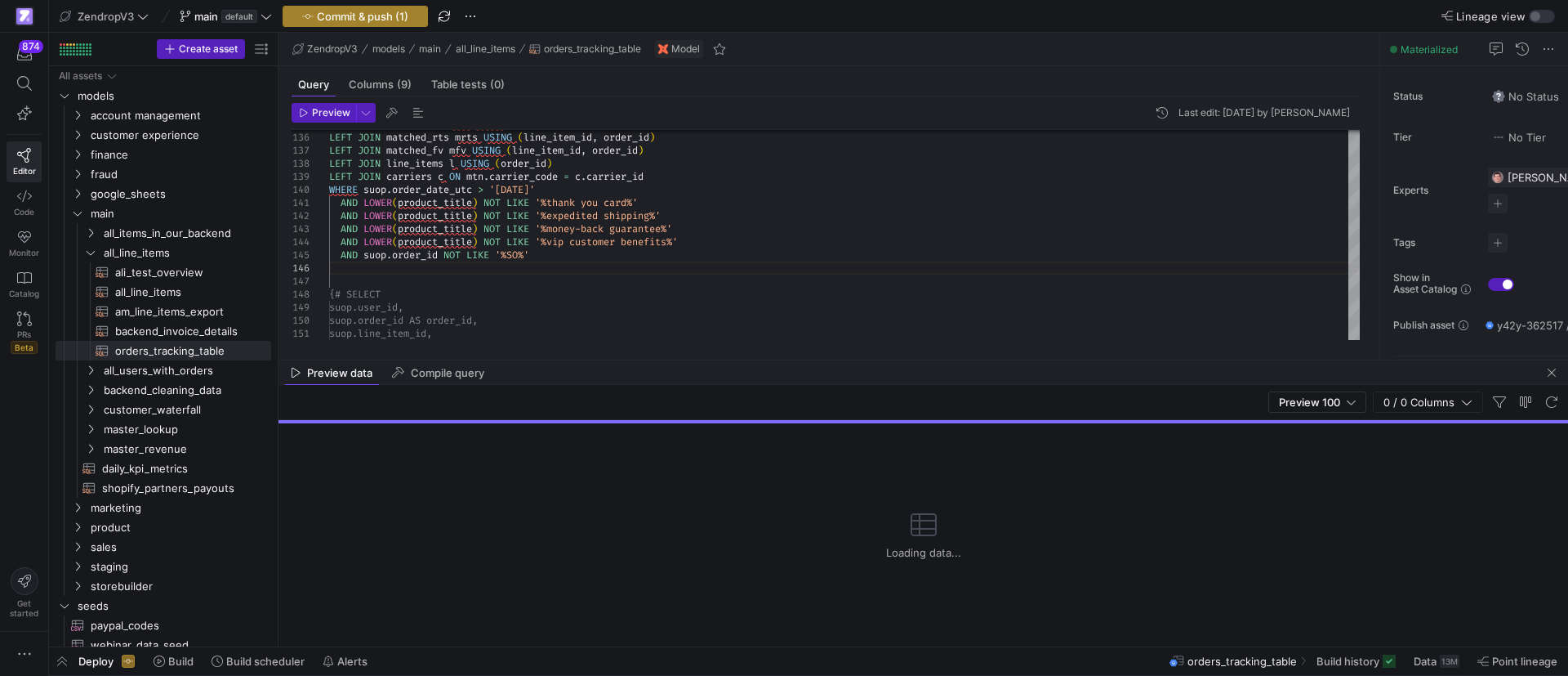
click at [335, 16] on span "Commit & push (1)" at bounding box center [363, 16] width 92 height 13
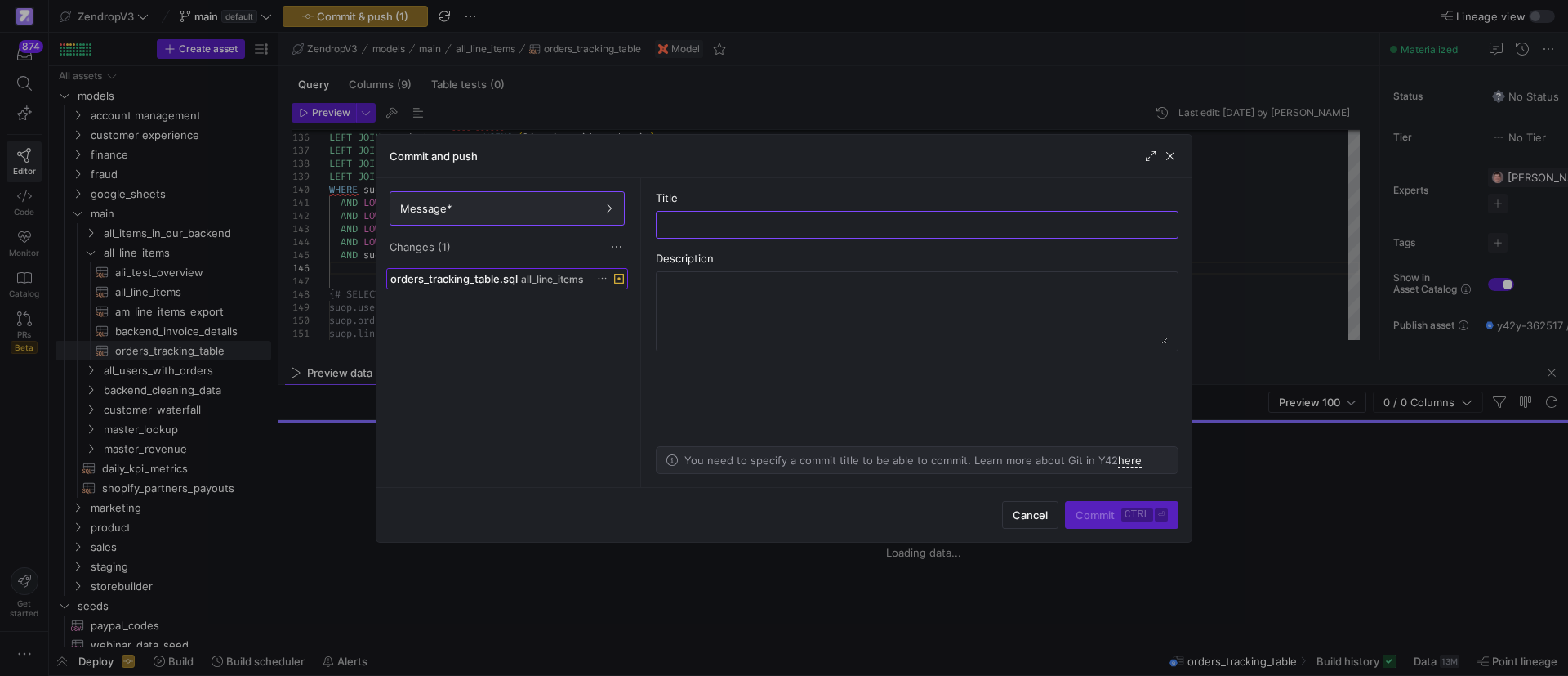
click at [507, 276] on span "orders_tracking_table.sql" at bounding box center [454, 279] width 127 height 13
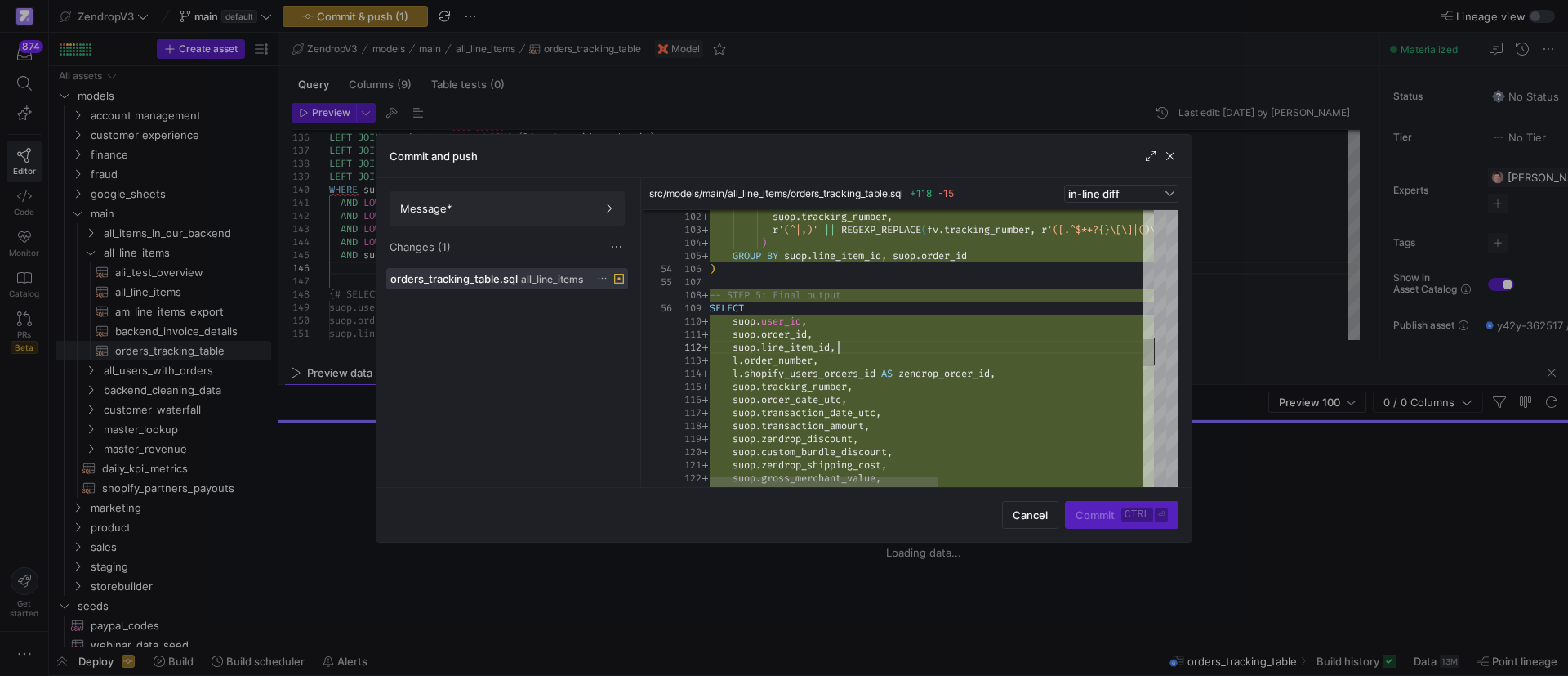
scroll to position [0, 0]
click at [1057, 349] on div "suop . tracking_number , r '(^|,)' || REGEXP_REPLACE ( fv . tracking_number , r…" at bounding box center [1129, 307] width 840 height 2833
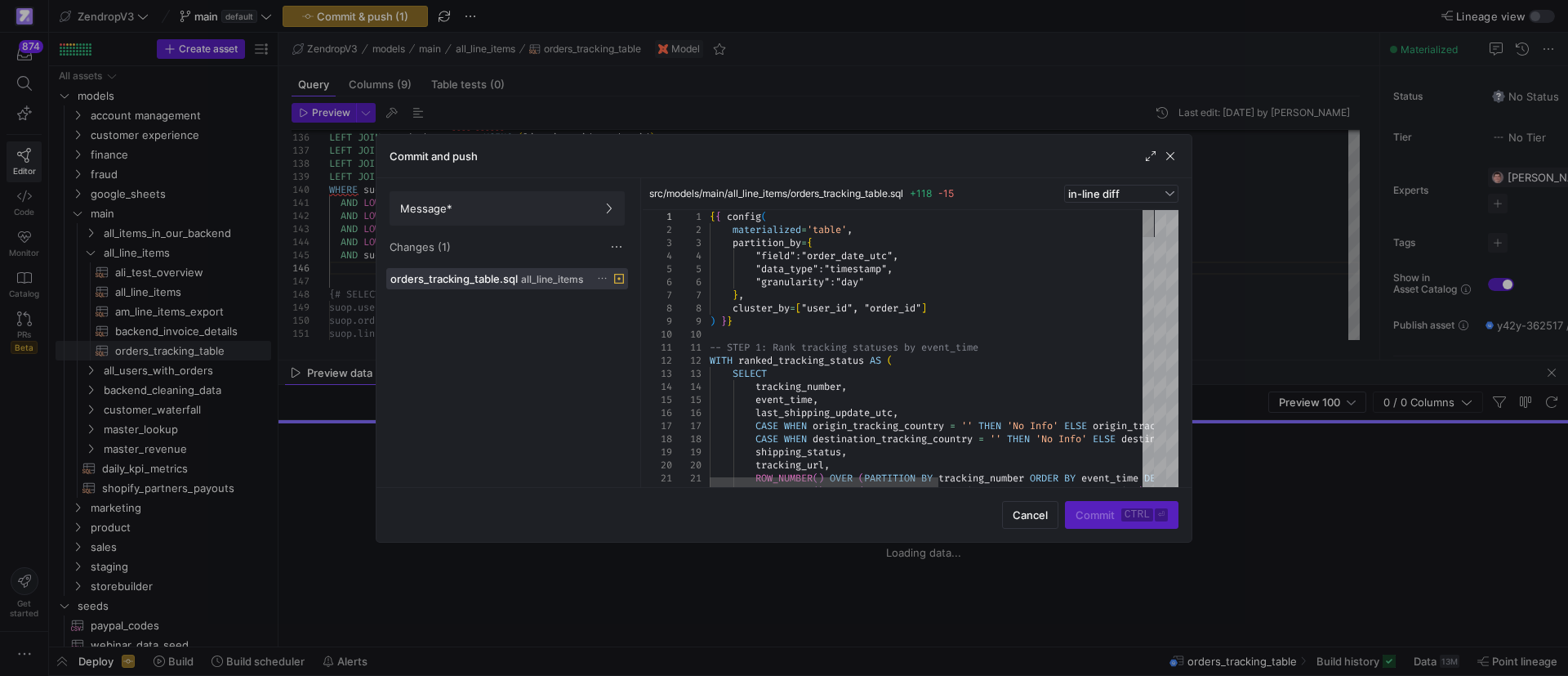
type textarea "{{ config( materialized='table', partition_by={ "field": "order_date_utc", "dat…"
drag, startPoint x: 1139, startPoint y: 223, endPoint x: 1145, endPoint y: 254, distance: 31.6
click at [1143, 210] on div at bounding box center [1147, 223] width 11 height 27
click at [506, 252] on div "Changes (1)" at bounding box center [507, 246] width 235 height 16
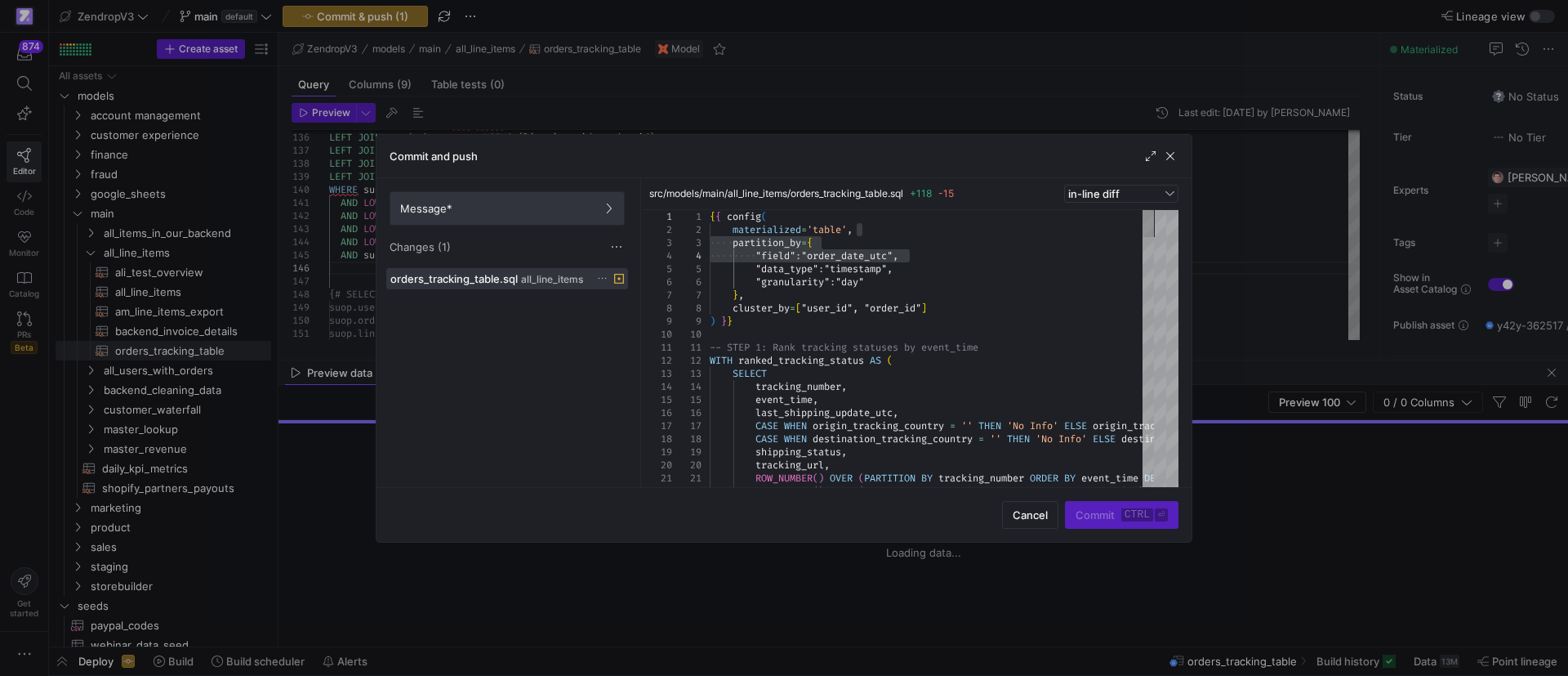
click at [489, 203] on span "Message*" at bounding box center [506, 209] width 214 height 13
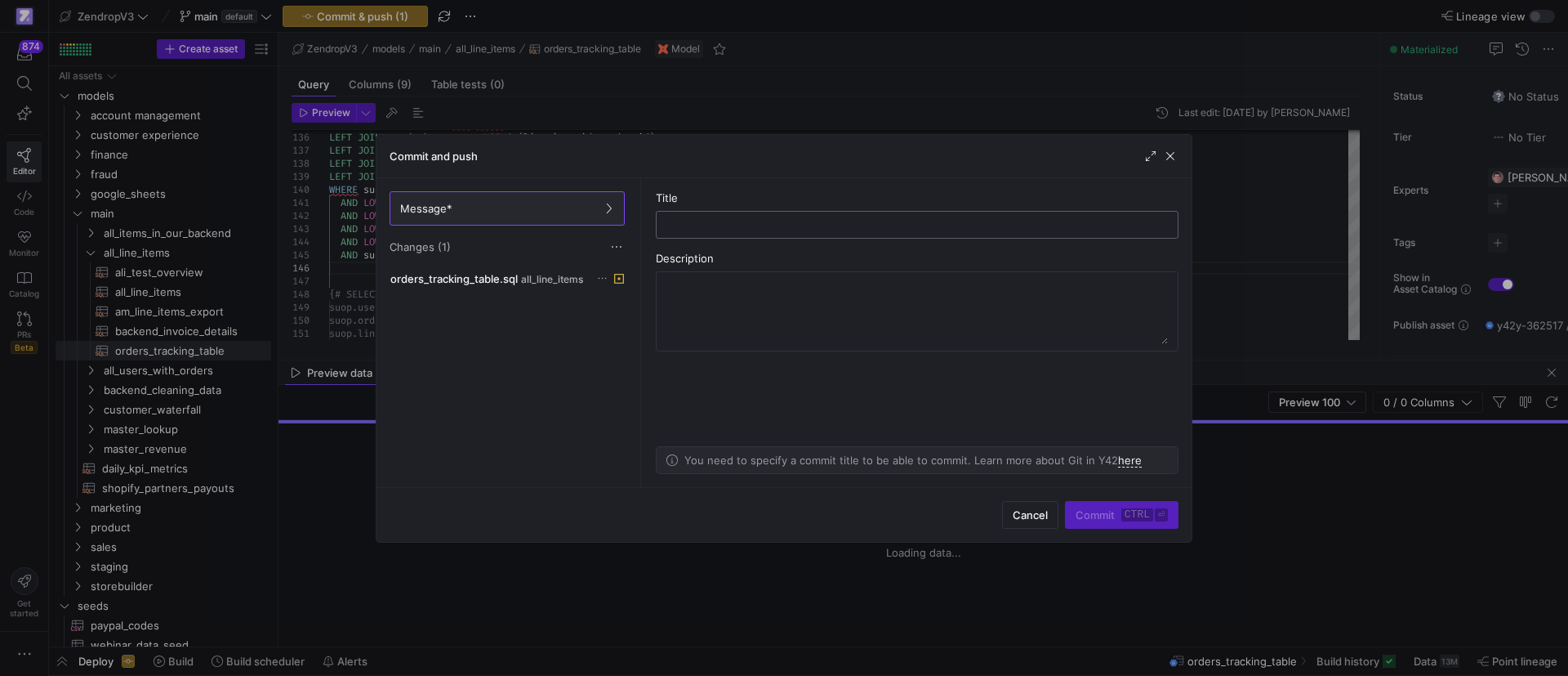
click at [773, 240] on as-split-area "Title Description You need to specify a commit title to be able to commit. Lear…" at bounding box center [917, 332] width 549 height 309
click at [773, 223] on input "text" at bounding box center [918, 224] width 495 height 13
type input "adjusting tracking for line items with two codes"
click at [891, 394] on as-split-area "Title adjusting tracking for line items with two codes Description You need to …" at bounding box center [917, 332] width 549 height 309
click at [1097, 521] on span "submit" at bounding box center [1121, 515] width 112 height 26
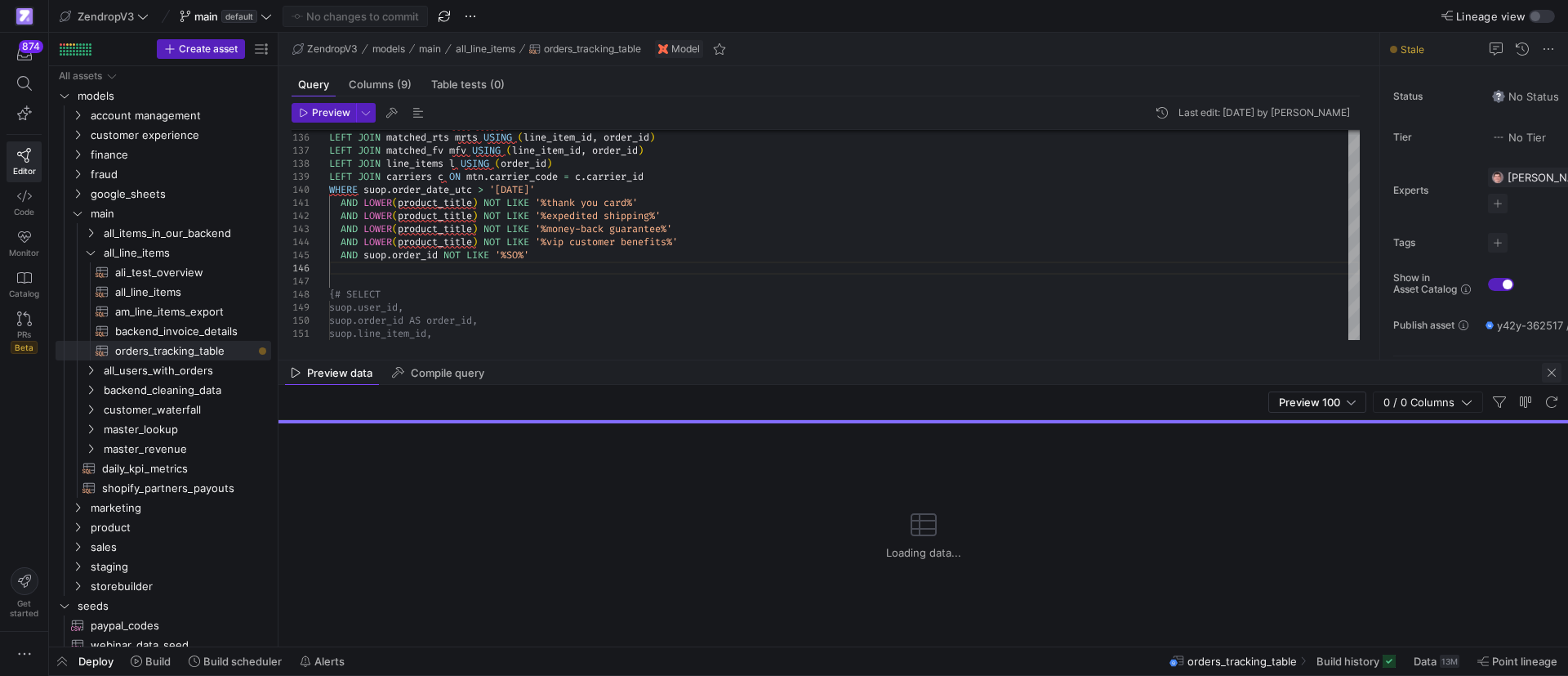
click at [1554, 372] on span "button" at bounding box center [1551, 372] width 20 height 20
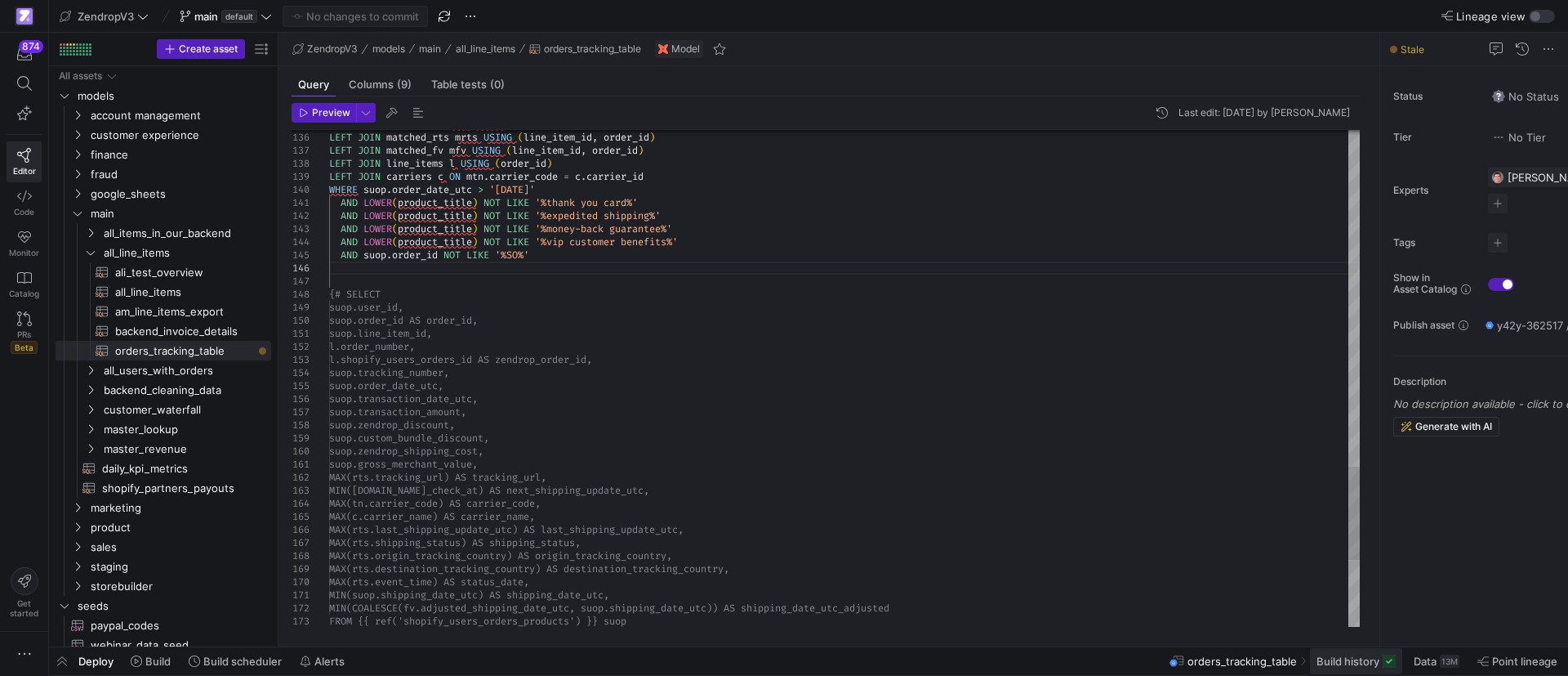
click at [1367, 662] on span "Build history" at bounding box center [1347, 661] width 63 height 13
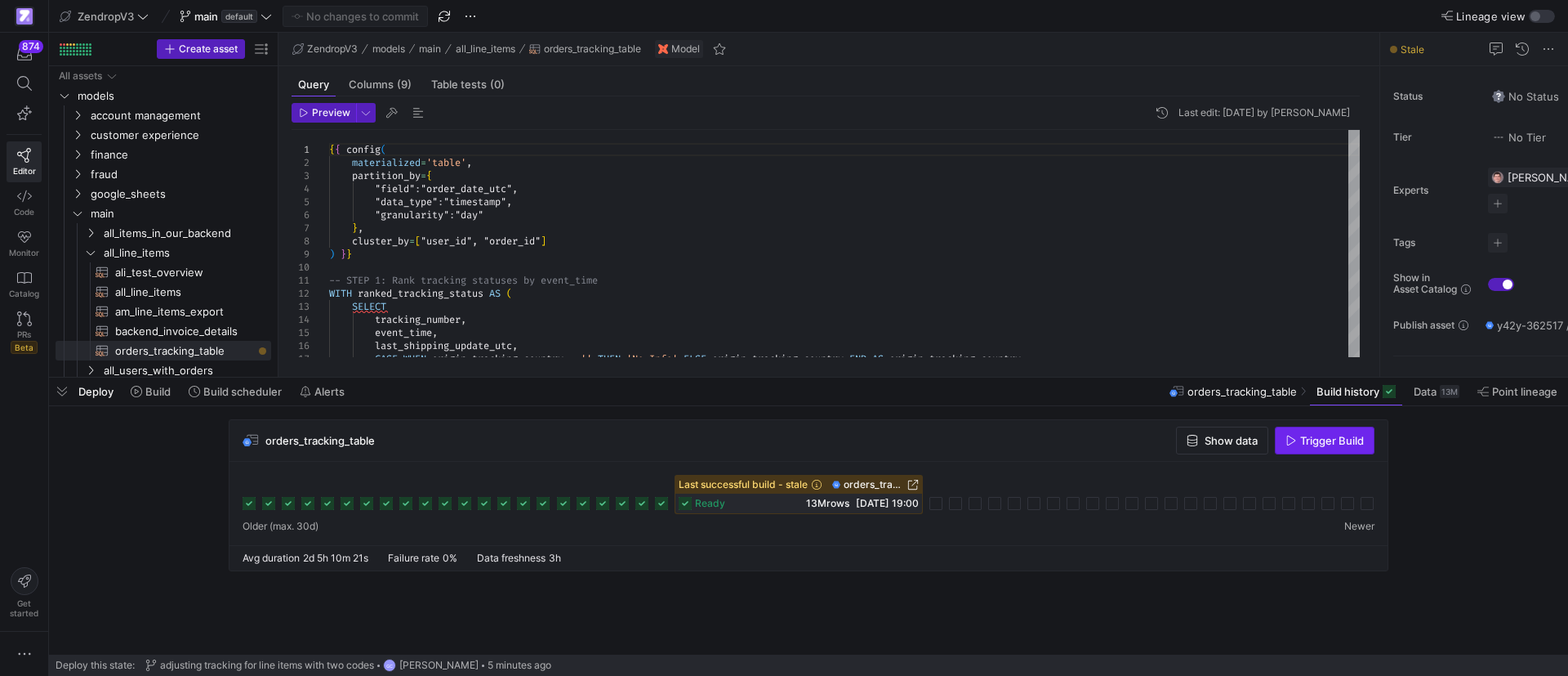
click at [1339, 443] on span "Trigger Build" at bounding box center [1332, 440] width 64 height 13
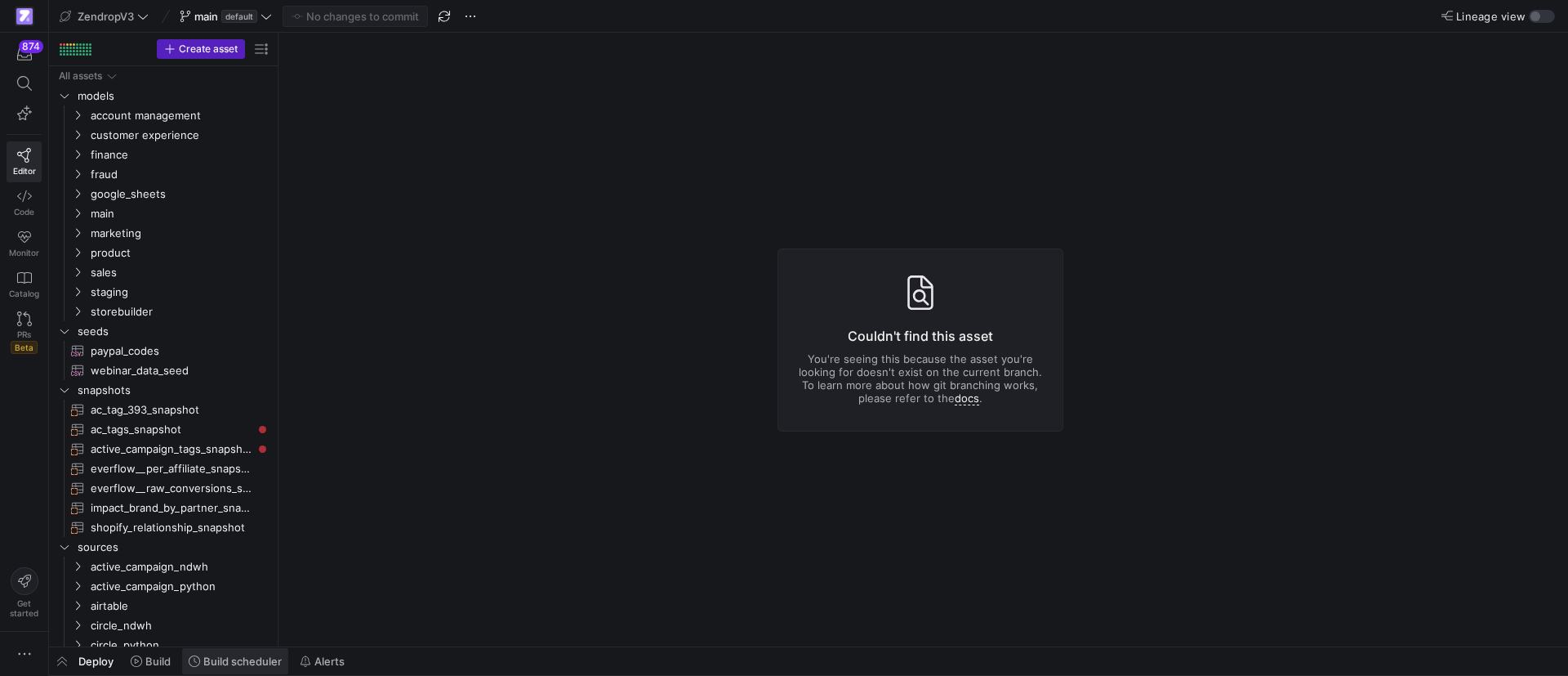
click at [221, 659] on span "Build scheduler" at bounding box center [243, 661] width 78 height 13
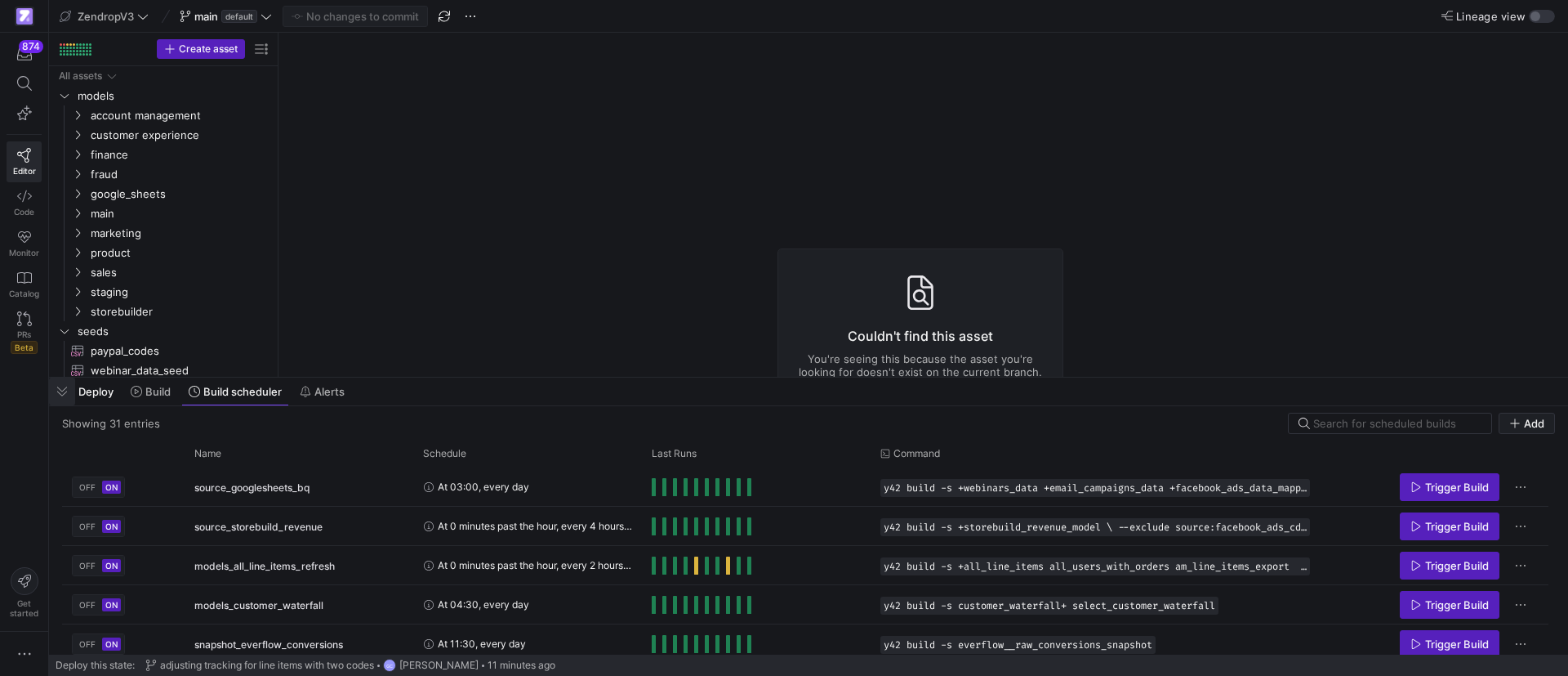
click at [68, 386] on span "button" at bounding box center [62, 392] width 26 height 28
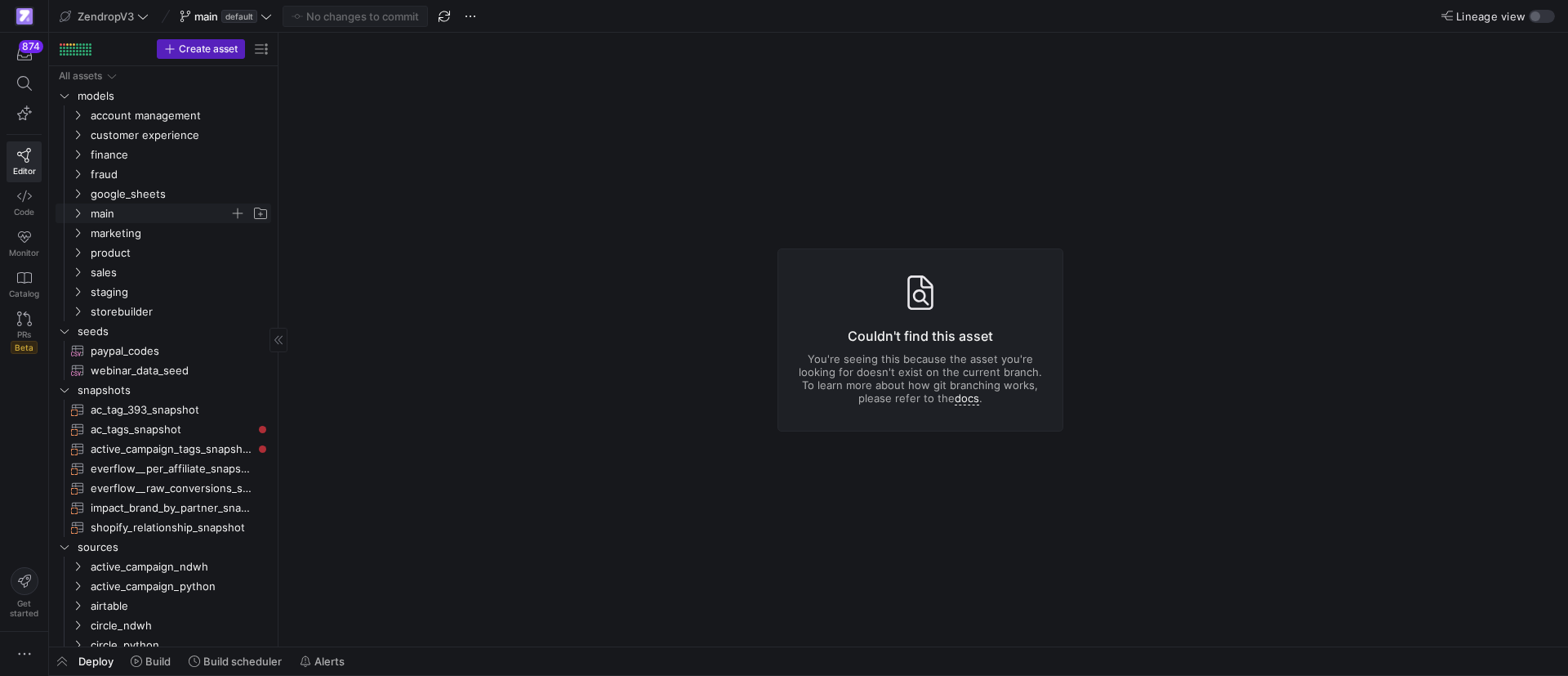
click at [76, 214] on icon "Press SPACE to select this row." at bounding box center [78, 213] width 11 height 9
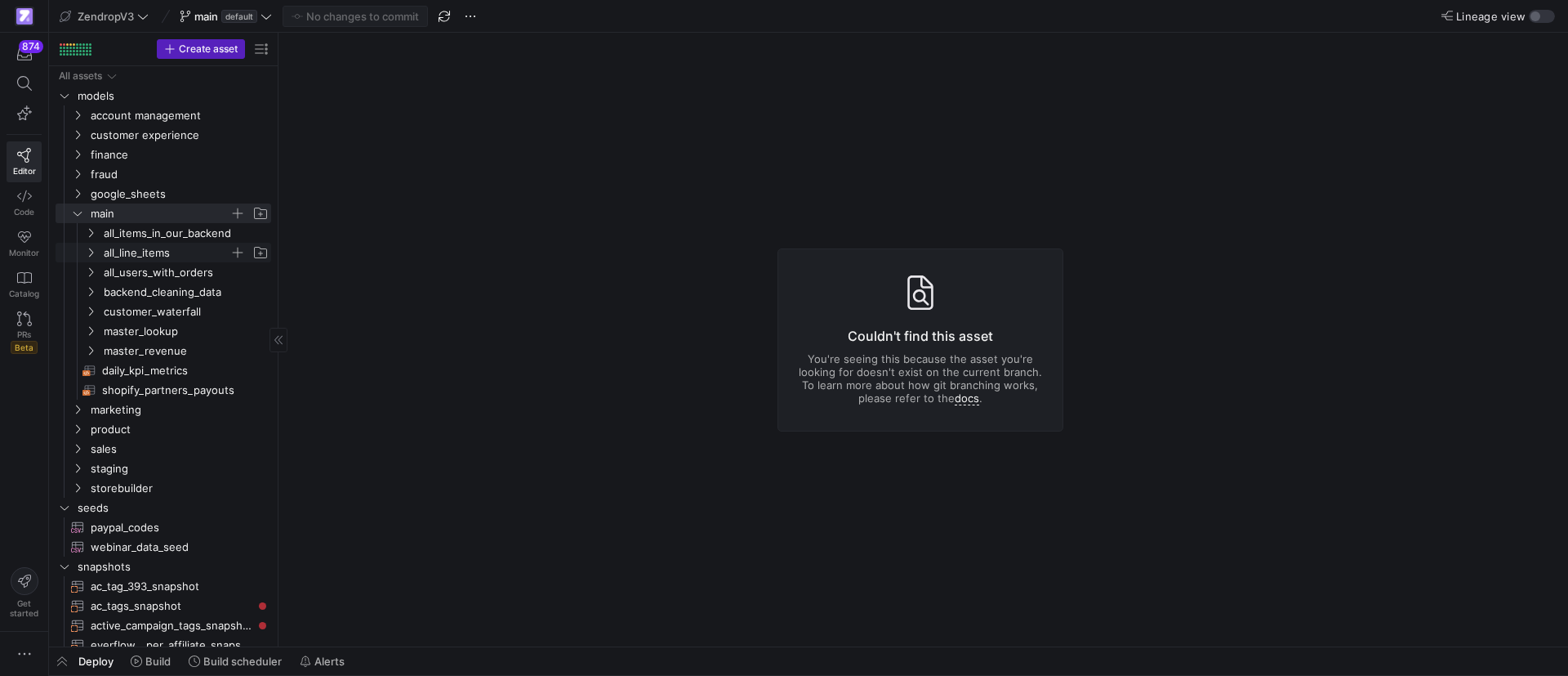
click at [90, 253] on icon "Press SPACE to select this row." at bounding box center [91, 252] width 11 height 9
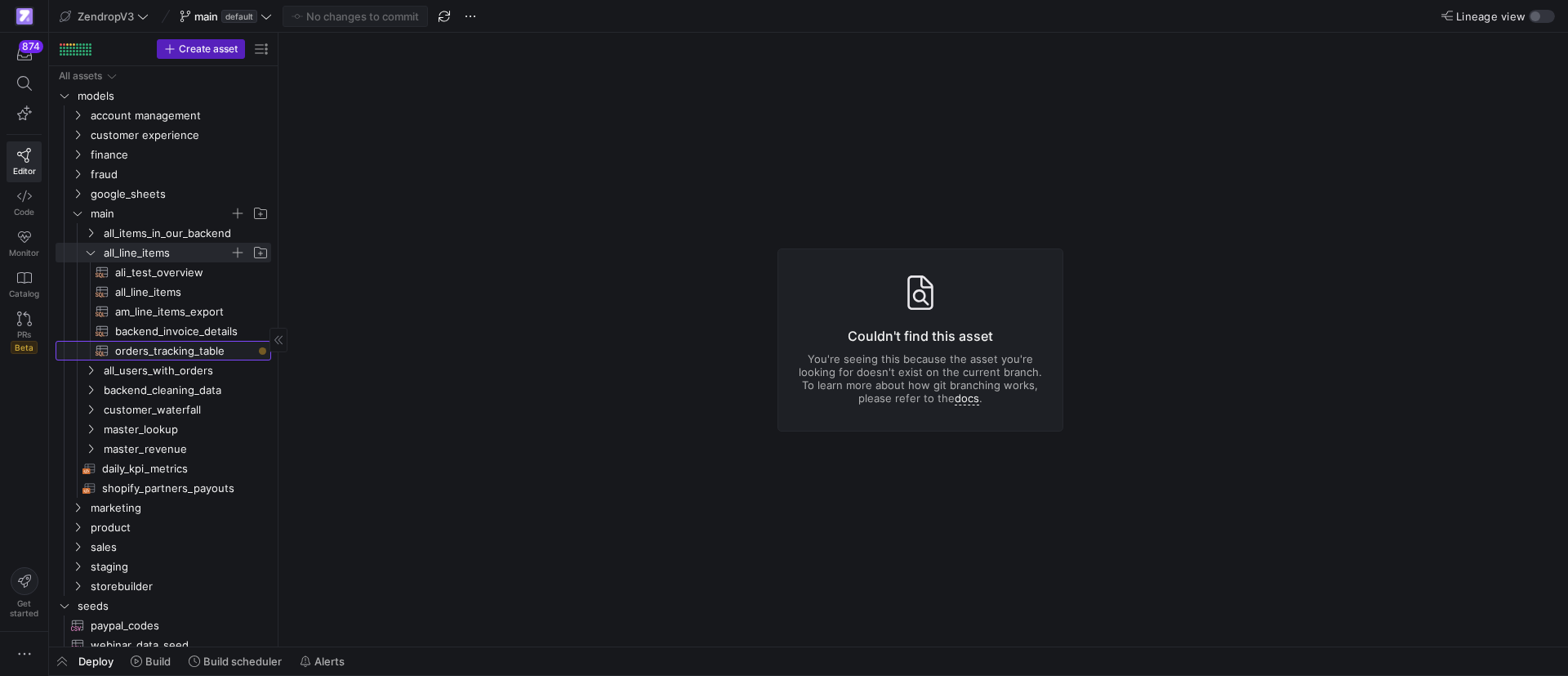
click at [134, 350] on span "orders_tracking_table​​​​​​​​​​" at bounding box center [183, 351] width 137 height 19
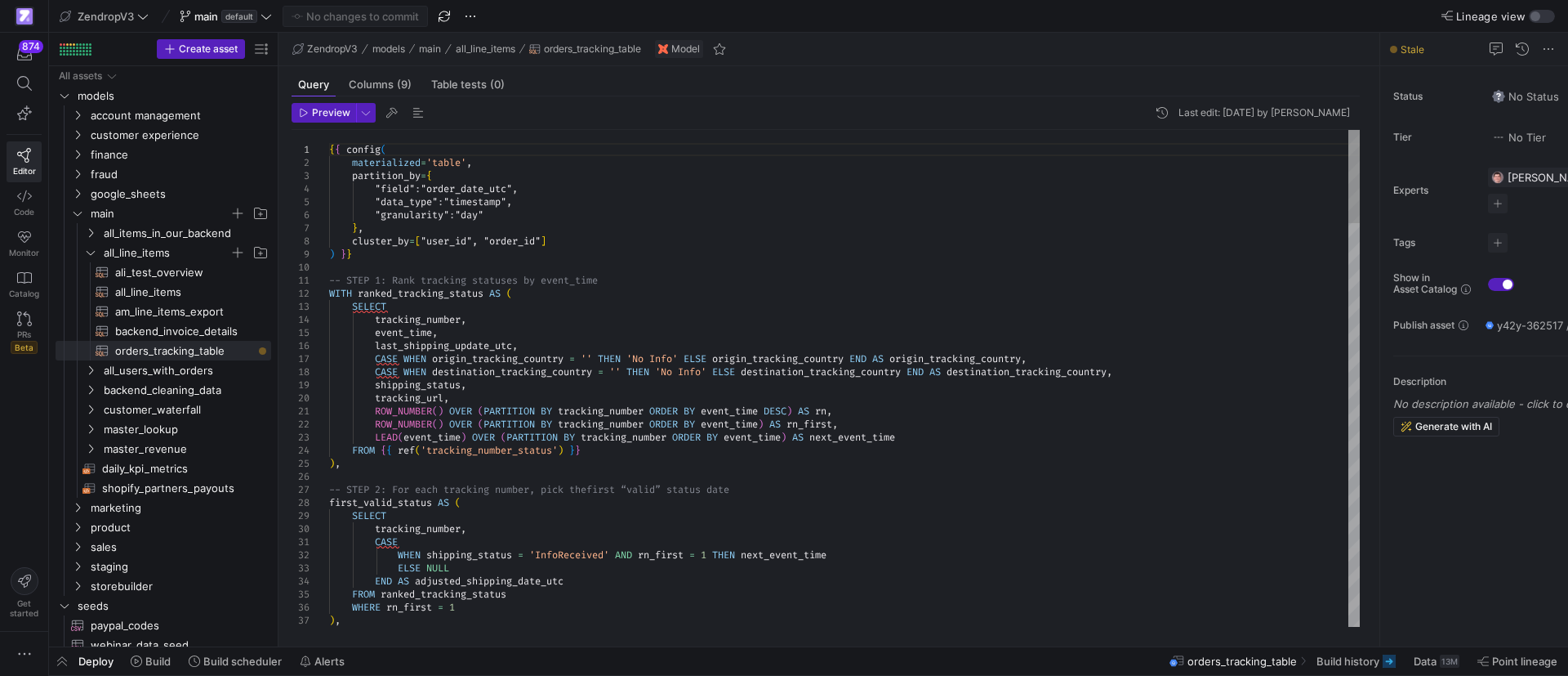
type textarea "ROW_NUMBER() OVER (PARTITION BY tracking_number ORDER BY event_time DESC) AS rn…"
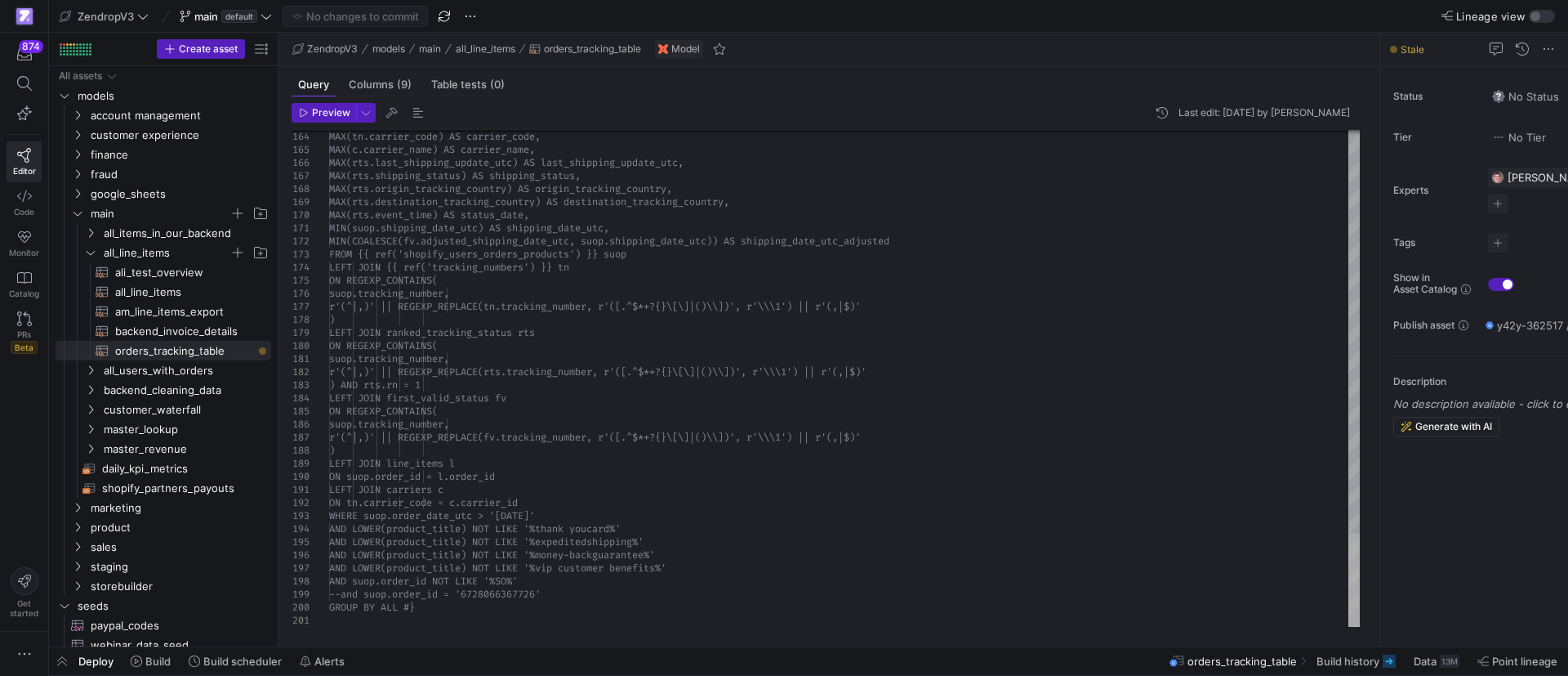
click at [1358, 626] on div at bounding box center [1354, 581] width 11 height 93
click at [1356, 658] on span "Build history" at bounding box center [1347, 661] width 63 height 13
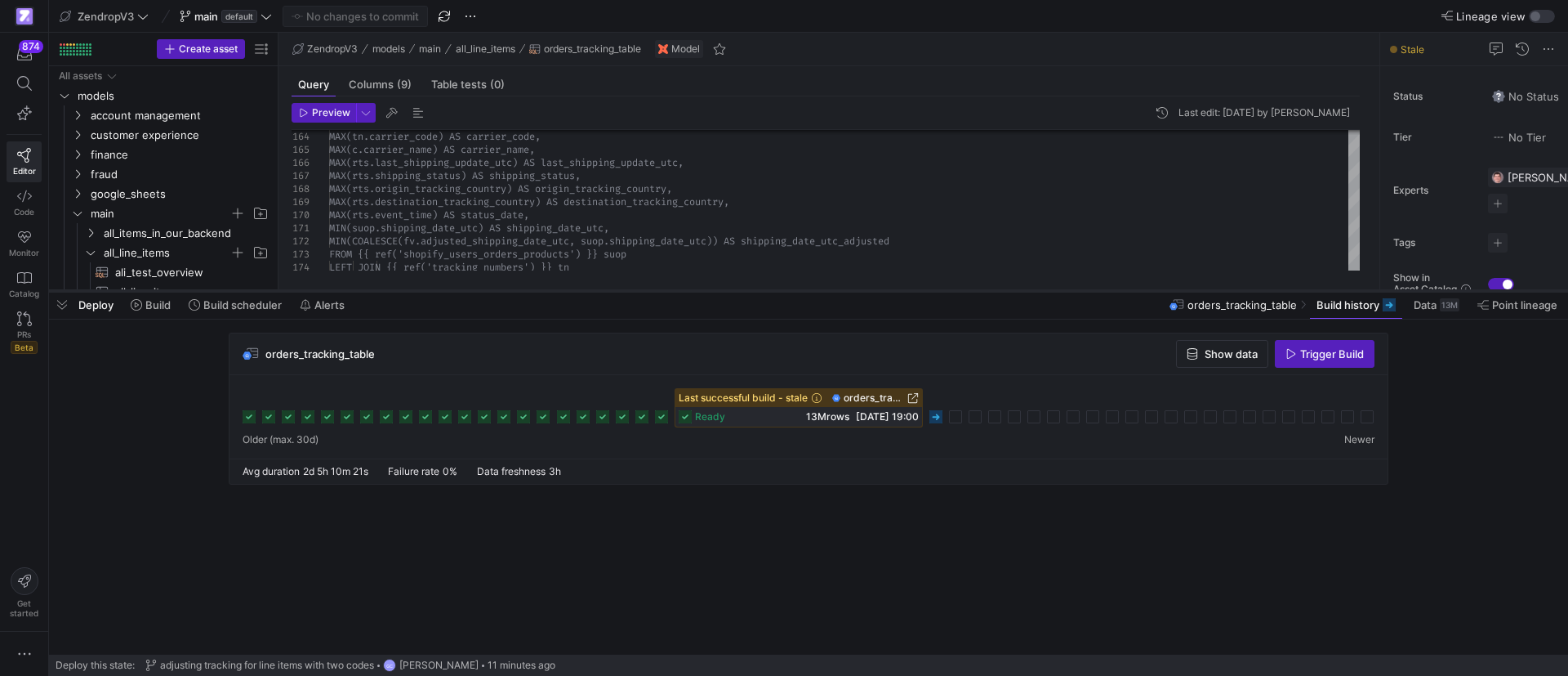
drag, startPoint x: 655, startPoint y: 374, endPoint x: 677, endPoint y: 284, distance: 92.6
click at [677, 288] on div at bounding box center [807, 291] width 1518 height 7
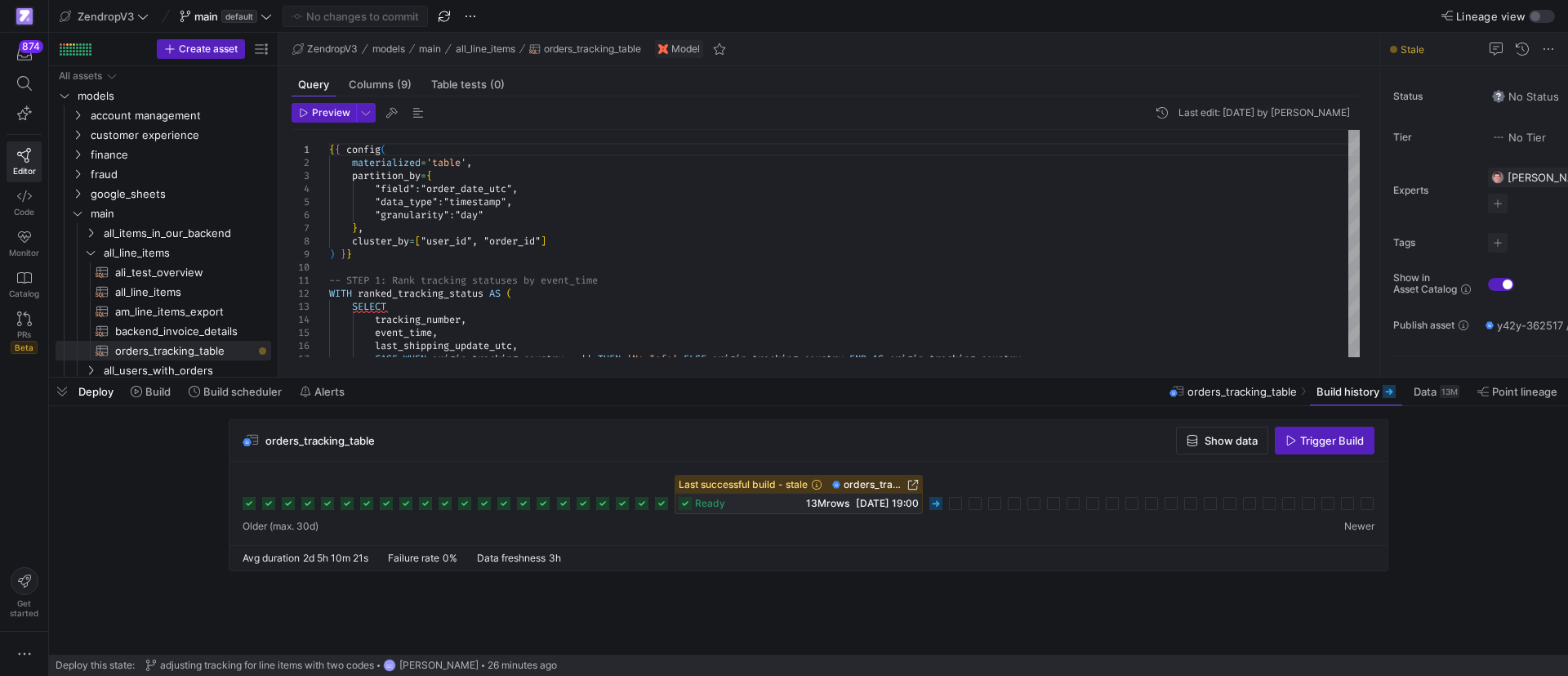
click at [934, 507] on icon at bounding box center [935, 503] width 13 height 13
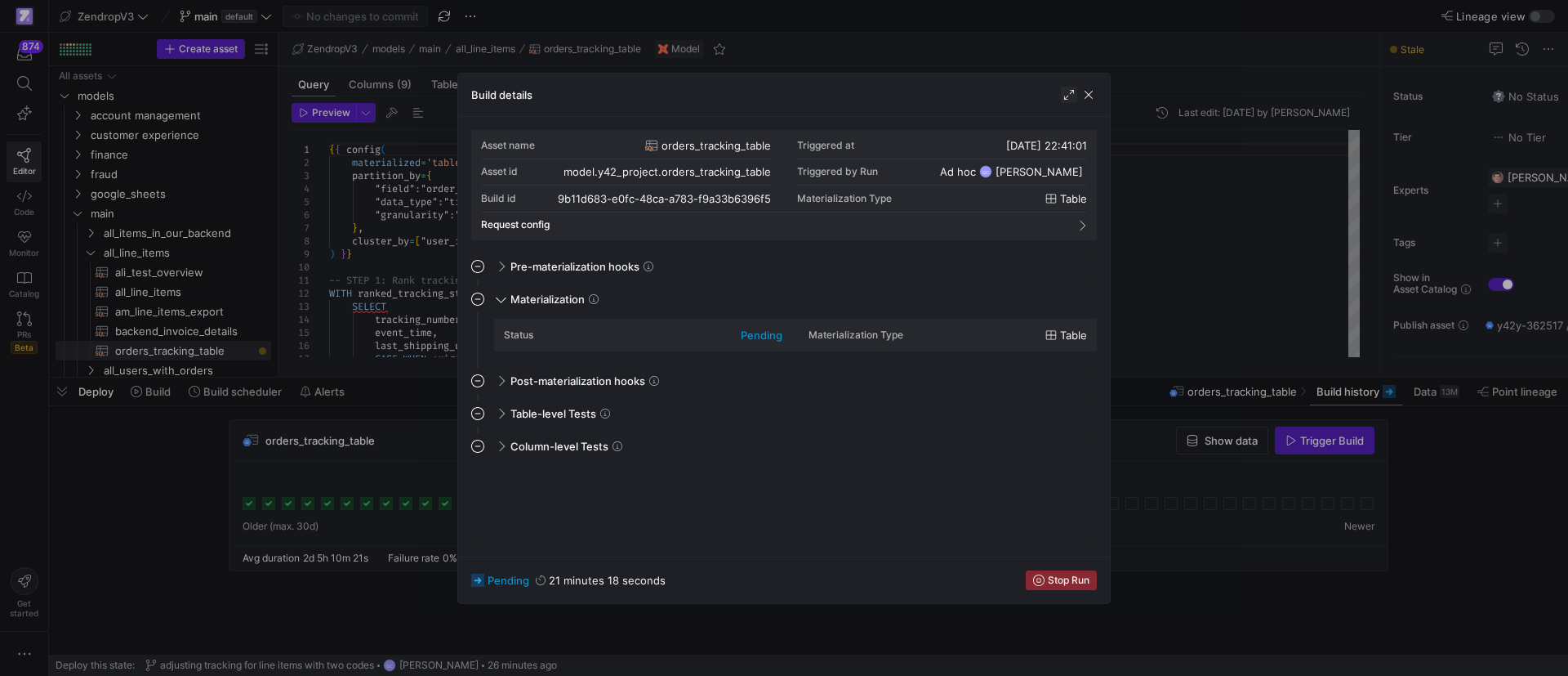
click at [1067, 99] on span "button" at bounding box center [1068, 94] width 16 height 16
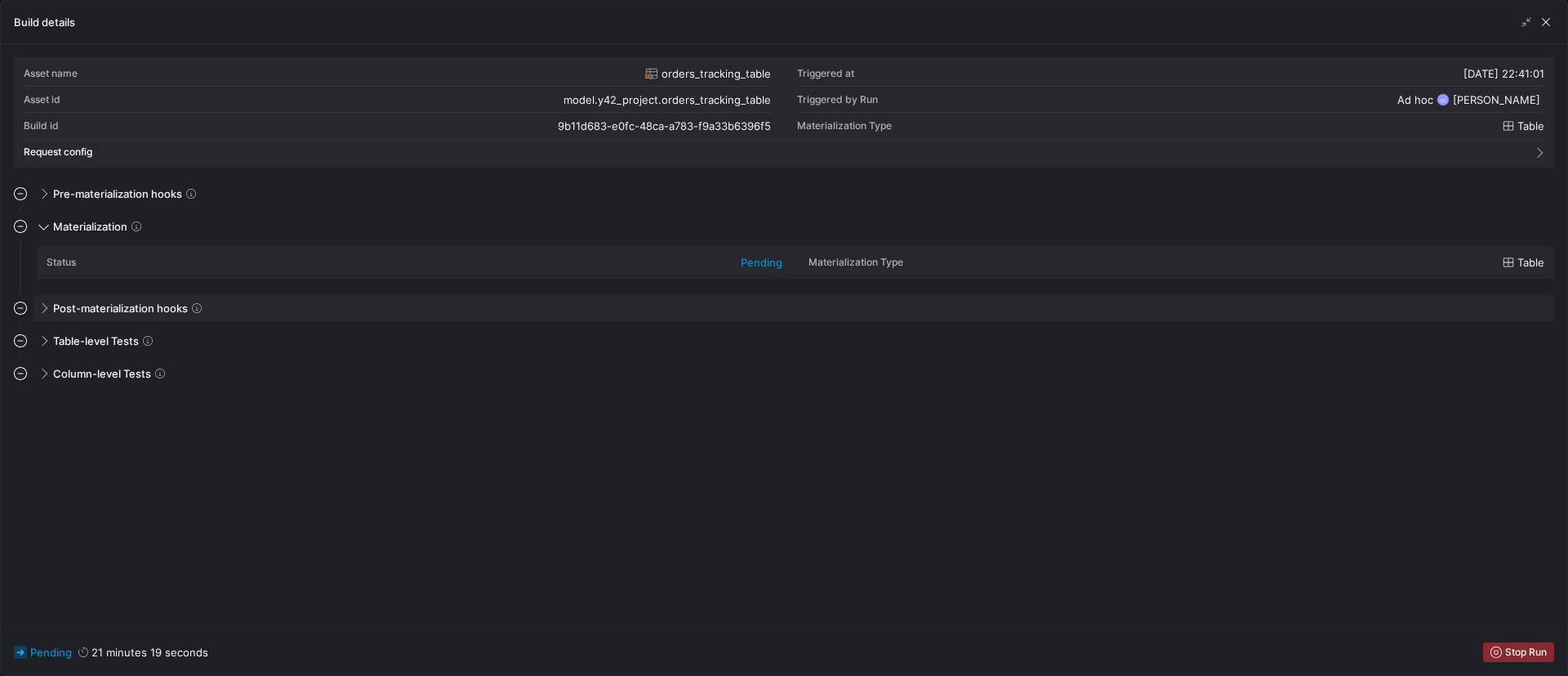
drag, startPoint x: 790, startPoint y: 315, endPoint x: 838, endPoint y: 301, distance: 50.0
click at [797, 314] on div "Post-materialization hooks" at bounding box center [793, 308] width 1520 height 26
click at [1548, 18] on span "button" at bounding box center [1545, 22] width 16 height 16
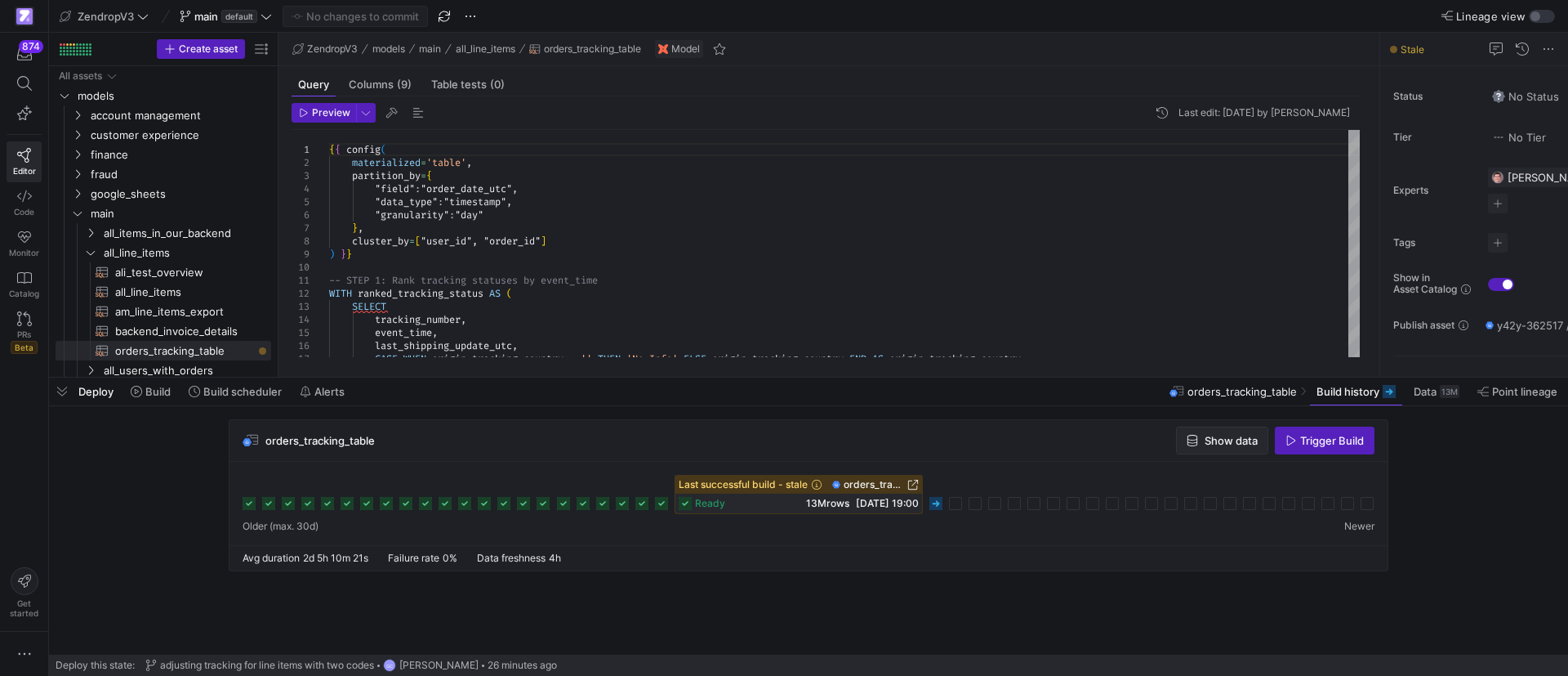
click at [1198, 440] on span "Show data" at bounding box center [1222, 440] width 71 height 13
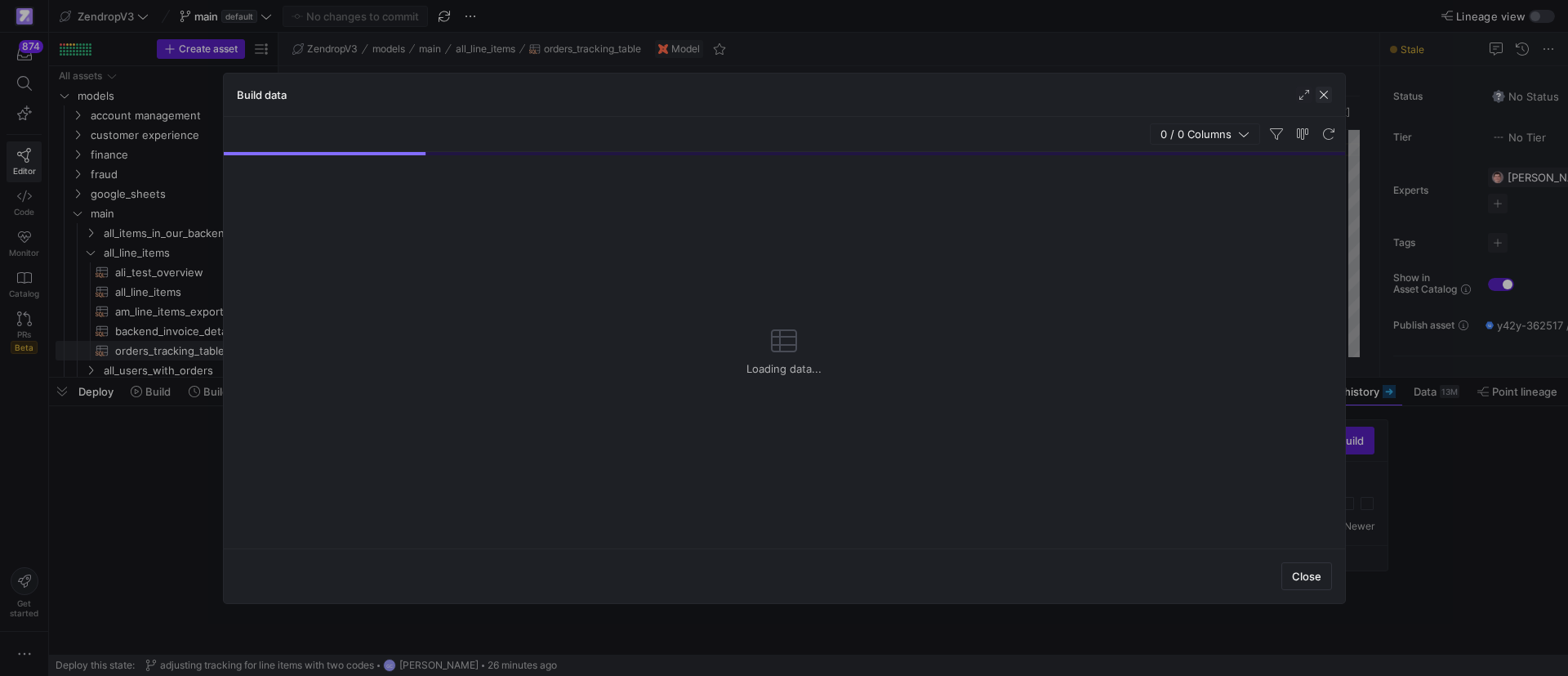
click at [1331, 94] on span "button" at bounding box center [1323, 94] width 16 height 16
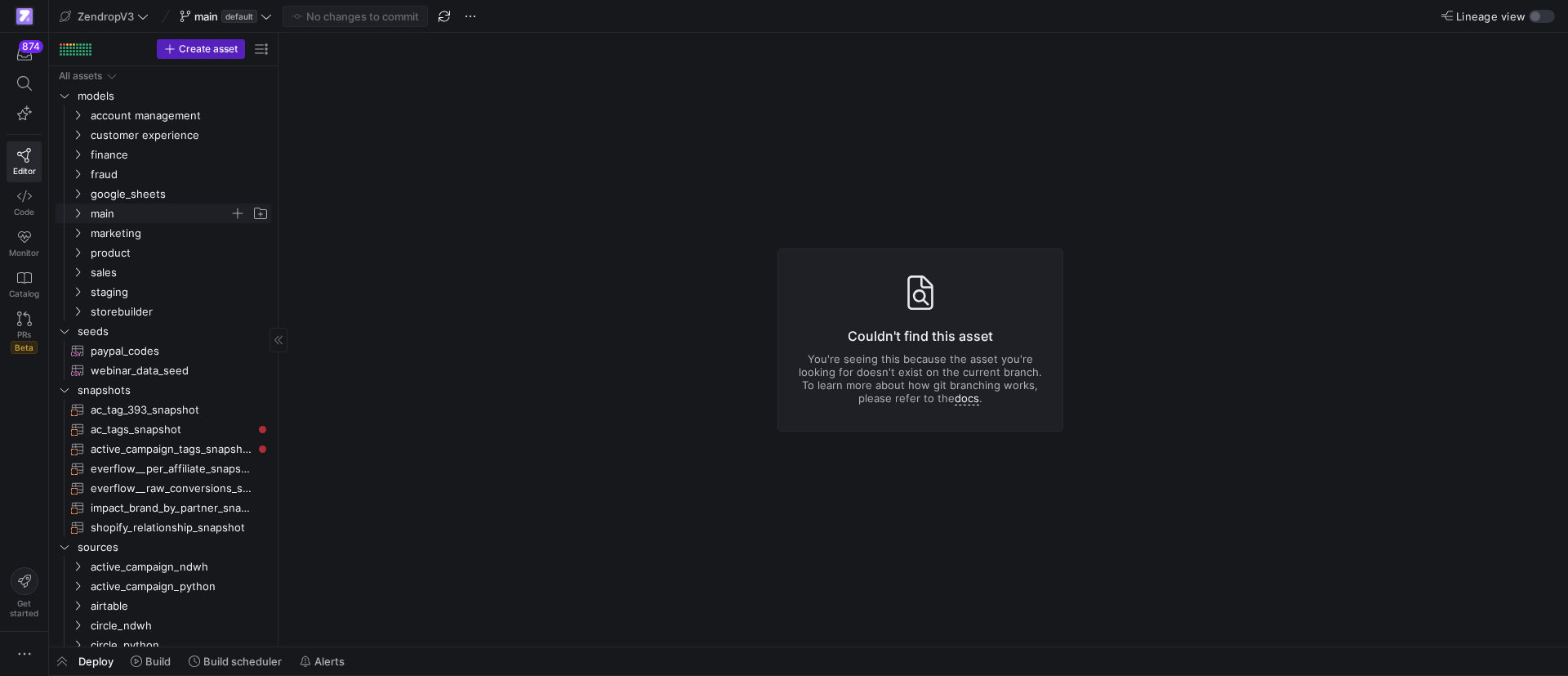
click at [78, 215] on icon "Press SPACE to select this row." at bounding box center [78, 213] width 11 height 9
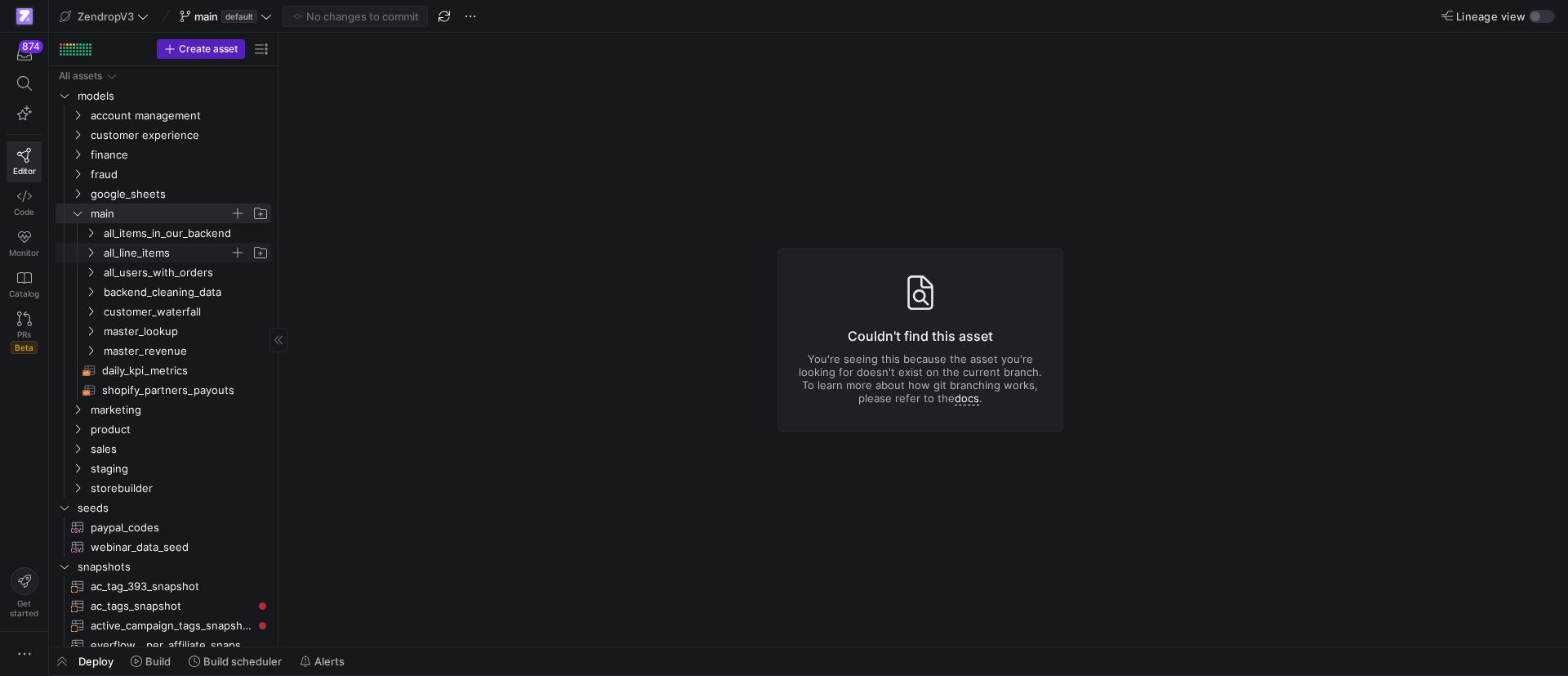
click at [93, 246] on y42-icon "Press SPACE to select this row." at bounding box center [91, 252] width 13 height 13
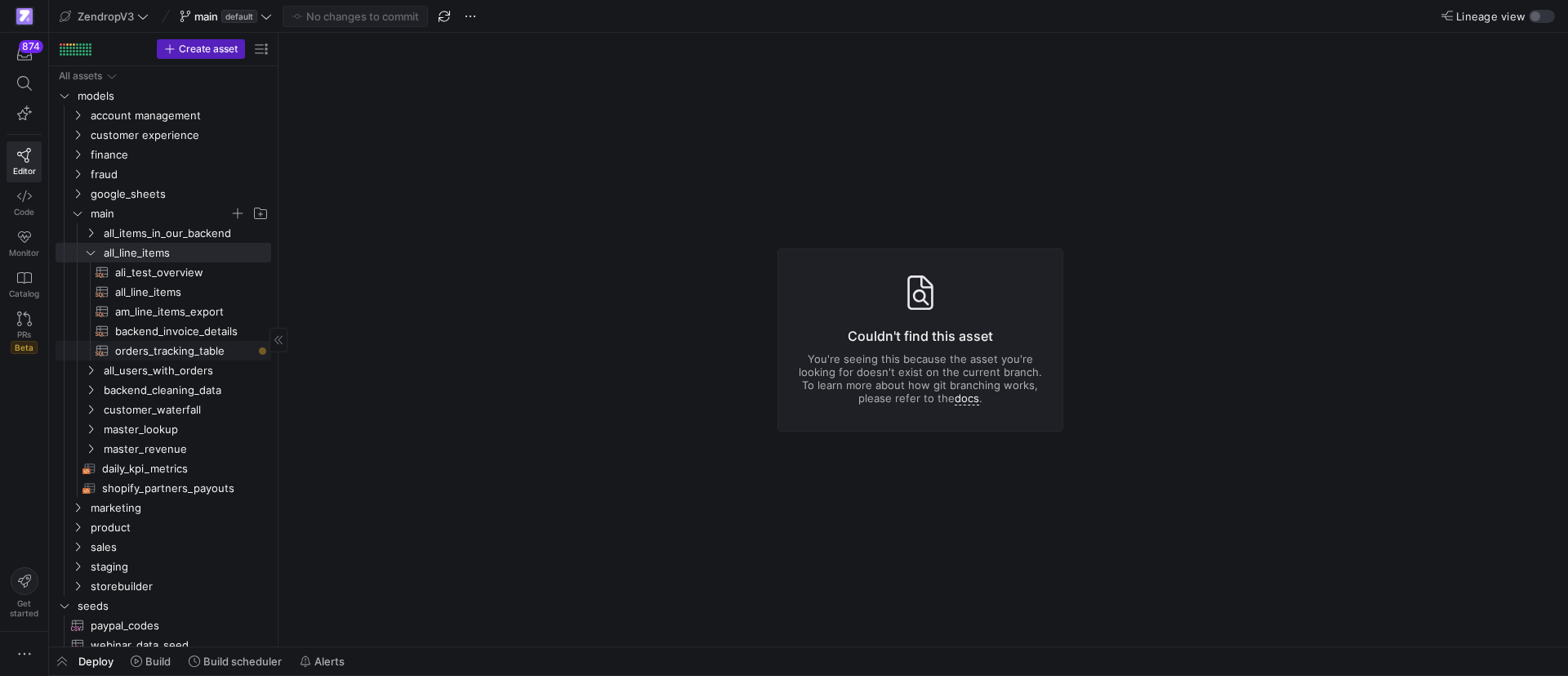
click at [131, 349] on span "orders_tracking_table​​​​​​​​​​" at bounding box center [183, 351] width 137 height 19
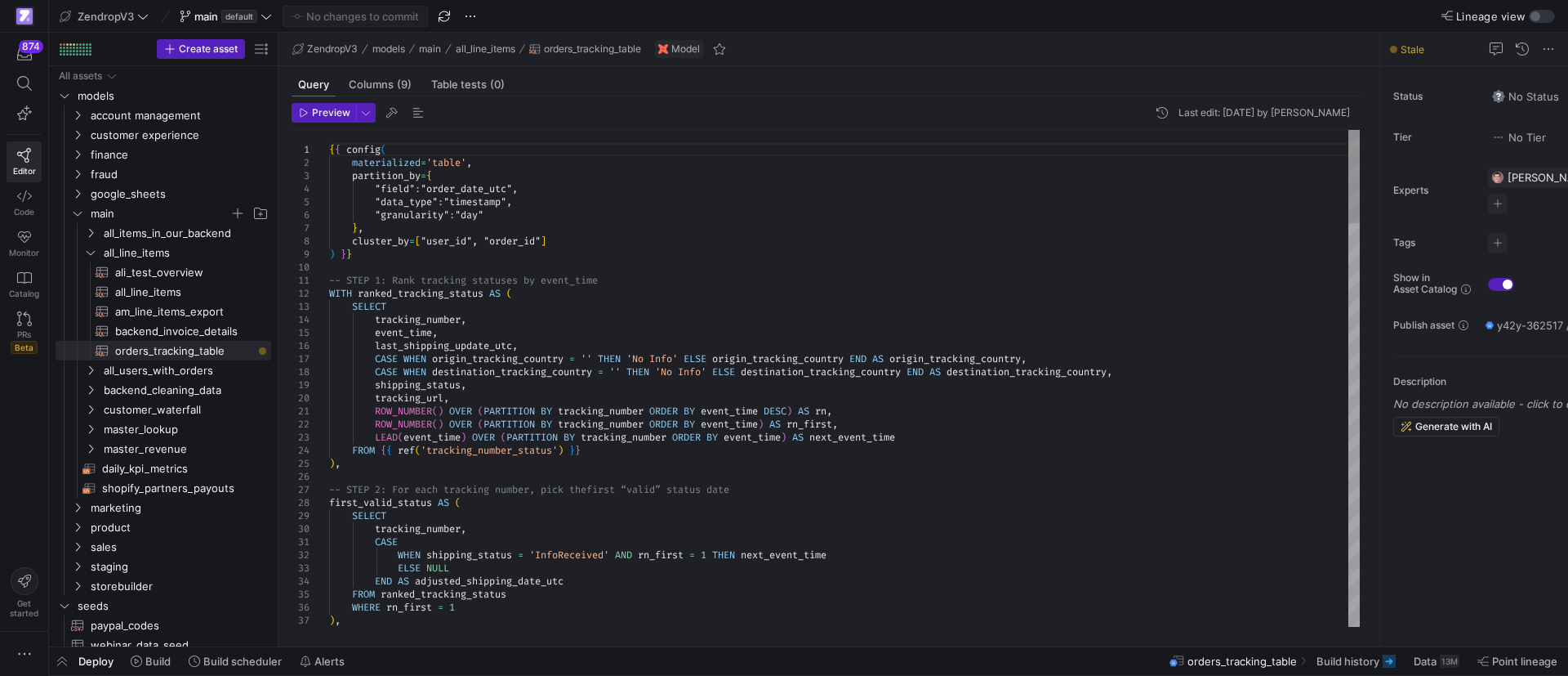
type textarea "ROW_NUMBER() OVER (PARTITION BY tracking_number ORDER BY event_time DESC) AS rn…"
click at [1368, 659] on span "Build history" at bounding box center [1347, 661] width 63 height 13
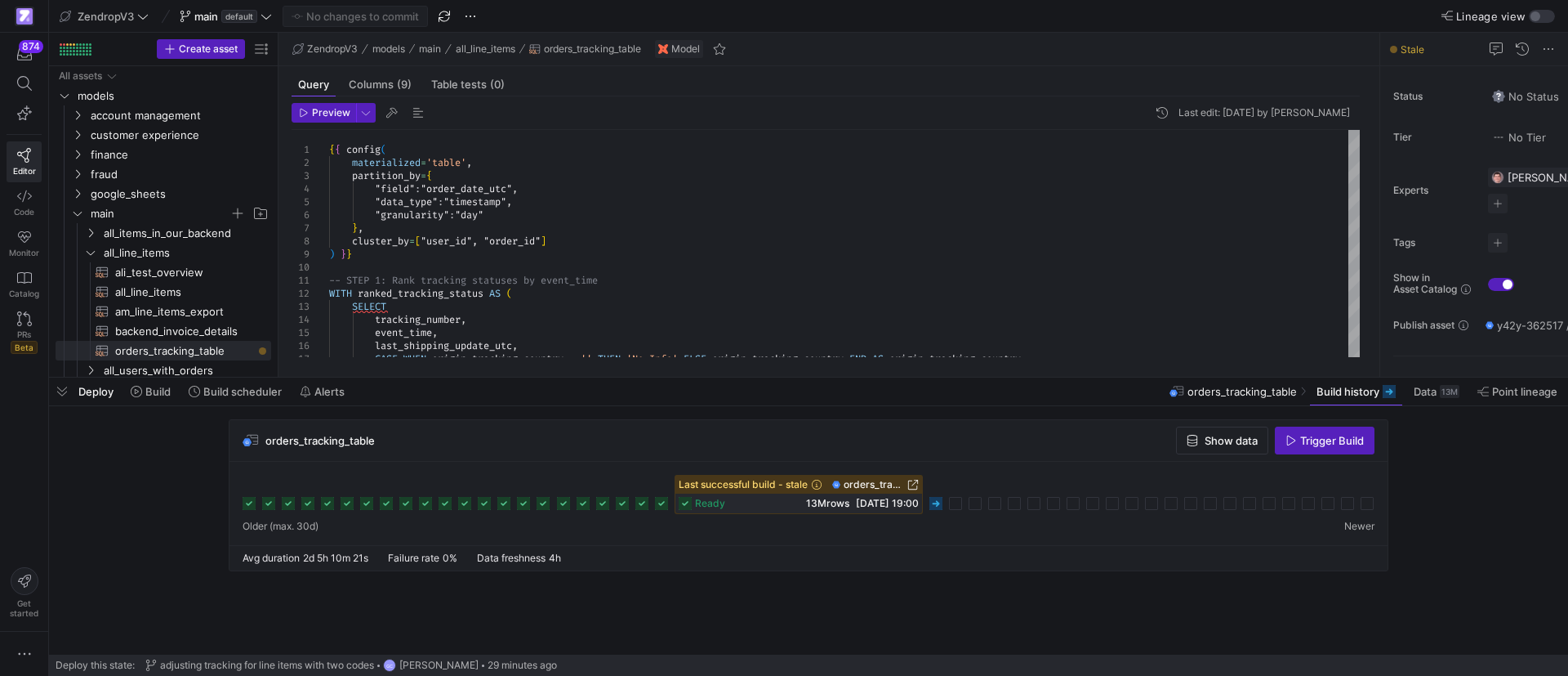
click at [943, 506] on div at bounding box center [808, 495] width 1132 height 39
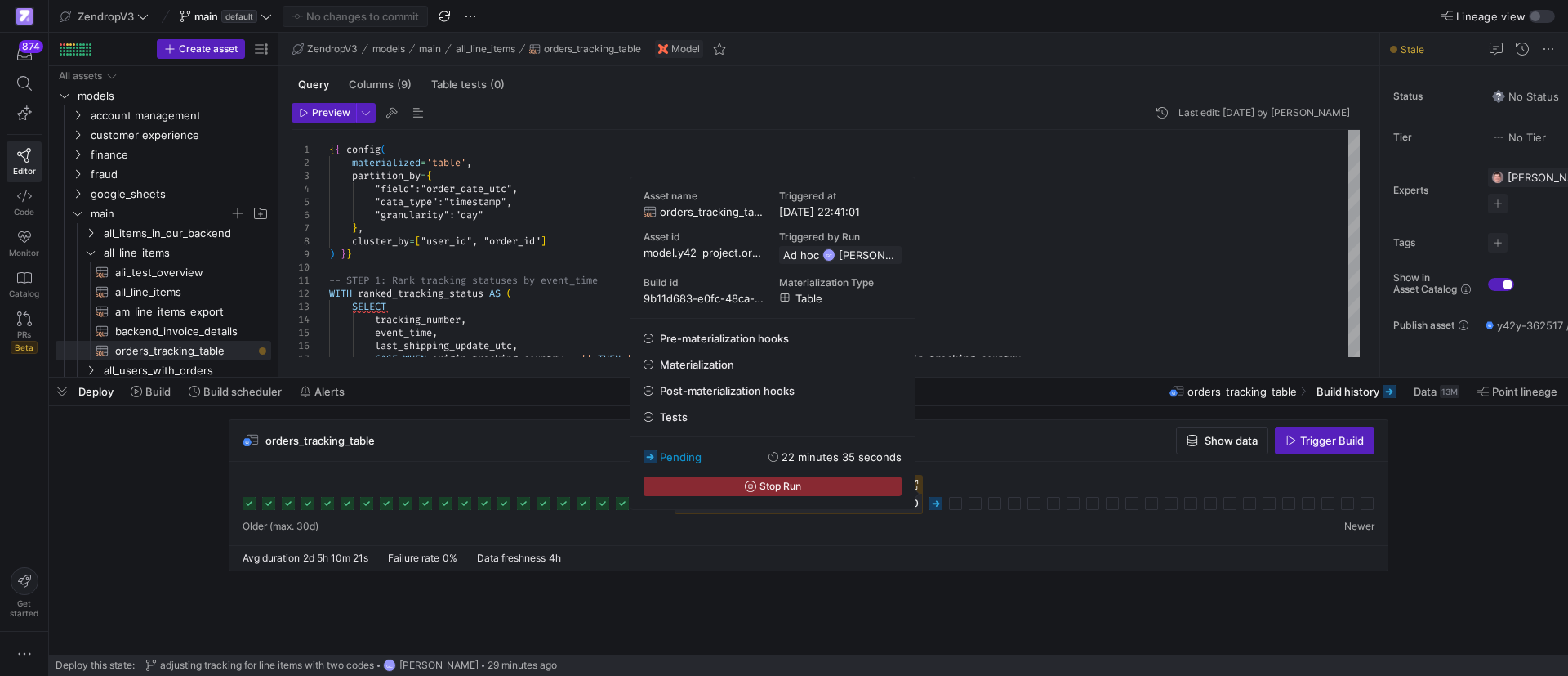
click at [657, 464] on div "pending 22 minutes 35 seconds Stop Run" at bounding box center [773, 472] width 284 height 72
drag, startPoint x: 734, startPoint y: 310, endPoint x: 730, endPoint y: 281, distance: 29.3
click at [734, 309] on div "Asset name orders_tracking_table Triggered at [DATE] 22:41:01 Asset id model.y4…" at bounding box center [773, 248] width 284 height 140
drag, startPoint x: 799, startPoint y: 300, endPoint x: 991, endPoint y: 415, distance: 223.8
click at [799, 303] on span "table" at bounding box center [808, 298] width 27 height 13
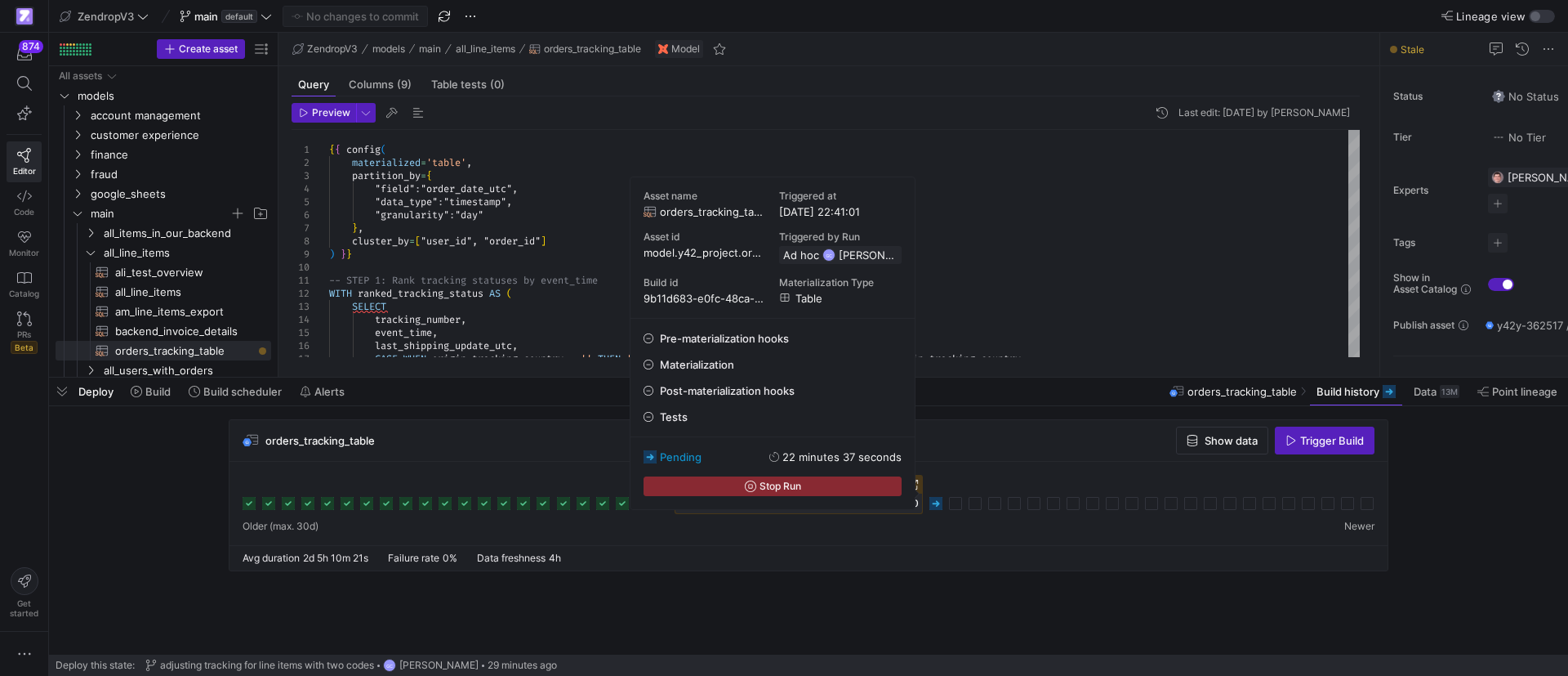
click at [1054, 462] on div at bounding box center [808, 503] width 1158 height 83
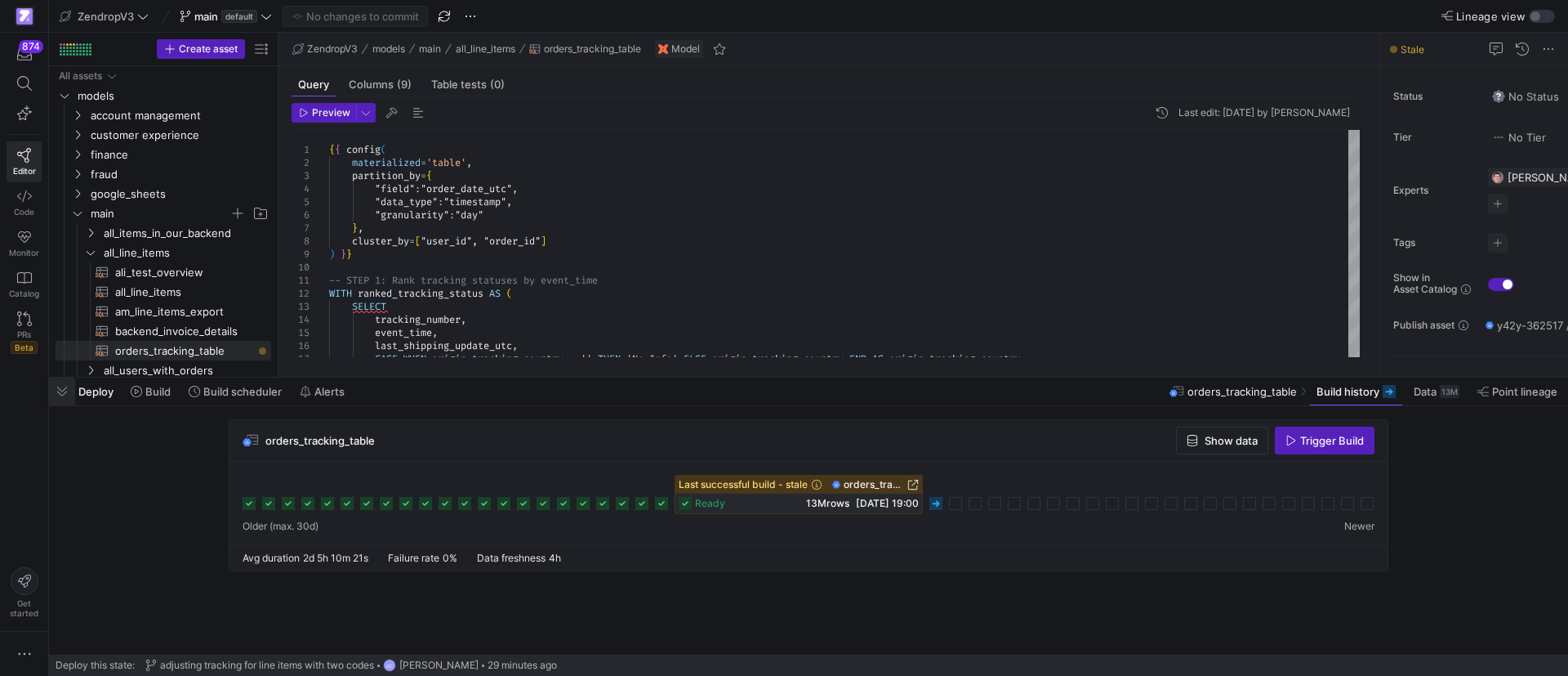
click at [64, 393] on span "button" at bounding box center [62, 392] width 26 height 28
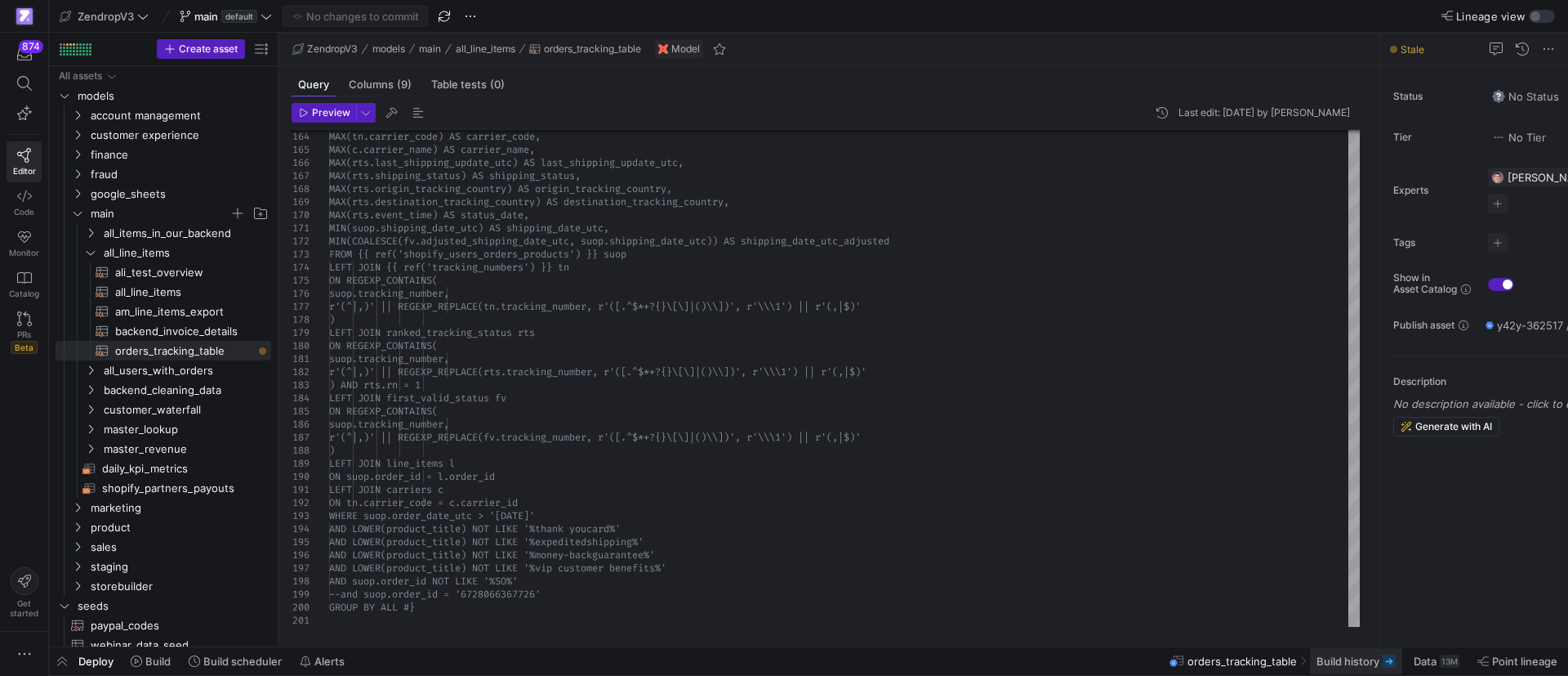
click at [1360, 669] on span at bounding box center [1356, 661] width 93 height 26
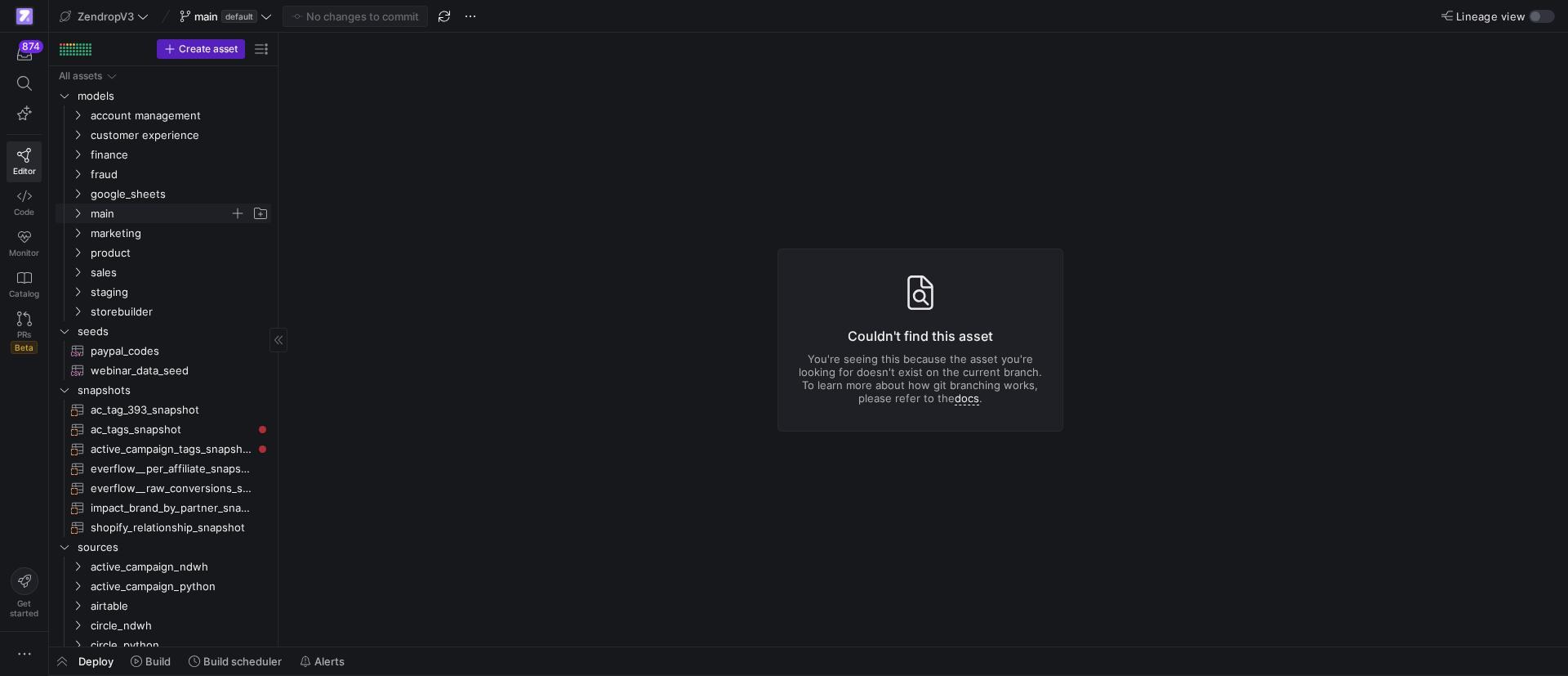
click at [91, 219] on span "main" at bounding box center [160, 213] width 139 height 19
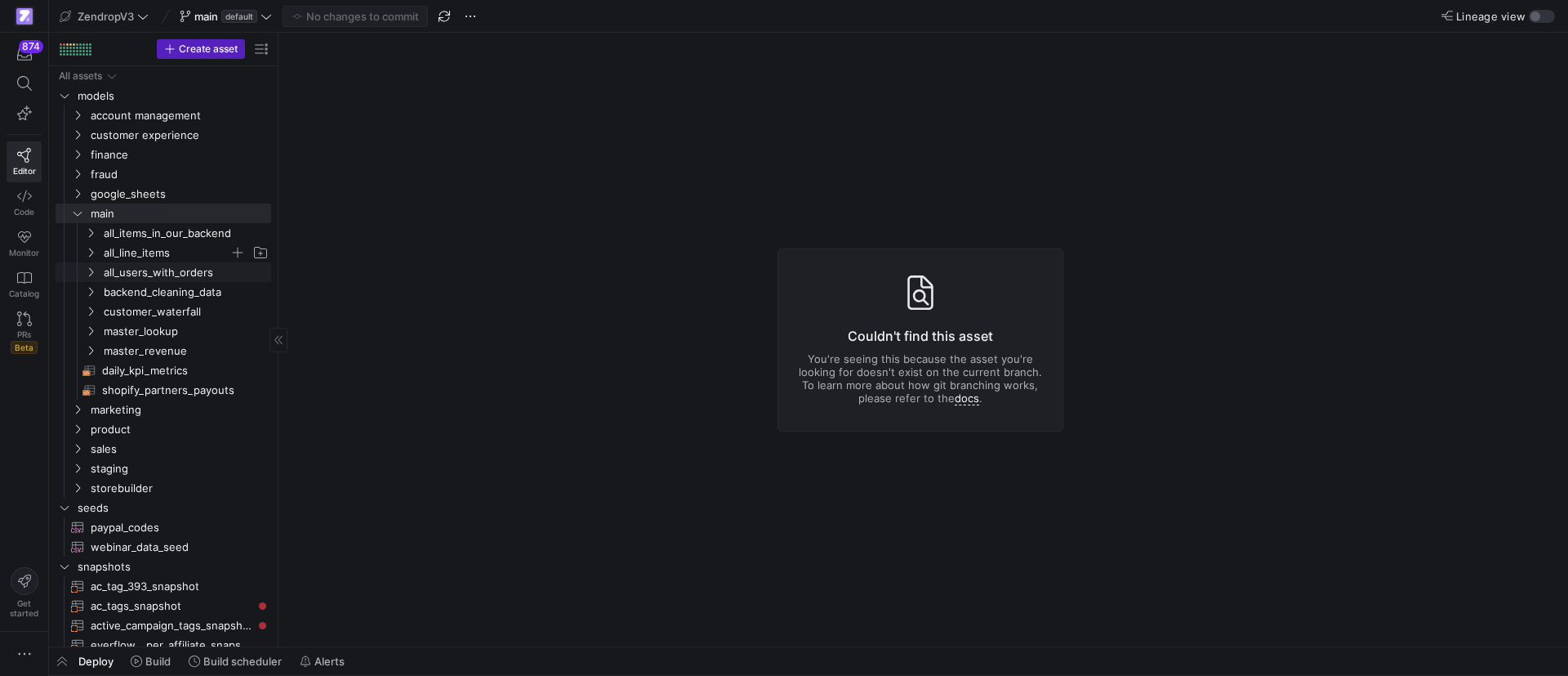
click at [127, 258] on span "all_line_items" at bounding box center [166, 252] width 126 height 19
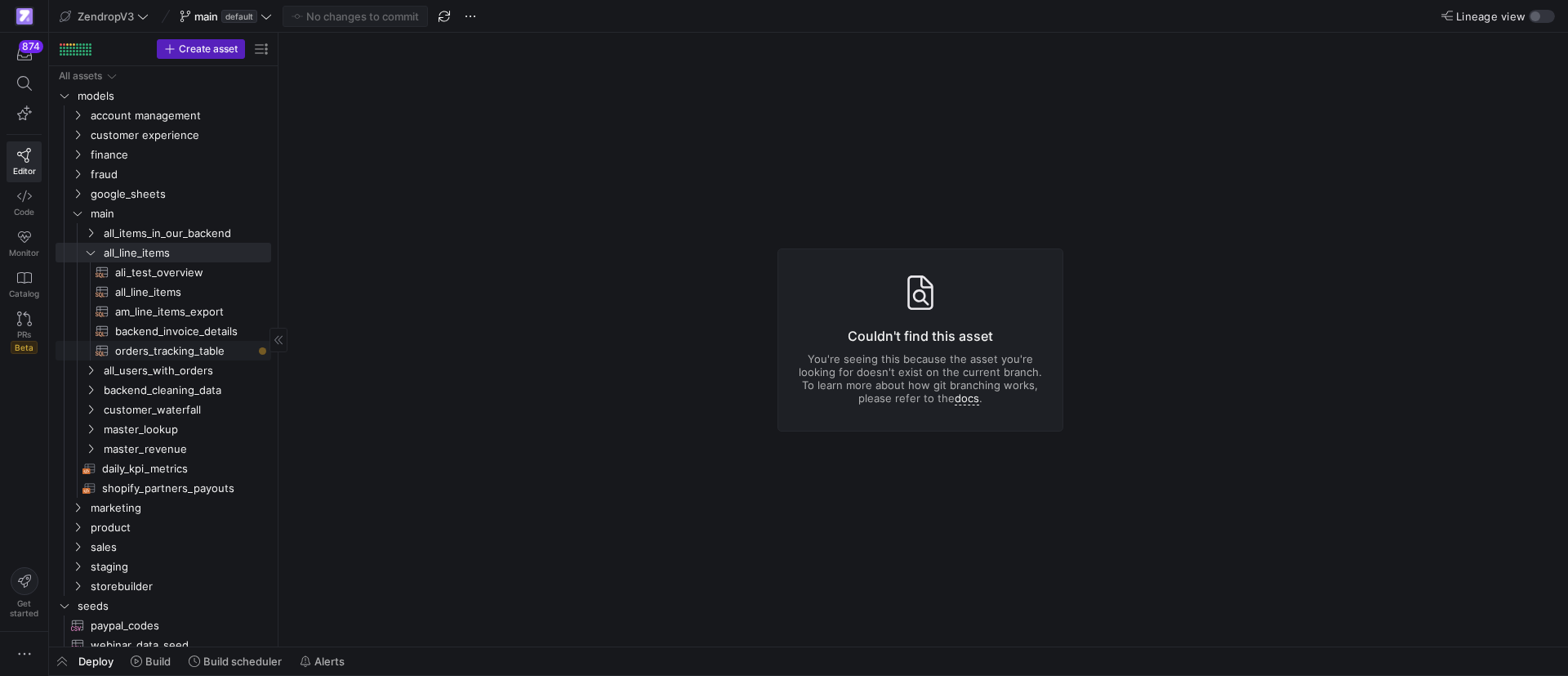
click at [143, 358] on span "orders_tracking_table​​​​​​​​​​" at bounding box center [183, 351] width 137 height 19
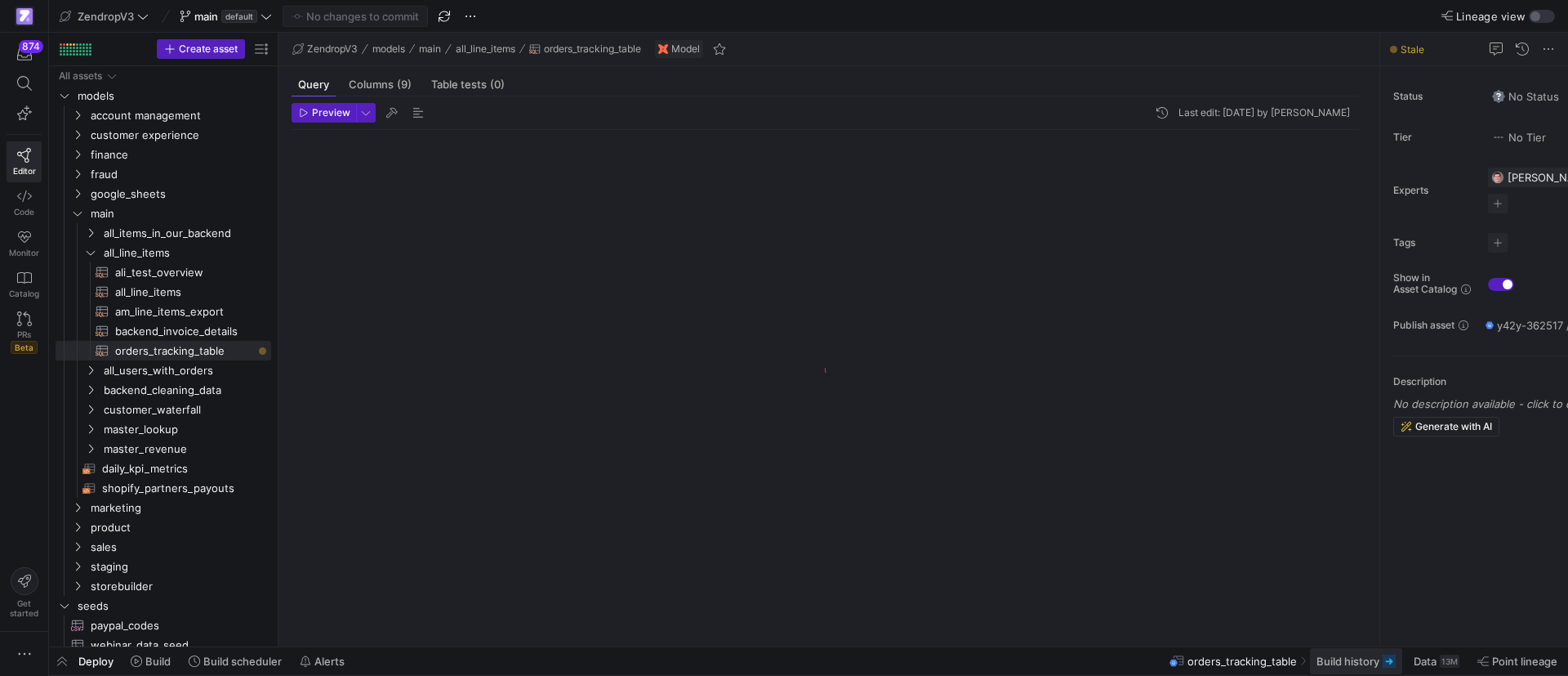
click at [1353, 659] on span "Build history" at bounding box center [1347, 661] width 63 height 13
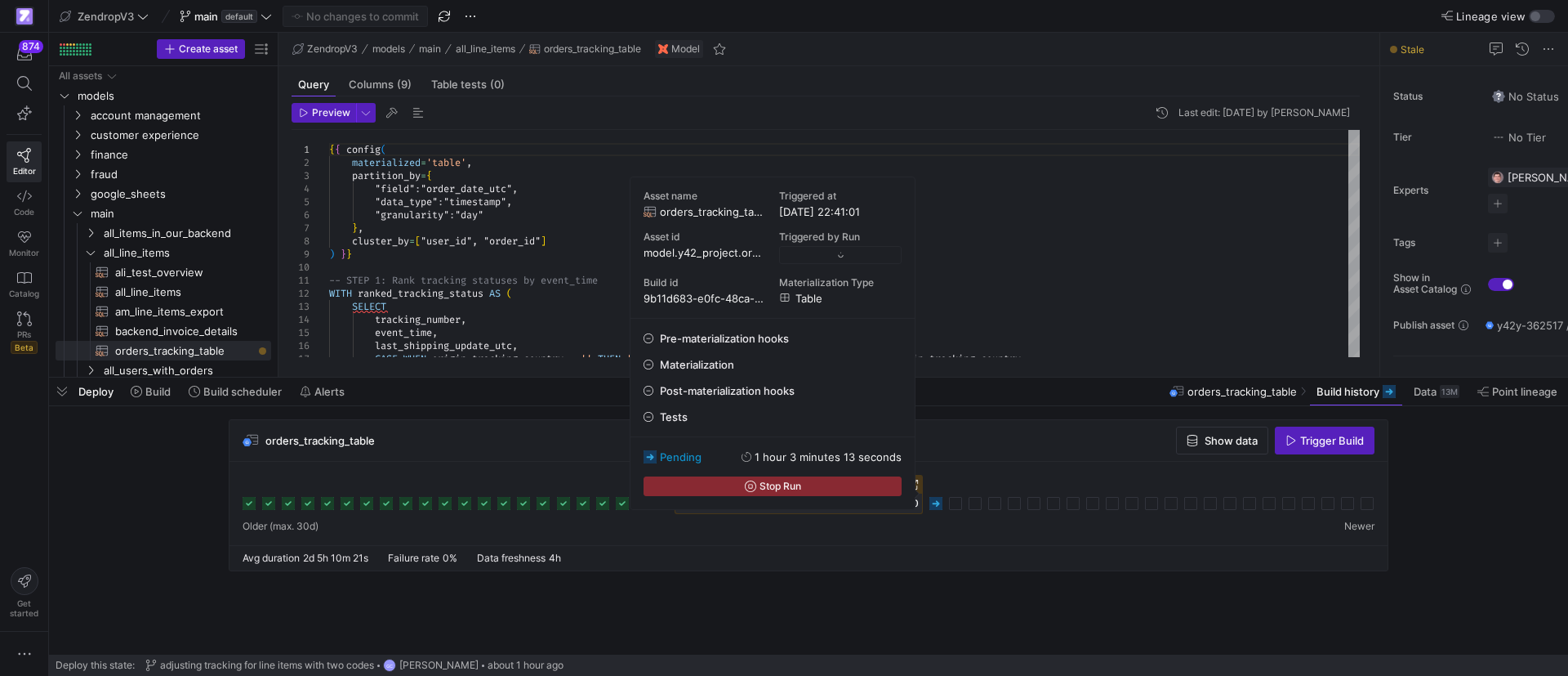
click at [936, 503] on rect at bounding box center [935, 503] width 13 height 13
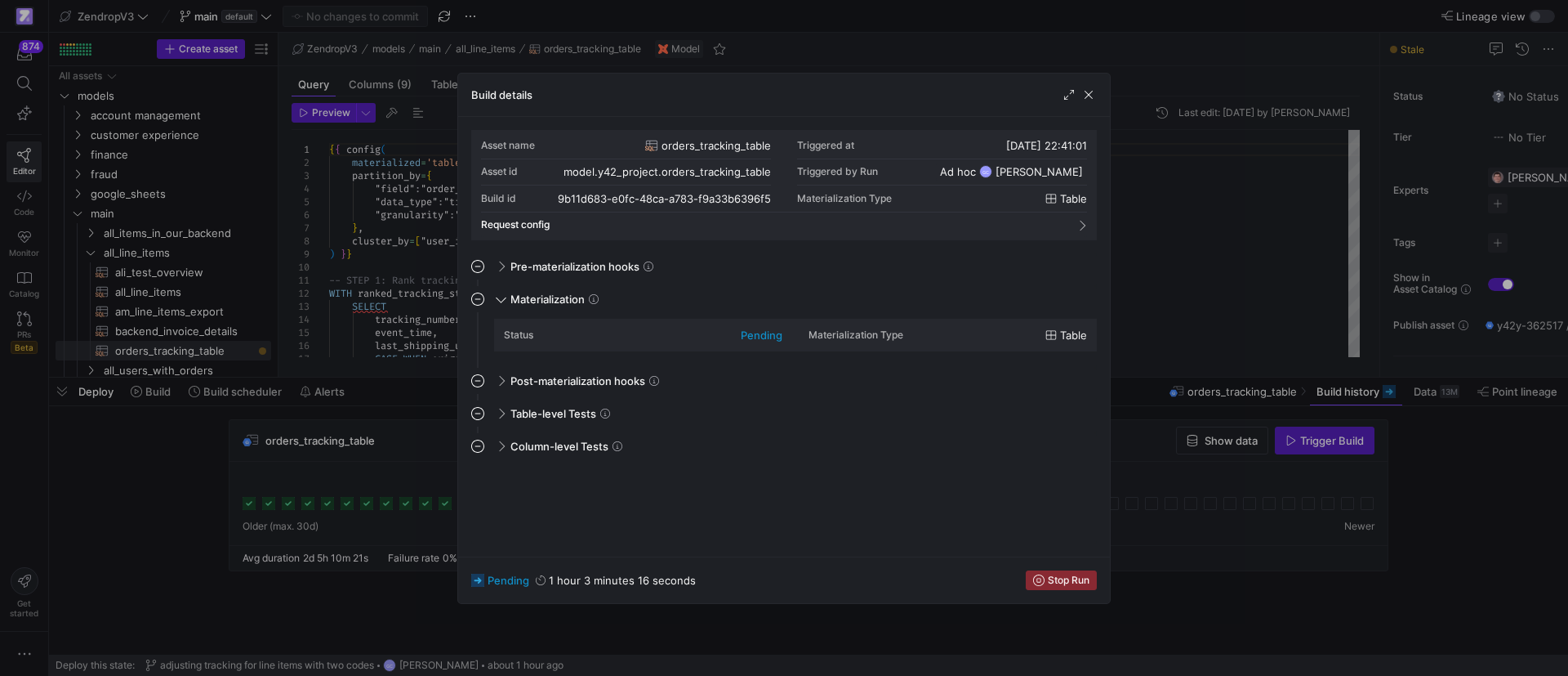
click at [757, 336] on div "pending" at bounding box center [762, 335] width 42 height 13
click at [1085, 91] on span "button" at bounding box center [1088, 94] width 16 height 16
